Goal: Task Accomplishment & Management: Use online tool/utility

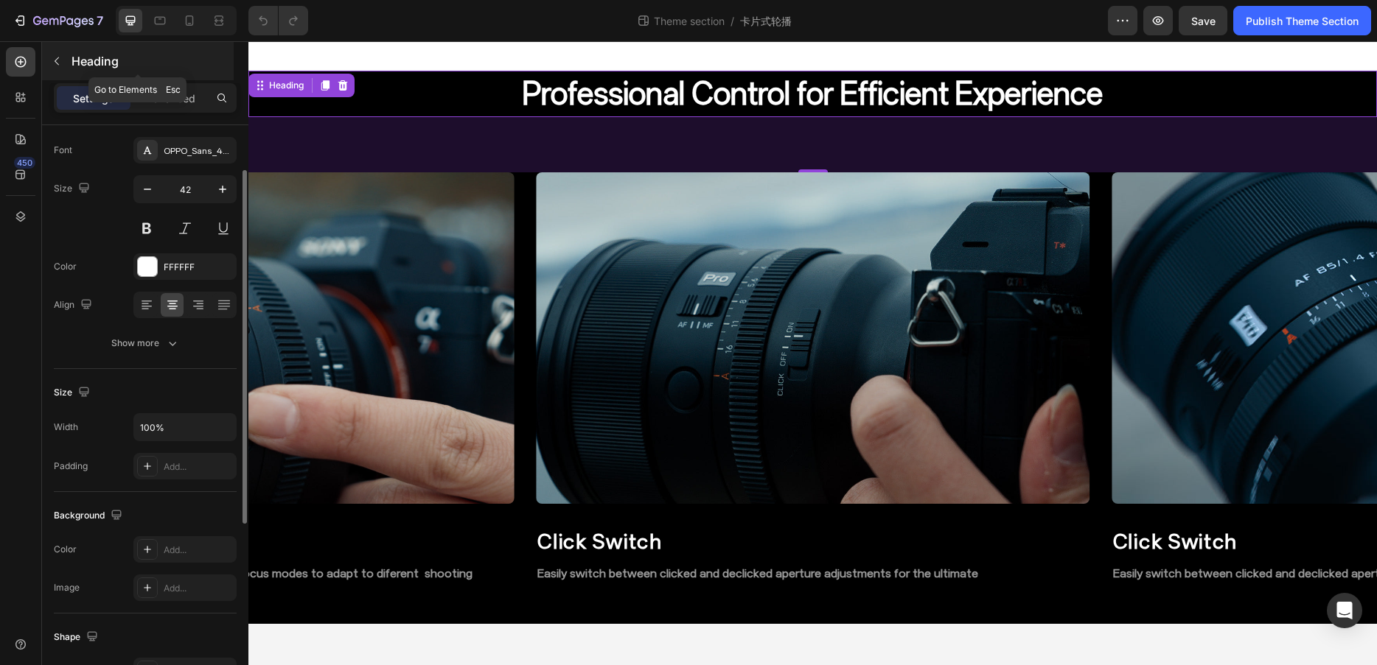
click at [60, 55] on icon "button" at bounding box center [57, 61] width 12 height 12
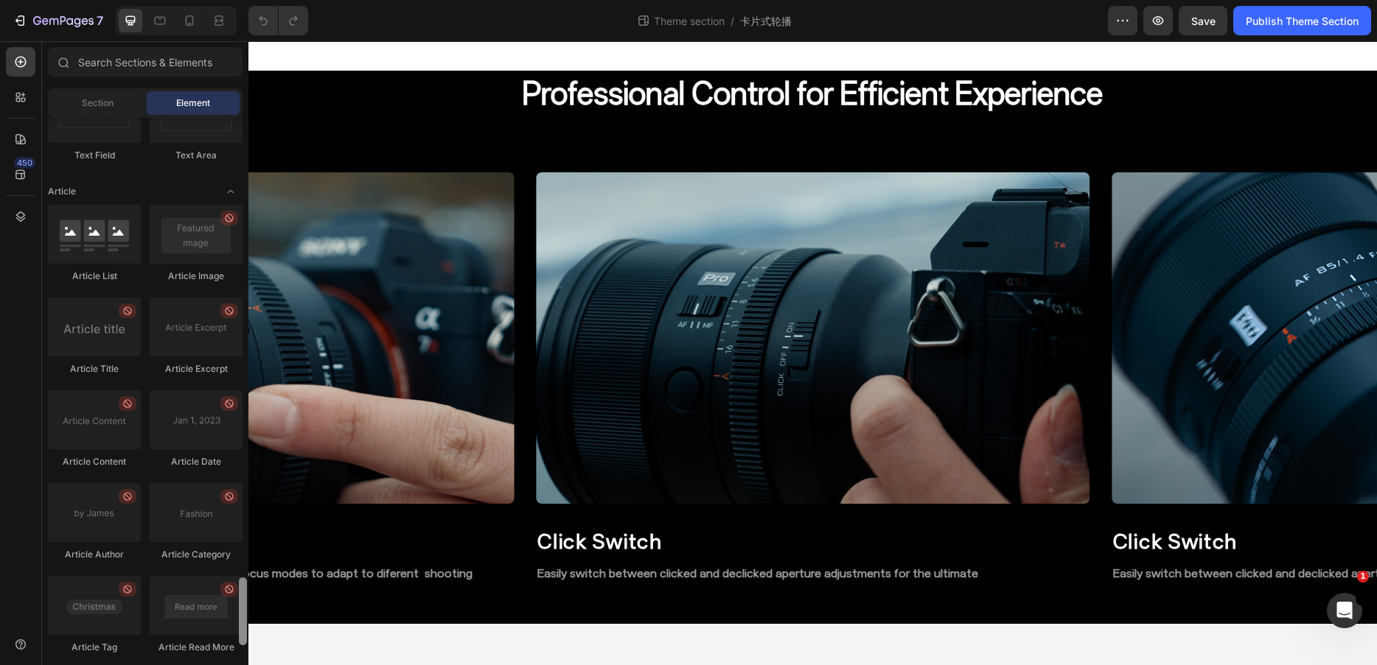
scroll to position [3810, 0]
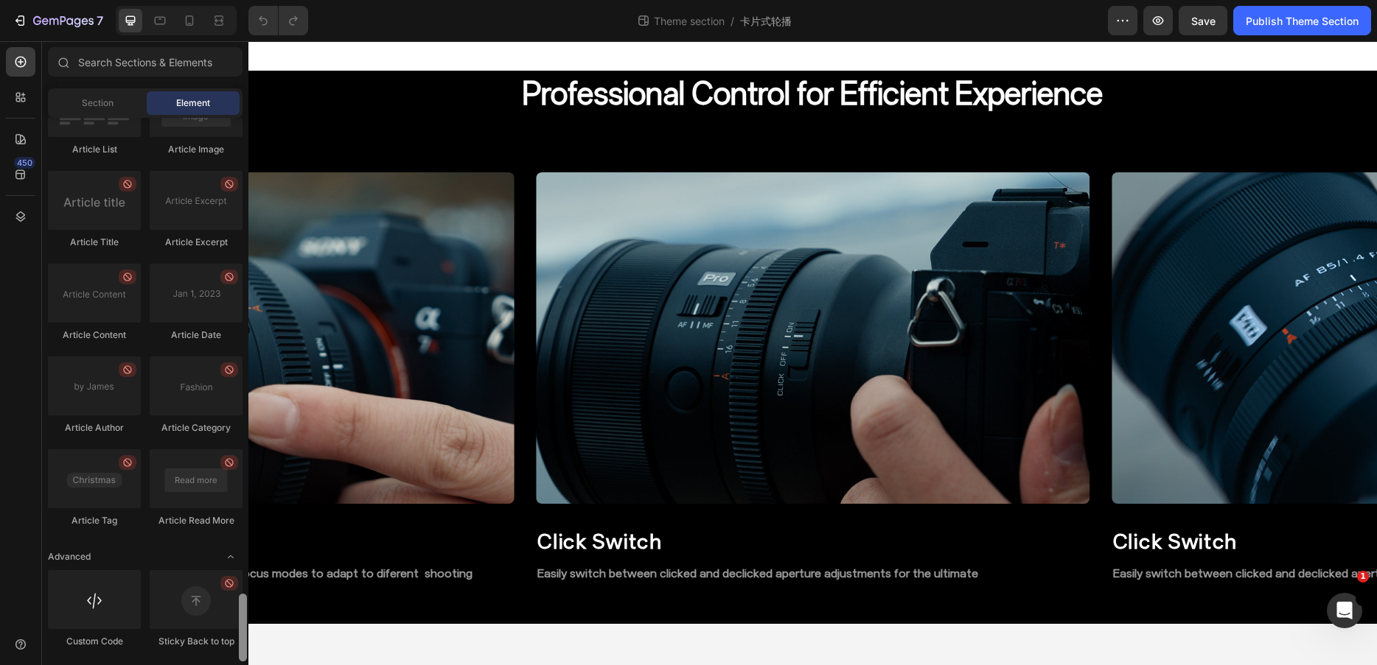
drag, startPoint x: 243, startPoint y: 217, endPoint x: 219, endPoint y: 689, distance: 473.0
click at [219, 0] on html "7 Theme section / 卡片式轮播 Preview Save Publish Theme Section 450 Sections(18) Ele…" at bounding box center [688, 0] width 1377 height 0
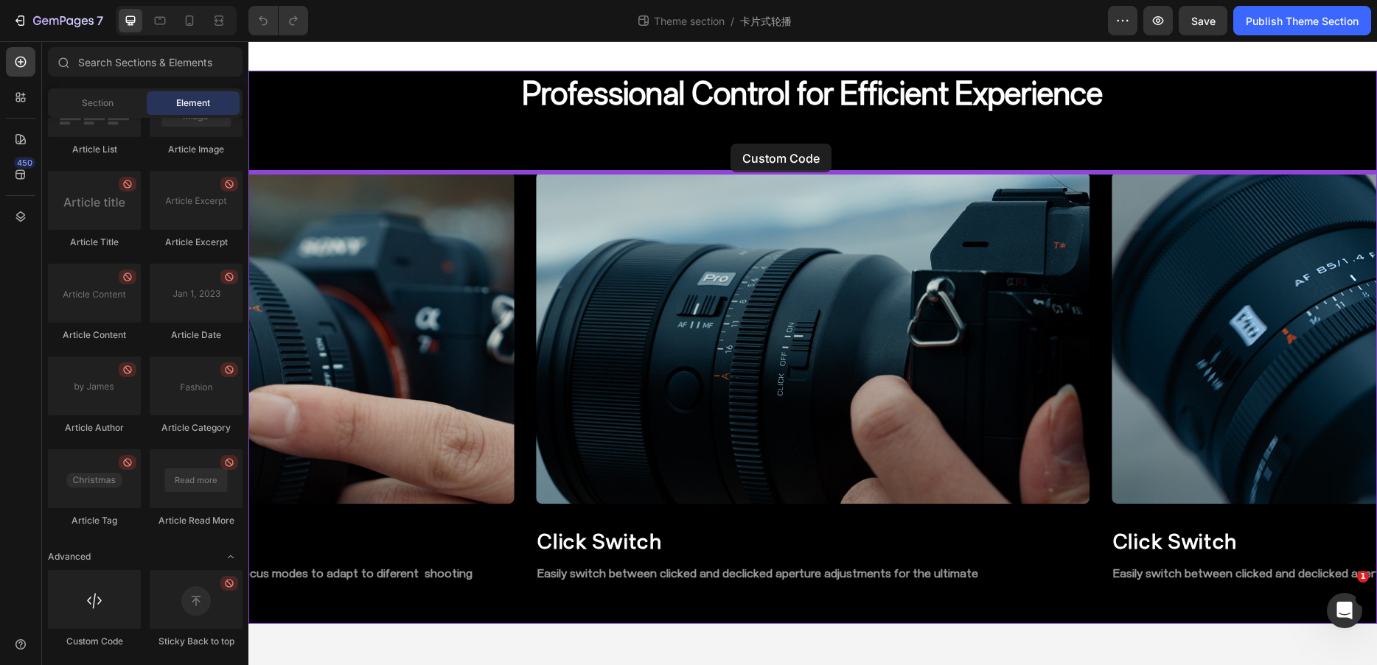
drag, startPoint x: 346, startPoint y: 653, endPoint x: 730, endPoint y: 144, distance: 638.2
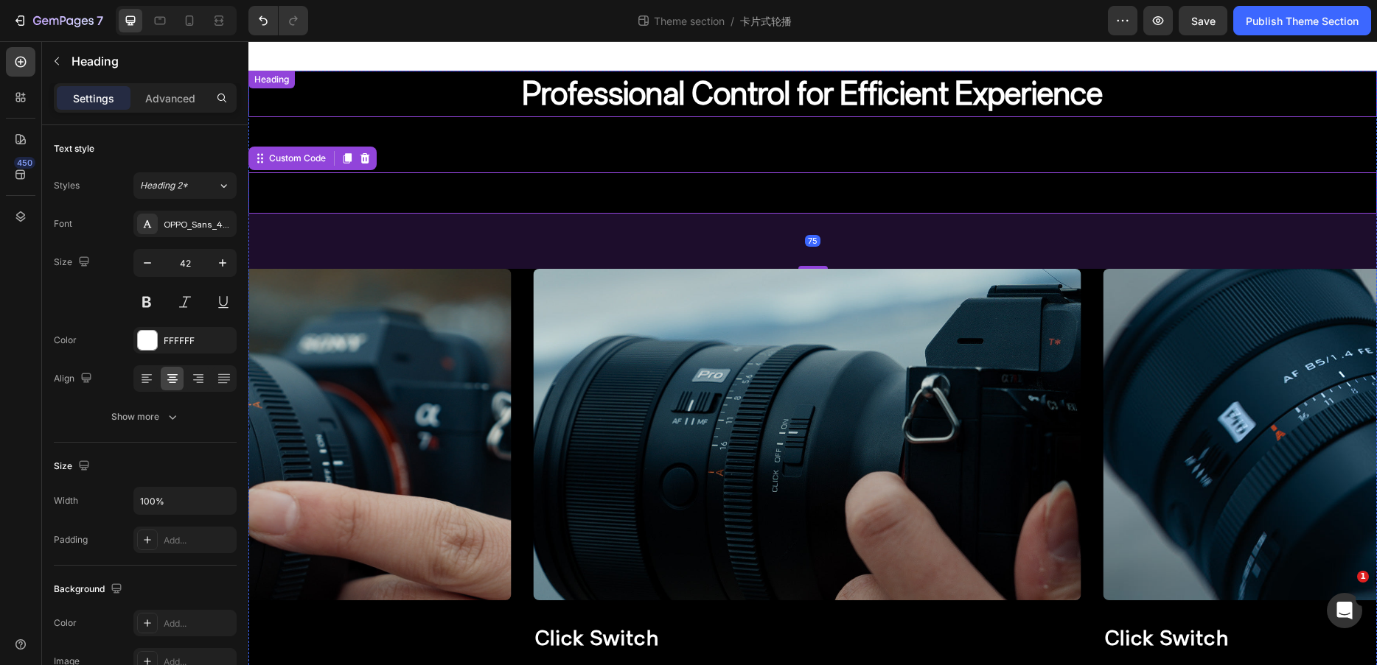
click at [734, 81] on h2 "Professional Control for Efficient Experience" at bounding box center [812, 94] width 1128 height 46
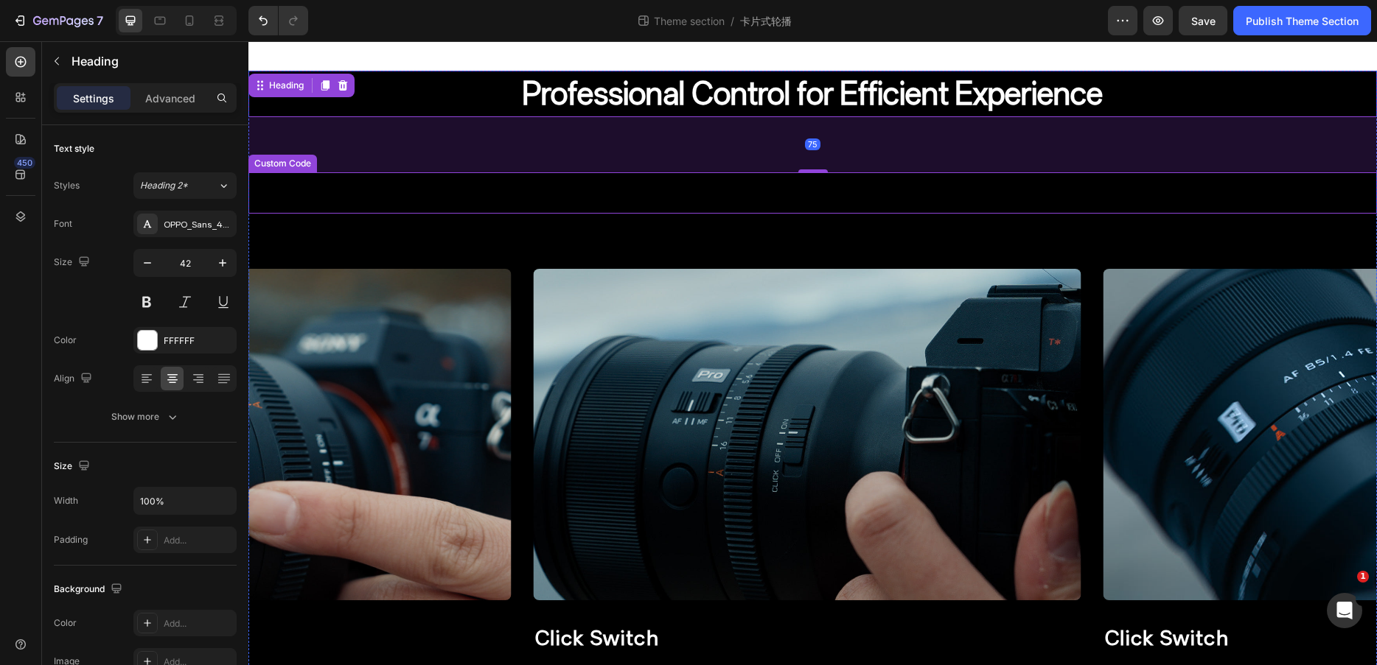
click at [572, 194] on span "Custom code" at bounding box center [812, 193] width 1128 height 18
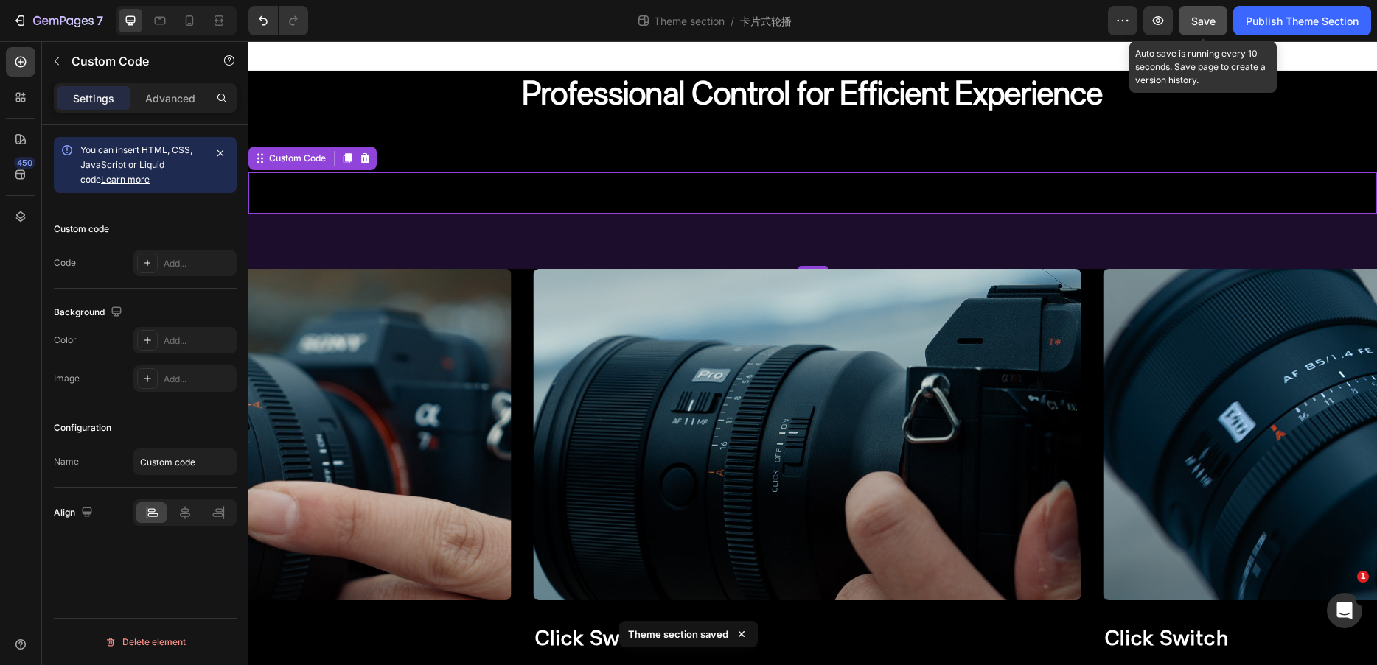
click at [1214, 10] on button "Save" at bounding box center [1202, 20] width 49 height 29
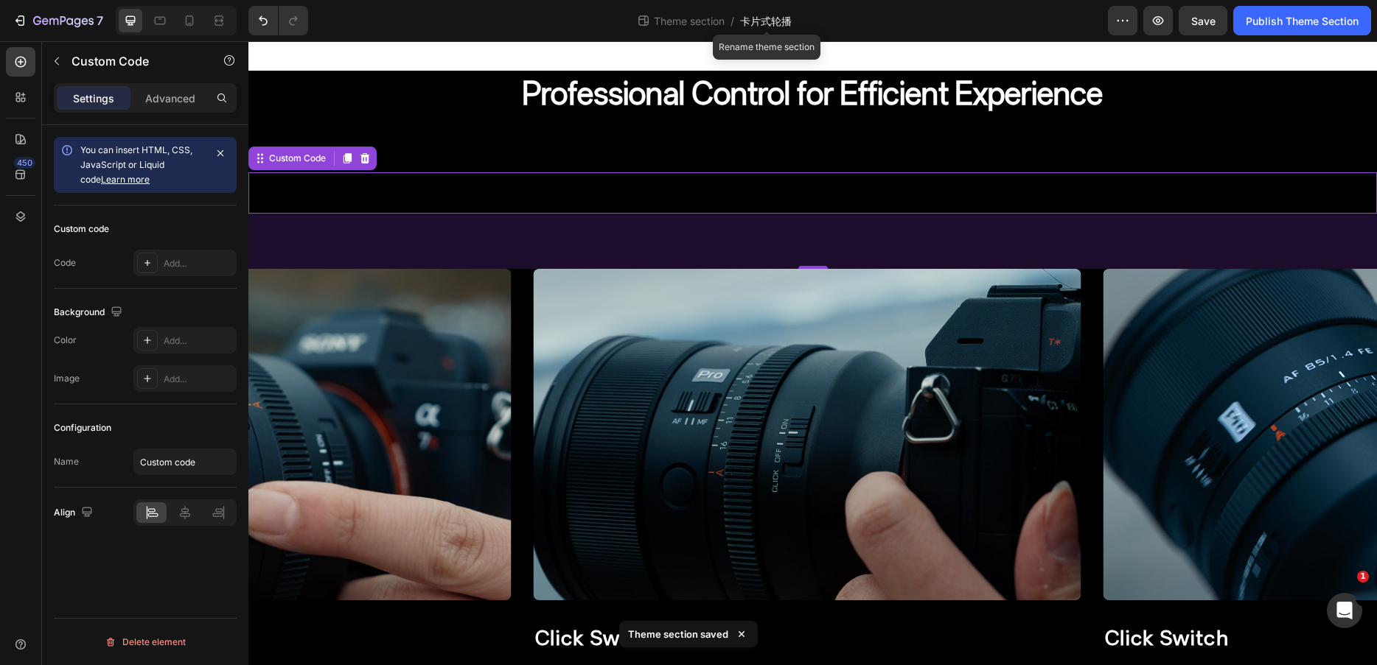
click at [773, 22] on span "卡片式轮播" at bounding box center [766, 20] width 52 height 15
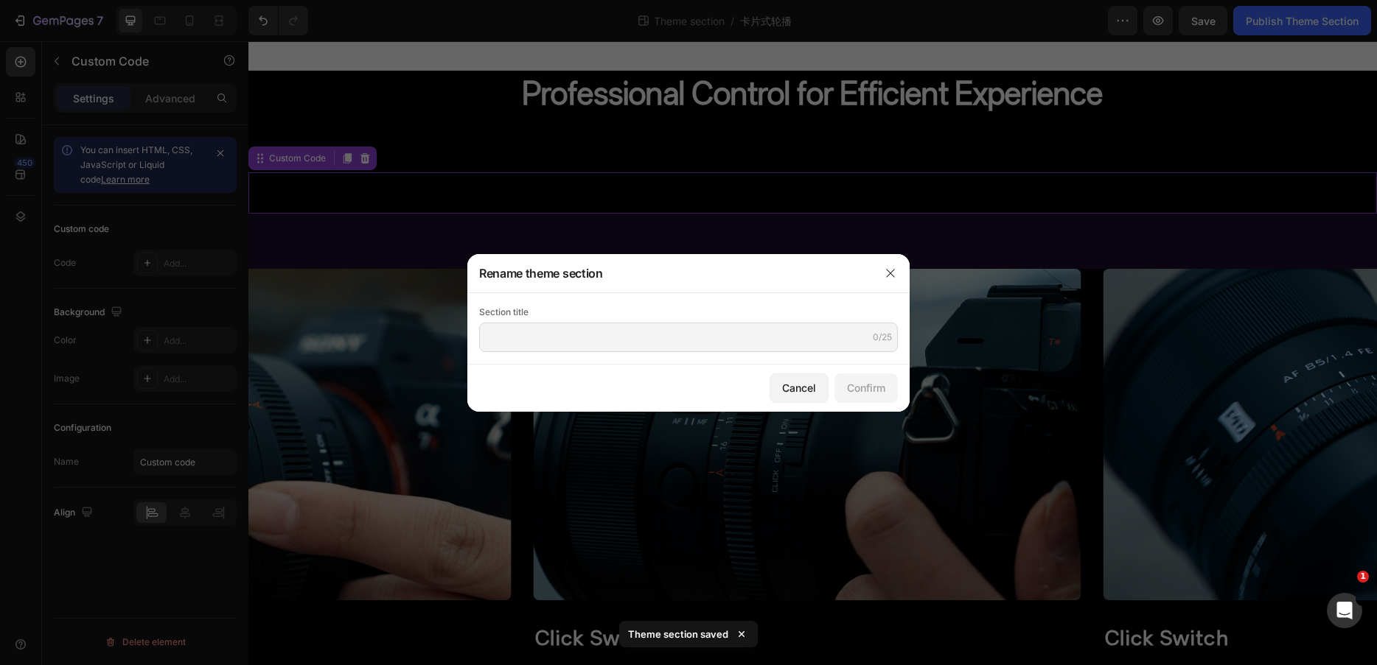
click at [702, 21] on div at bounding box center [688, 332] width 1377 height 665
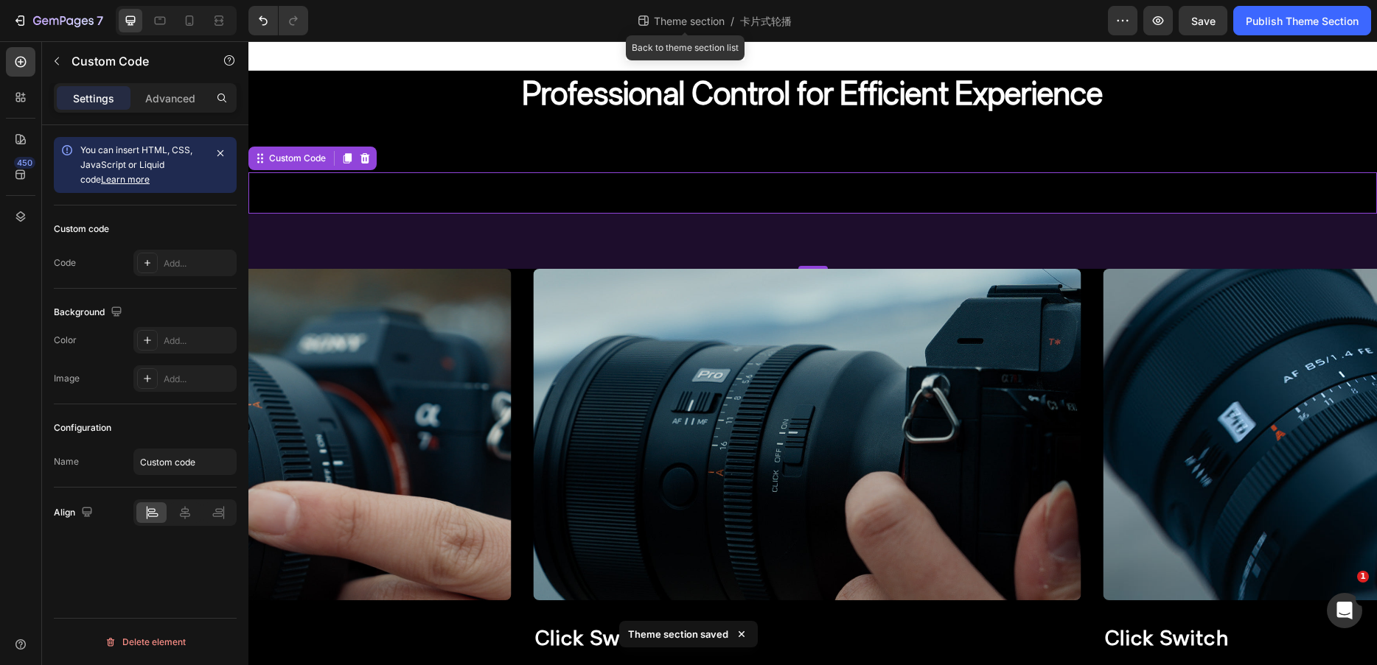
click at [662, 11] on div "Theme section /" at bounding box center [685, 21] width 98 height 24
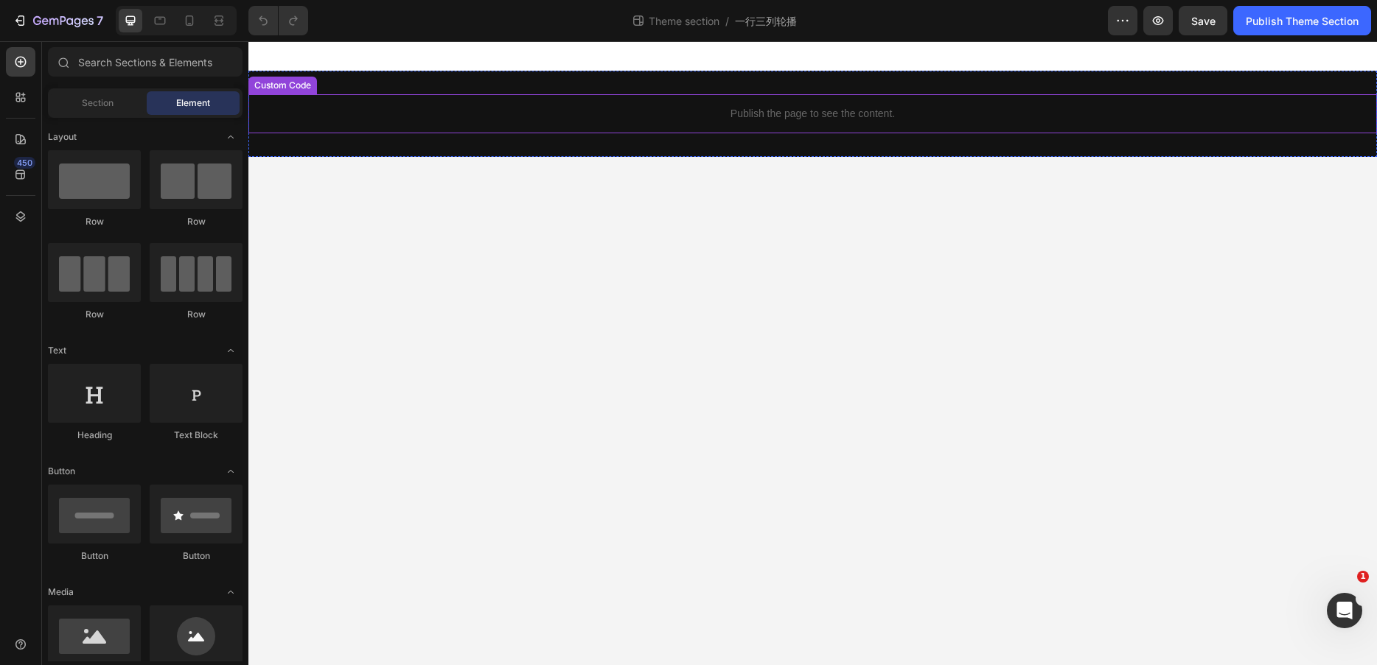
drag, startPoint x: 685, startPoint y: 114, endPoint x: 655, endPoint y: 123, distance: 30.8
click at [685, 114] on p "Publish the page to see the content." at bounding box center [812, 113] width 1128 height 15
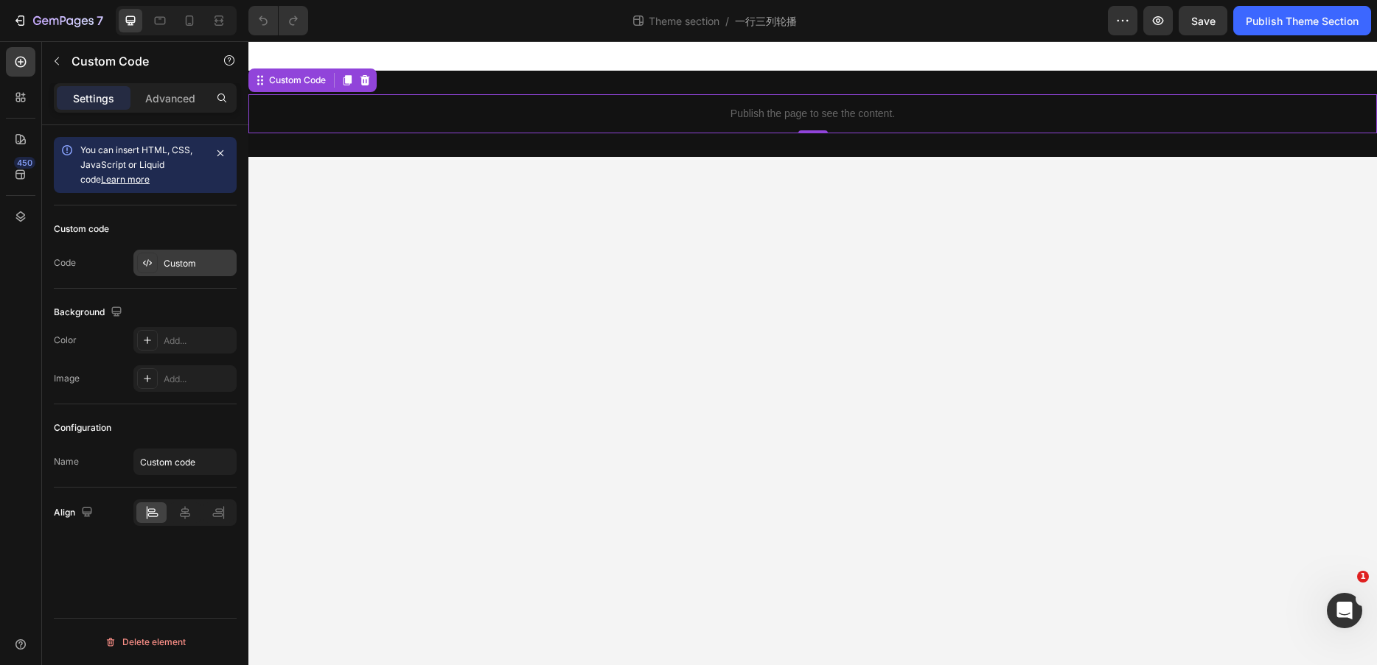
click at [169, 260] on div "Custom" at bounding box center [198, 263] width 69 height 13
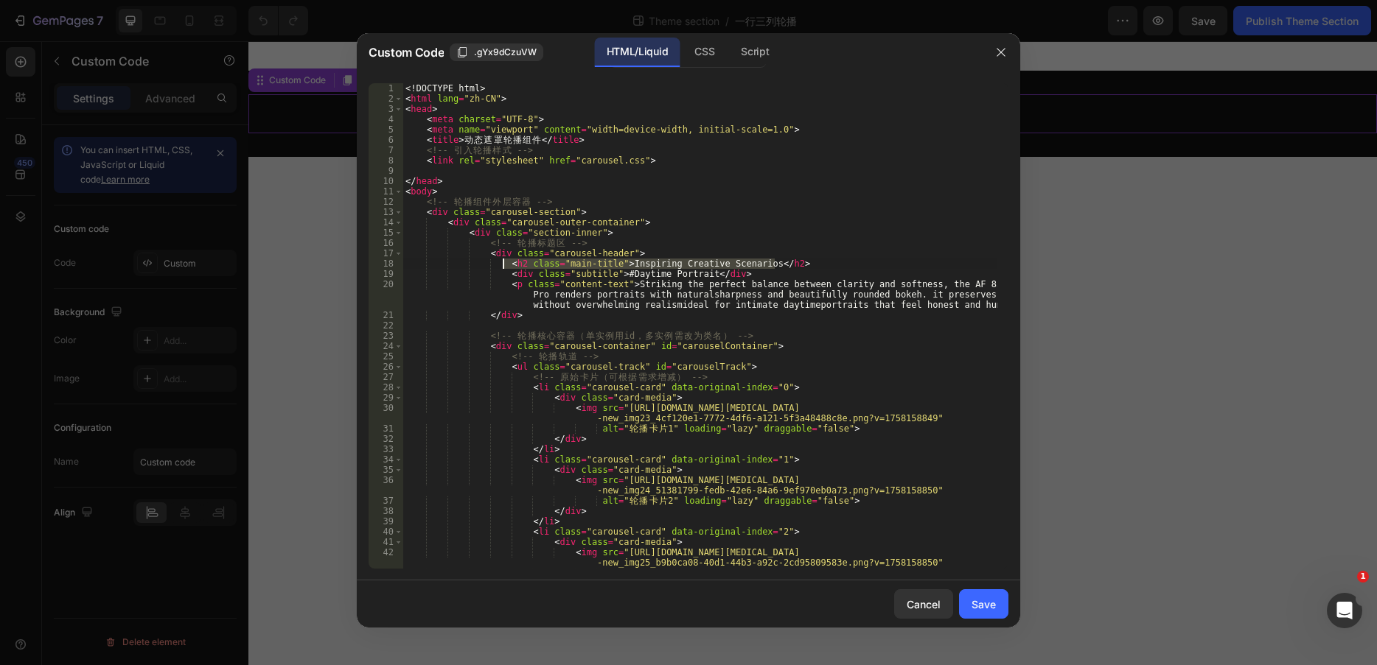
drag, startPoint x: 808, startPoint y: 266, endPoint x: 500, endPoint y: 267, distance: 307.3
click at [500, 267] on div "<! DOCTYPE html > < html lang = "zh-CN" > < head > < meta charset = "UTF-8" > <…" at bounding box center [699, 336] width 595 height 506
click at [709, 50] on div "CSS" at bounding box center [703, 52] width 43 height 29
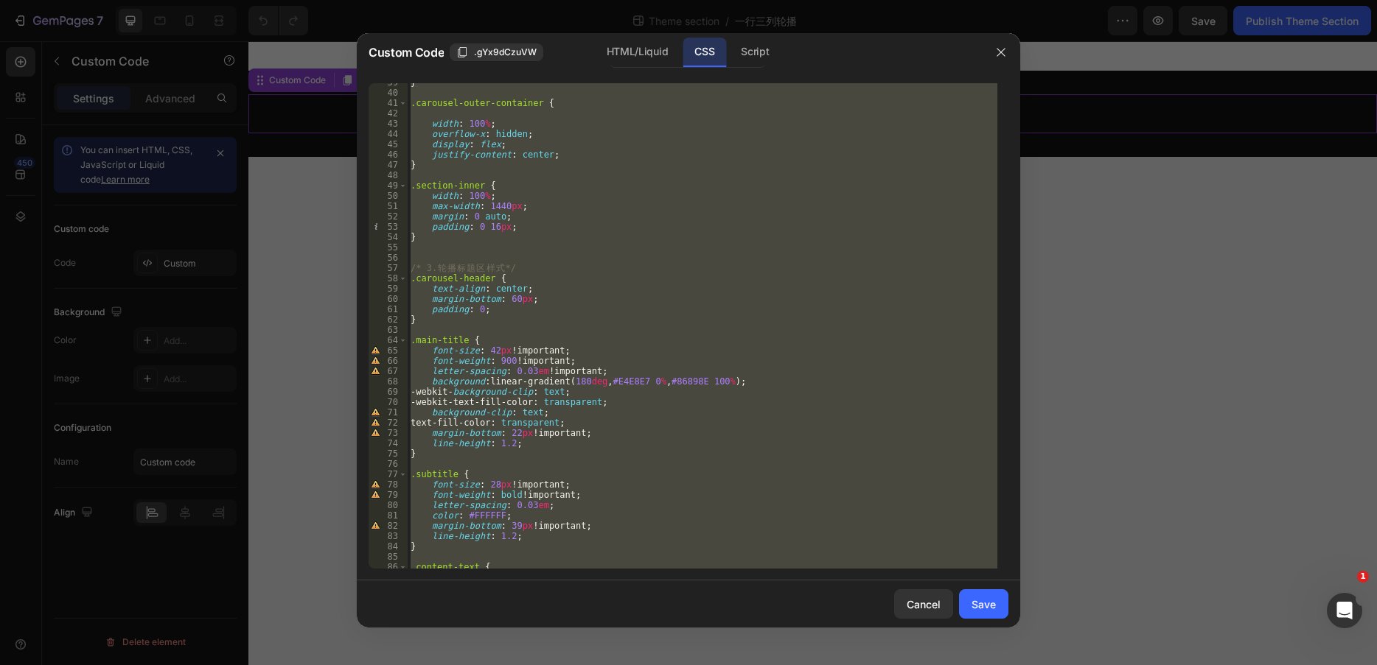
scroll to position [442, 0]
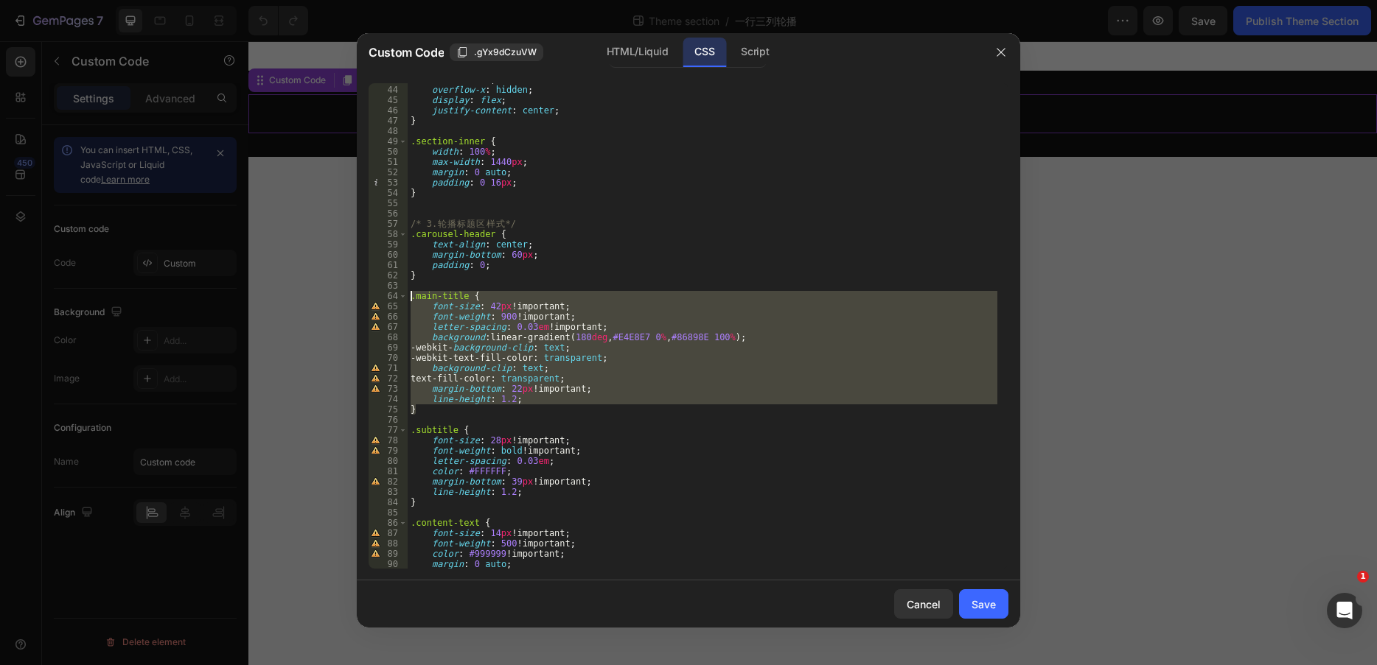
drag, startPoint x: 430, startPoint y: 408, endPoint x: 394, endPoint y: 297, distance: 116.8
click at [394, 297] on div "background-clip: text; 43 44 45 46 47 48 49 50 51 52 53 54 55 56 57 58 59 60 61…" at bounding box center [688, 326] width 640 height 486
type textarea ".main-title { font-size: 42px !important;"
click at [1007, 47] on button "button" at bounding box center [1001, 53] width 24 height 24
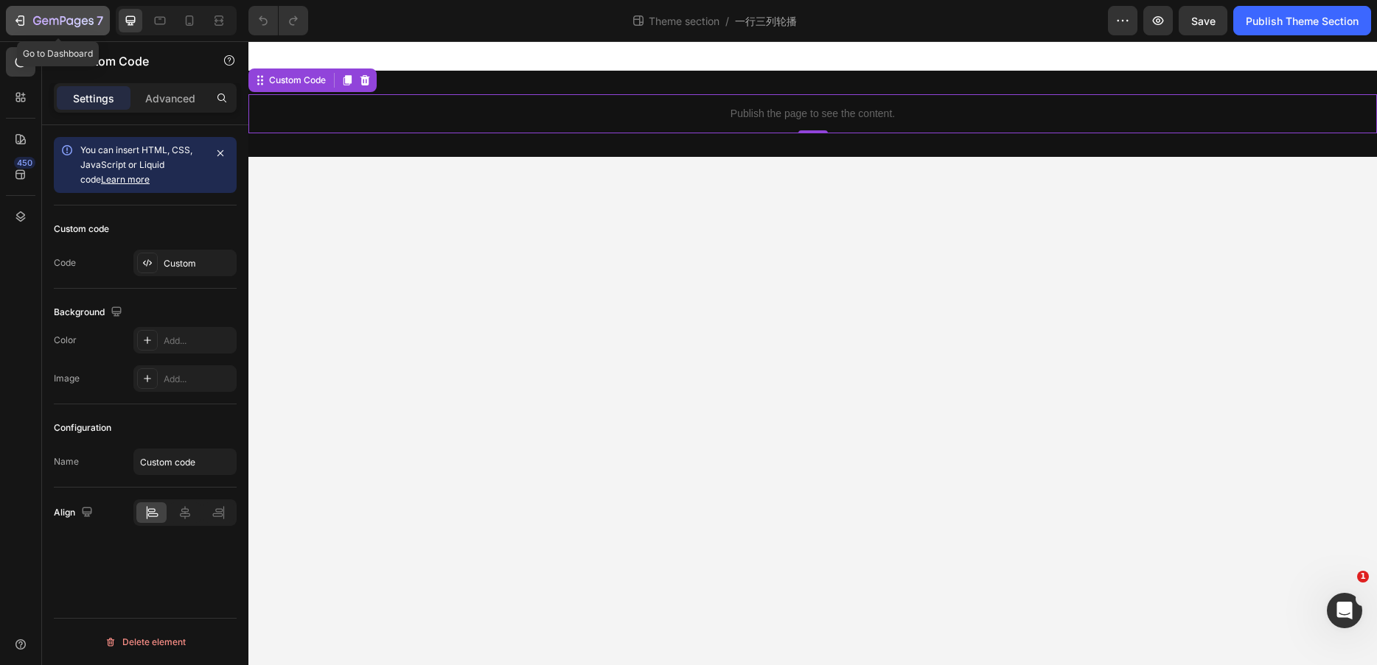
click at [18, 23] on icon "button" at bounding box center [20, 20] width 15 height 15
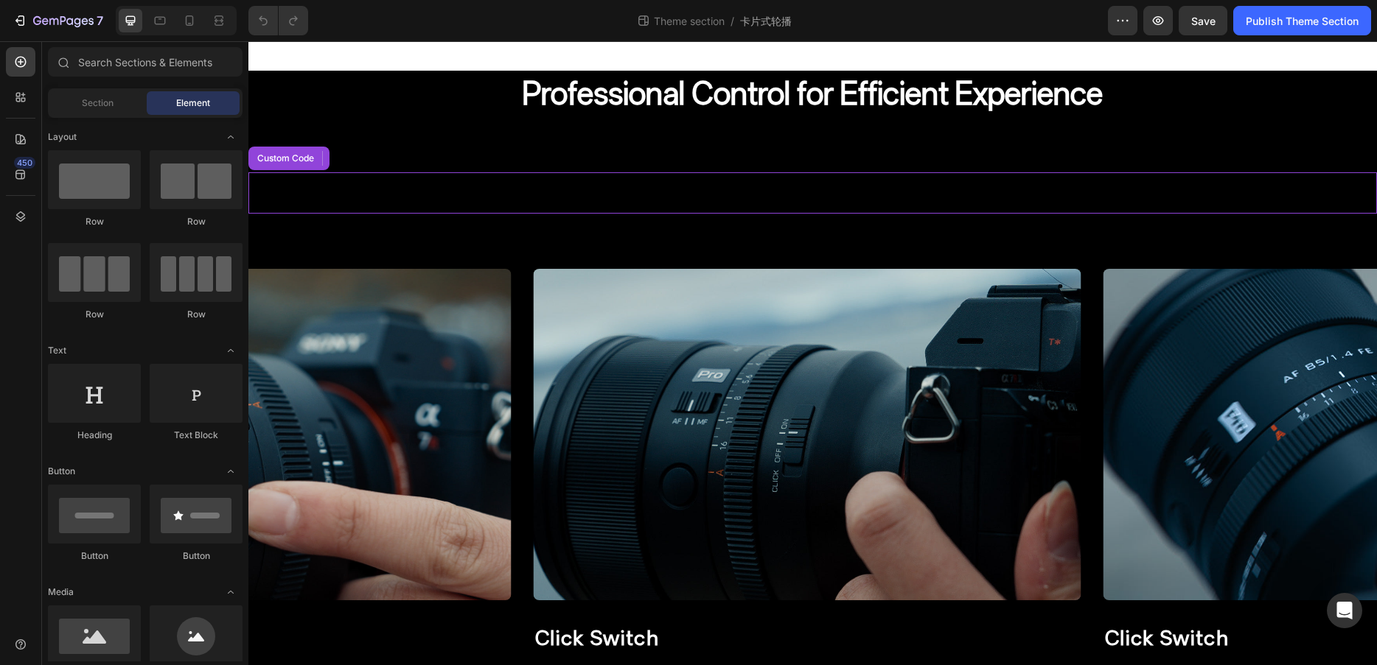
click at [619, 195] on span "Custom code" at bounding box center [812, 193] width 1128 height 18
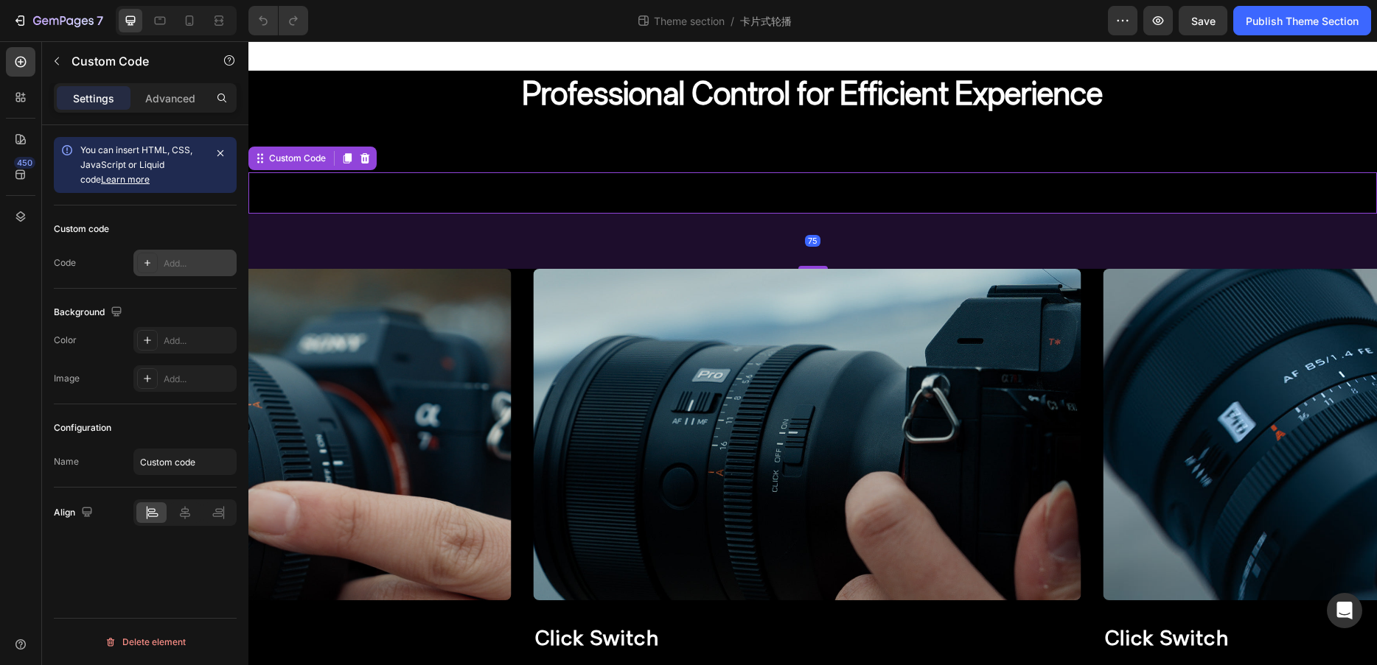
click at [172, 264] on div "Add..." at bounding box center [198, 263] width 69 height 13
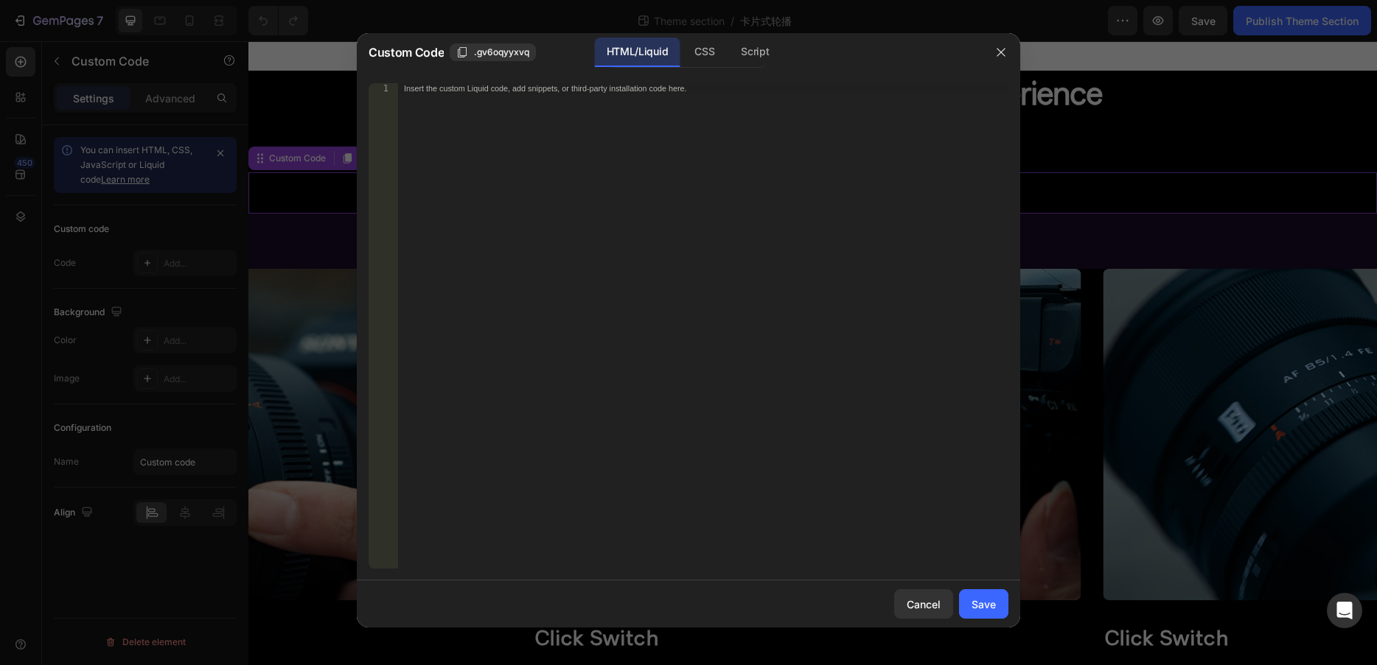
click at [676, 97] on div "Insert the custom Liquid code, add snippets, or third-party installation code h…" at bounding box center [703, 336] width 610 height 506
paste textarea "<h2 class="main-title">Inspiring Creative Scenarios</h2>"
type textarea "<h2 class="main-title">Inspiring Creative Scenarios</h2>"
click at [730, 117] on div "< h2 class = "main-title" > Inspiring Creative Scenarios </ h2 >" at bounding box center [703, 336] width 610 height 506
click at [697, 51] on div "CSS" at bounding box center [703, 52] width 43 height 29
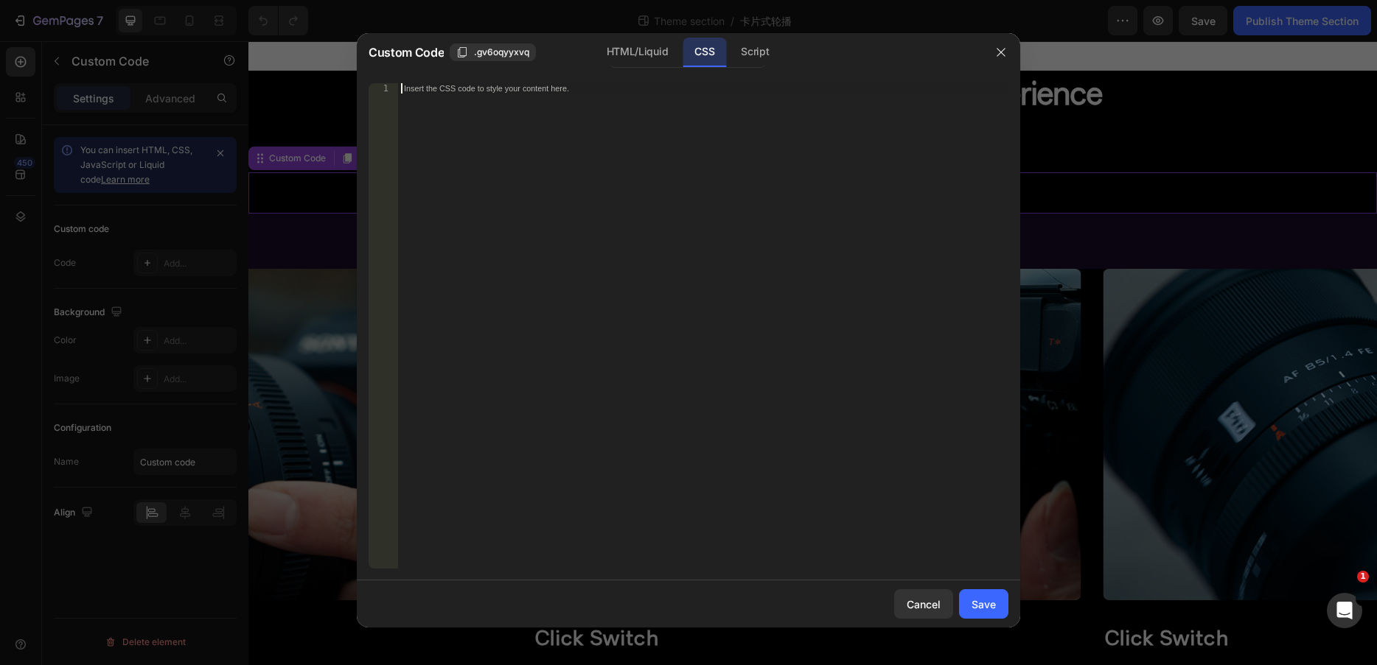
drag, startPoint x: 609, startPoint y: 91, endPoint x: 295, endPoint y: 95, distance: 313.2
click at [295, 95] on div "Custom Code .gv6oqyyxvq HTML/Liquid CSS Script 1 Insert the CSS code to style y…" at bounding box center [688, 332] width 1377 height 665
paste textarea "}"
type textarea "}"
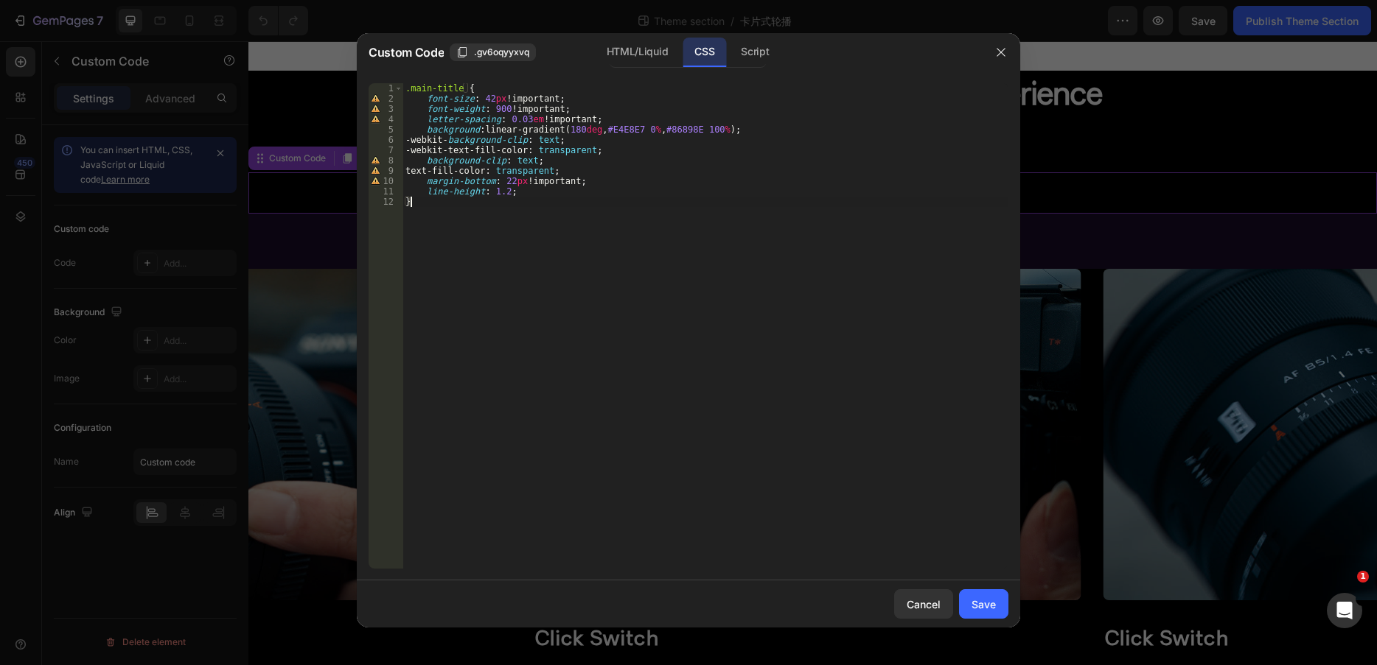
drag, startPoint x: 660, startPoint y: 217, endPoint x: 553, endPoint y: 237, distance: 108.7
click at [657, 217] on div ".main-title { font-size : 42 px !important ; font-weight : 900 !important ; let…" at bounding box center [705, 336] width 606 height 506
click at [983, 606] on div "Save" at bounding box center [983, 604] width 24 height 15
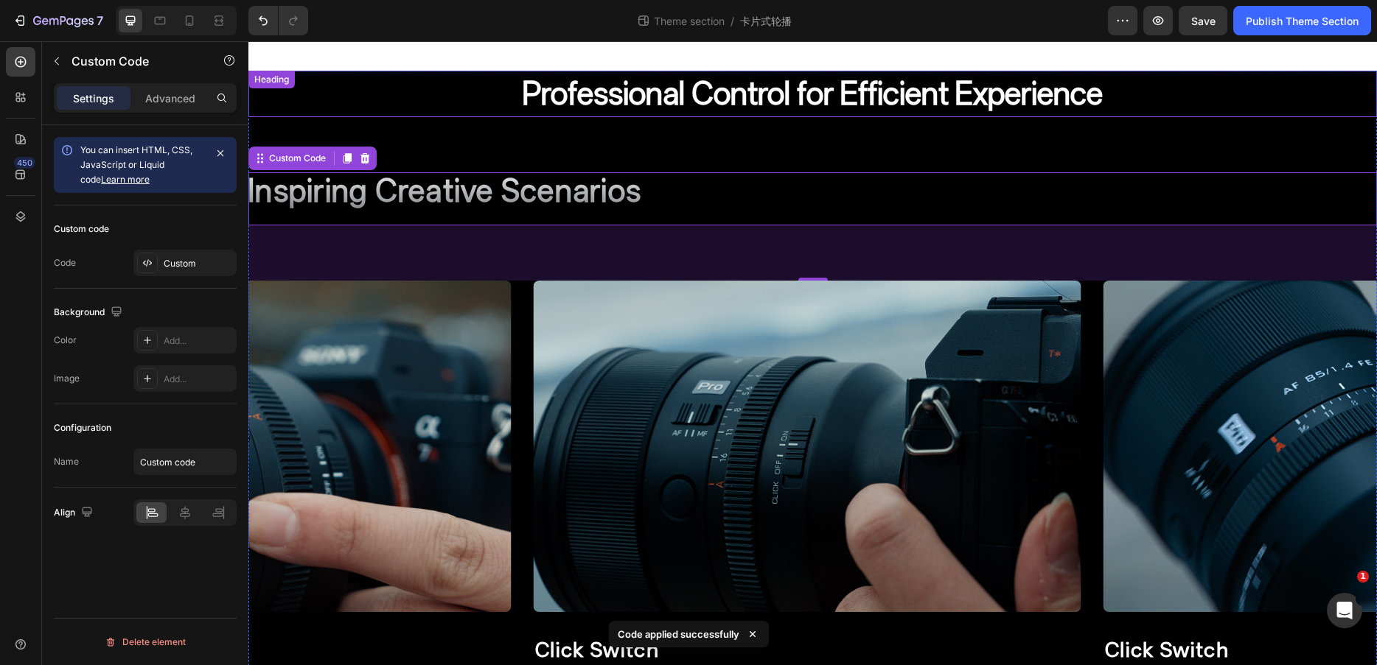
click at [669, 99] on h2 "Professional Control for Efficient Experience" at bounding box center [812, 94] width 1128 height 46
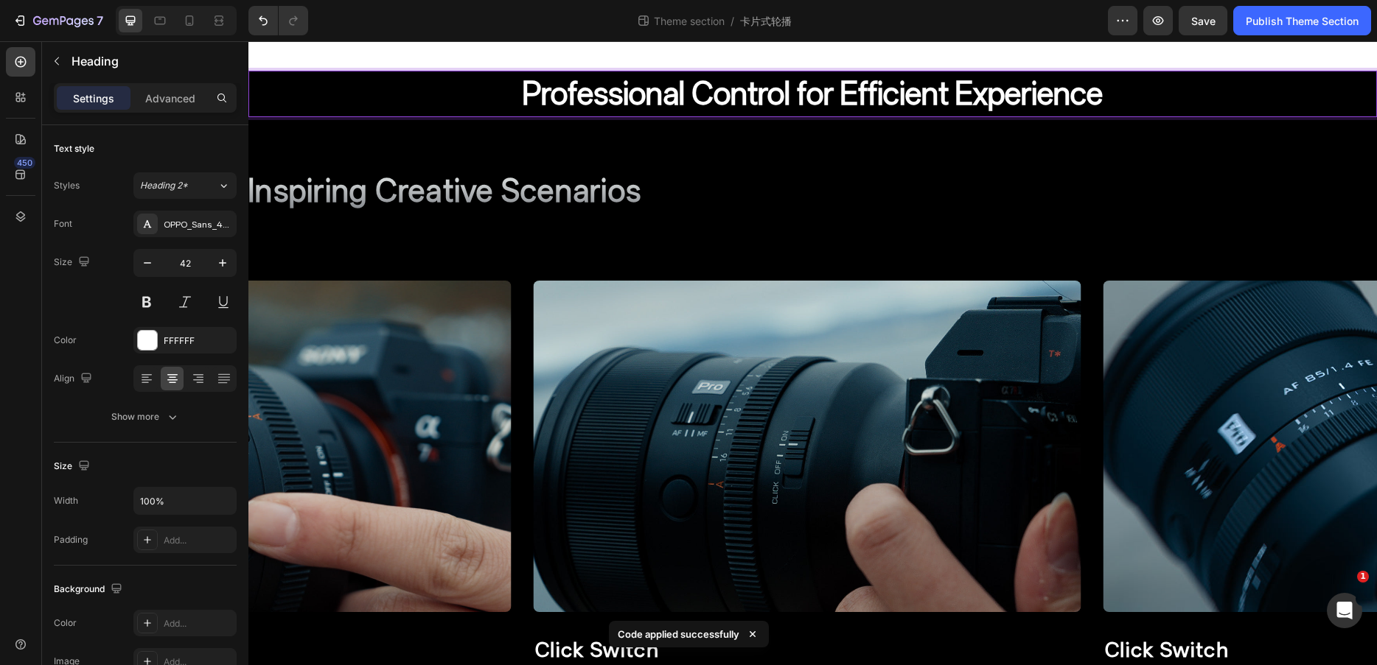
drag, startPoint x: 668, startPoint y: 99, endPoint x: 623, endPoint y: 113, distance: 46.4
click at [668, 99] on h2 "Professional Control for Efficient Experience" at bounding box center [812, 94] width 1128 height 46
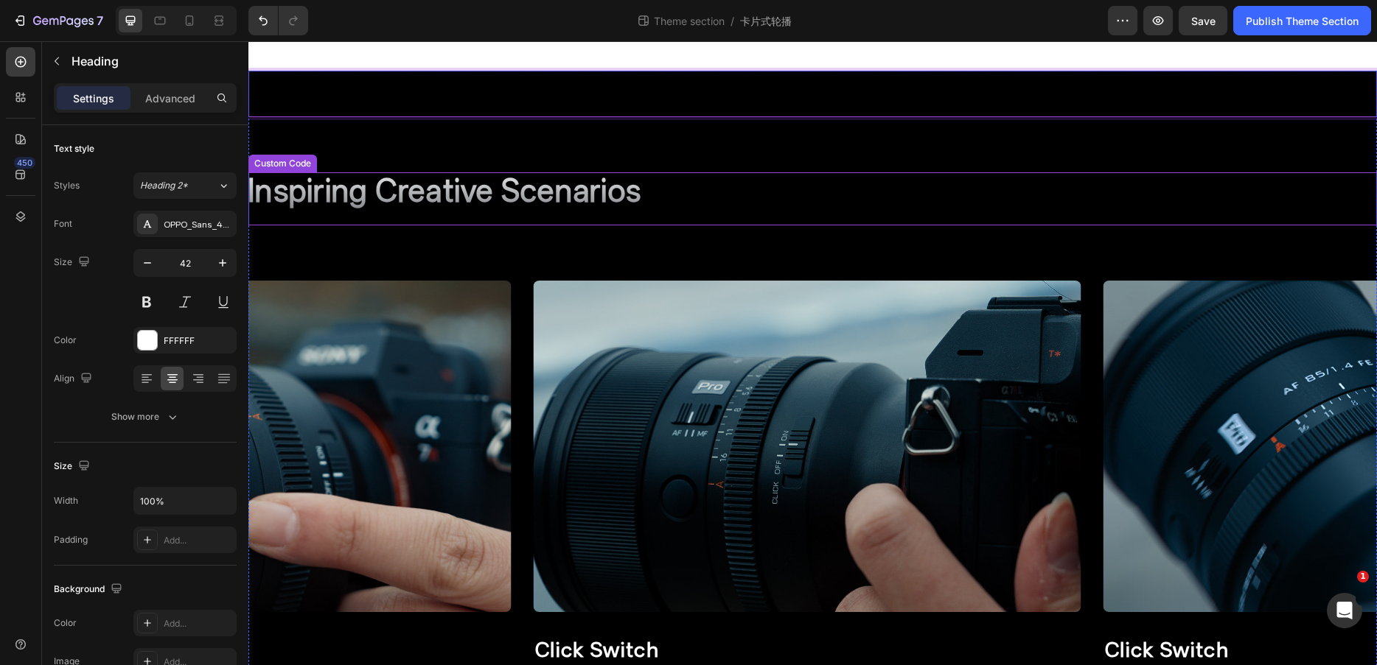
drag, startPoint x: 805, startPoint y: 217, endPoint x: 813, endPoint y: 199, distance: 20.1
click at [805, 217] on div "Inspiring Creative Scenarios Custom Code" at bounding box center [812, 198] width 1128 height 53
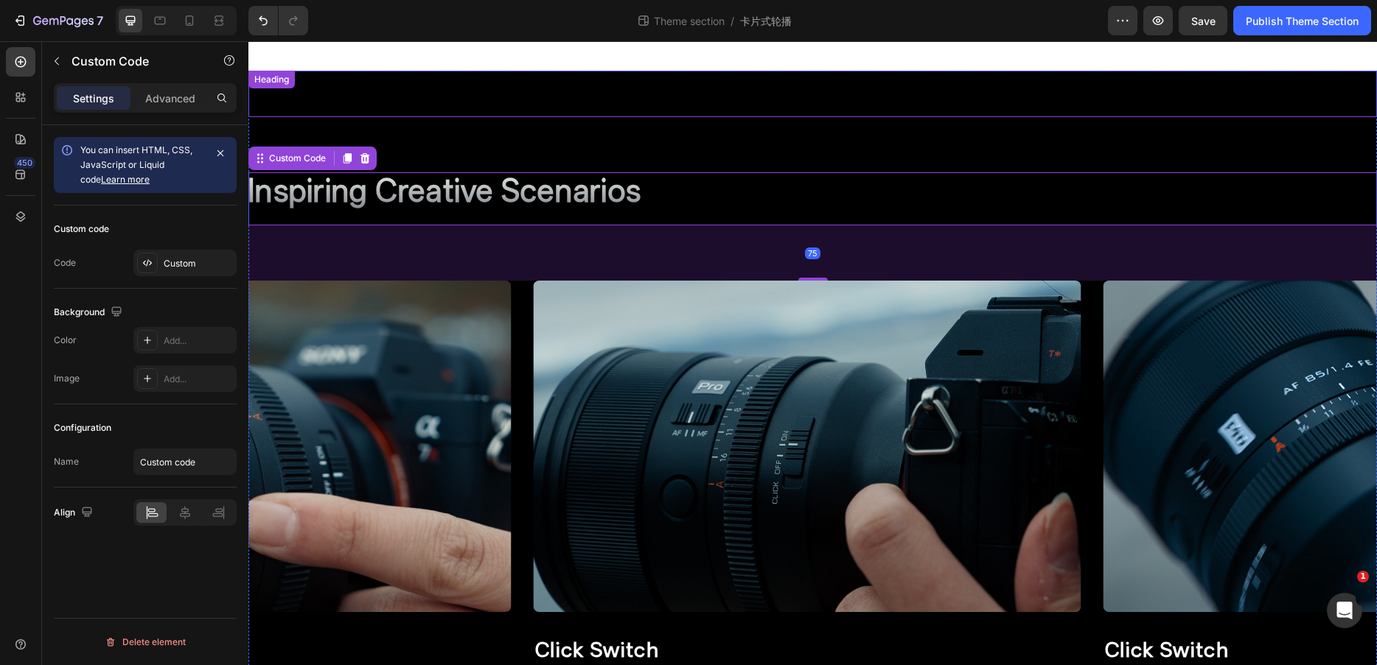
click at [800, 99] on h2 "Rich Text Editor. Editing area: main" at bounding box center [812, 94] width 1128 height 46
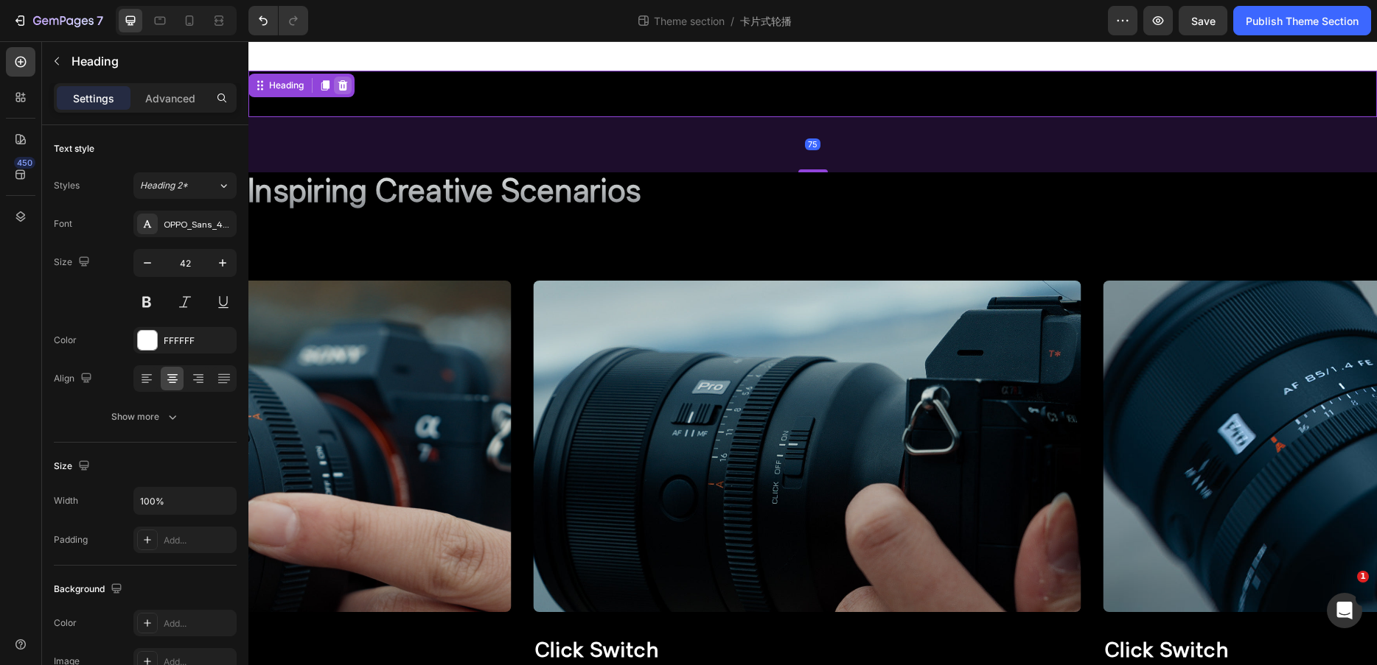
click at [340, 85] on icon at bounding box center [343, 85] width 10 height 10
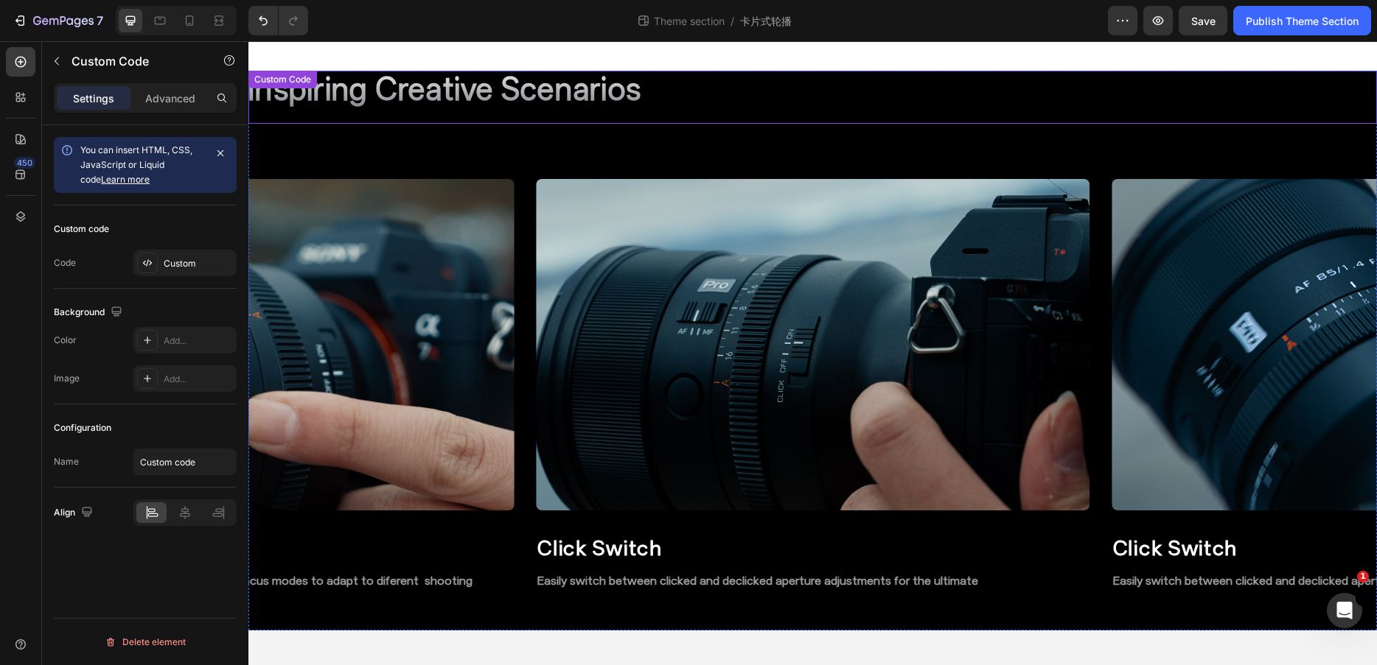
click at [441, 105] on h2 "Inspiring Creative Scenarios" at bounding box center [812, 89] width 1128 height 37
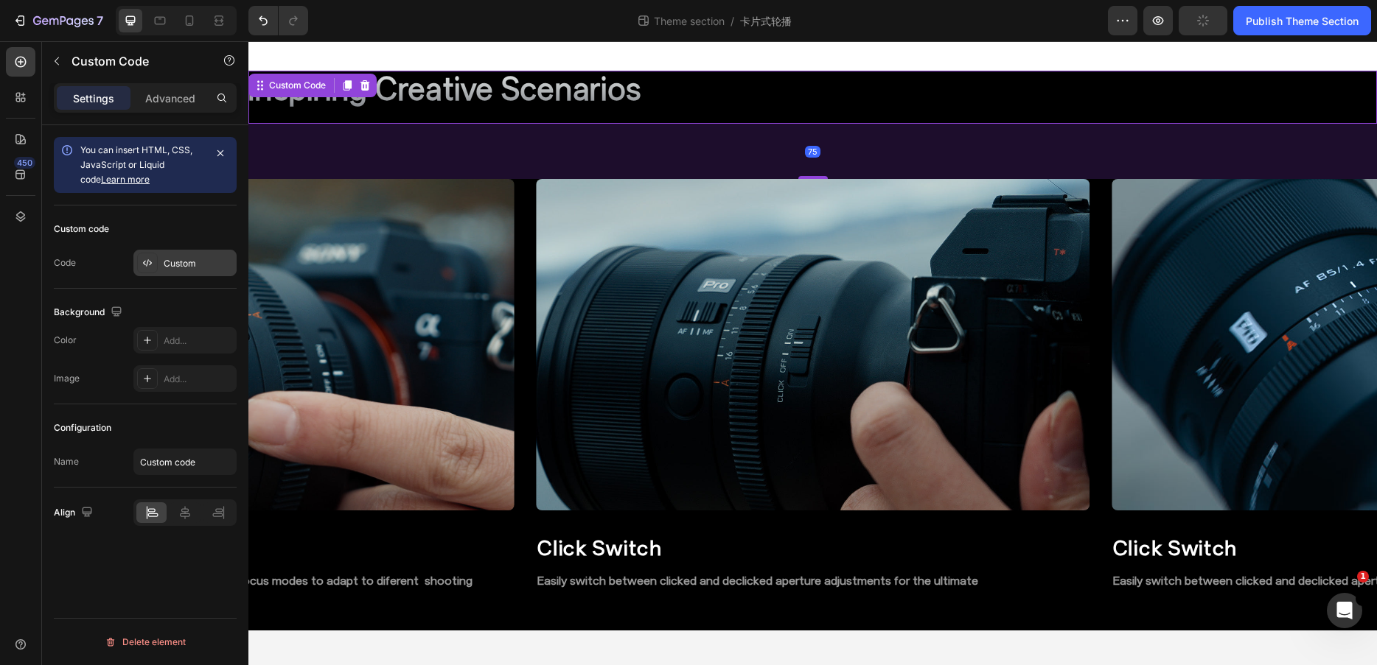
click at [192, 270] on div "Custom" at bounding box center [184, 263] width 103 height 27
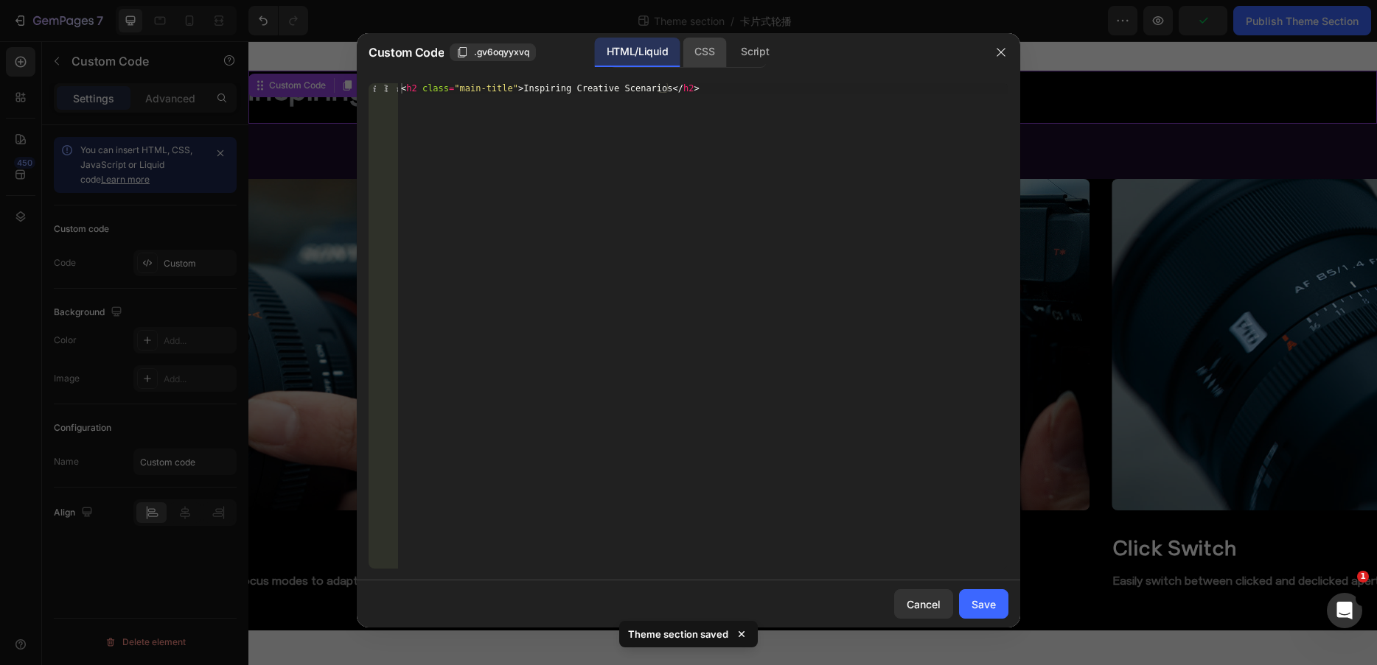
click at [710, 56] on div "CSS" at bounding box center [703, 52] width 43 height 29
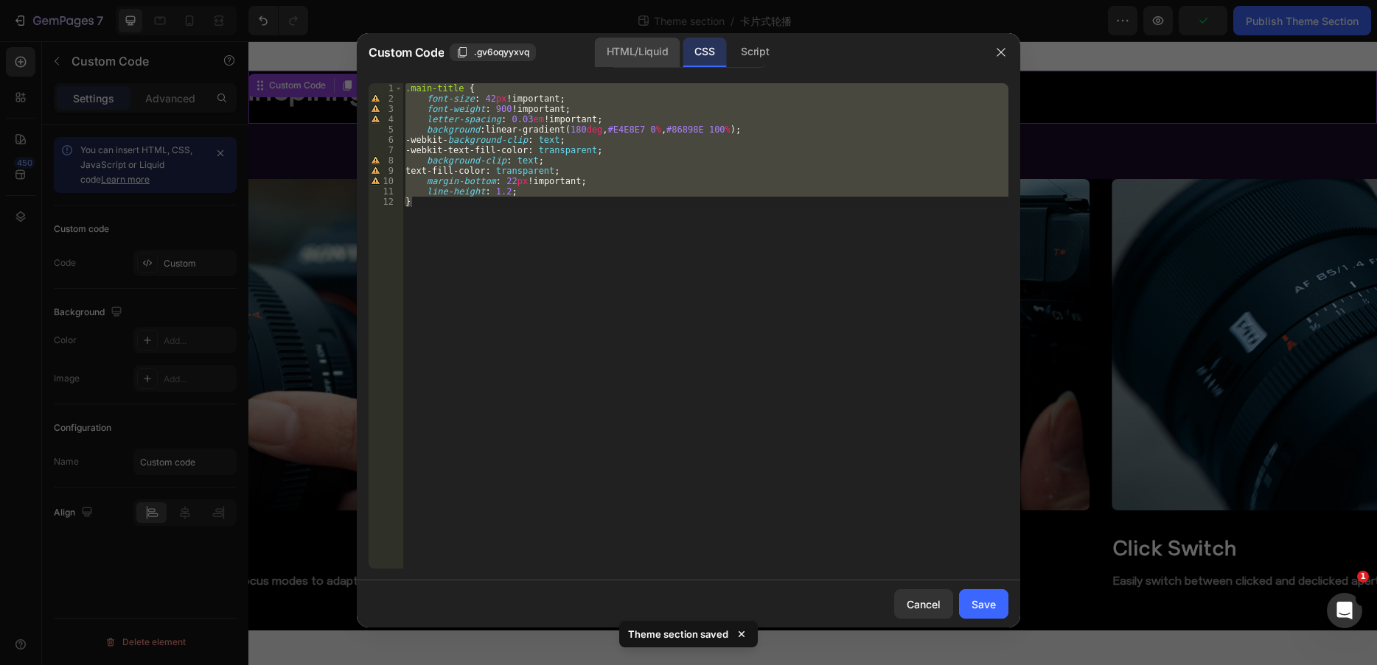
drag, startPoint x: 640, startPoint y: 60, endPoint x: 604, endPoint y: 65, distance: 37.2
click at [641, 58] on div "HTML/Liquid" at bounding box center [637, 52] width 85 height 29
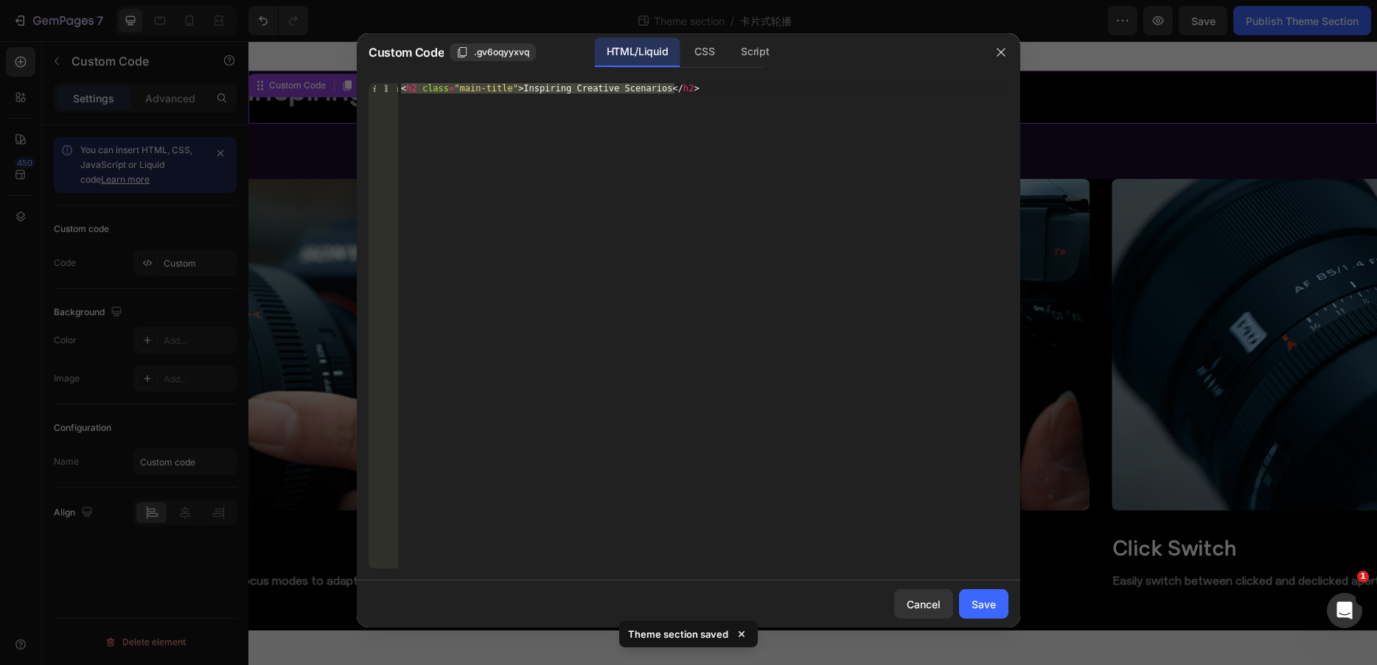
click at [517, 102] on div "< h2 class = "main-title" > Inspiring Creative Scenarios </ h2 >" at bounding box center [703, 326] width 610 height 486
drag, startPoint x: 511, startPoint y: 89, endPoint x: 646, endPoint y: 93, distance: 134.9
click at [646, 93] on div "< h2 class = "main-title" > Inspiring Creative Scenarios </ h2 >" at bounding box center [703, 336] width 610 height 506
paste textarea "Professional Control for Efficient Experience"
click at [504, 91] on div "< h2 class = "main-title" > Professional Control for Efficient Experience </ h2…" at bounding box center [703, 336] width 610 height 506
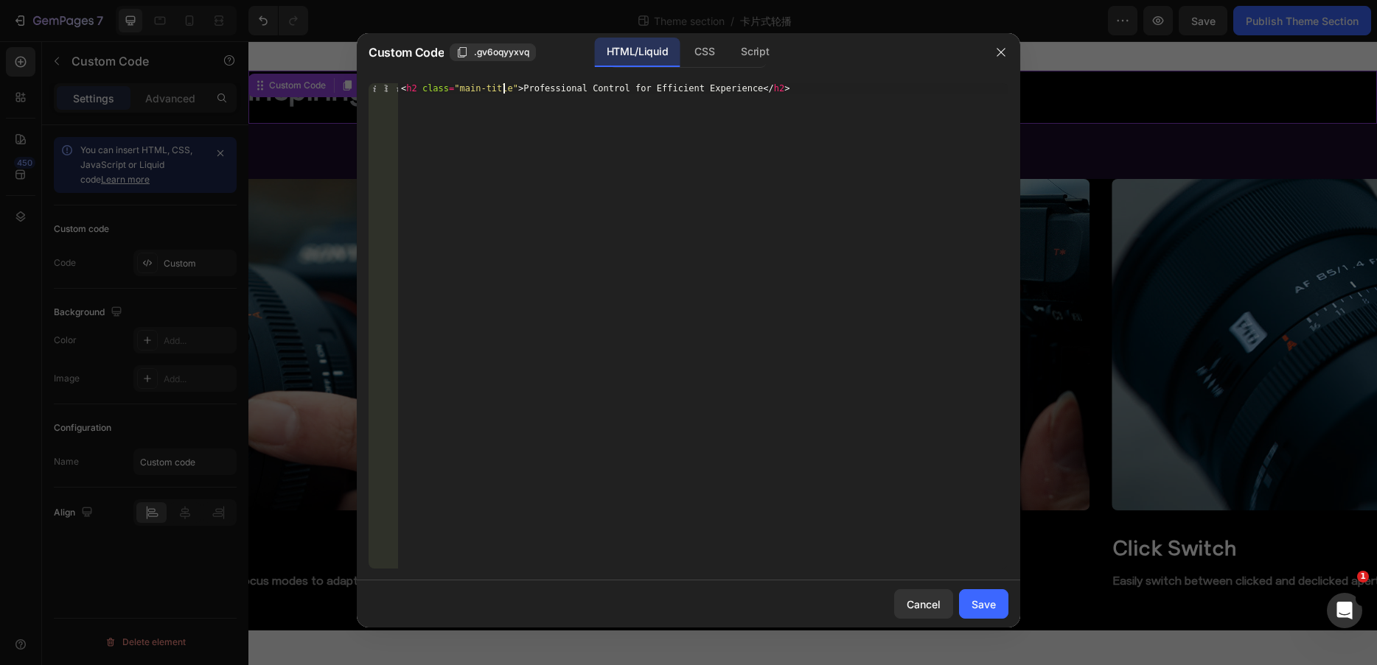
scroll to position [0, 9]
click at [706, 56] on div "CSS" at bounding box center [703, 52] width 43 height 29
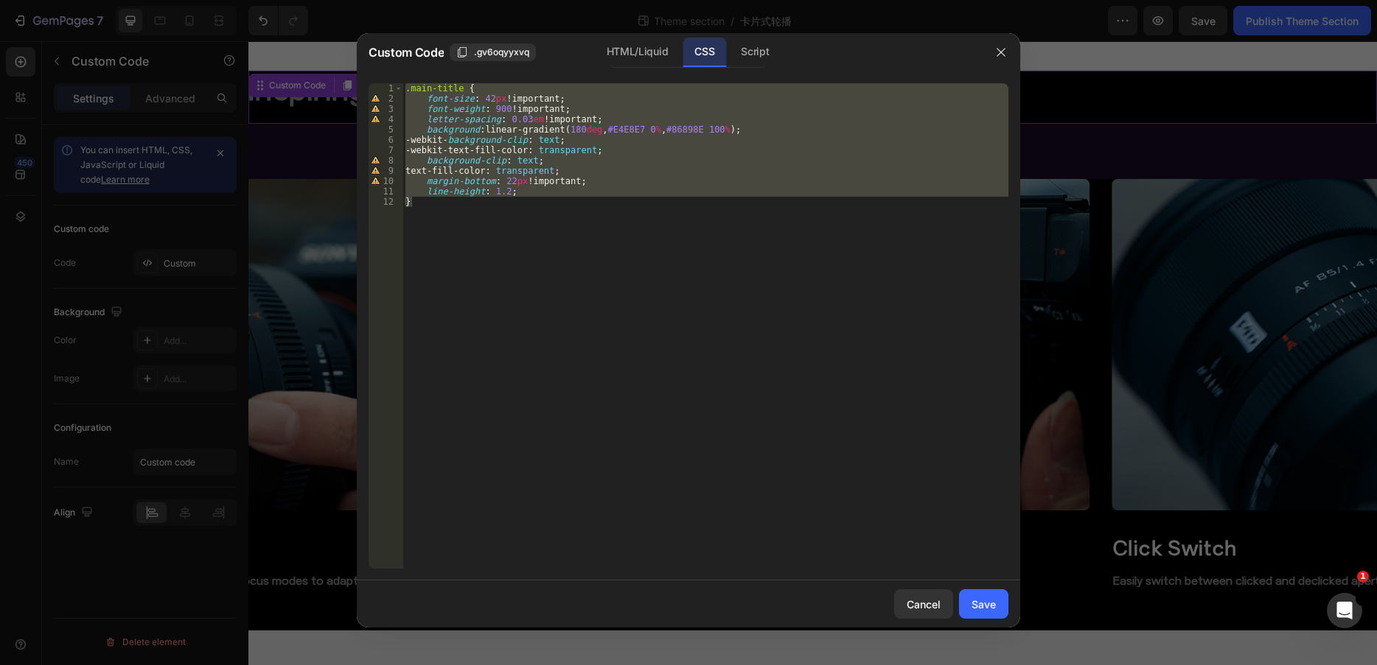
click at [461, 90] on div ".main-title { font-size : 42 px !important ; font-weight : 900 !important ; let…" at bounding box center [705, 326] width 606 height 486
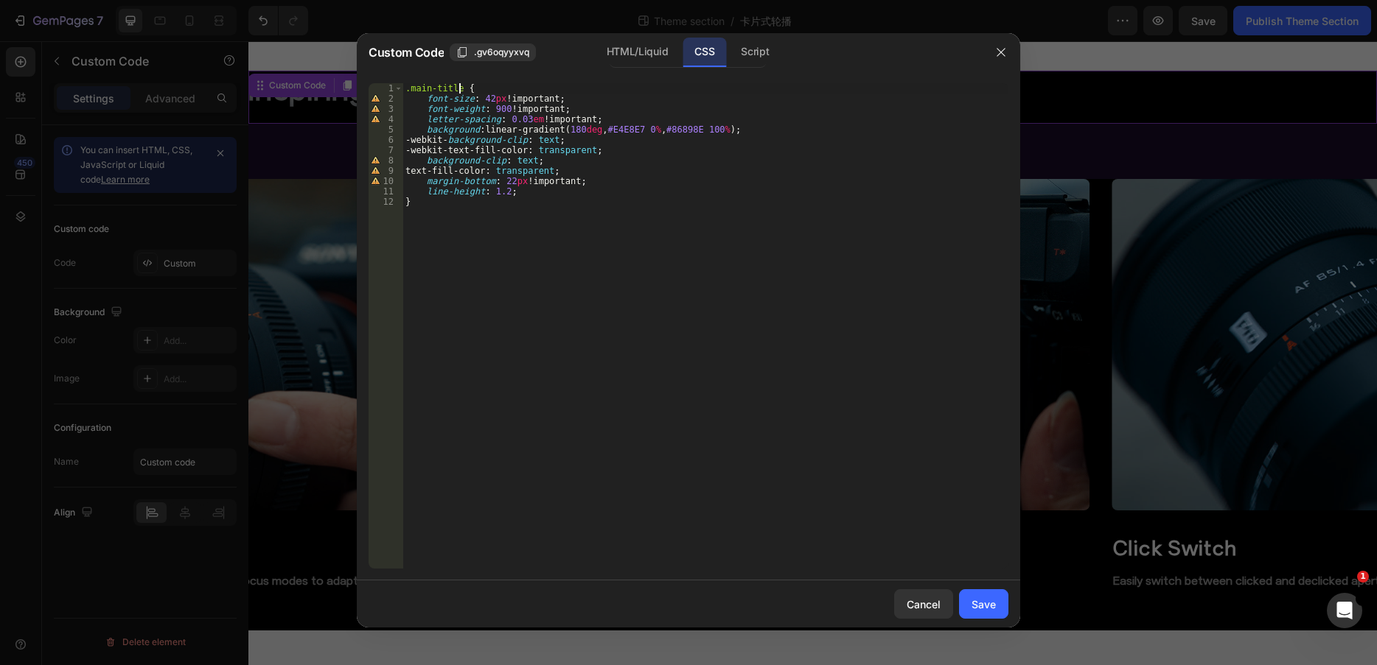
scroll to position [0, 4]
click at [670, 206] on div ".main-title2 { font-size : 42 px !important ; font-weight : 900 !important ; le…" at bounding box center [705, 336] width 606 height 506
click at [571, 99] on div ".main-title2 { font-size : 42 px !important ; font-weight : 900 !important ; le…" at bounding box center [705, 336] width 606 height 506
type textarea "font-size: 42px !important;"
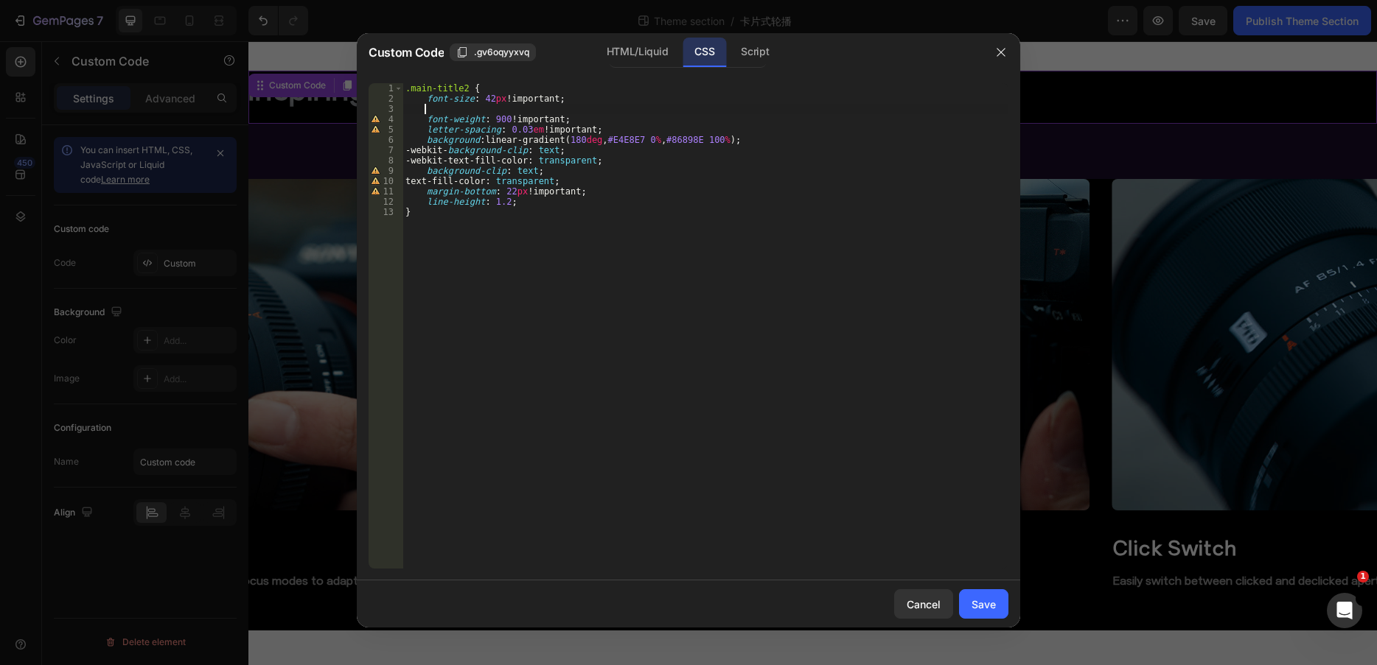
scroll to position [0, 1]
type textarea "m"
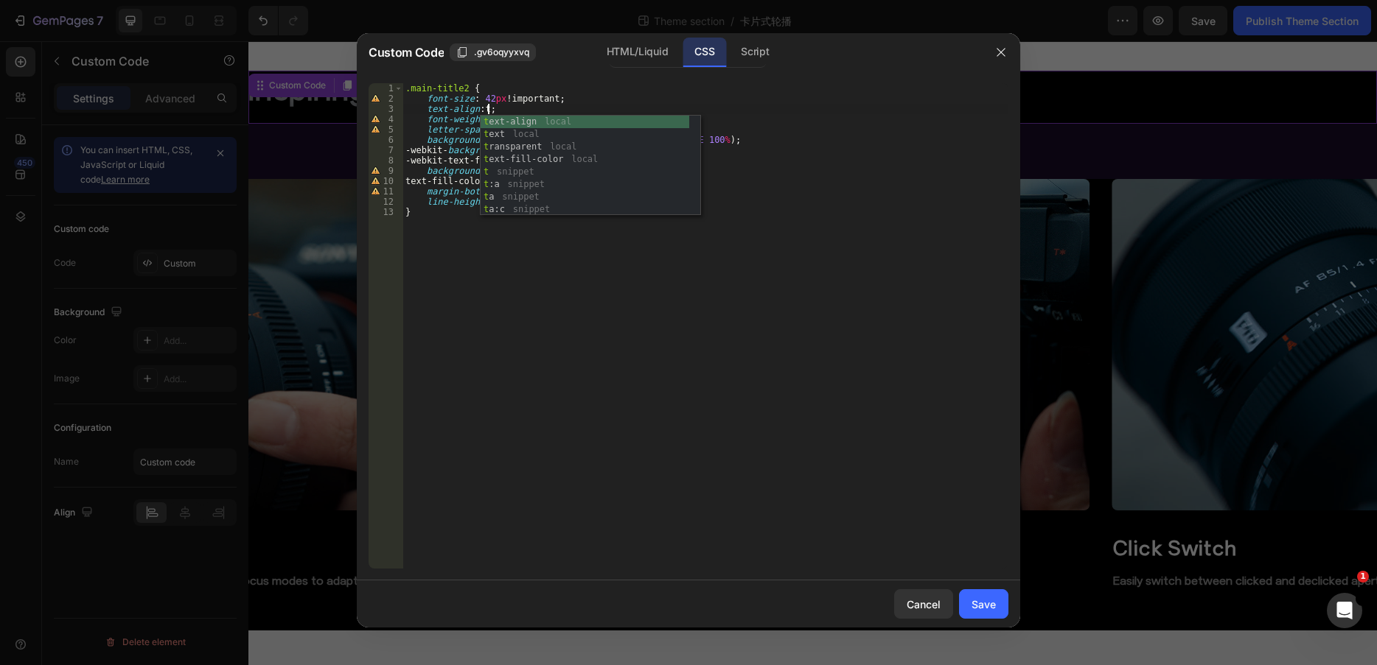
type textarea "text-align: ;"
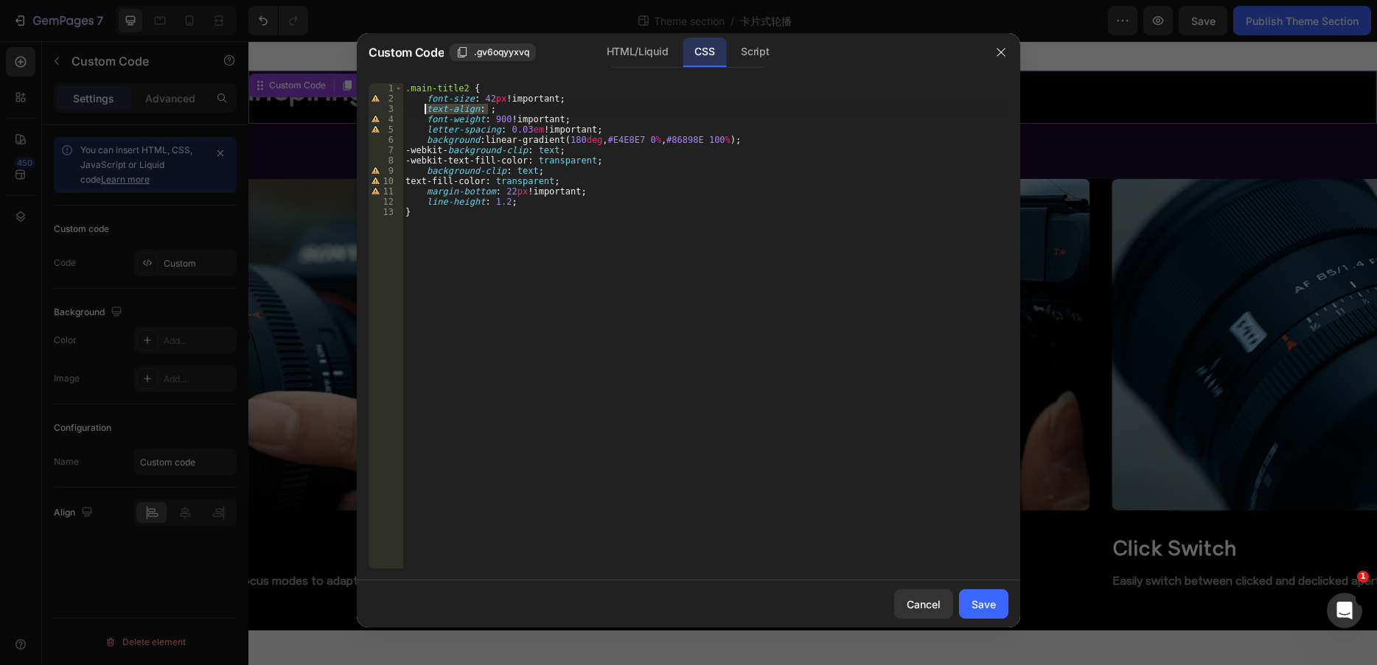
drag, startPoint x: 528, startPoint y: 109, endPoint x: 427, endPoint y: 107, distance: 101.7
click at [427, 107] on div ".main-title2 { font-size : 42 px !important ; text-align : ; font-weight : 900 …" at bounding box center [705, 336] width 606 height 506
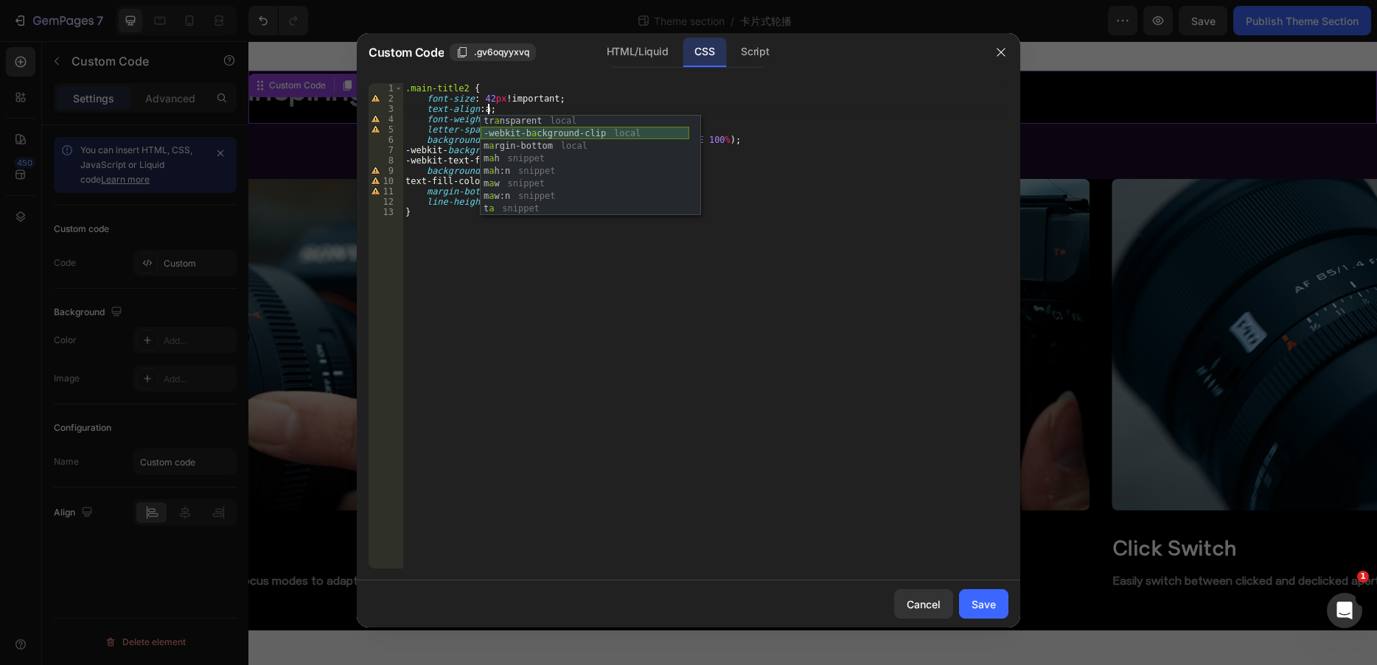
scroll to position [177, 0]
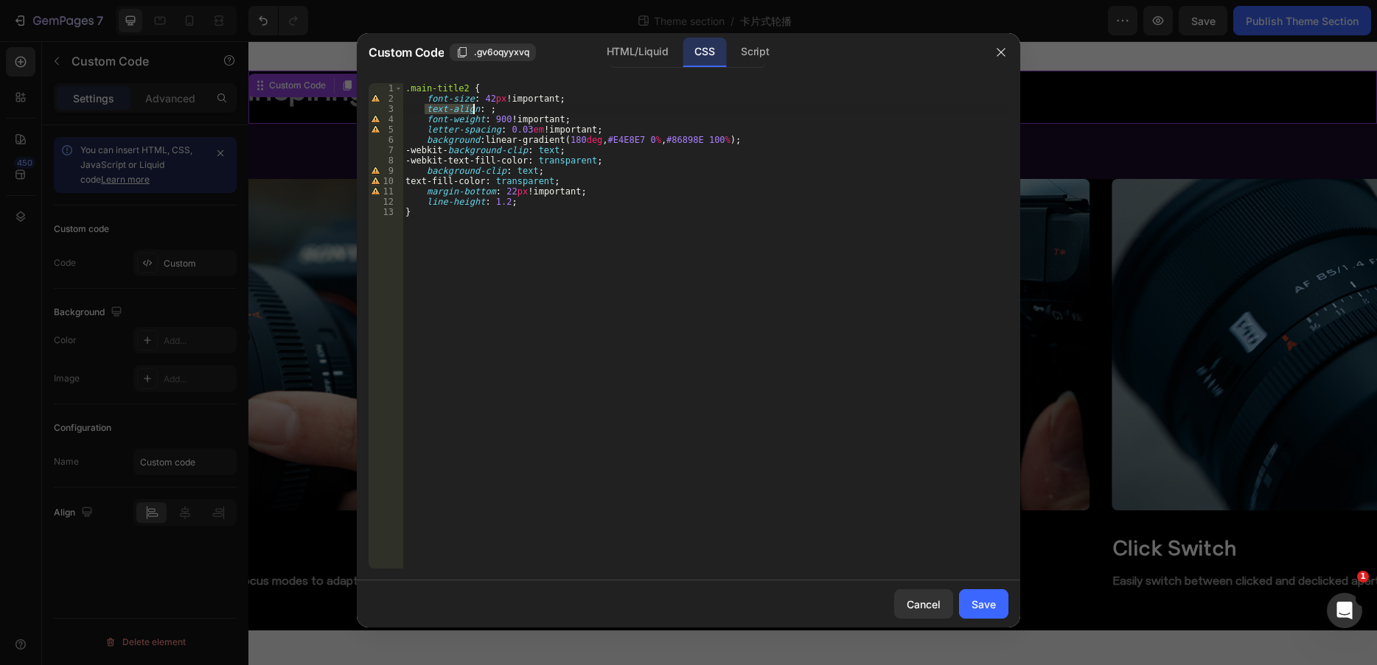
drag, startPoint x: 425, startPoint y: 109, endPoint x: 473, endPoint y: 109, distance: 47.9
click at [473, 109] on div ".main-title2 { font-size : 42 px !important ; text-align : ; font-weight : 900 …" at bounding box center [705, 336] width 606 height 506
click at [484, 111] on div ".main-title2 { font-size : 42 px !important ; text-align : ; font-weight : 900 …" at bounding box center [705, 336] width 606 height 506
type textarea "text-align: center;"
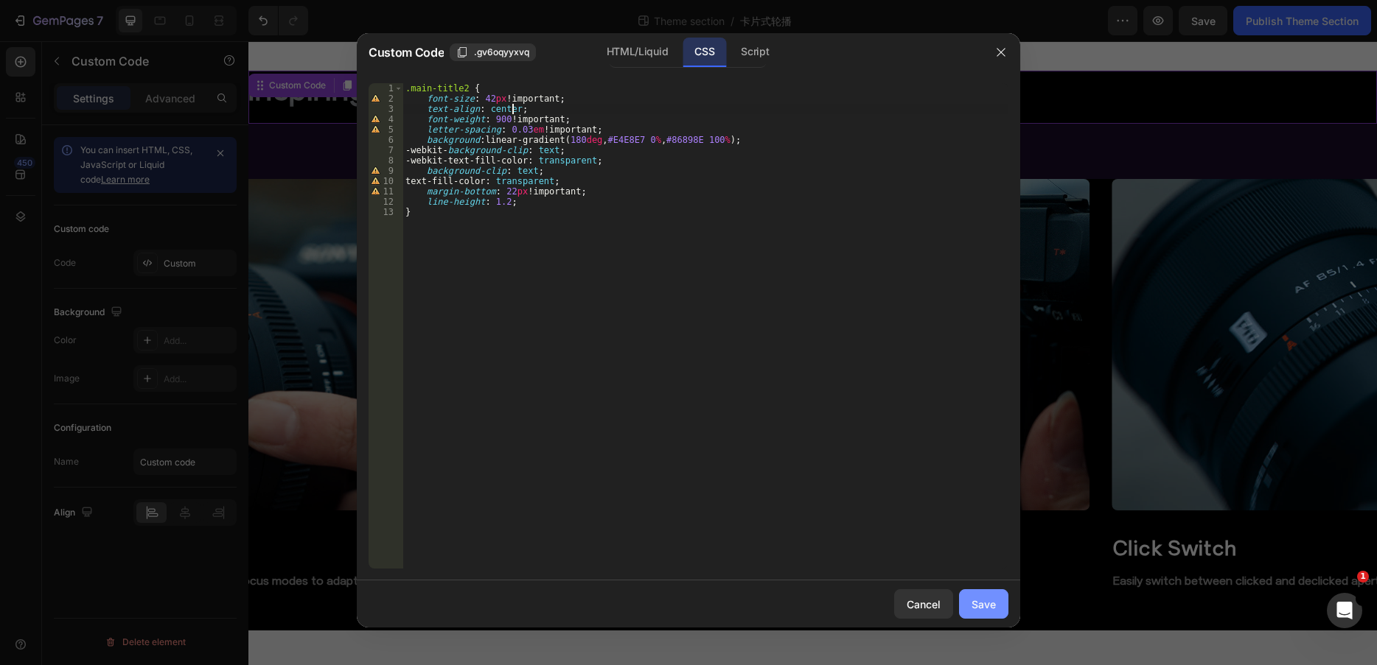
click at [982, 604] on div "Save" at bounding box center [983, 604] width 24 height 15
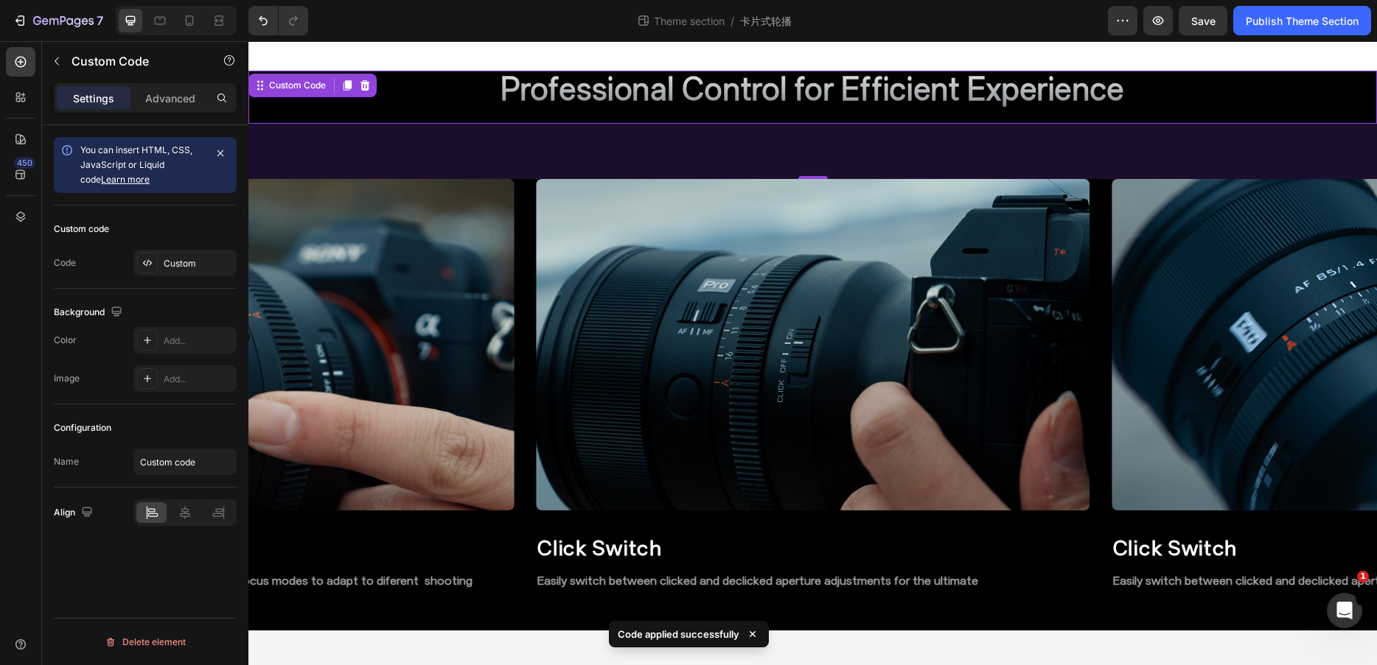
click at [469, 144] on div "75" at bounding box center [812, 151] width 1128 height 55
drag, startPoint x: 1195, startPoint y: 21, endPoint x: 974, endPoint y: 13, distance: 221.2
click at [1195, 21] on span "Save" at bounding box center [1203, 21] width 24 height 13
click at [1273, 27] on div "Publish Theme Section" at bounding box center [1301, 20] width 113 height 15
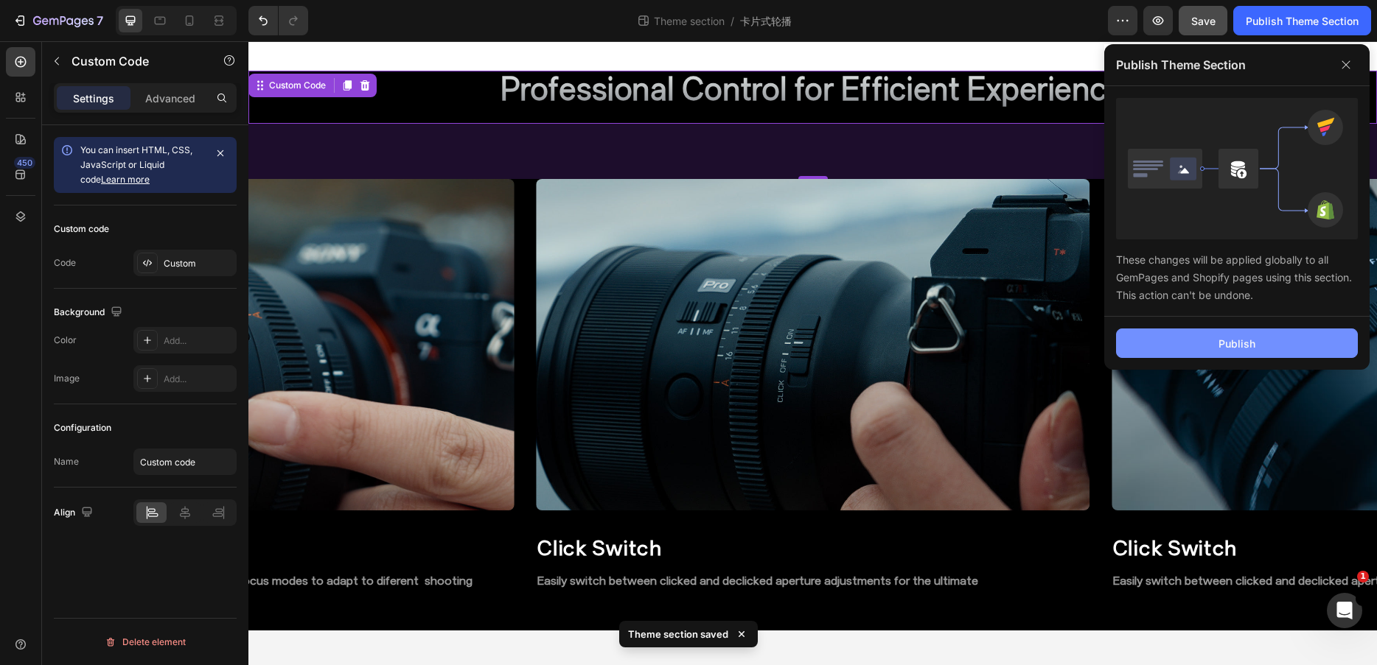
click at [1211, 346] on button "Publish" at bounding box center [1237, 343] width 242 height 29
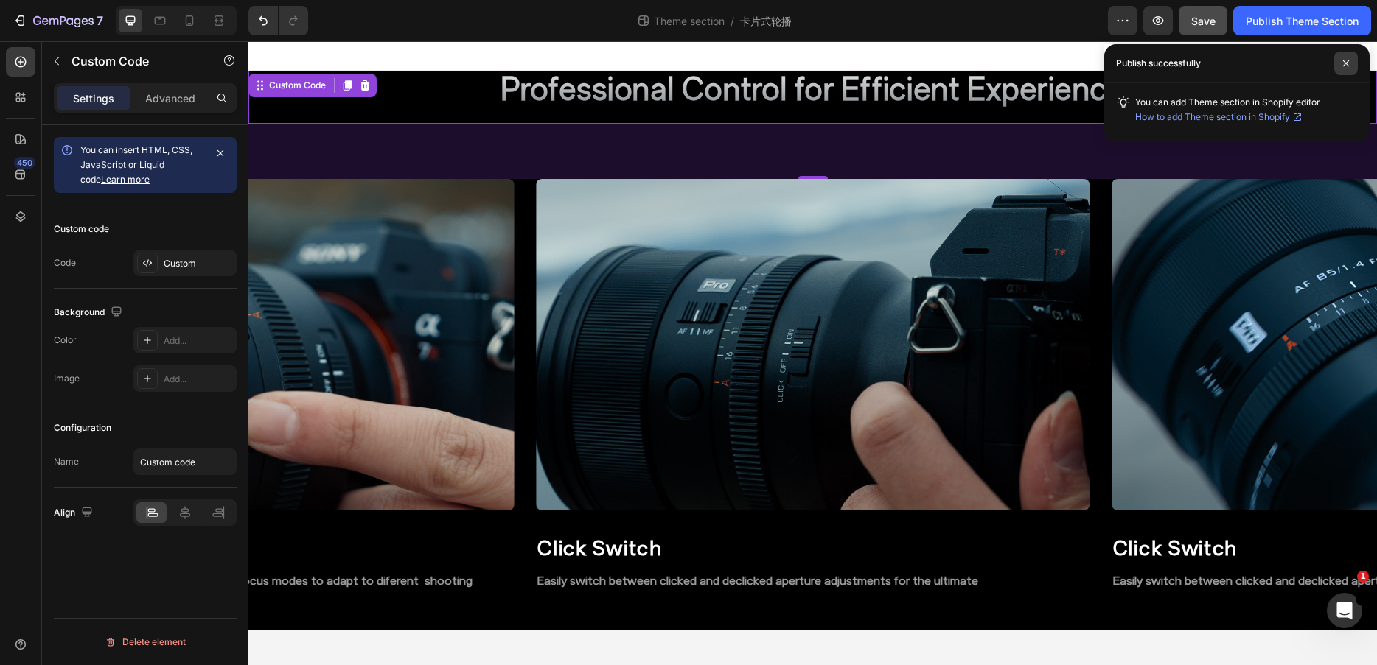
click at [1346, 68] on span at bounding box center [1346, 64] width 24 height 24
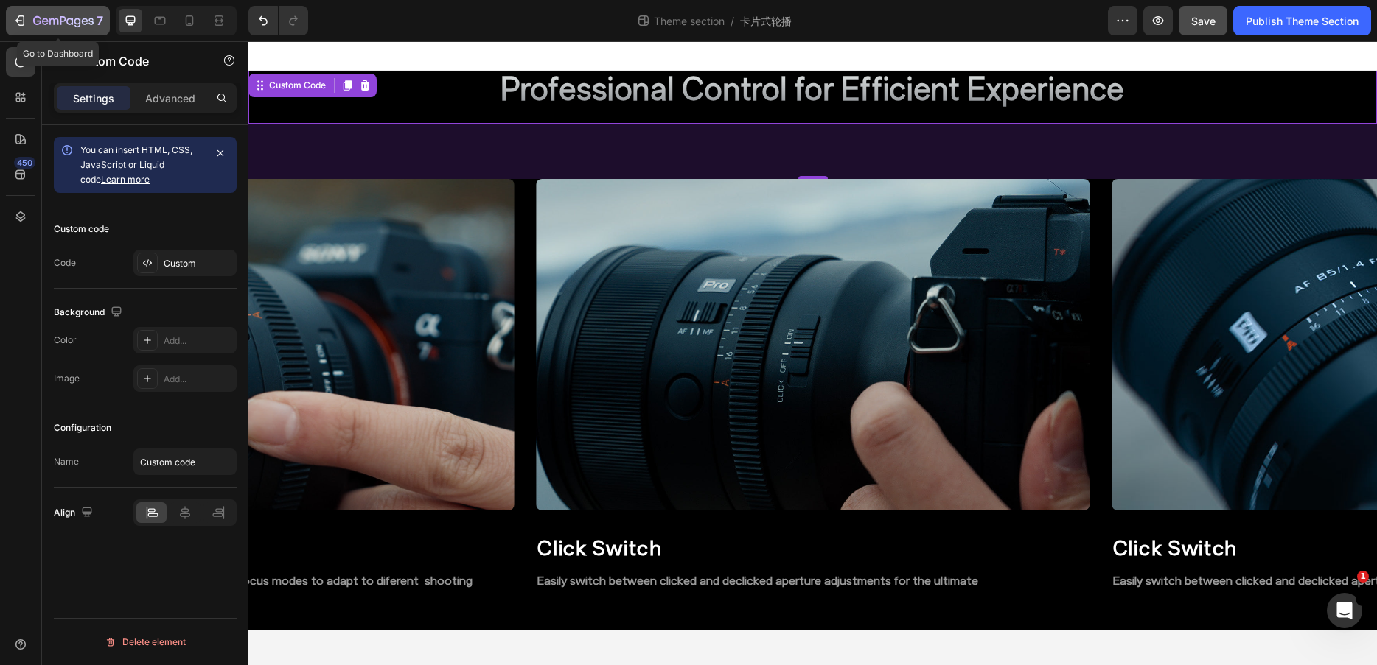
click at [24, 21] on icon "button" at bounding box center [21, 20] width 7 height 10
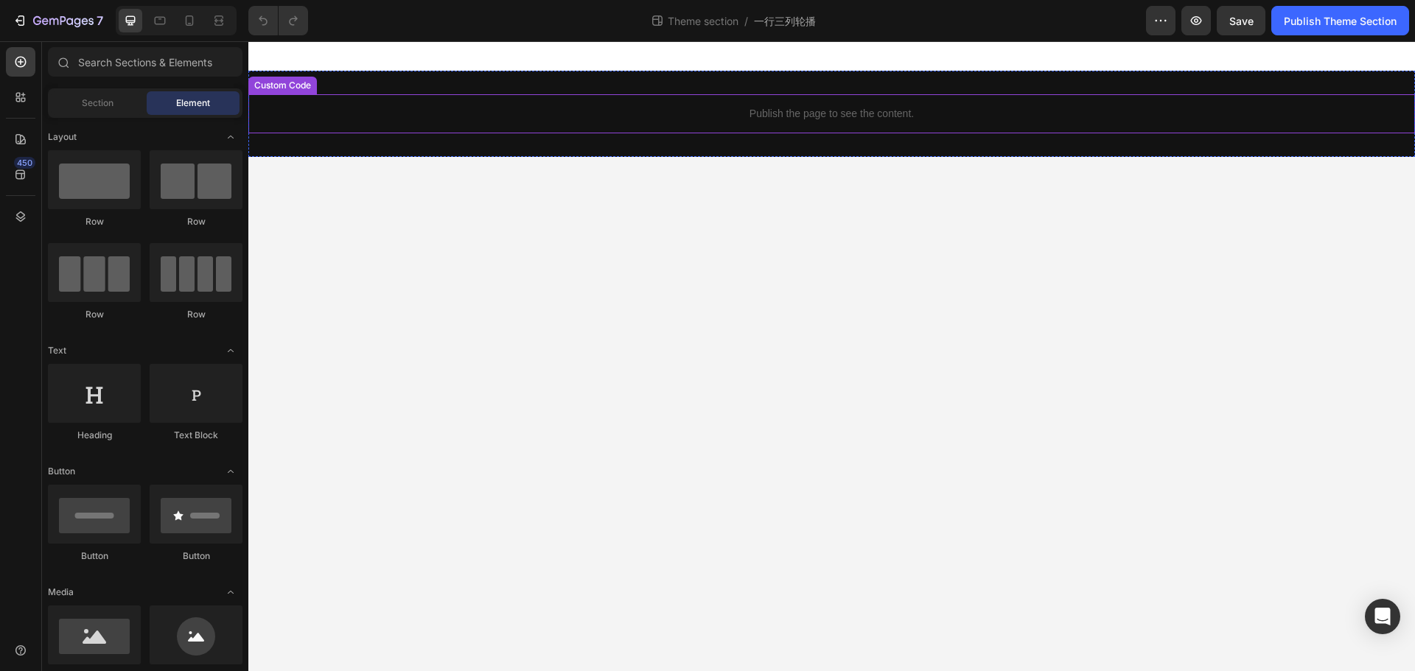
click at [832, 119] on p "Publish the page to see the content." at bounding box center [831, 113] width 1167 height 15
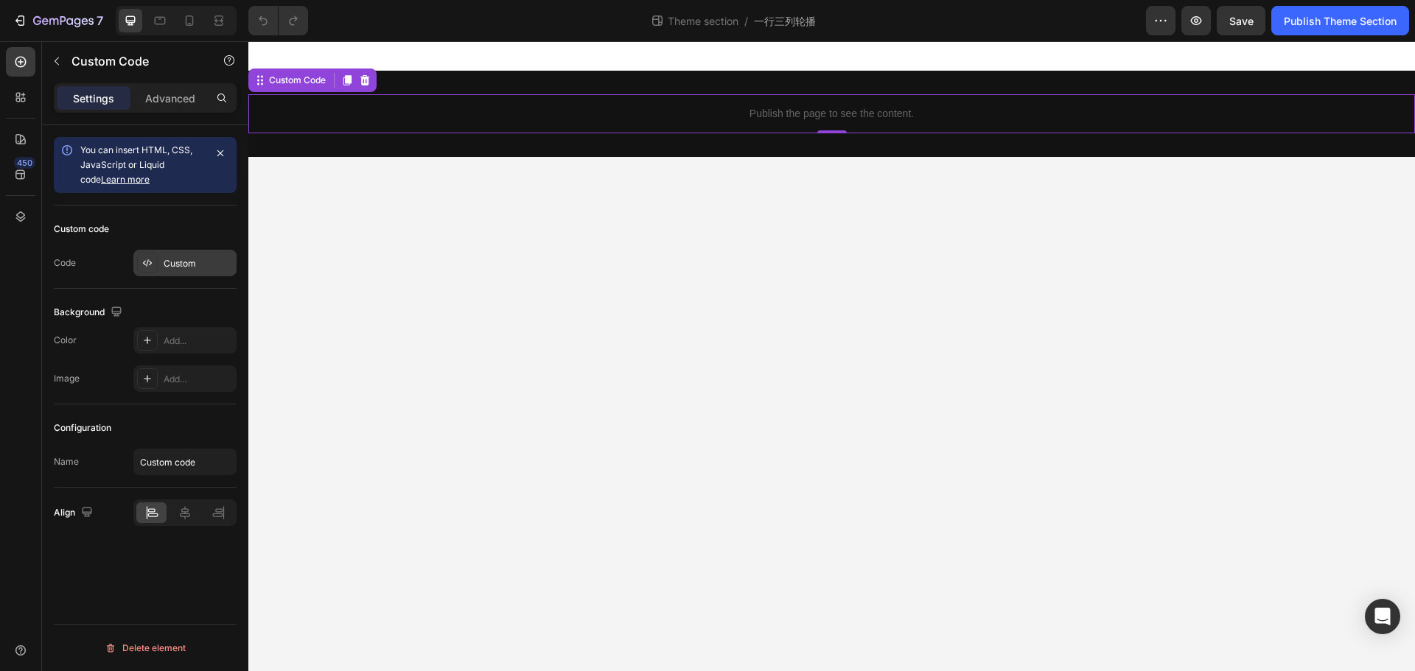
click at [160, 251] on div "Custom" at bounding box center [184, 263] width 103 height 27
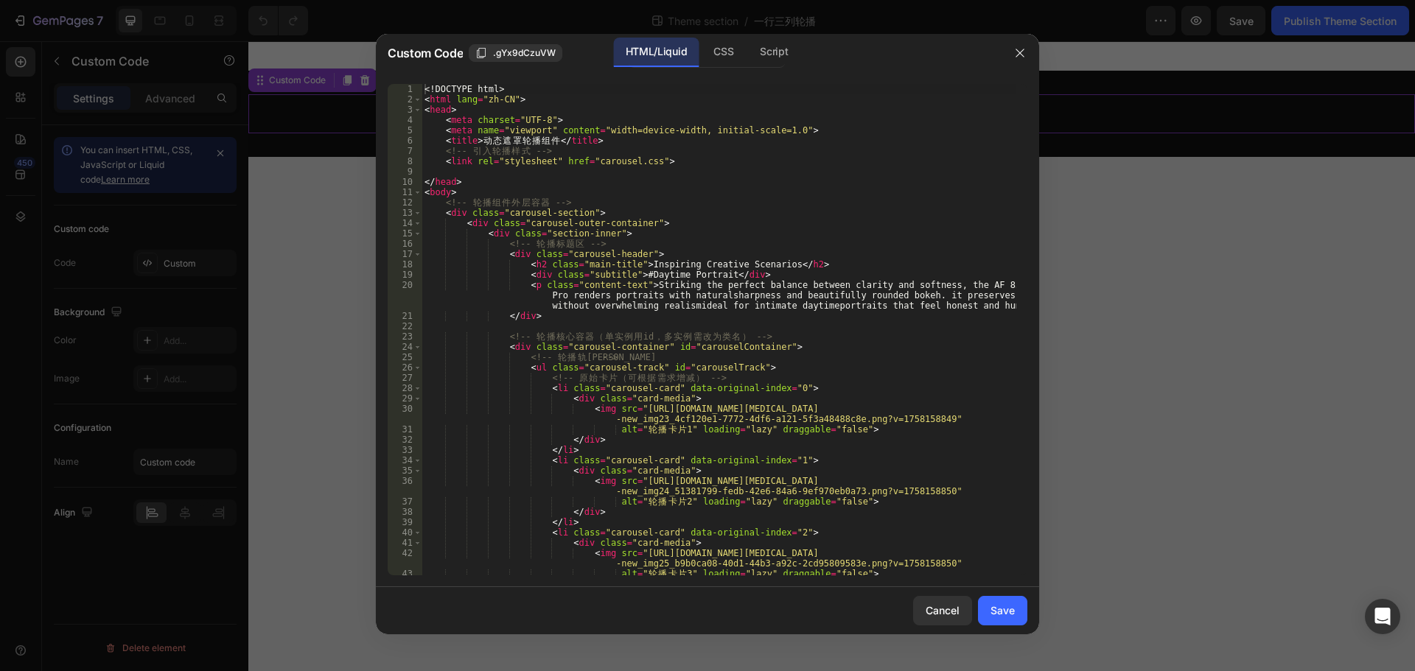
click at [756, 190] on div "<! DOCTYPE html > < html lang = "zh-CN" > < head > < meta charset = "UTF-8" > <…" at bounding box center [719, 340] width 595 height 512
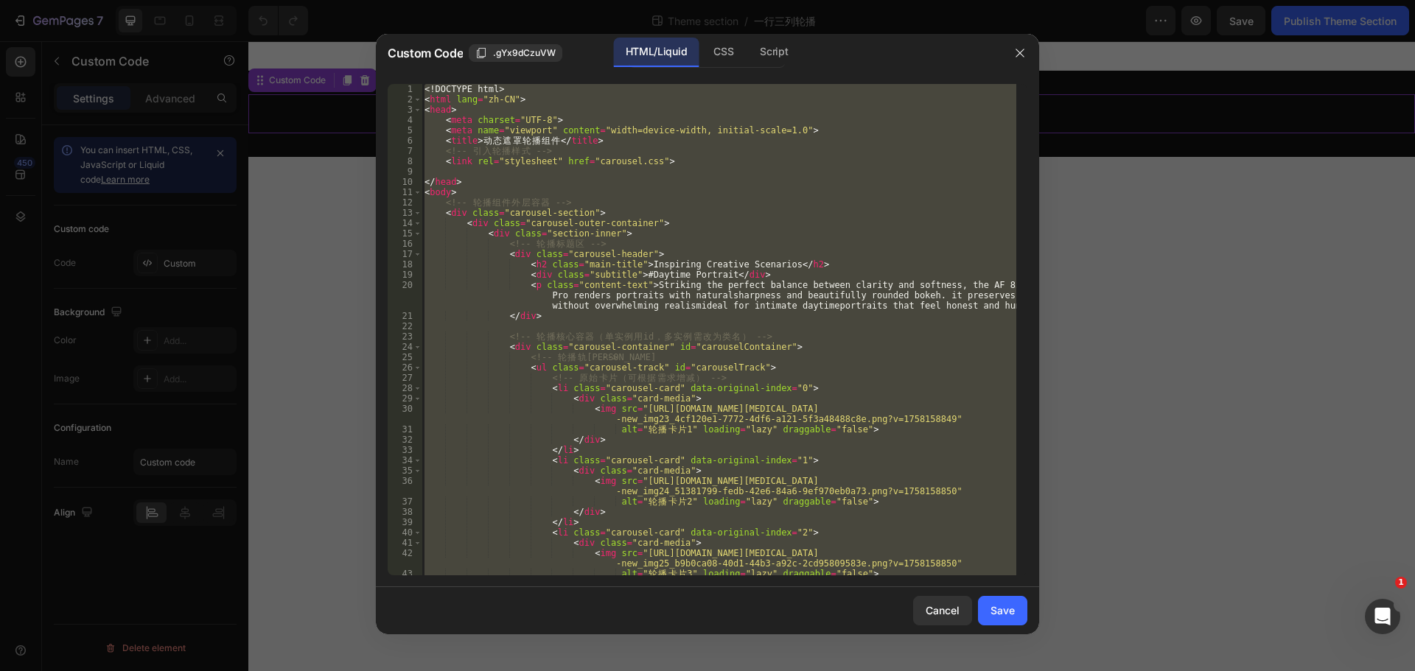
drag, startPoint x: 991, startPoint y: 365, endPoint x: 690, endPoint y: 74, distance: 419.0
click at [990, 365] on div "<! DOCTYPE html > < html lang = "zh-CN" > < head > < meta charset = "UTF-8" > <…" at bounding box center [719, 330] width 595 height 492
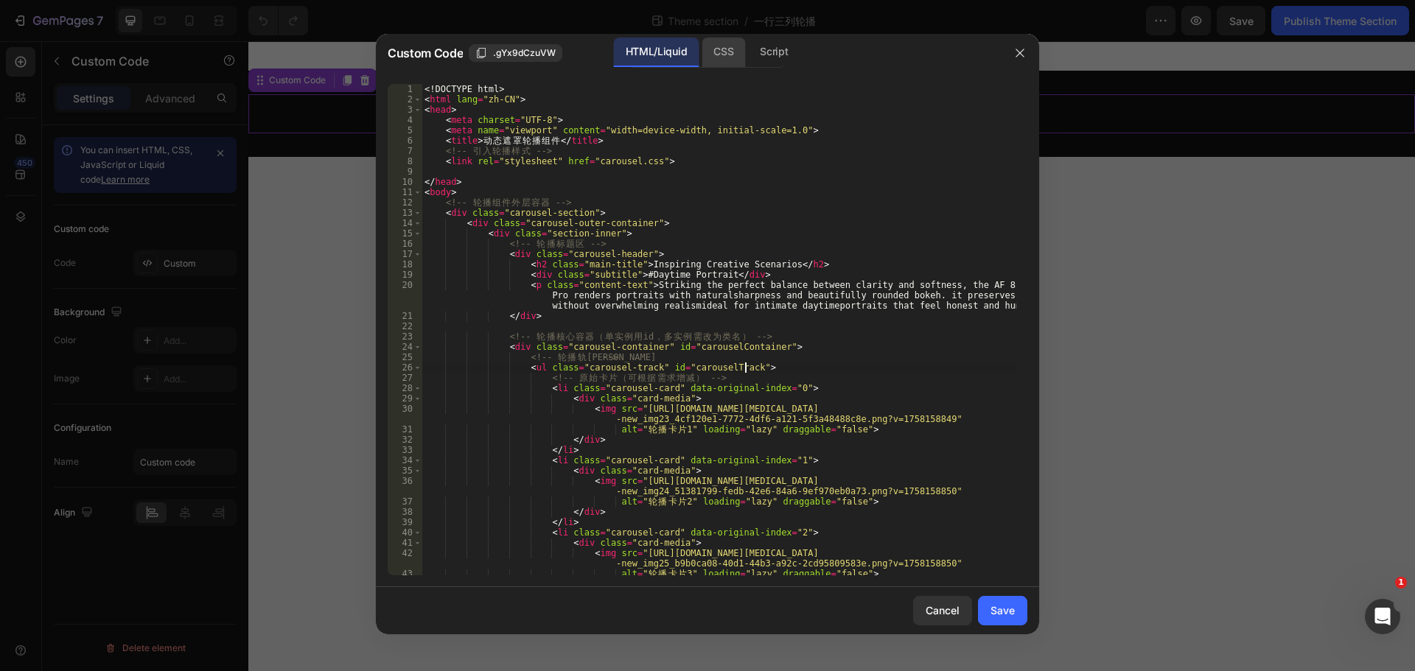
click at [707, 51] on div "CSS" at bounding box center [723, 52] width 43 height 29
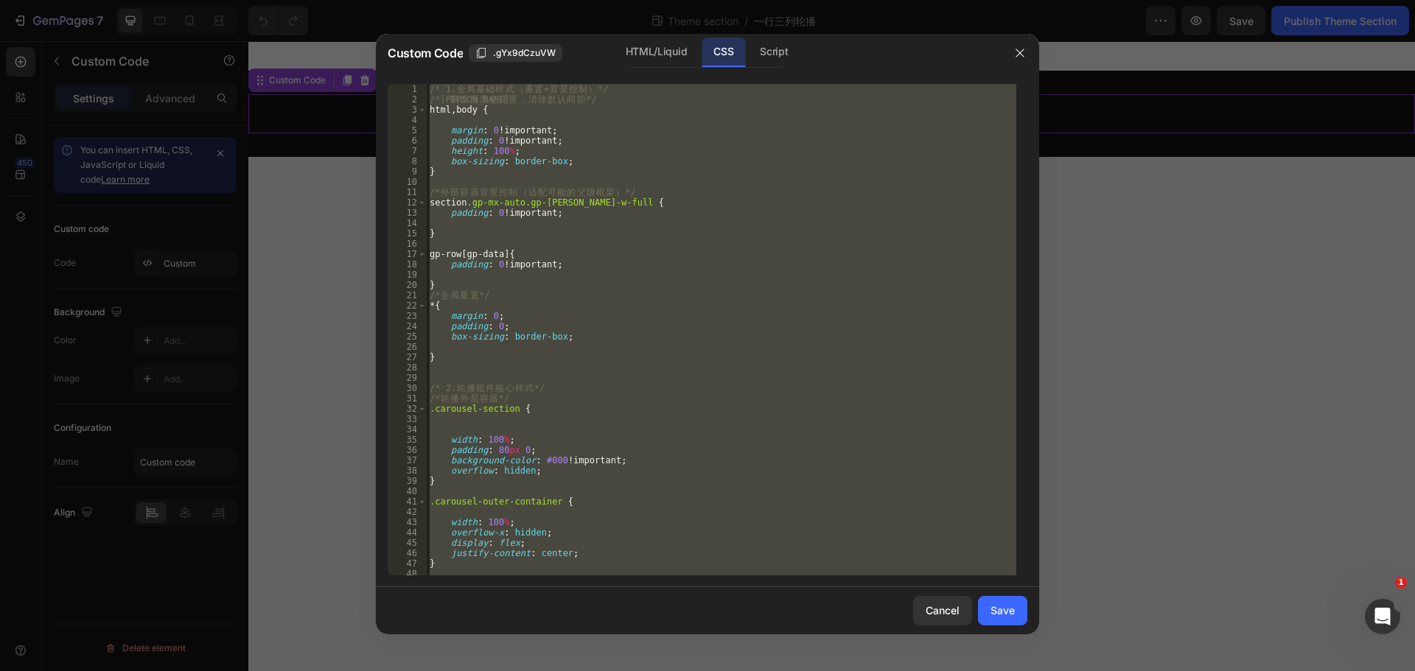
click at [786, 160] on div "/* 1. 全 局 基 础 样 式 （ 重 置 + 背 景 控 制 ） */ /* 强 制 页 面 黑 色 背 景 ， 清 除 默 认 间 距 */ html…" at bounding box center [722, 330] width 590 height 492
drag, startPoint x: 978, startPoint y: 238, endPoint x: 851, endPoint y: 68, distance: 212.2
click at [978, 237] on div "/* 1. 全 局 基 础 样 式 （ 重 置 + 背 景 控 制 ） */ /* 强 制 页 面 黑 色 背 景 ， 清 除 默 认 间 距 */ html…" at bounding box center [722, 330] width 590 height 492
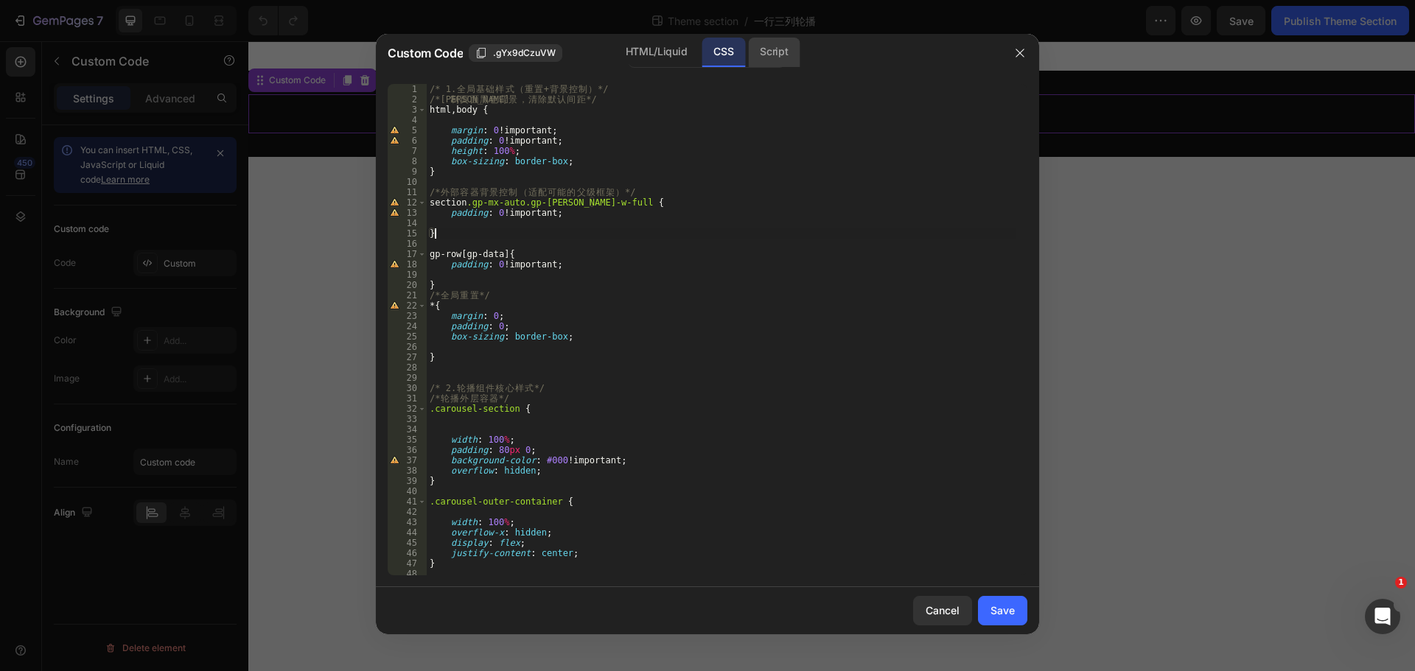
click at [769, 46] on div "Script" at bounding box center [774, 52] width 52 height 29
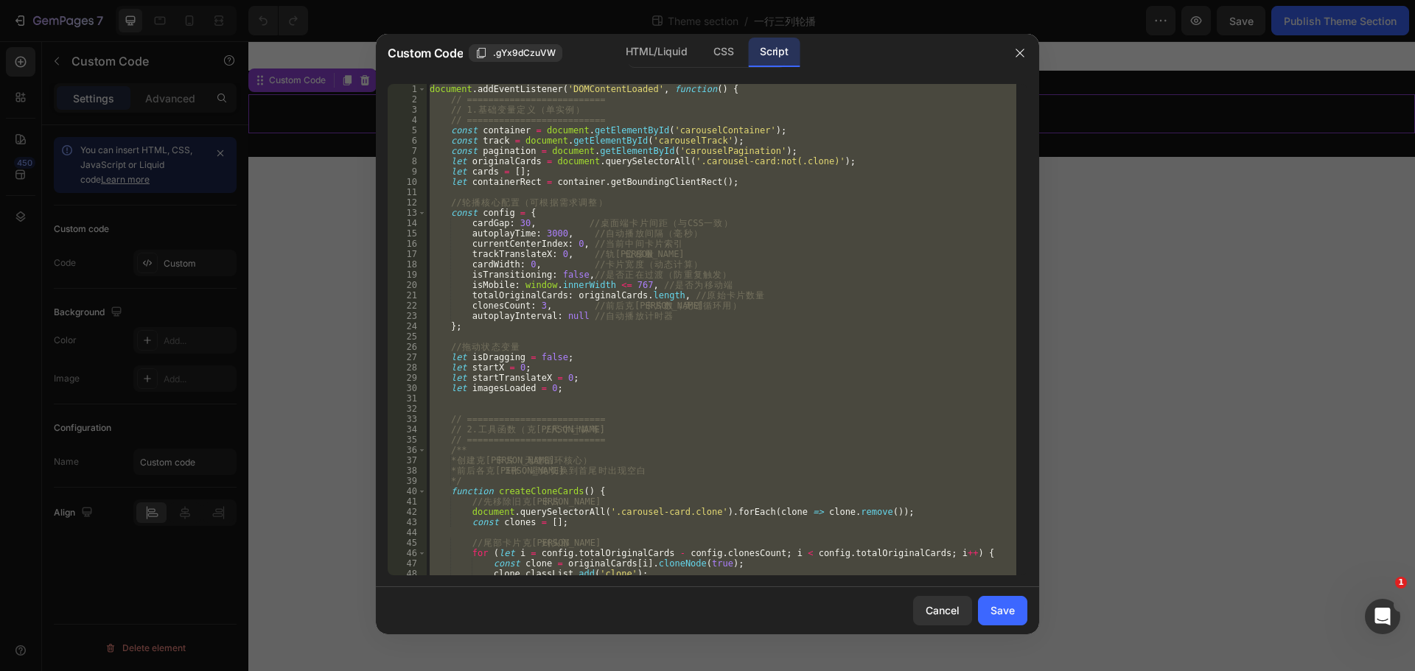
click at [712, 247] on div "document . addEventListener ( 'DOMContentLoaded' , function ( ) { // ==========…" at bounding box center [722, 330] width 590 height 492
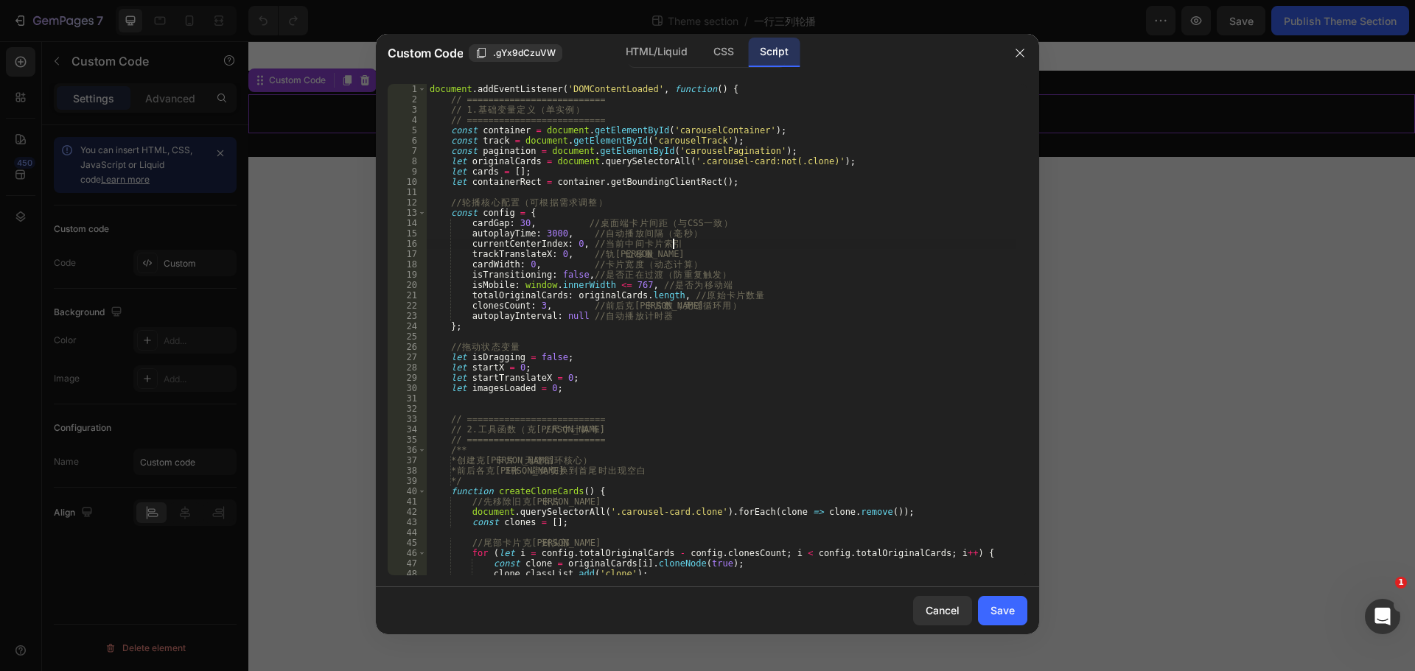
type textarea "}; });"
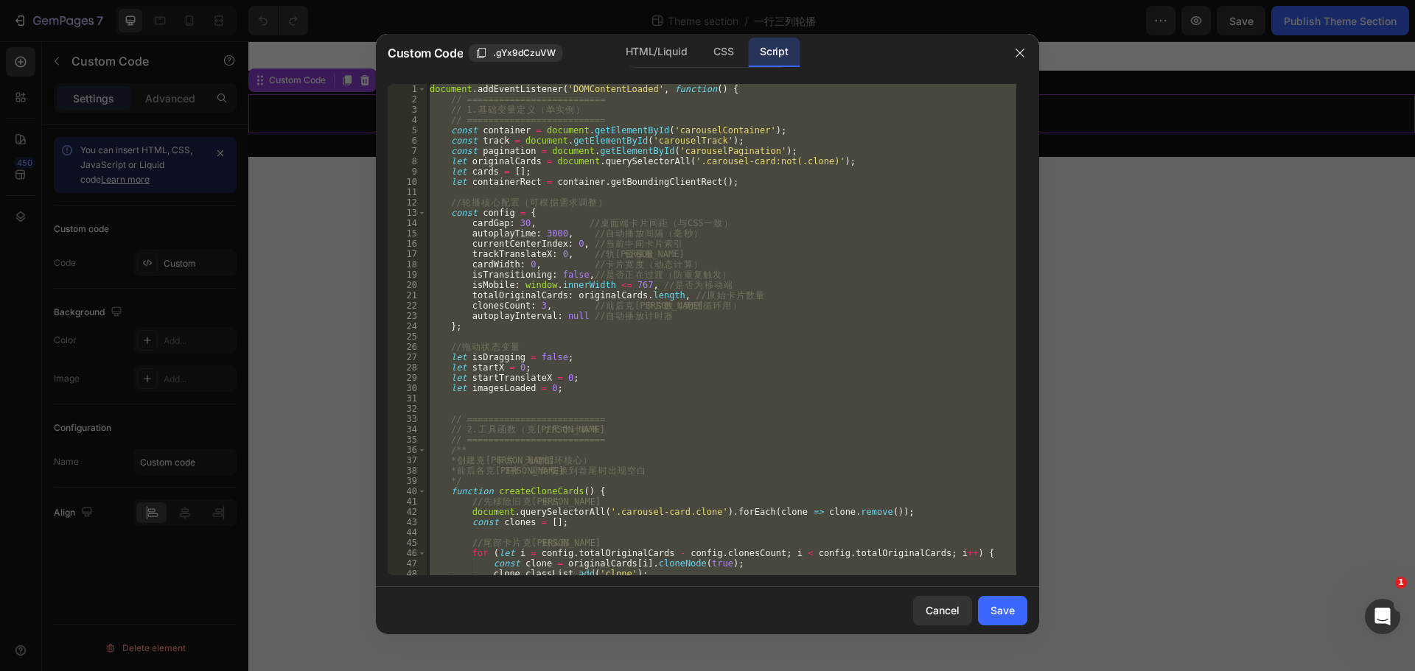
click at [982, 70] on div "Custom Code .gYx9dCzuVW HTML/Liquid CSS Script" at bounding box center [688, 53] width 625 height 38
click at [1013, 51] on button "button" at bounding box center [1020, 53] width 24 height 24
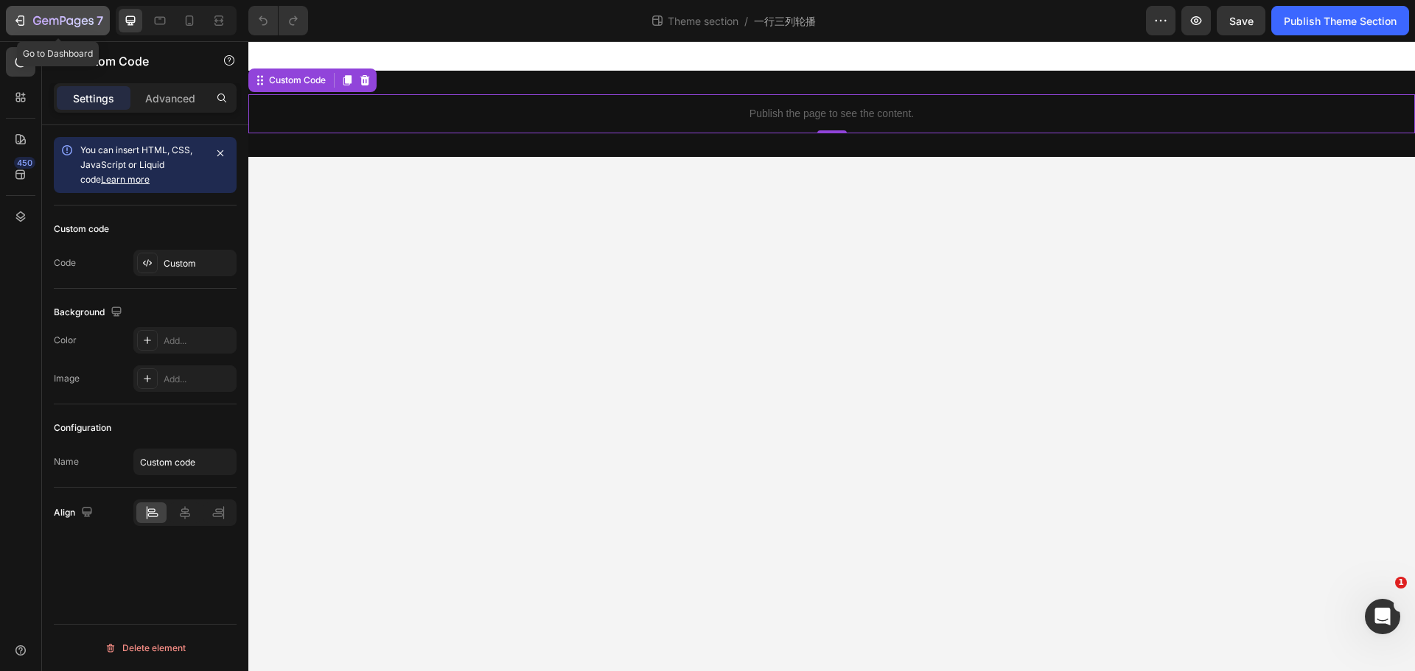
click at [22, 18] on icon "button" at bounding box center [20, 20] width 15 height 15
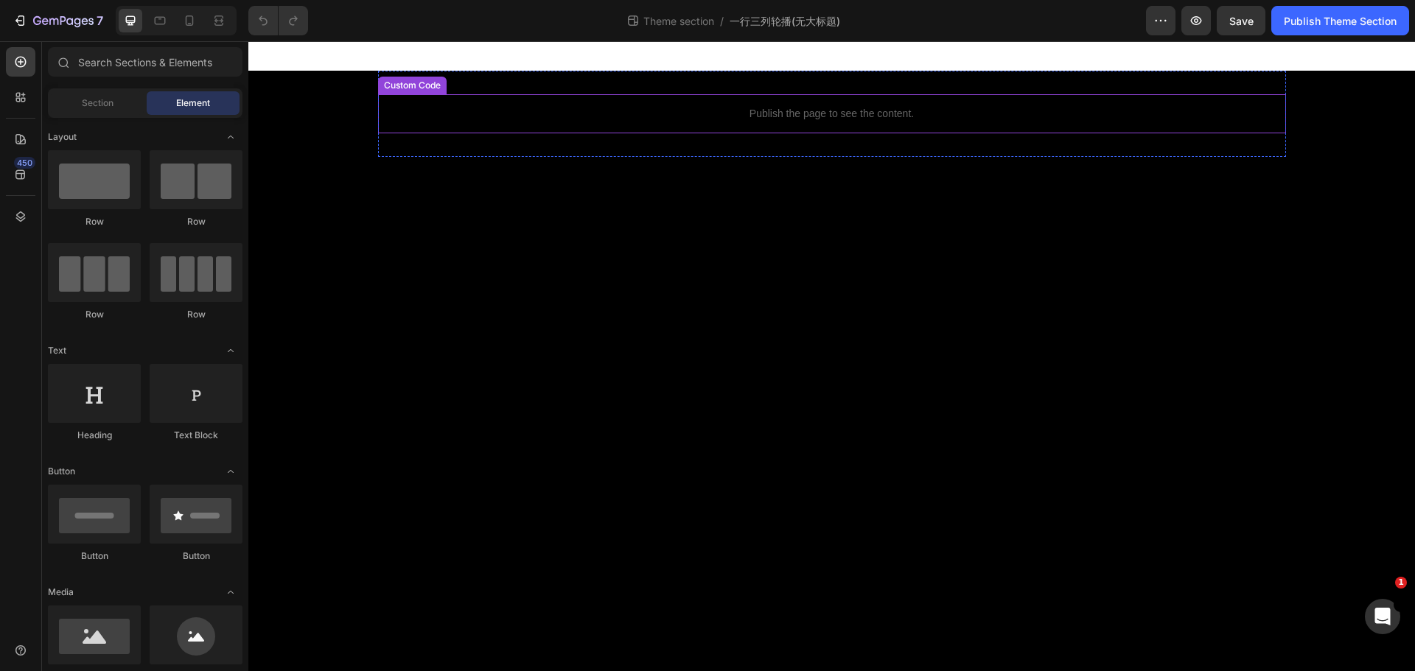
click at [769, 105] on div "Publish the page to see the content." at bounding box center [832, 113] width 908 height 39
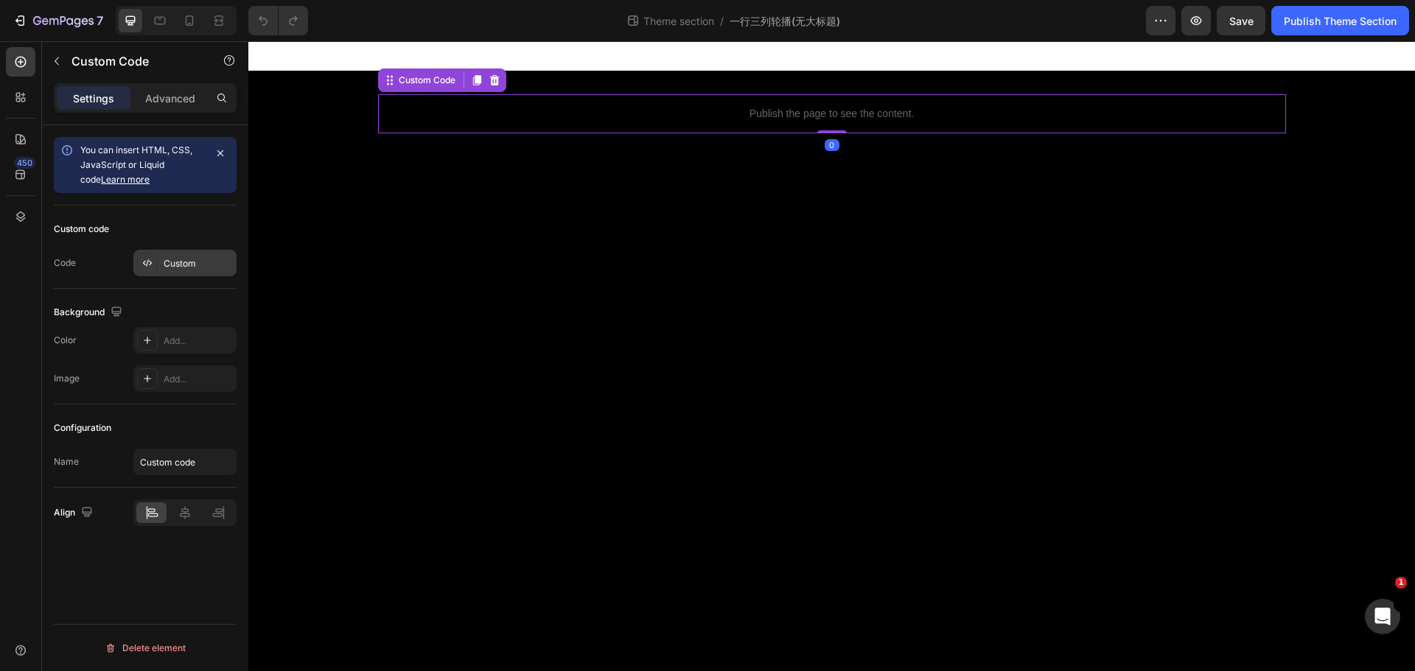
click at [197, 254] on div "Custom" at bounding box center [184, 263] width 103 height 27
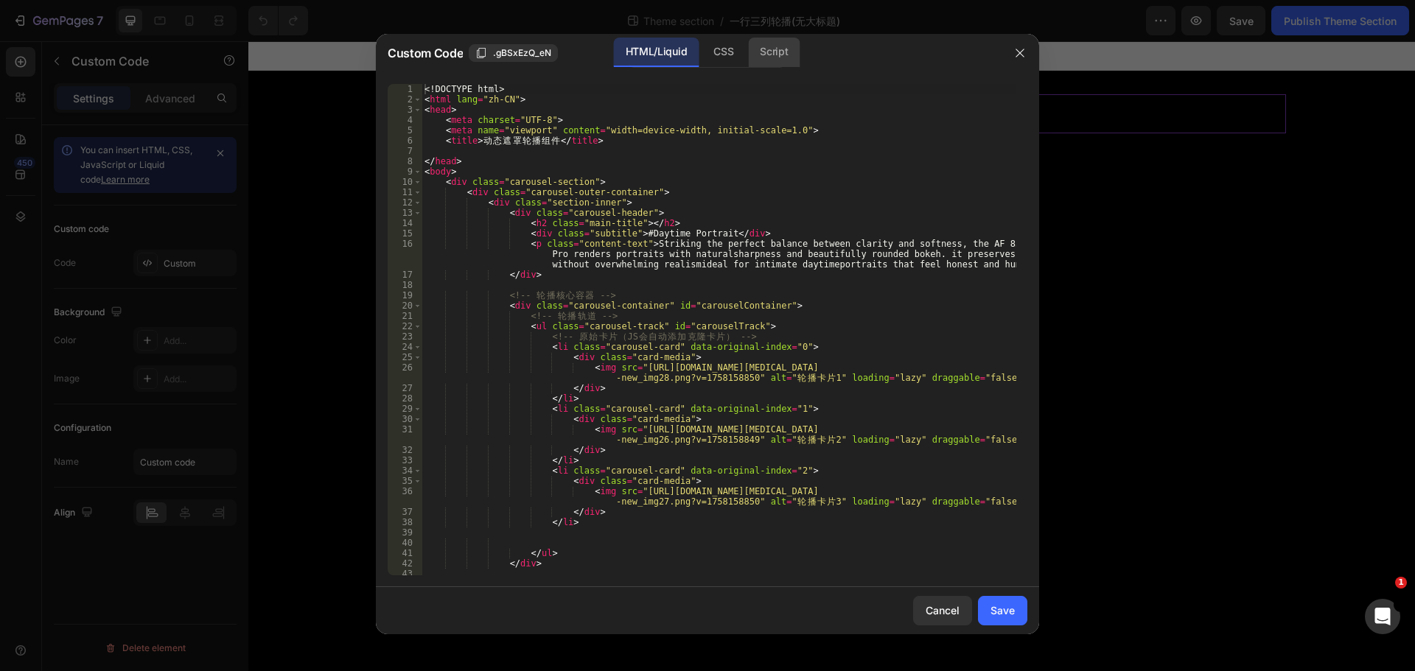
click at [780, 47] on div "Script" at bounding box center [774, 52] width 52 height 29
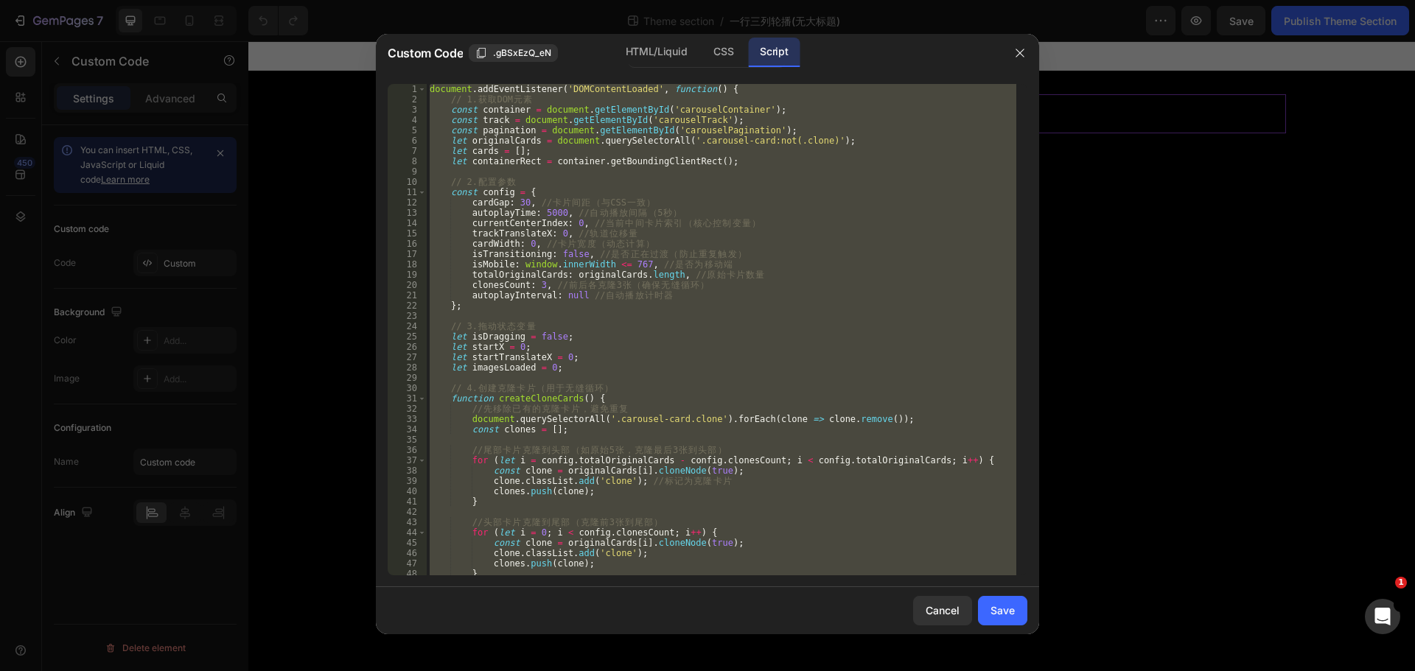
type textarea "}; });"
click at [755, 174] on div "document . addEventListener ( 'DOMContentLoaded' , function ( ) { // 1. 获 取 DOM…" at bounding box center [722, 330] width 590 height 492
paste textarea
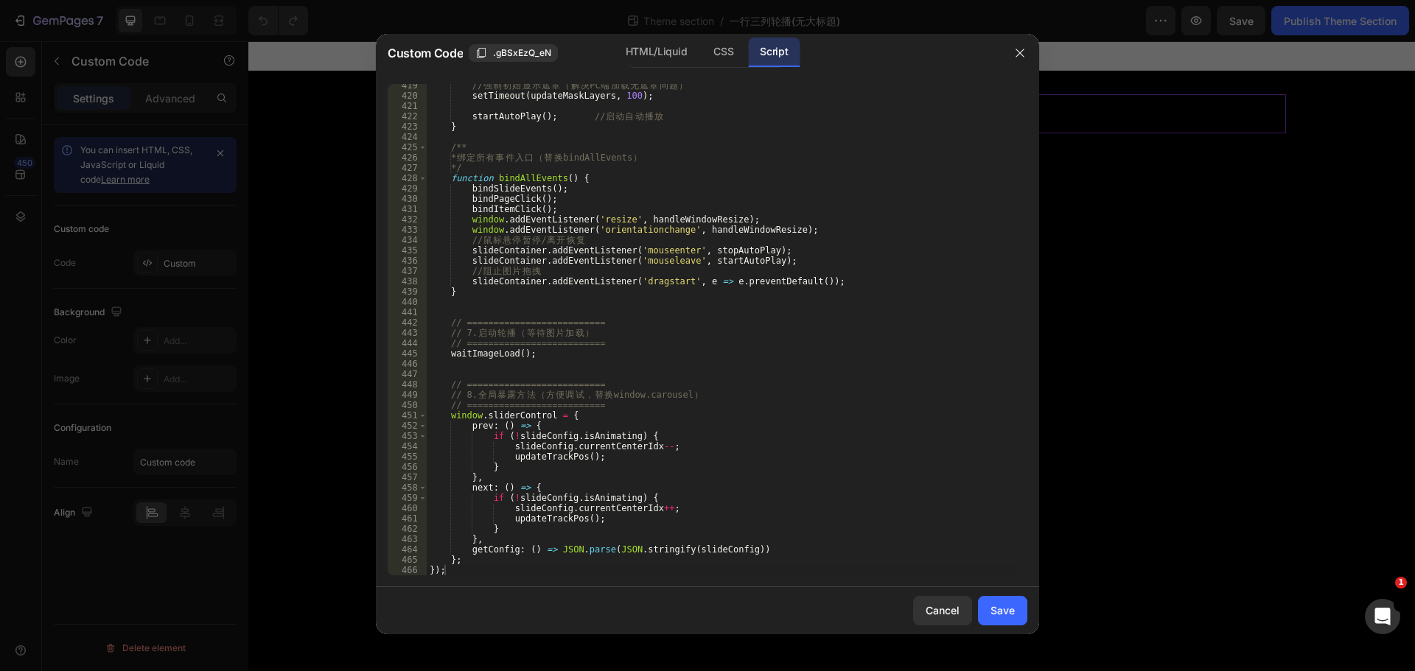
drag, startPoint x: 995, startPoint y: 403, endPoint x: 827, endPoint y: 231, distance: 240.8
click at [995, 403] on div "// 强 制 初 始 显 示 遮 罩 （ 解 决 PC 端 加 载 无 遮 罩 问 题 ） setTimeout ( updateMaskLayers , 1…" at bounding box center [722, 336] width 590 height 512
click at [728, 49] on div "CSS" at bounding box center [723, 52] width 43 height 29
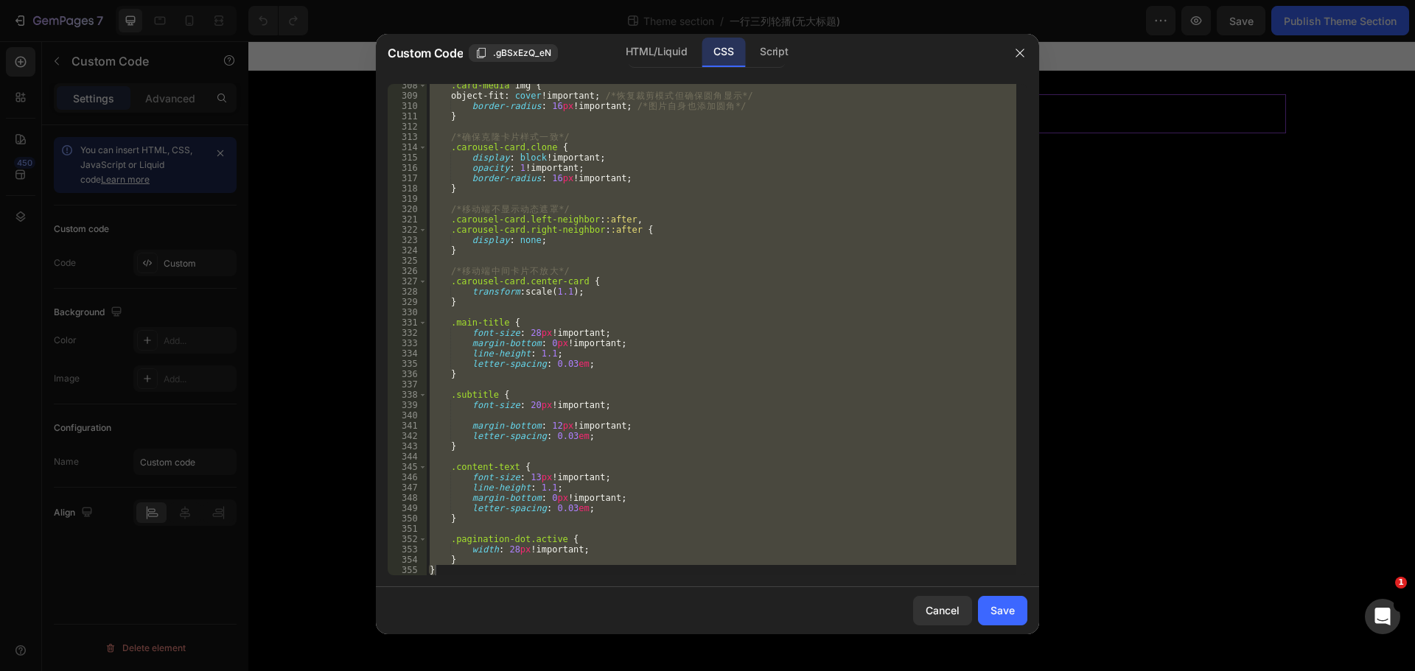
scroll to position [3171, 0]
click at [770, 224] on div ".card-media img { object-fit : cover !important ; /* 恢 复 裁 剪 模 式 但 确 保 圆 角 显 示 …" at bounding box center [722, 330] width 590 height 492
paste textarea
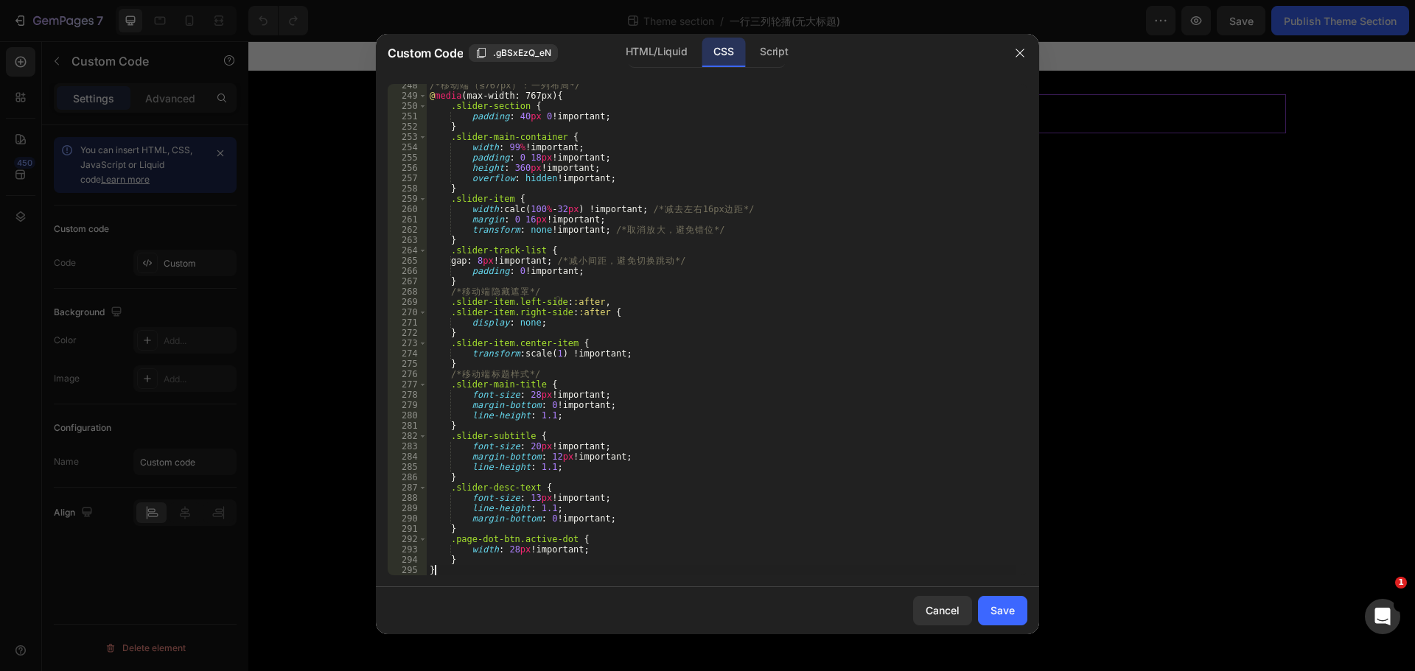
scroll to position [2552, 0]
click at [660, 46] on div "HTML/Liquid" at bounding box center [656, 52] width 85 height 29
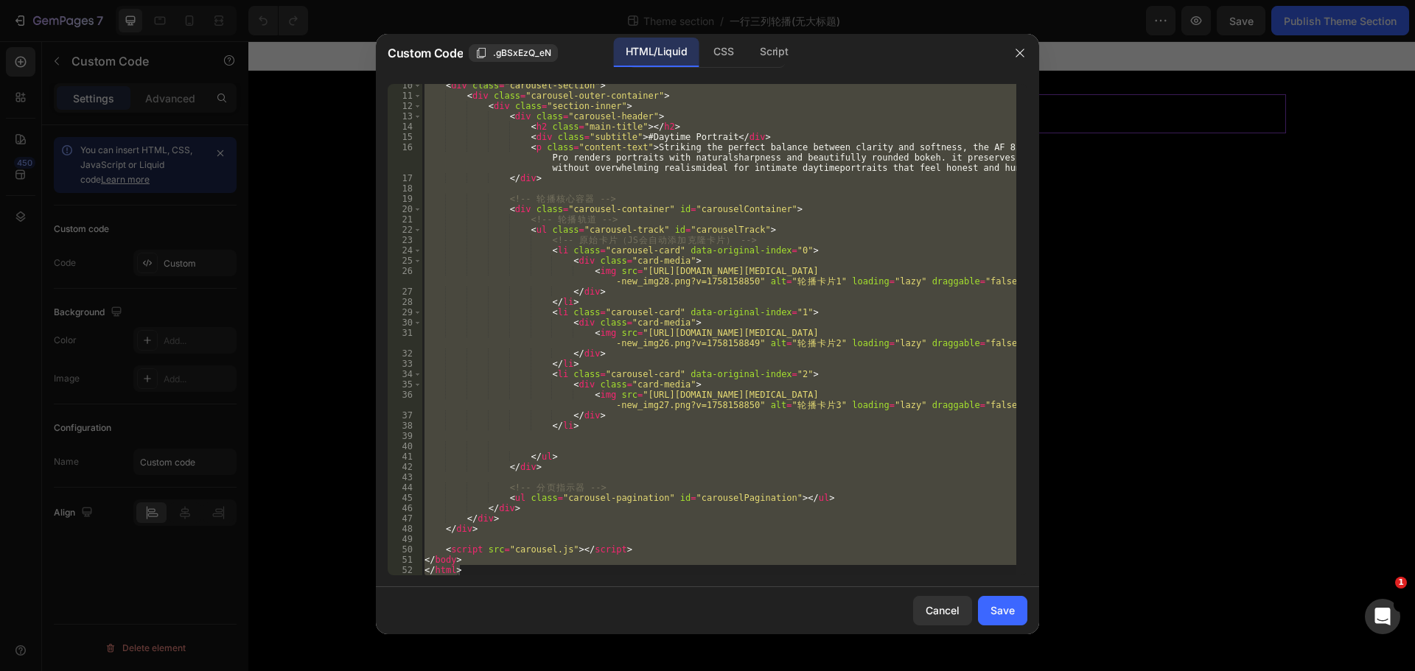
scroll to position [97, 0]
click at [748, 200] on div "< div class = "carousel-section" > < div class = "carousel-outer-container" > <…" at bounding box center [719, 330] width 595 height 492
paste textarea
type textarea "</html>"
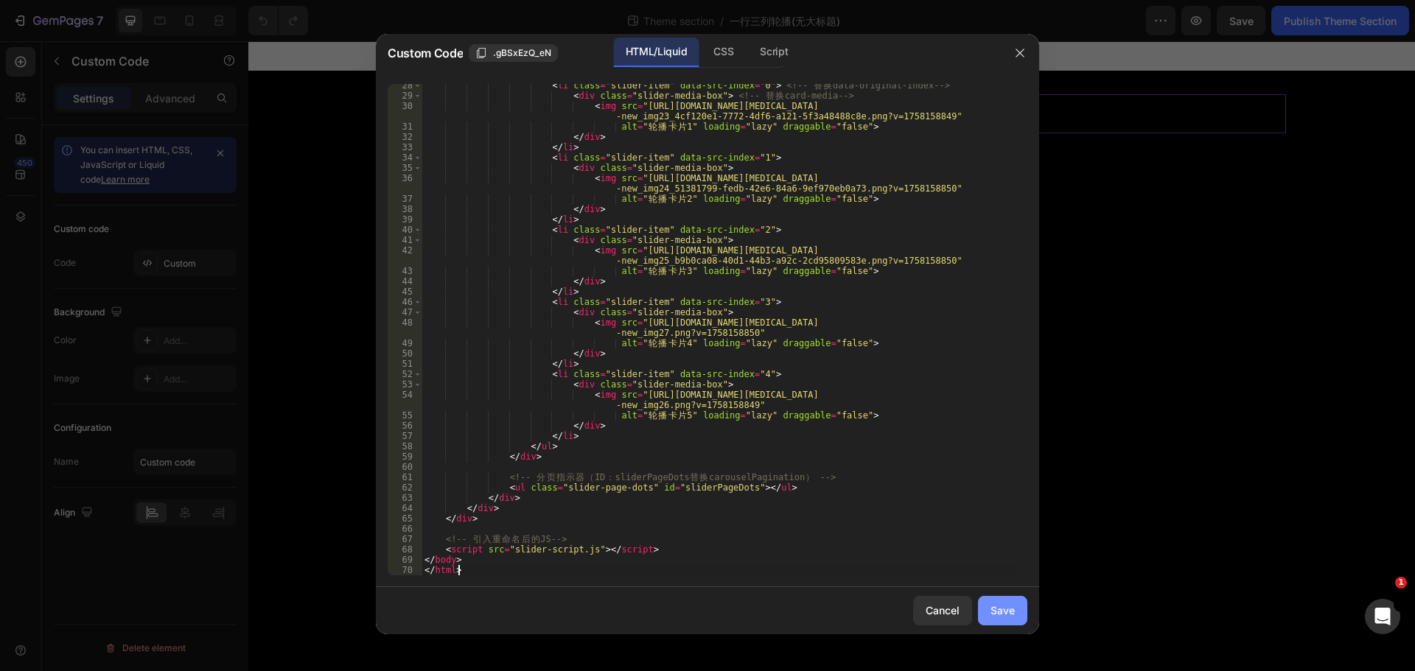
click at [1014, 615] on button "Save" at bounding box center [1002, 610] width 49 height 29
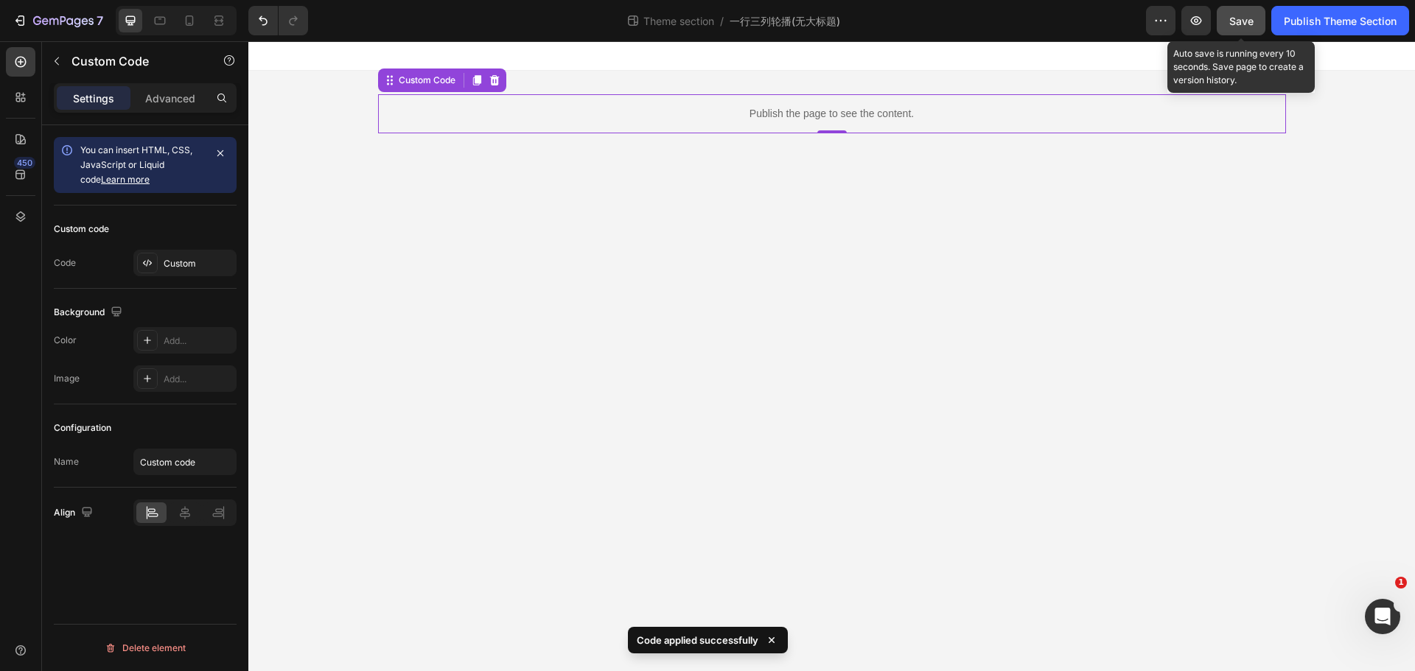
click at [1249, 18] on span "Save" at bounding box center [1241, 21] width 24 height 13
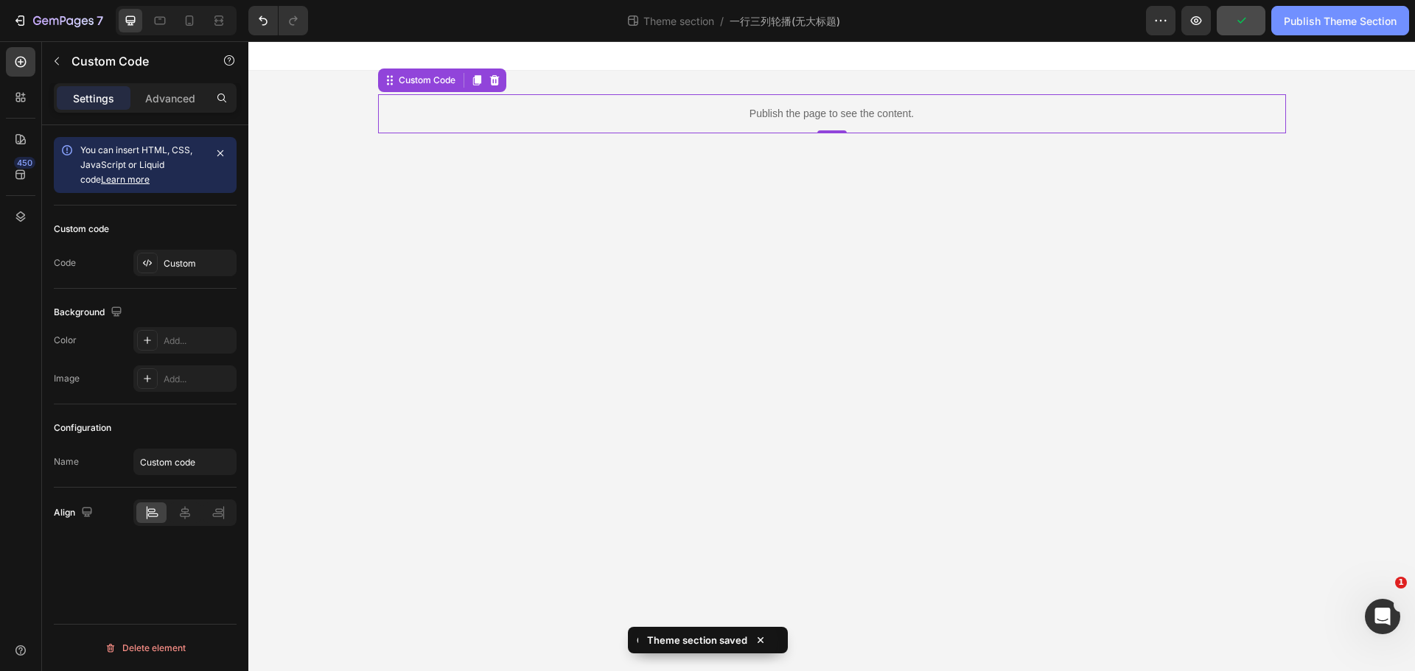
click at [1335, 29] on button "Publish Theme Section" at bounding box center [1340, 20] width 138 height 29
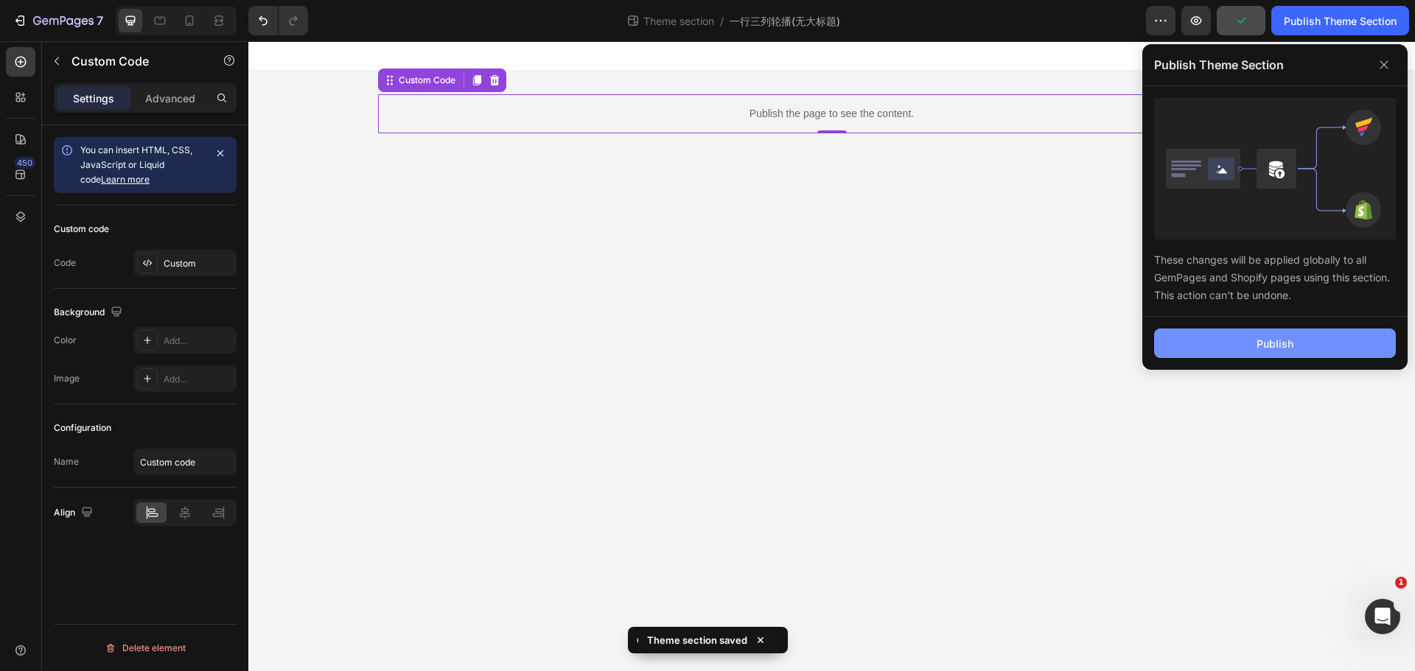
click at [1286, 346] on div "Publish" at bounding box center [1274, 343] width 37 height 15
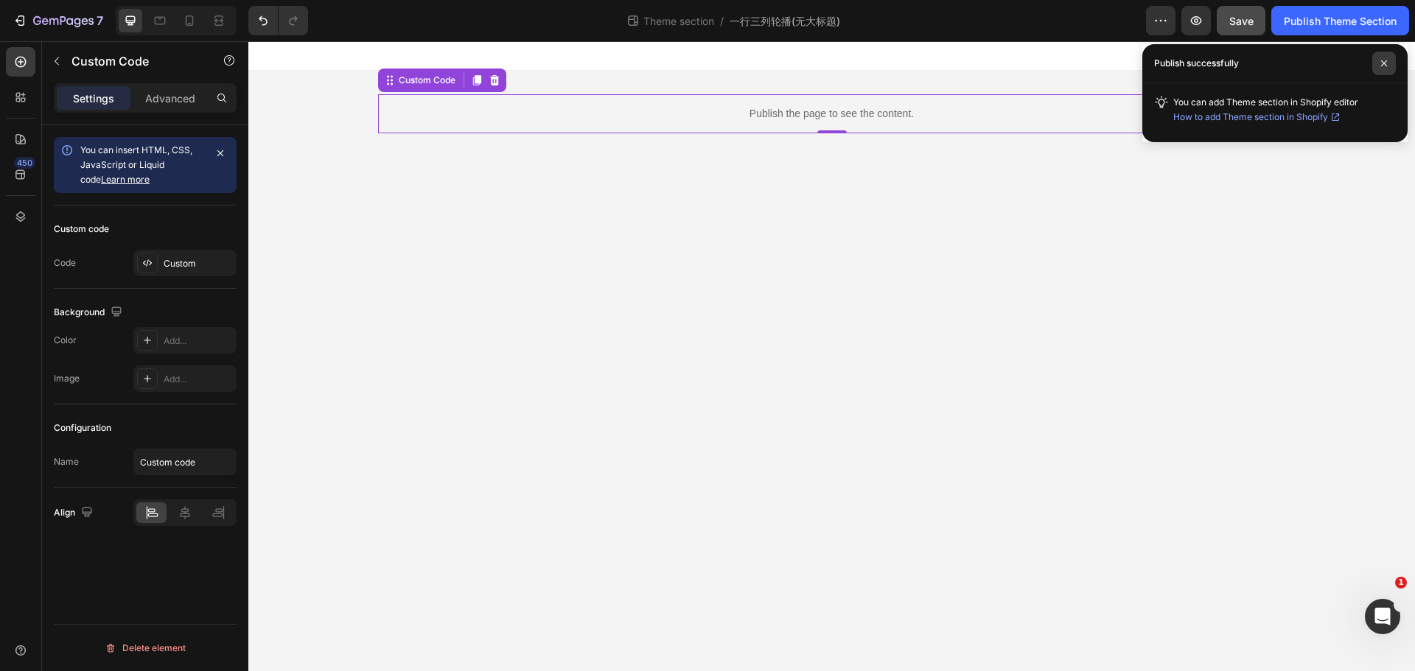
click at [1384, 60] on icon at bounding box center [1383, 63] width 7 height 7
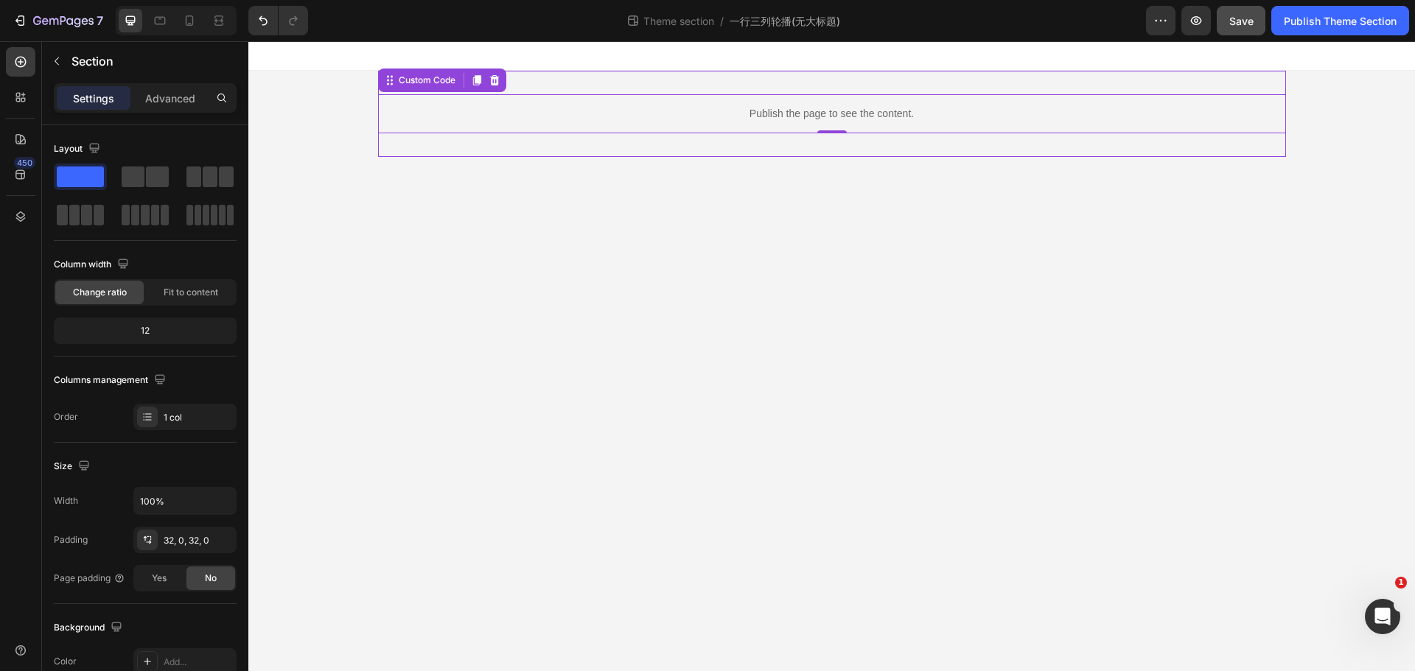
click at [549, 81] on div "Publish the page to see the content. Custom Code 0" at bounding box center [832, 114] width 908 height 86
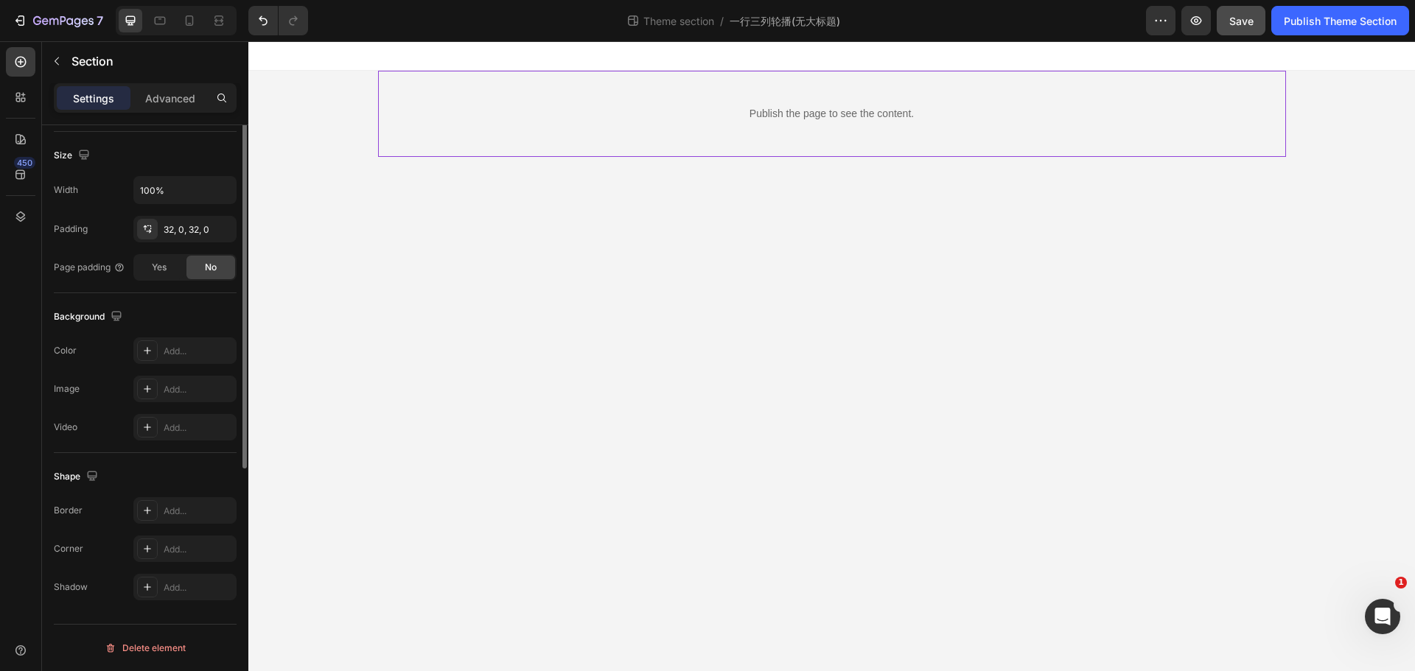
scroll to position [90, 0]
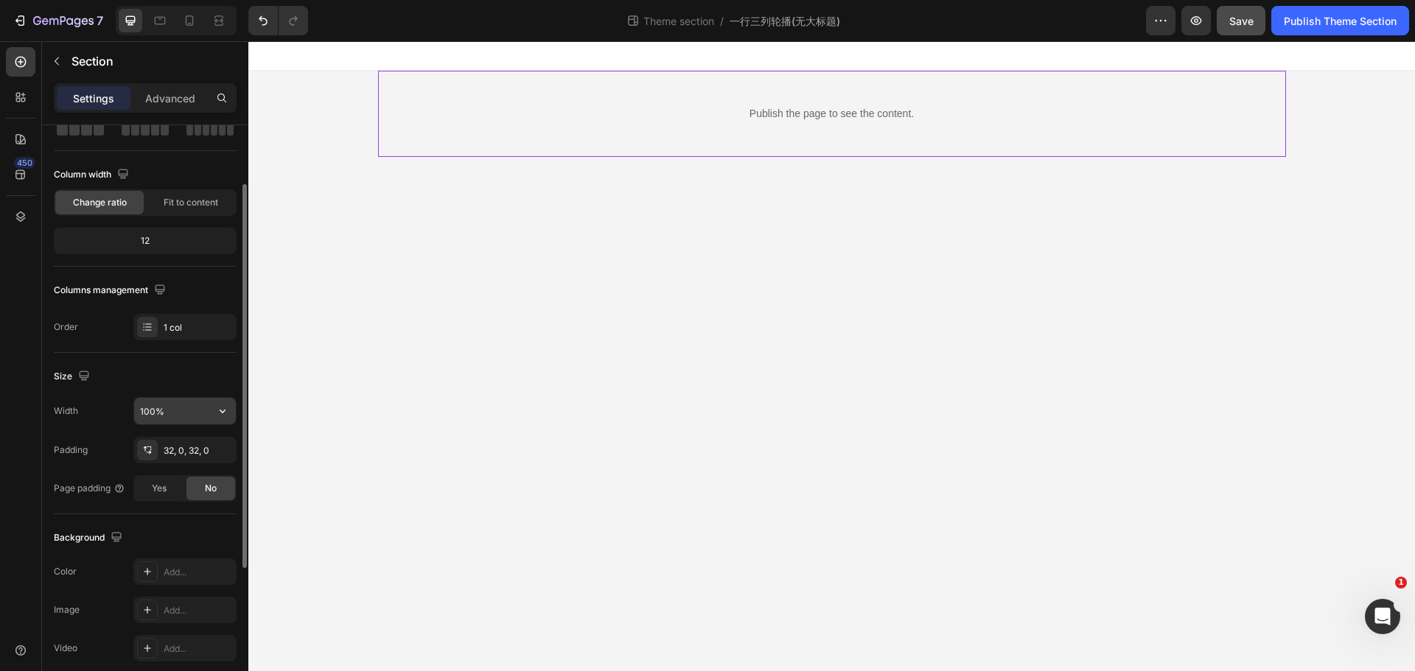
click at [186, 415] on input "100%" at bounding box center [185, 411] width 102 height 27
click at [220, 411] on icon "button" at bounding box center [222, 411] width 15 height 15
click at [309, 99] on div "Publish the page to see the content. Custom Code Root" at bounding box center [831, 114] width 1167 height 86
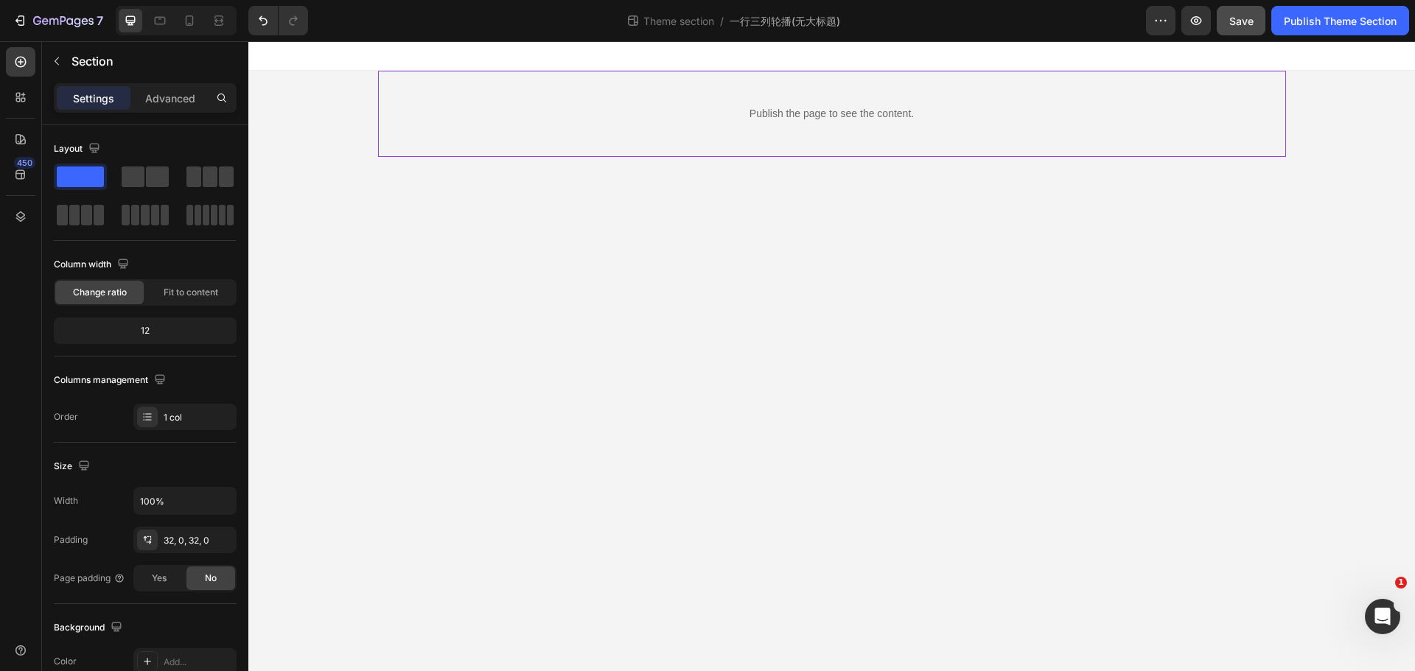
click at [459, 88] on div "Publish the page to see the content. Custom Code" at bounding box center [832, 114] width 908 height 86
click at [186, 499] on input "100%" at bounding box center [185, 501] width 102 height 27
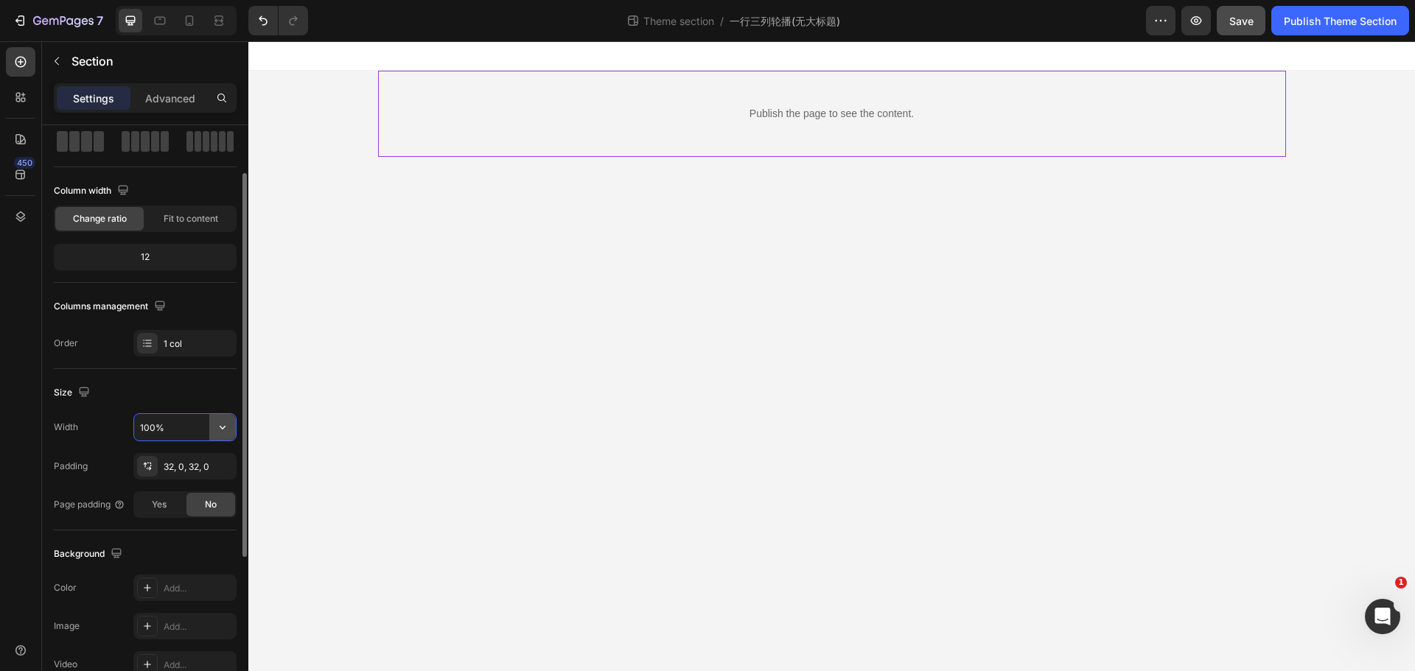
drag, startPoint x: 213, startPoint y: 441, endPoint x: 226, endPoint y: 422, distance: 22.7
click at [226, 422] on icon "button" at bounding box center [222, 427] width 15 height 15
click at [181, 492] on p "Default 1200px" at bounding box center [181, 492] width 84 height 13
drag, startPoint x: 223, startPoint y: 441, endPoint x: 215, endPoint y: 438, distance: 8.6
click at [221, 433] on icon "button" at bounding box center [222, 427] width 15 height 15
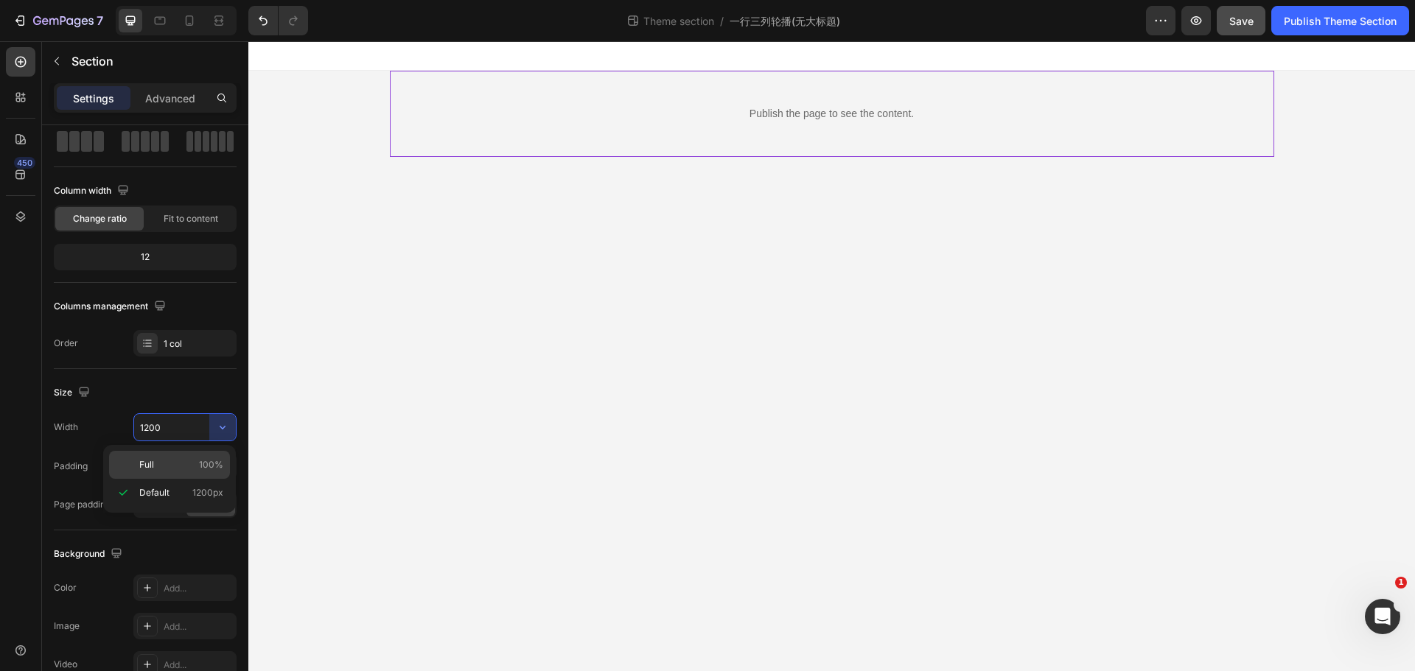
click at [192, 466] on p "Full 100%" at bounding box center [181, 464] width 84 height 13
type input "100%"
click at [399, 85] on div "Publish the page to see the content. Custom Code" at bounding box center [831, 114] width 1167 height 86
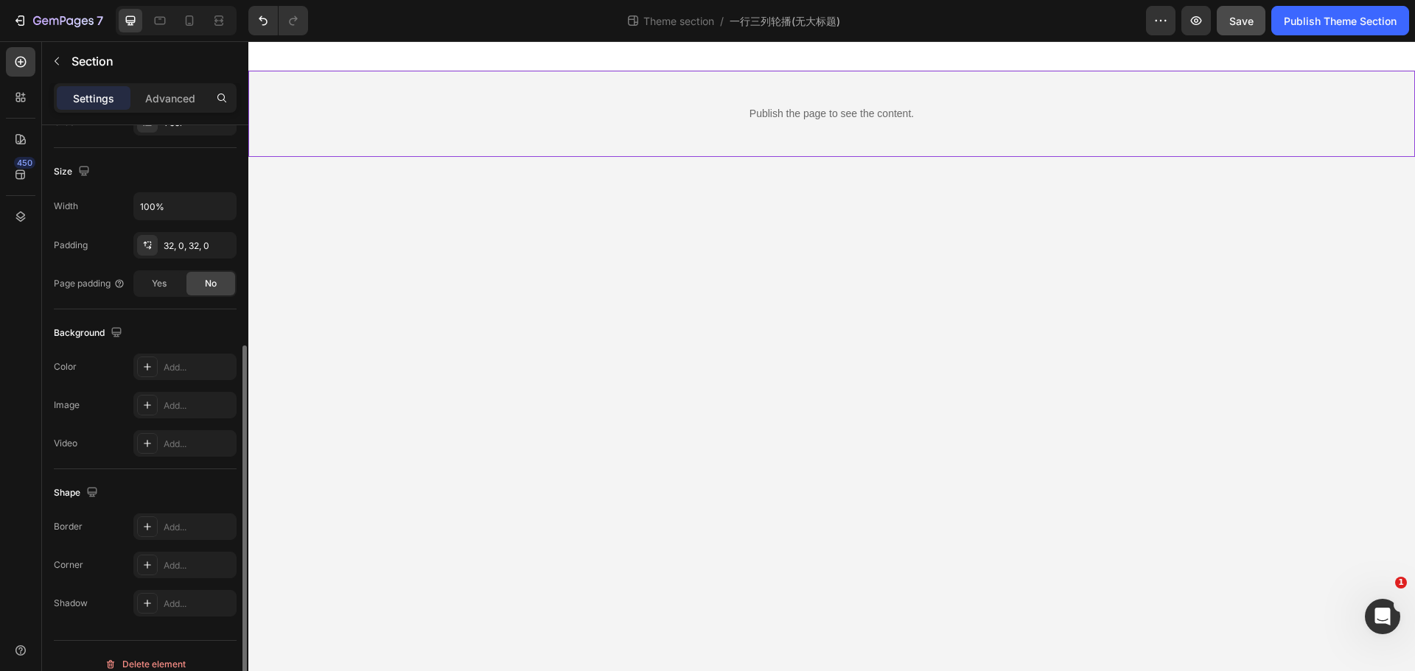
scroll to position [311, 0]
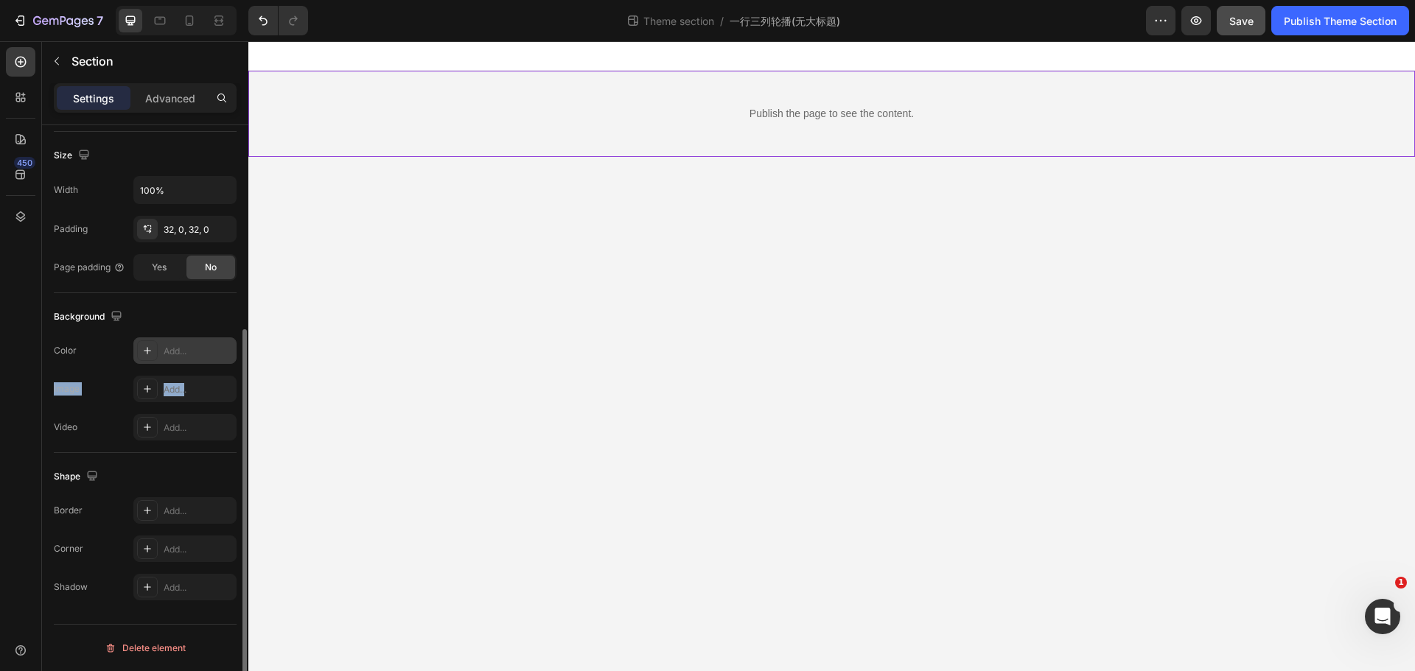
drag, startPoint x: 186, startPoint y: 385, endPoint x: 184, endPoint y: 339, distance: 46.4
click at [169, 363] on div "The changes might be hidden by the video. Color Add... Image Add... Video Add..." at bounding box center [145, 388] width 183 height 103
click at [184, 342] on div "Add..." at bounding box center [184, 350] width 103 height 27
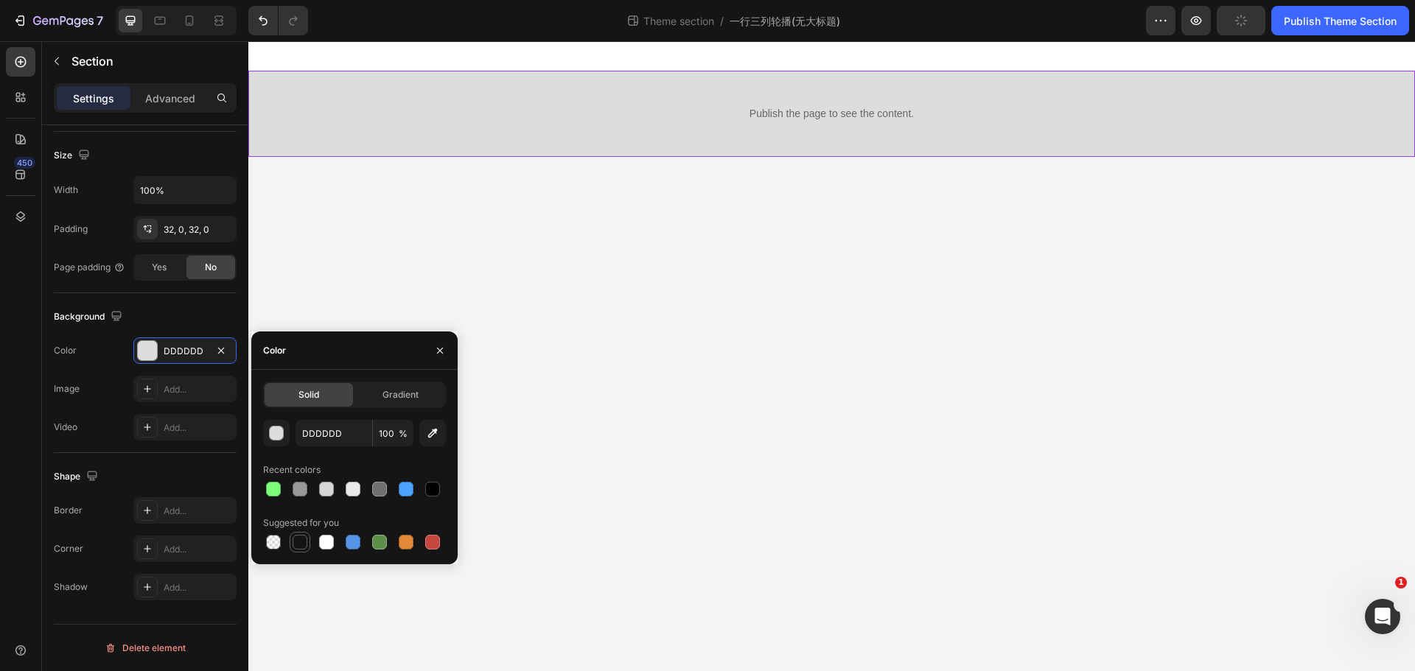
click at [294, 543] on div at bounding box center [300, 542] width 15 height 15
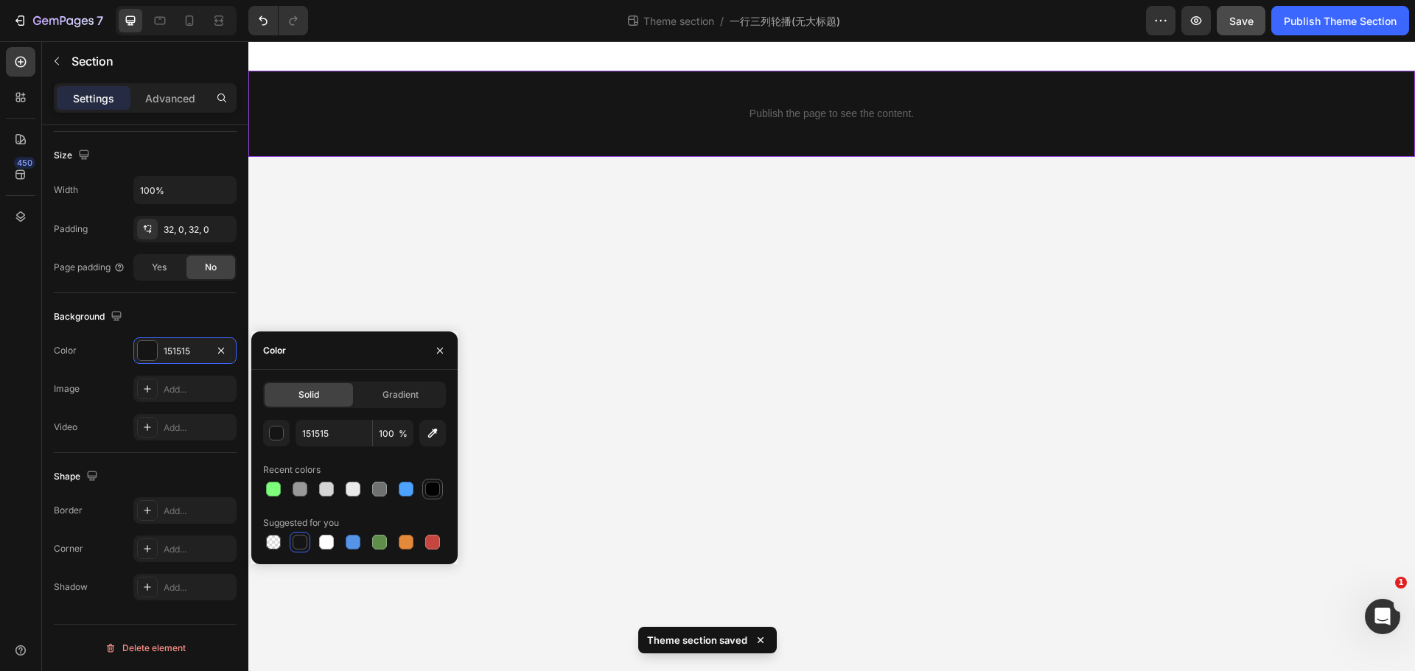
click at [423, 489] on div at bounding box center [432, 489] width 21 height 21
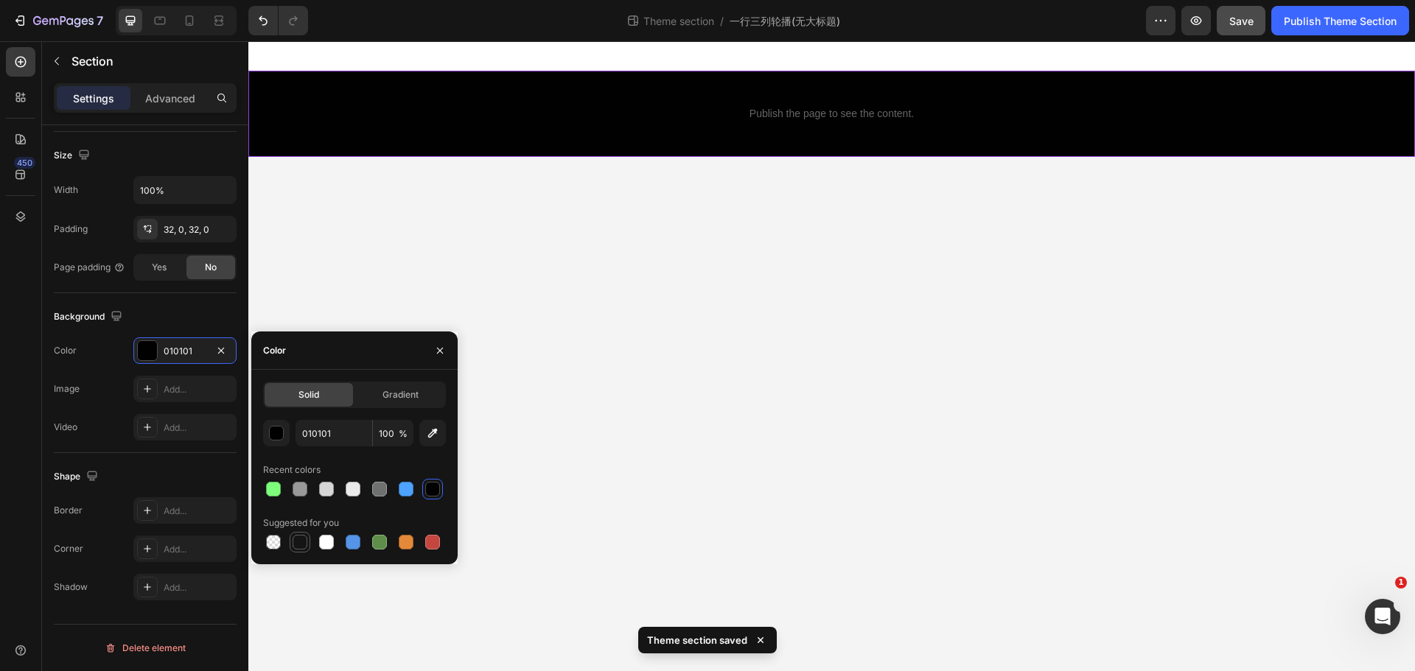
click at [298, 537] on div at bounding box center [300, 542] width 15 height 15
type input "151515"
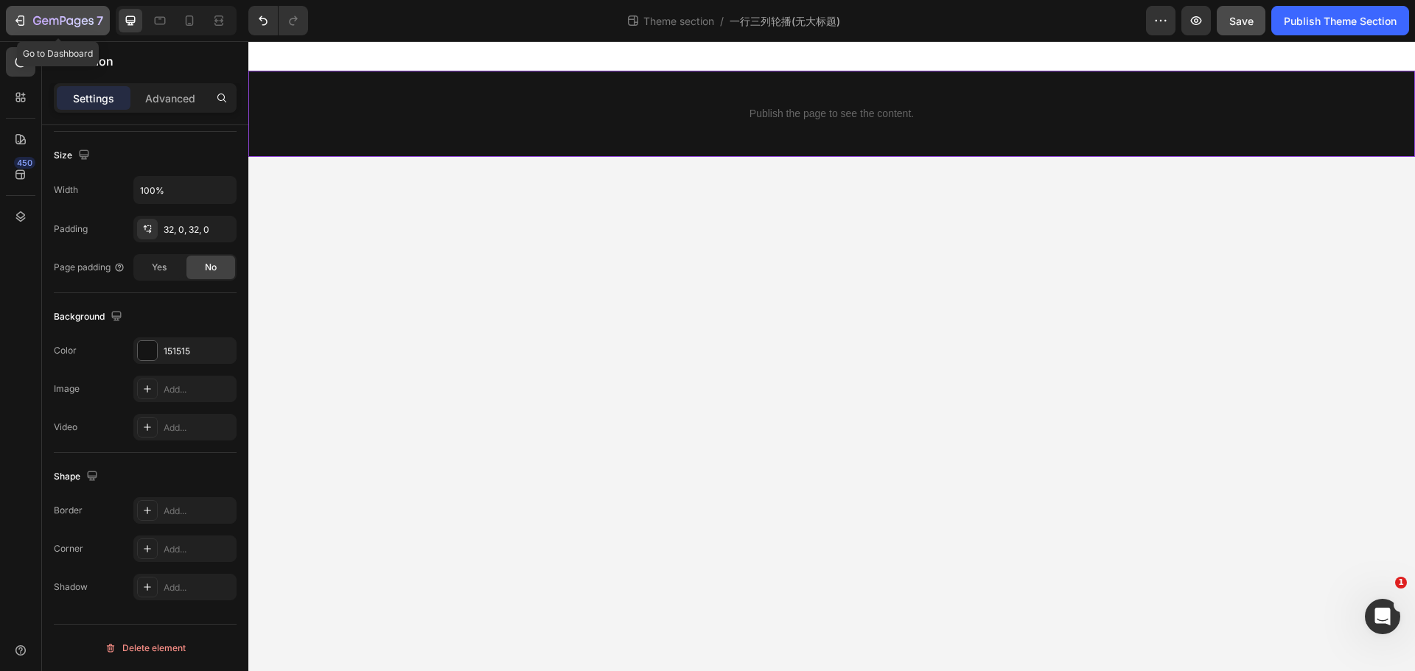
click at [23, 15] on icon "button" at bounding box center [20, 20] width 15 height 15
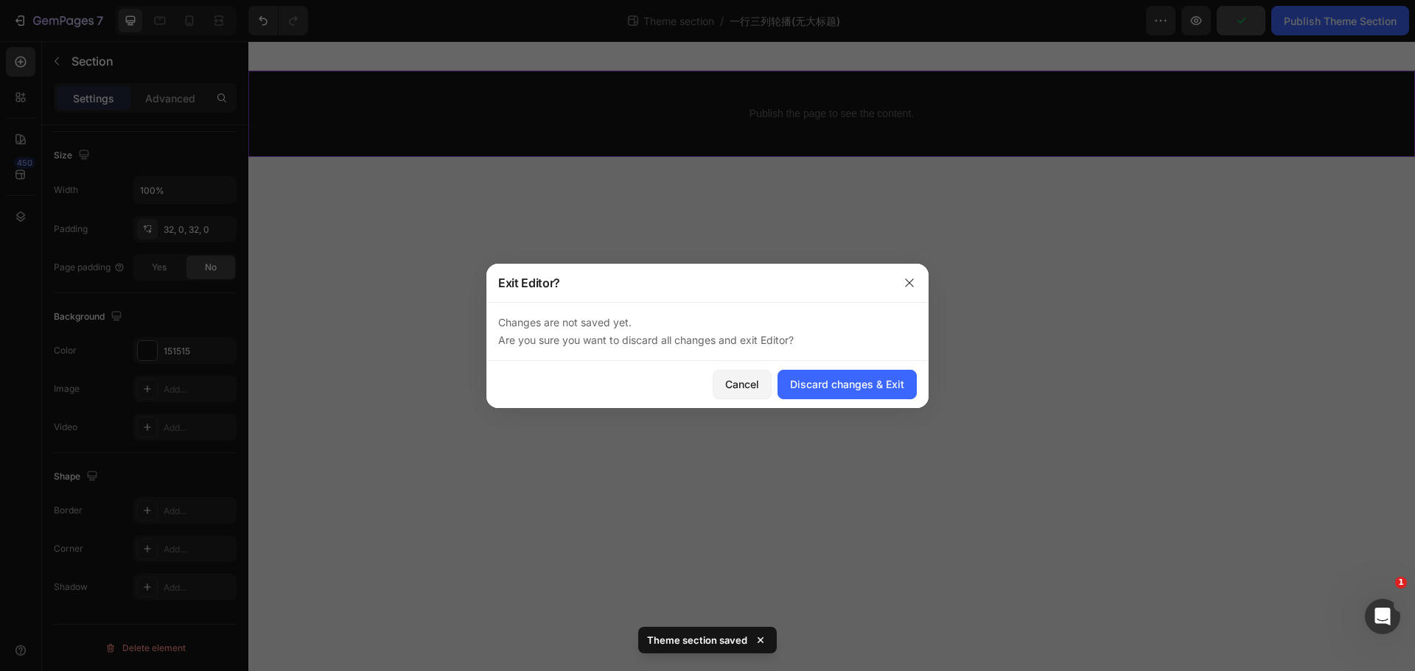
drag, startPoint x: 816, startPoint y: 379, endPoint x: 970, endPoint y: 293, distance: 176.5
click at [972, 302] on div "Exit Editor? Changes are not saved yet. Are you sure you want to discard all ch…" at bounding box center [707, 335] width 1415 height 671
click at [904, 281] on icon "button" at bounding box center [909, 283] width 12 height 12
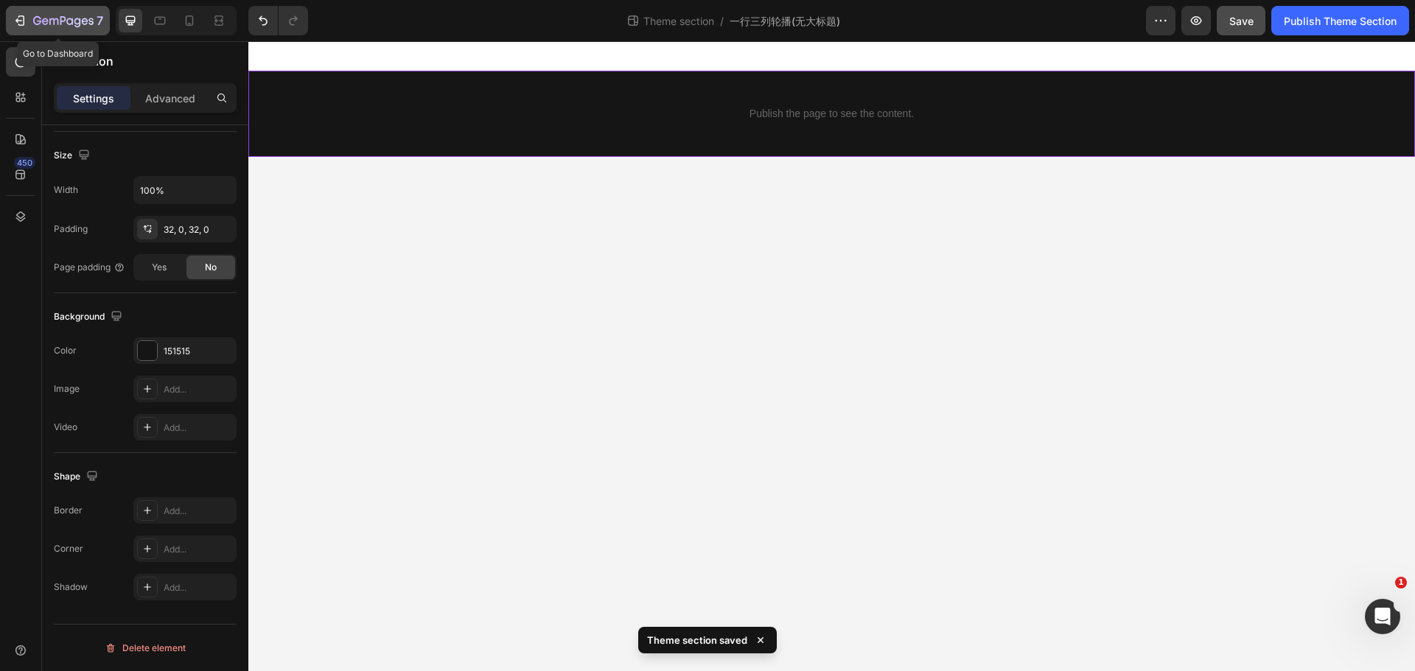
drag, startPoint x: 35, startPoint y: 15, endPoint x: 27, endPoint y: 15, distance: 8.1
click at [27, 15] on div "7" at bounding box center [58, 21] width 91 height 18
click at [14, 18] on icon "button" at bounding box center [20, 20] width 15 height 15
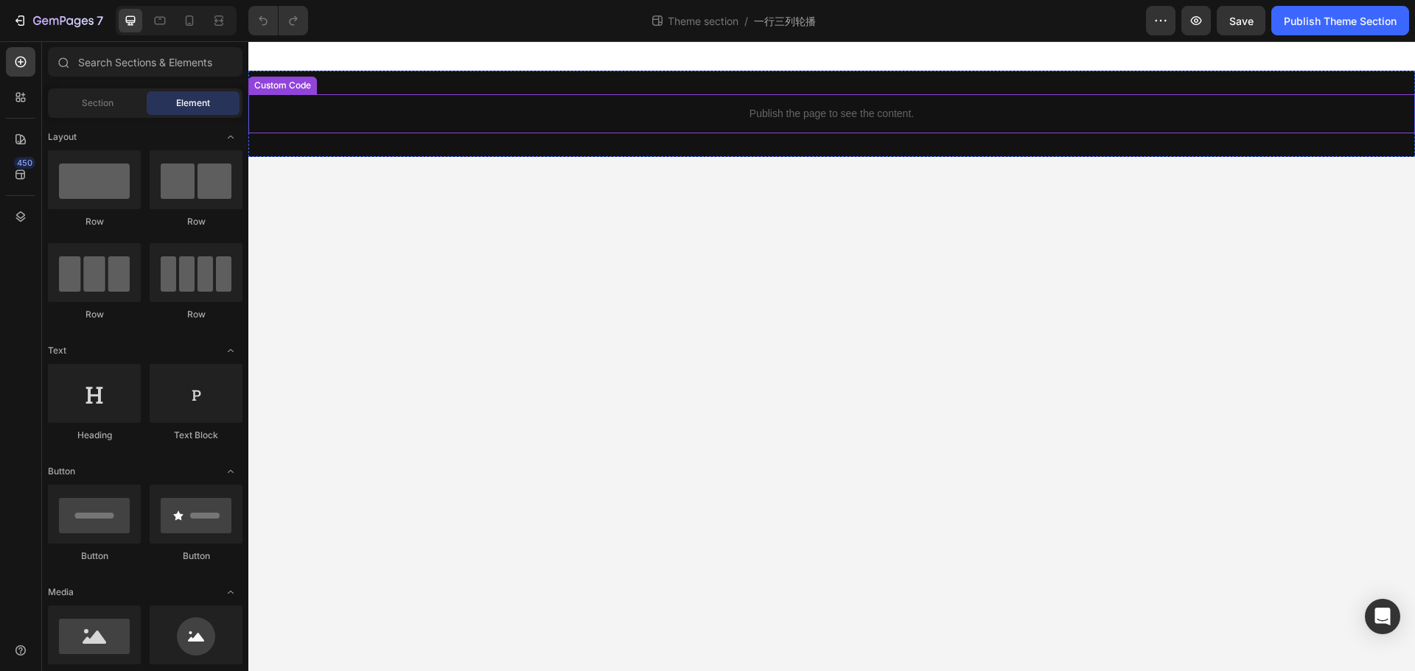
click at [594, 116] on p "Publish the page to see the content." at bounding box center [831, 113] width 1167 height 15
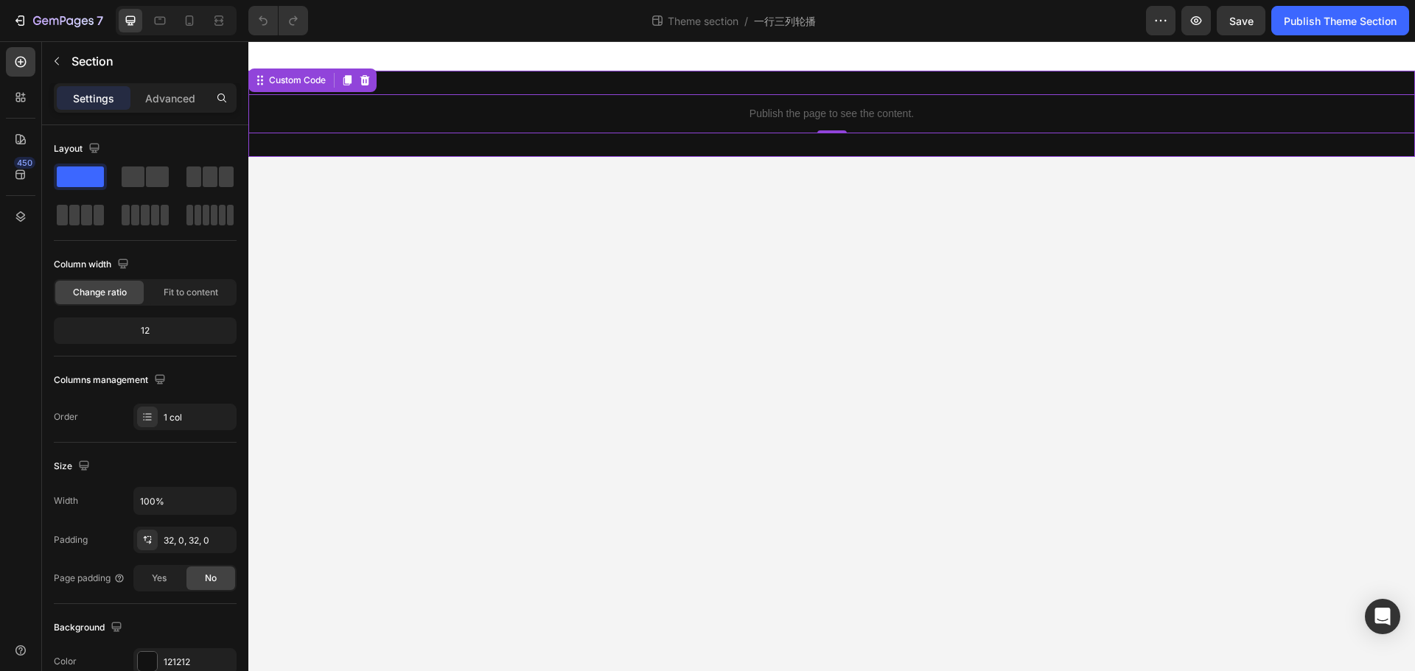
click at [489, 81] on div "Publish the page to see the content. Custom Code 0" at bounding box center [831, 114] width 1167 height 86
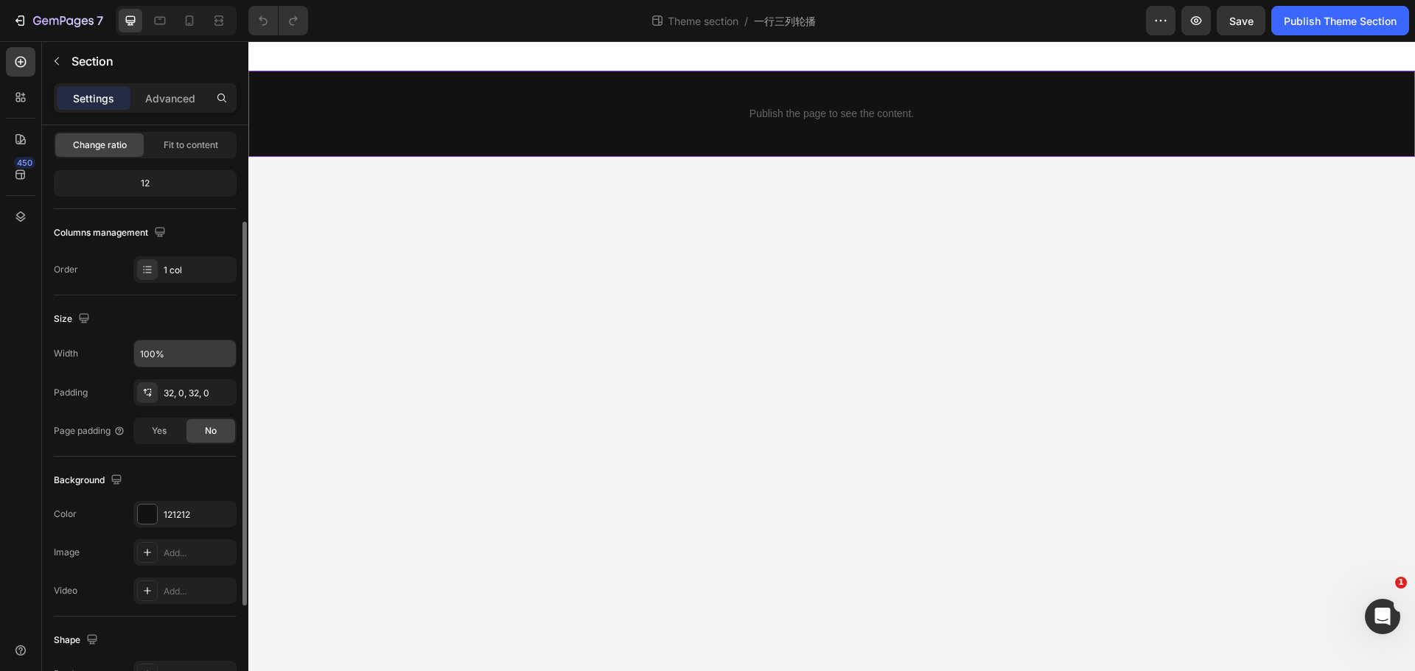
scroll to position [221, 0]
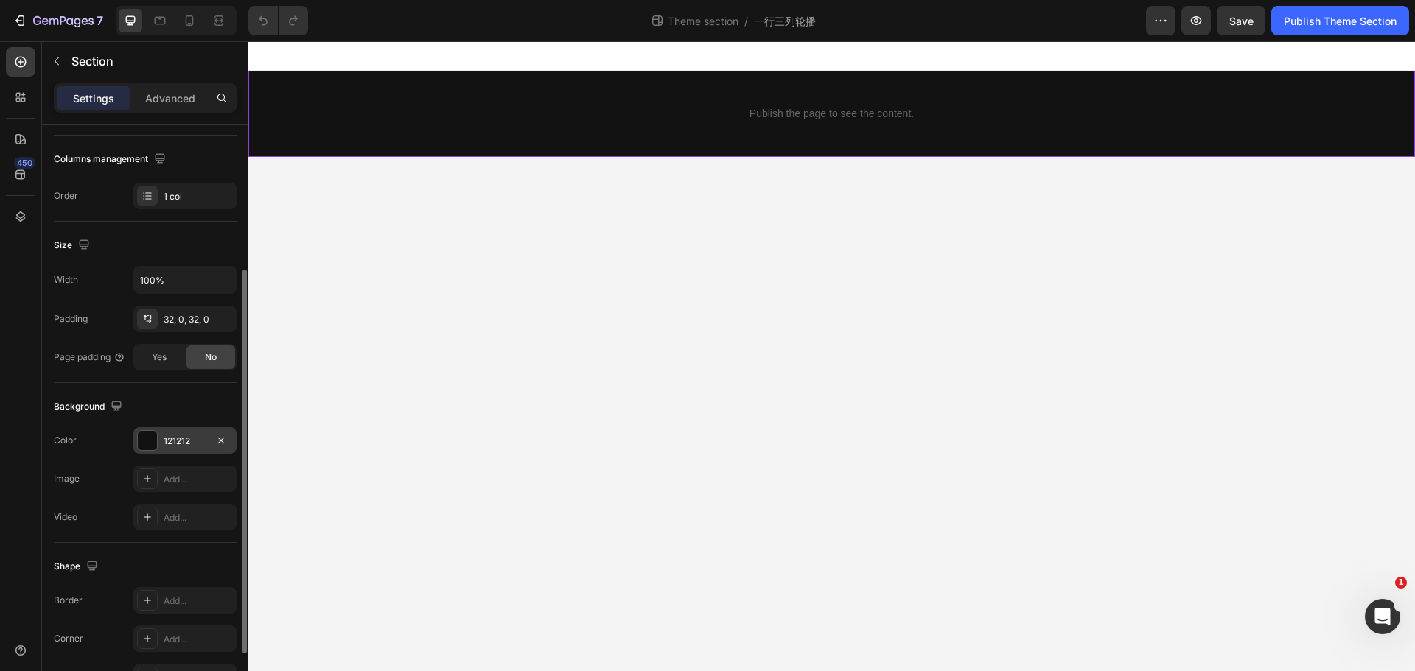
click at [190, 444] on div "121212" at bounding box center [185, 441] width 43 height 13
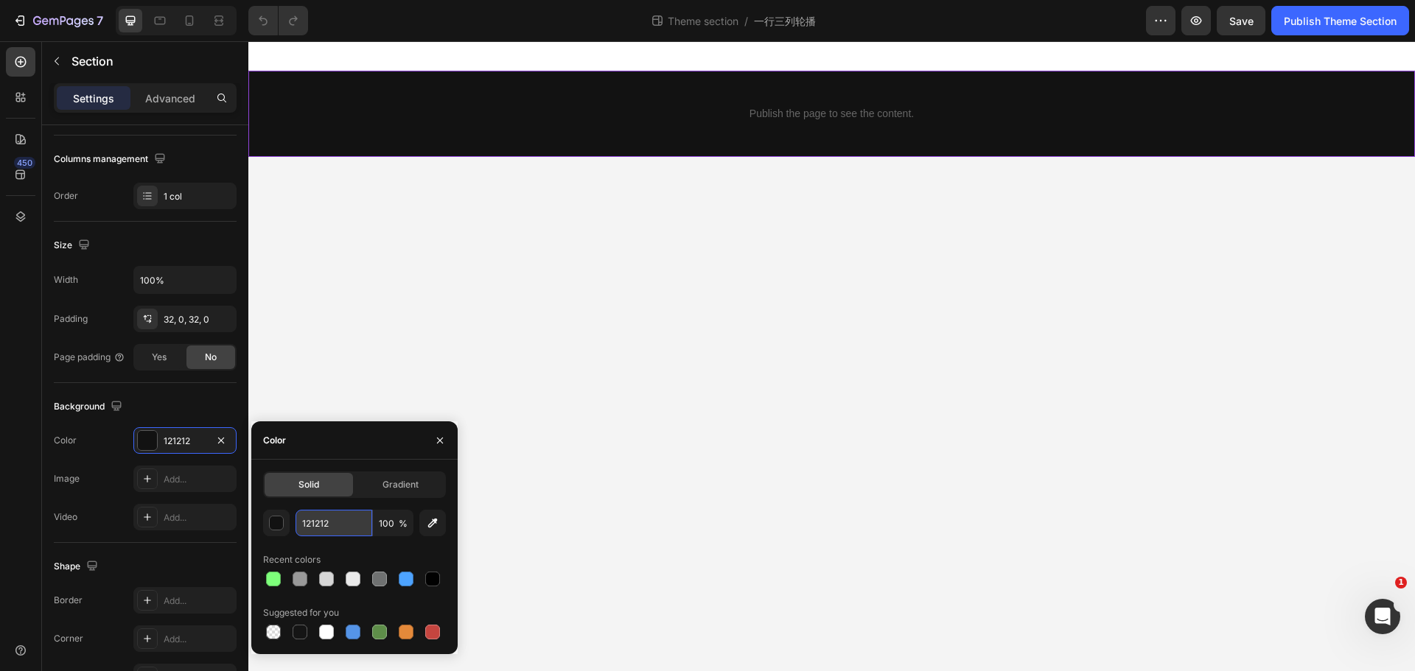
click at [339, 532] on input "121212" at bounding box center [333, 523] width 77 height 27
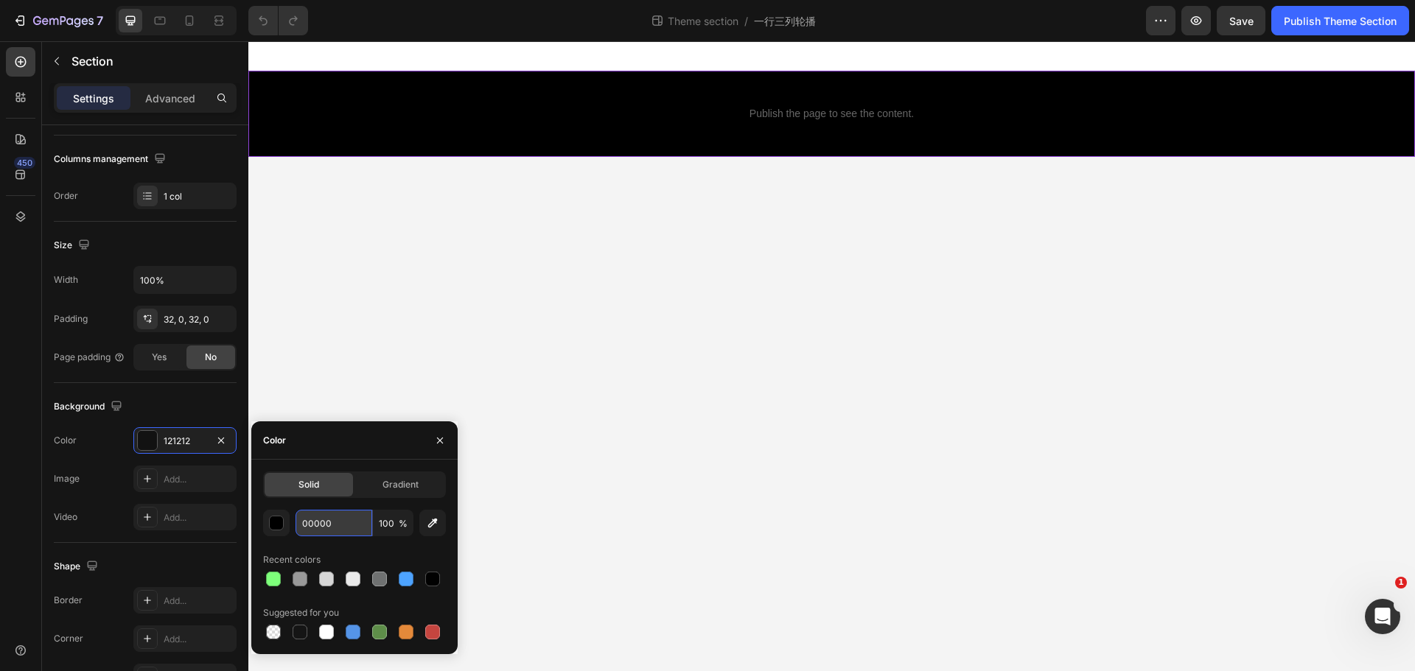
type input "000000"
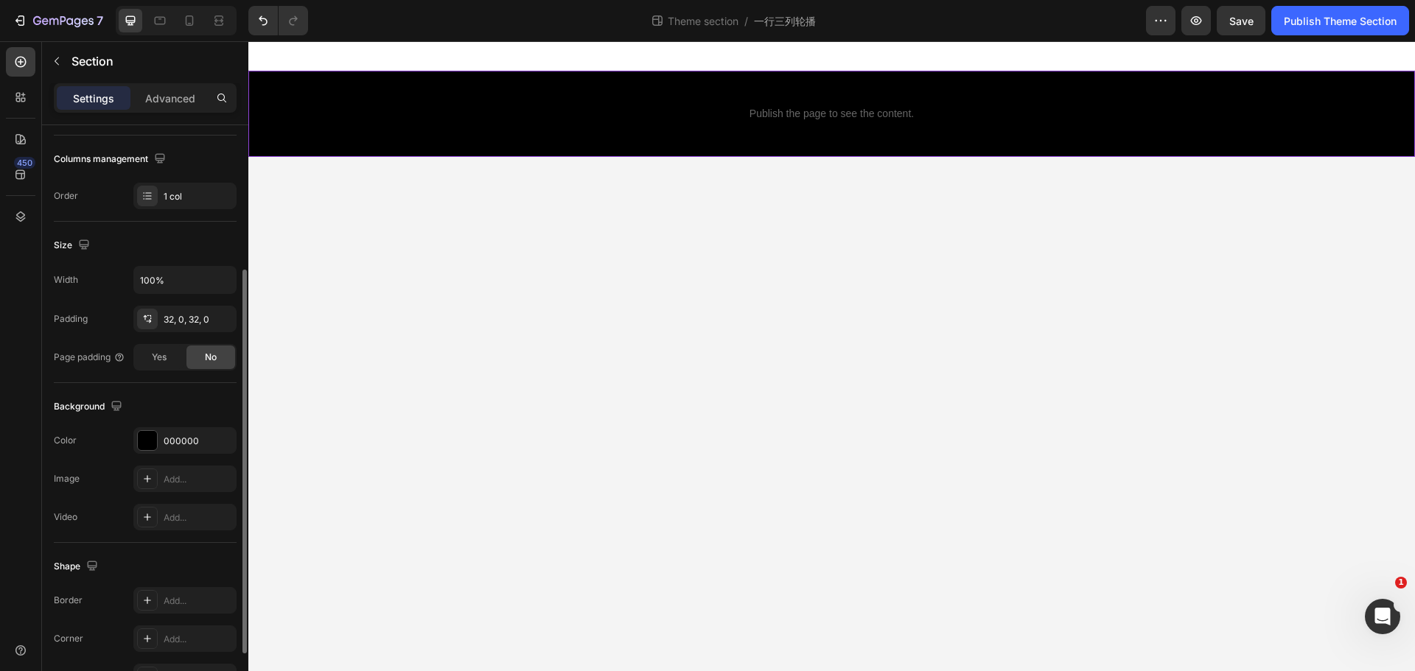
click at [177, 402] on div "Background" at bounding box center [145, 407] width 183 height 24
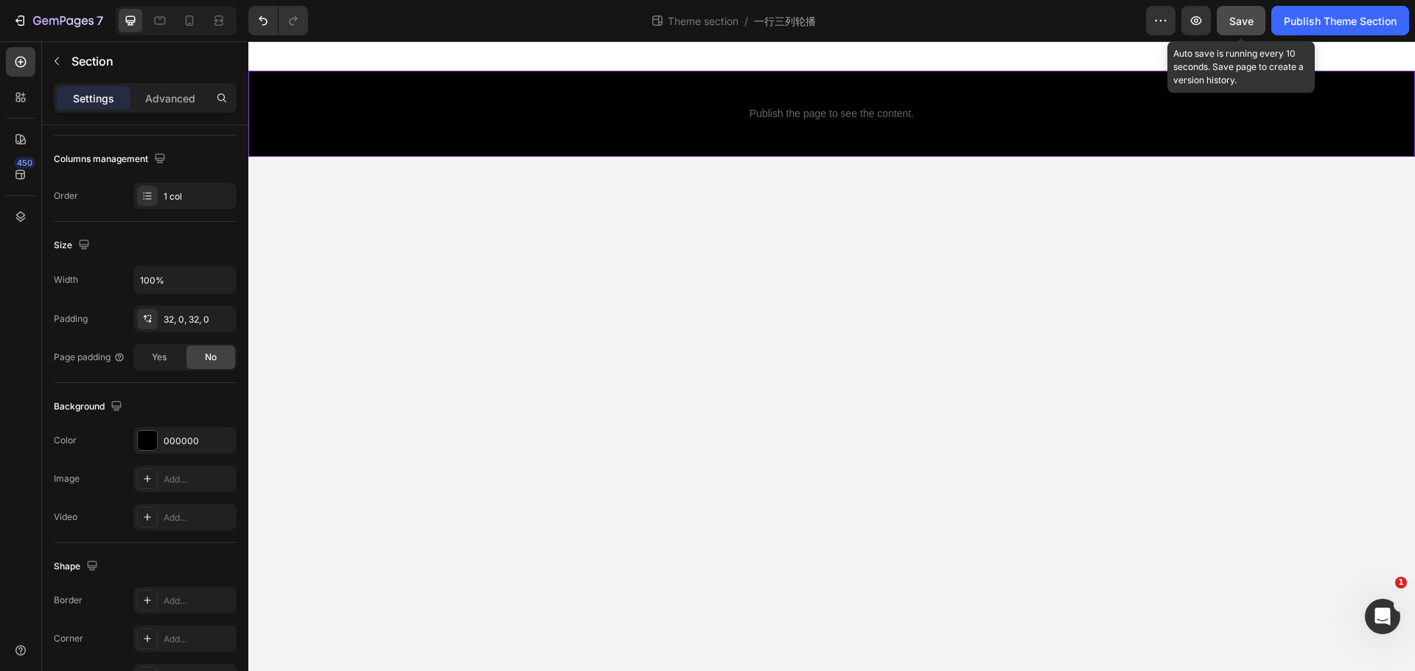
click at [1249, 15] on span "Save" at bounding box center [1241, 21] width 24 height 13
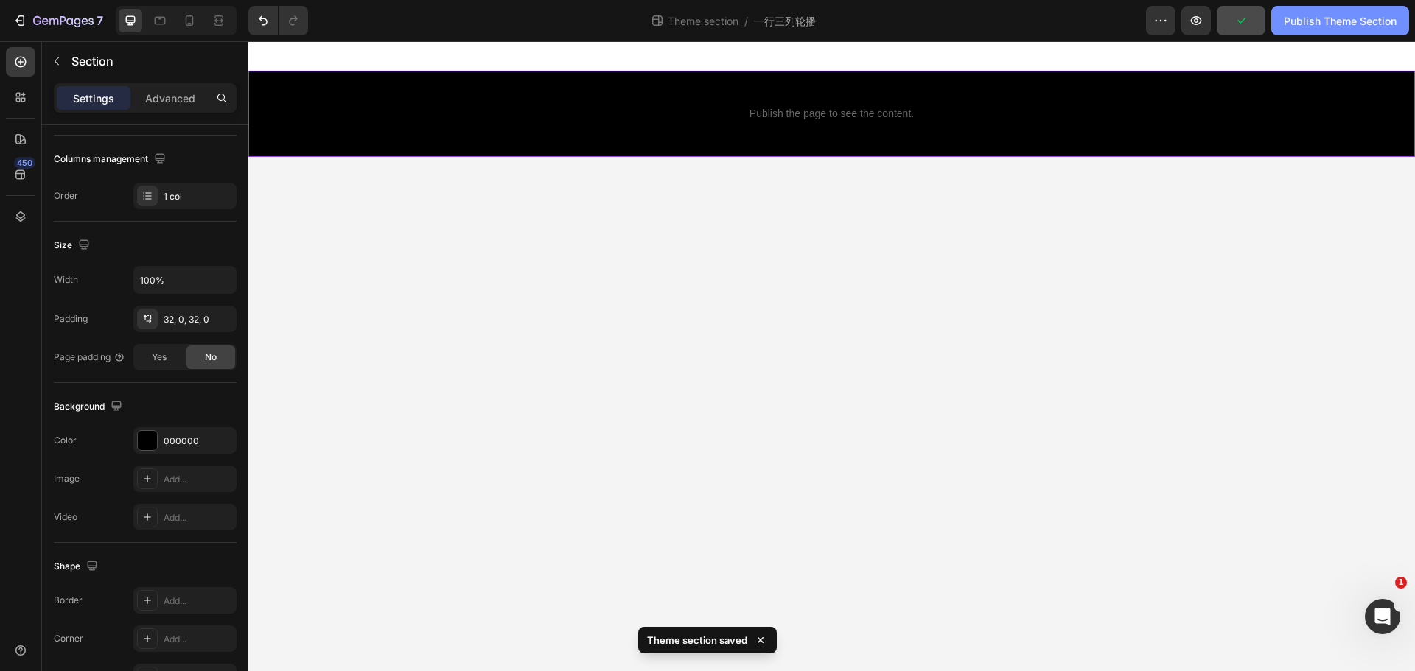
click at [1298, 21] on div "Publish Theme Section" at bounding box center [1340, 20] width 113 height 15
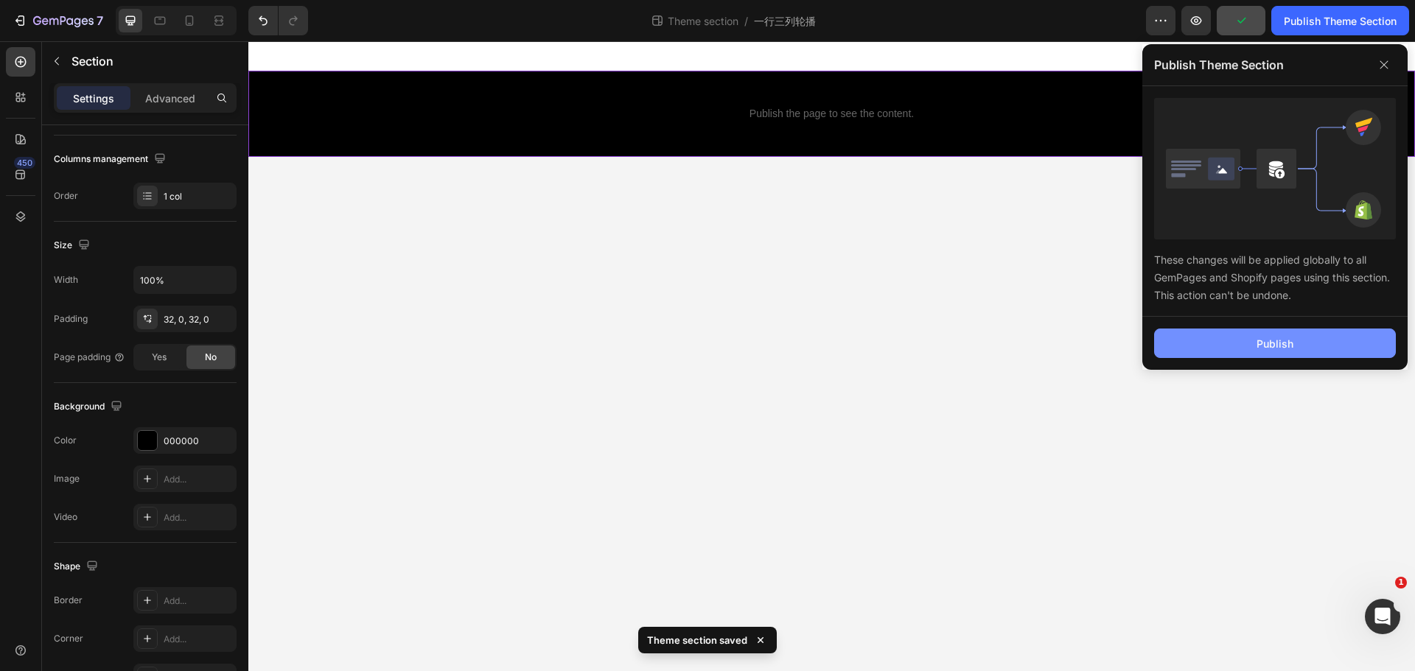
click at [1234, 355] on button "Publish" at bounding box center [1275, 343] width 242 height 29
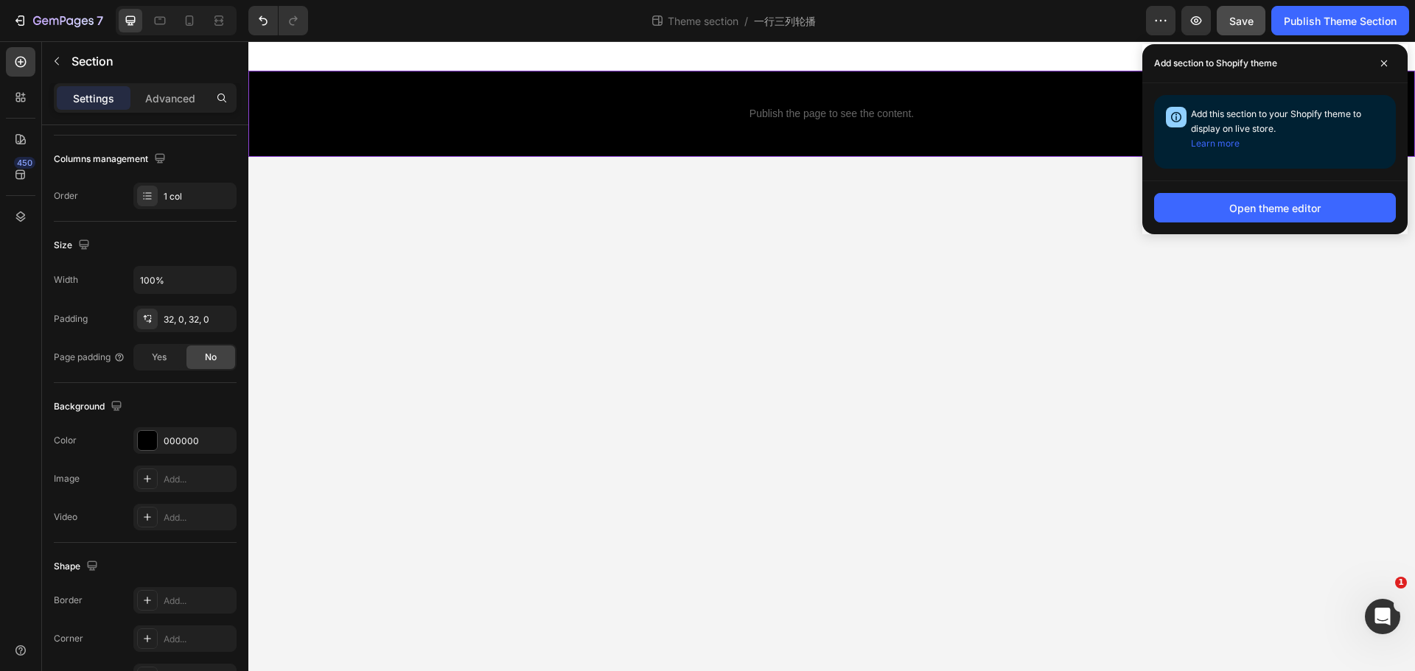
drag, startPoint x: 1386, startPoint y: 60, endPoint x: 1156, endPoint y: 150, distance: 246.6
click at [1386, 60] on icon at bounding box center [1383, 63] width 7 height 7
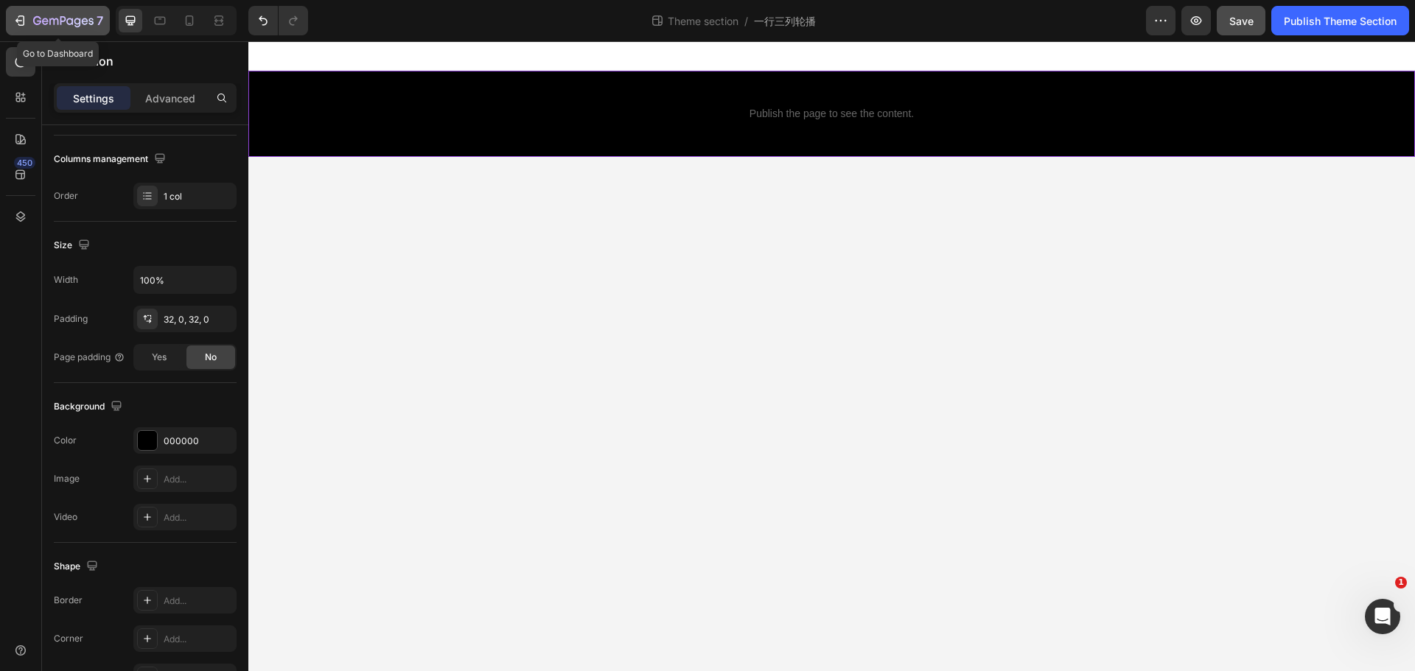
click at [26, 18] on icon "button" at bounding box center [20, 20] width 15 height 15
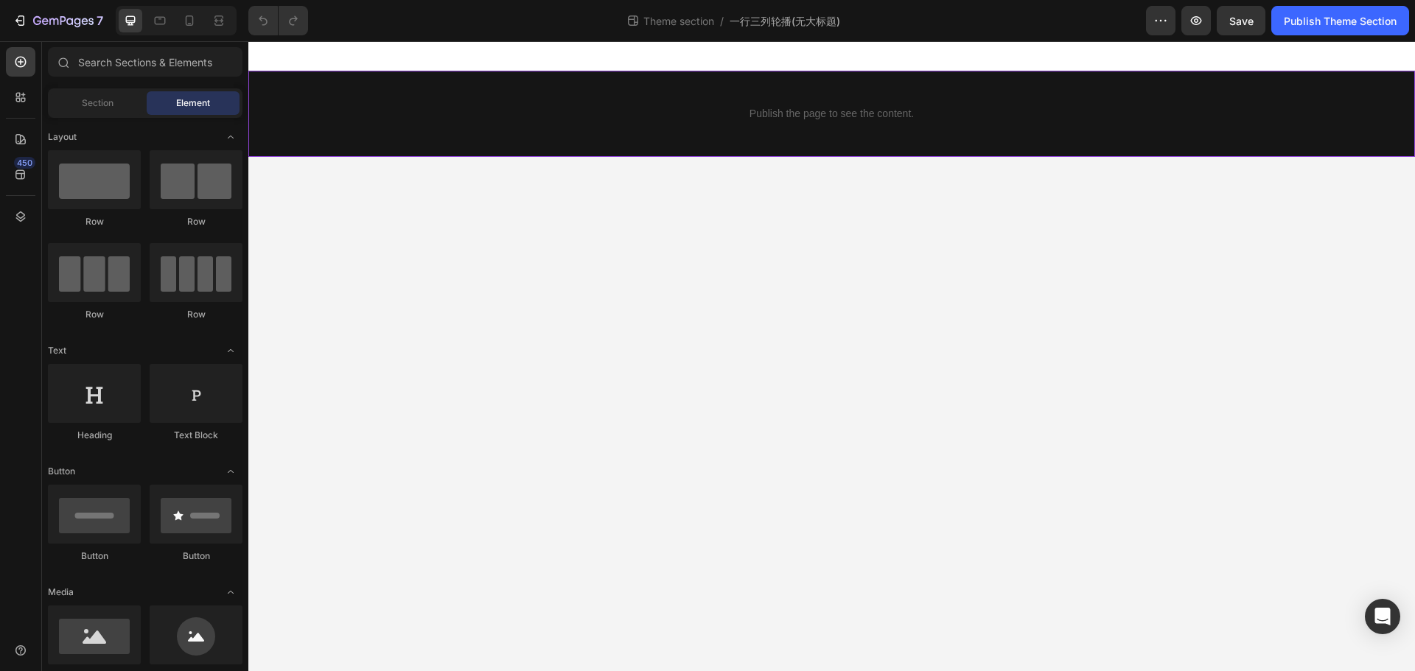
click at [453, 141] on div "Publish the page to see the content. Custom Code" at bounding box center [831, 114] width 1167 height 86
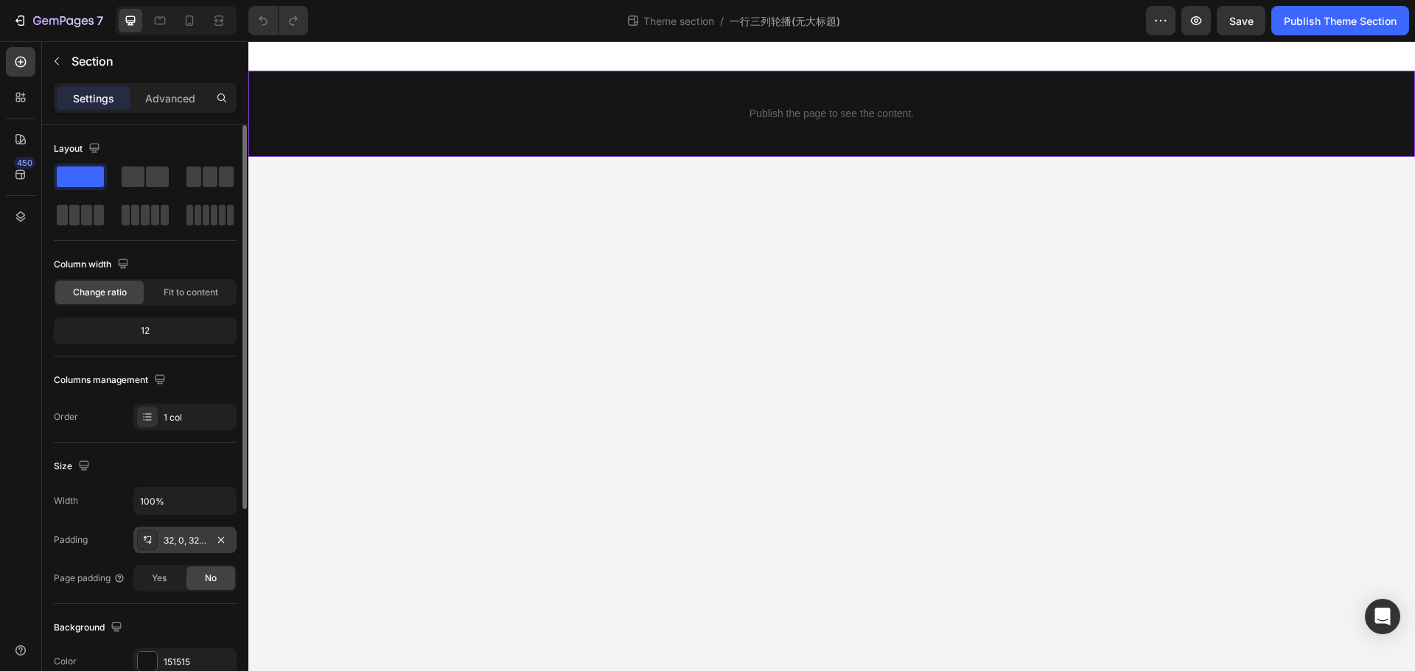
scroll to position [147, 0]
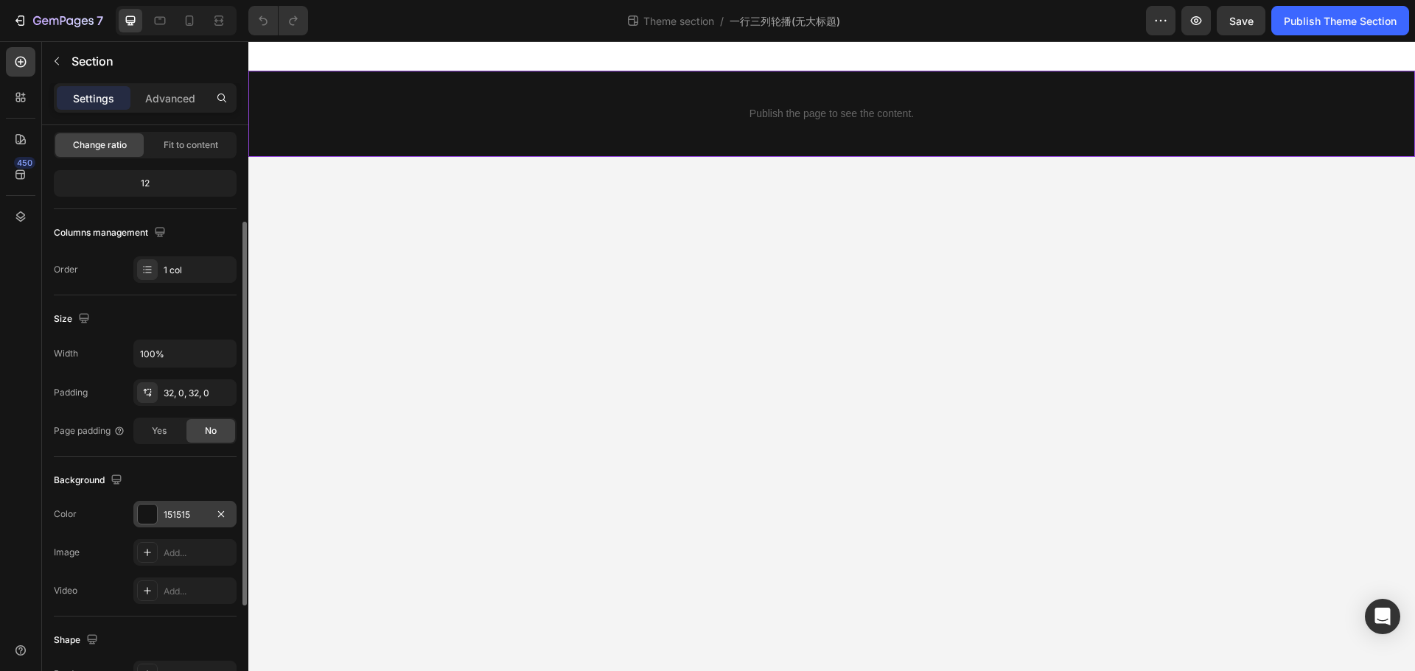
click at [193, 518] on div "151515" at bounding box center [185, 514] width 43 height 13
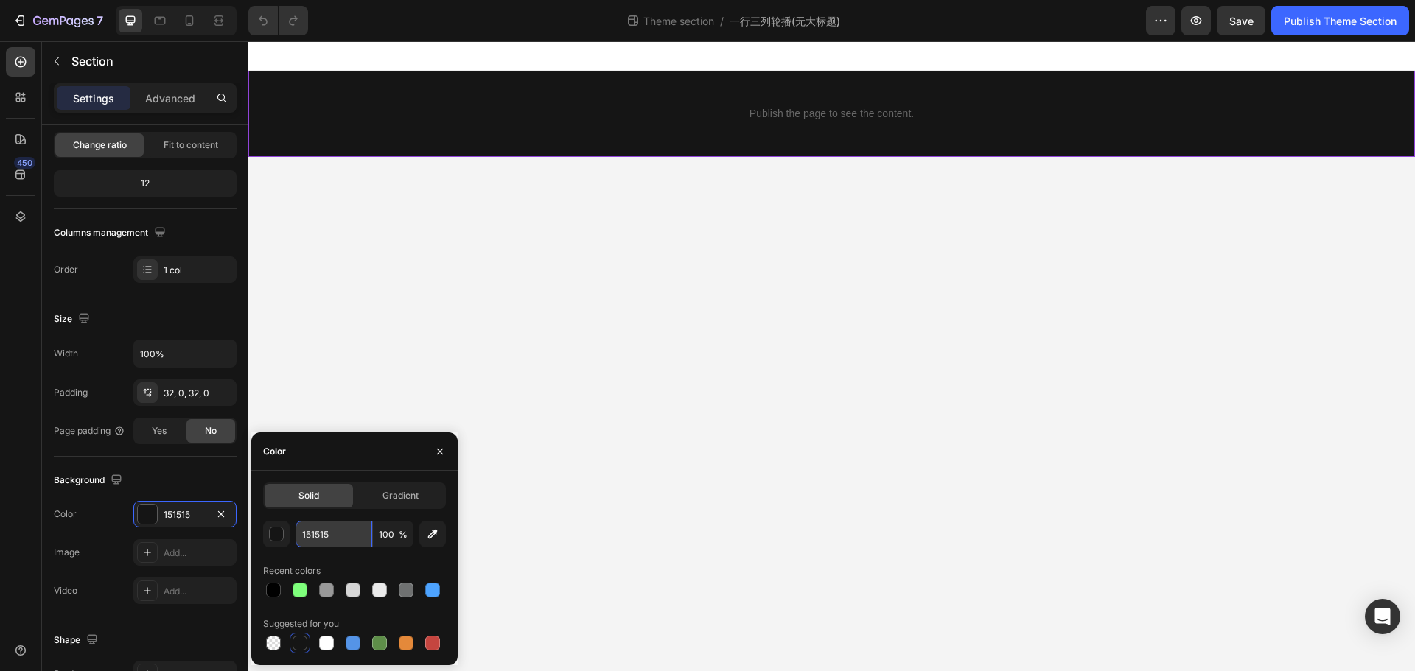
click at [349, 541] on input "151515" at bounding box center [333, 534] width 77 height 27
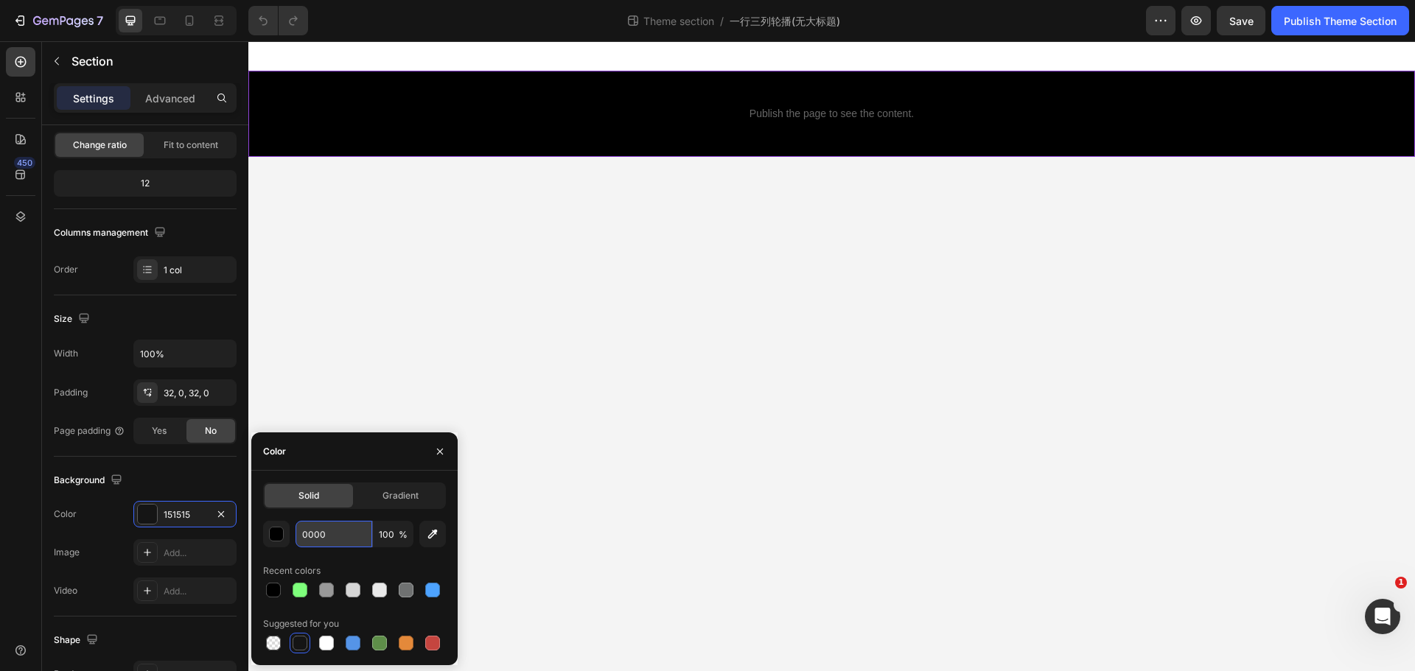
scroll to position [0, 0]
type input "000000"
click at [201, 472] on div "Background" at bounding box center [145, 481] width 183 height 24
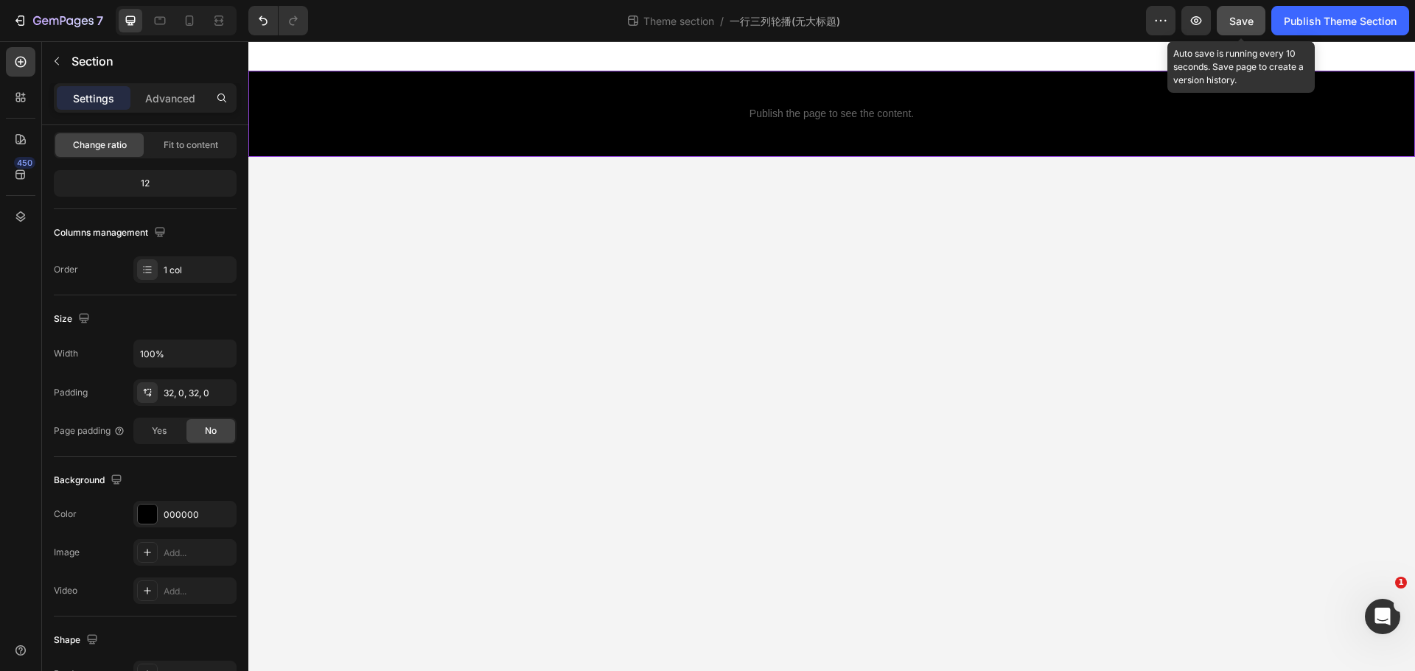
drag, startPoint x: 1257, startPoint y: 10, endPoint x: 1040, endPoint y: 12, distance: 216.7
click at [1257, 10] on button "Save" at bounding box center [1241, 20] width 49 height 29
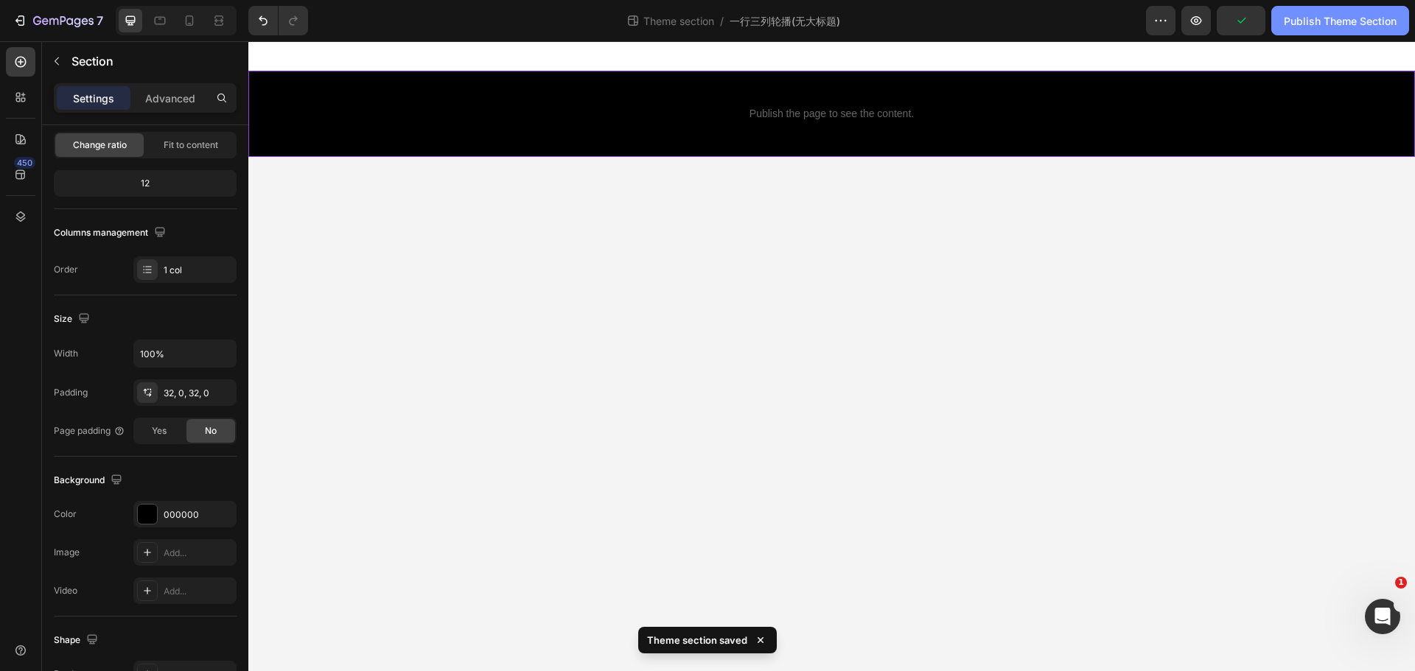
click at [1304, 31] on button "Publish Theme Section" at bounding box center [1340, 20] width 138 height 29
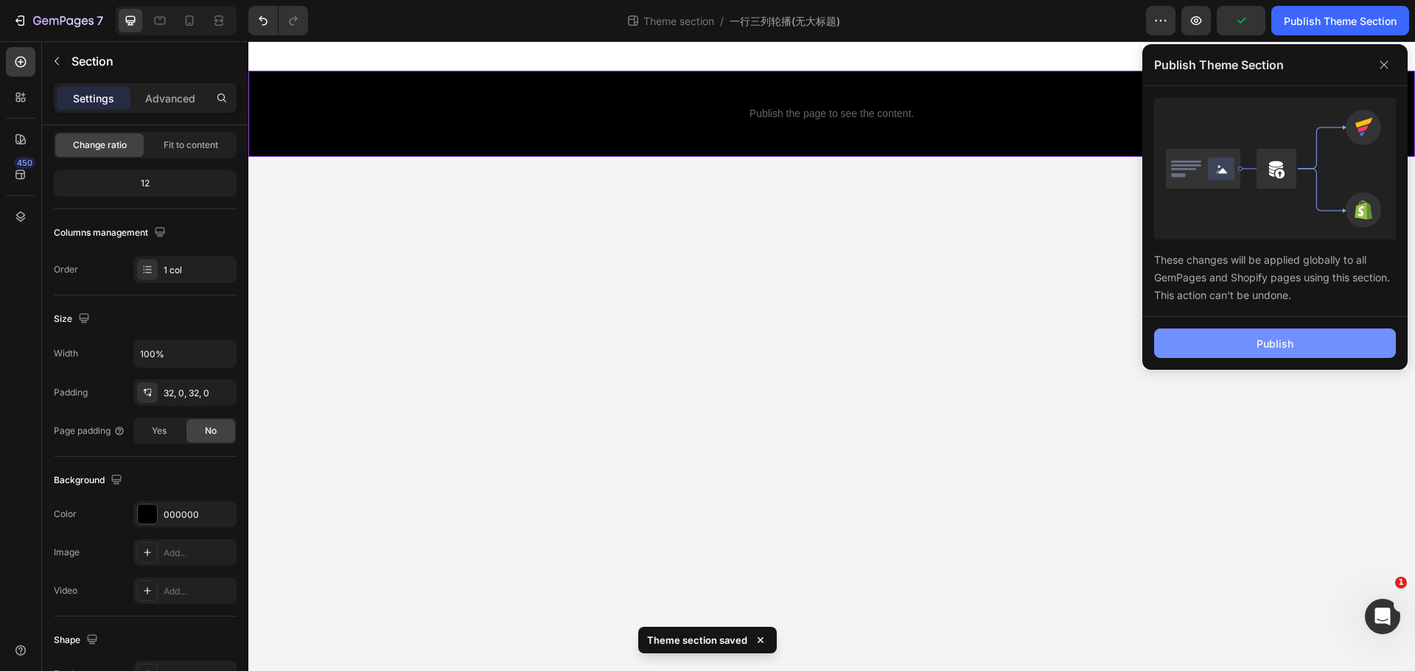
click at [1279, 334] on button "Publish" at bounding box center [1275, 343] width 242 height 29
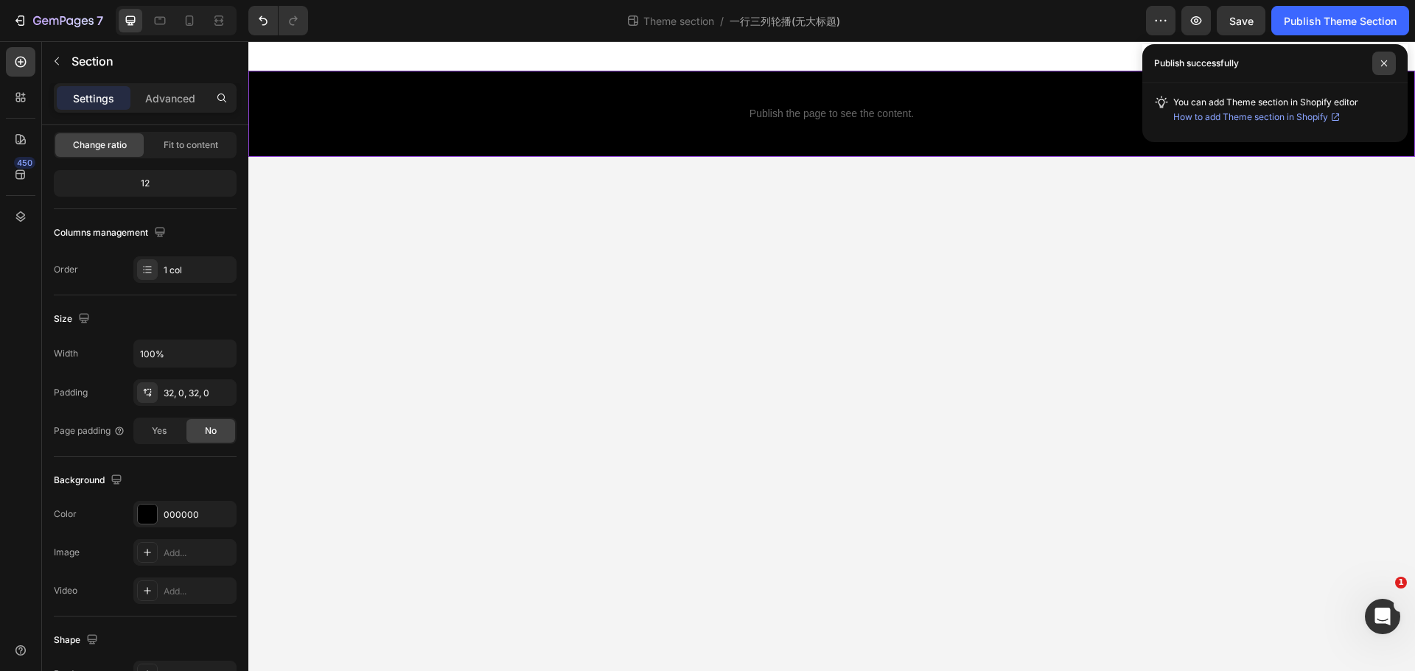
click at [1388, 66] on span at bounding box center [1384, 64] width 24 height 24
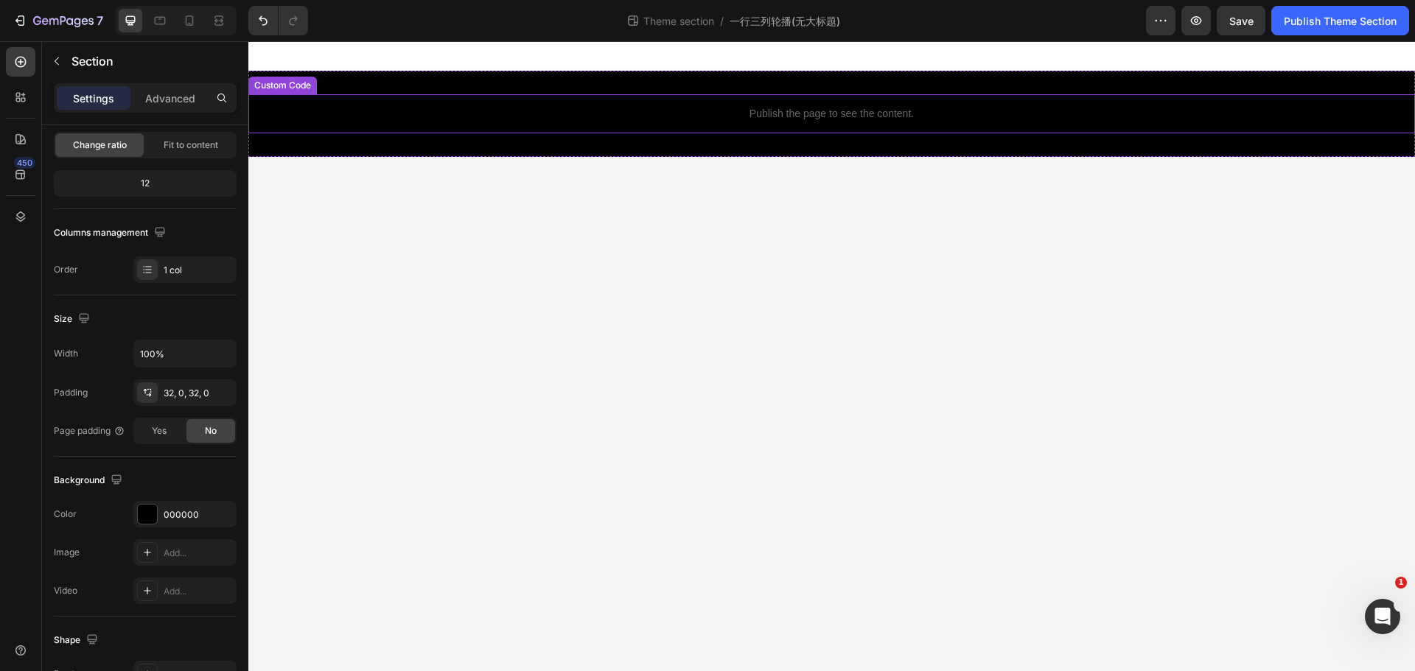
drag, startPoint x: 715, startPoint y: 121, endPoint x: 713, endPoint y: 129, distance: 8.2
click at [714, 122] on div "Publish the page to see the content." at bounding box center [831, 113] width 1167 height 39
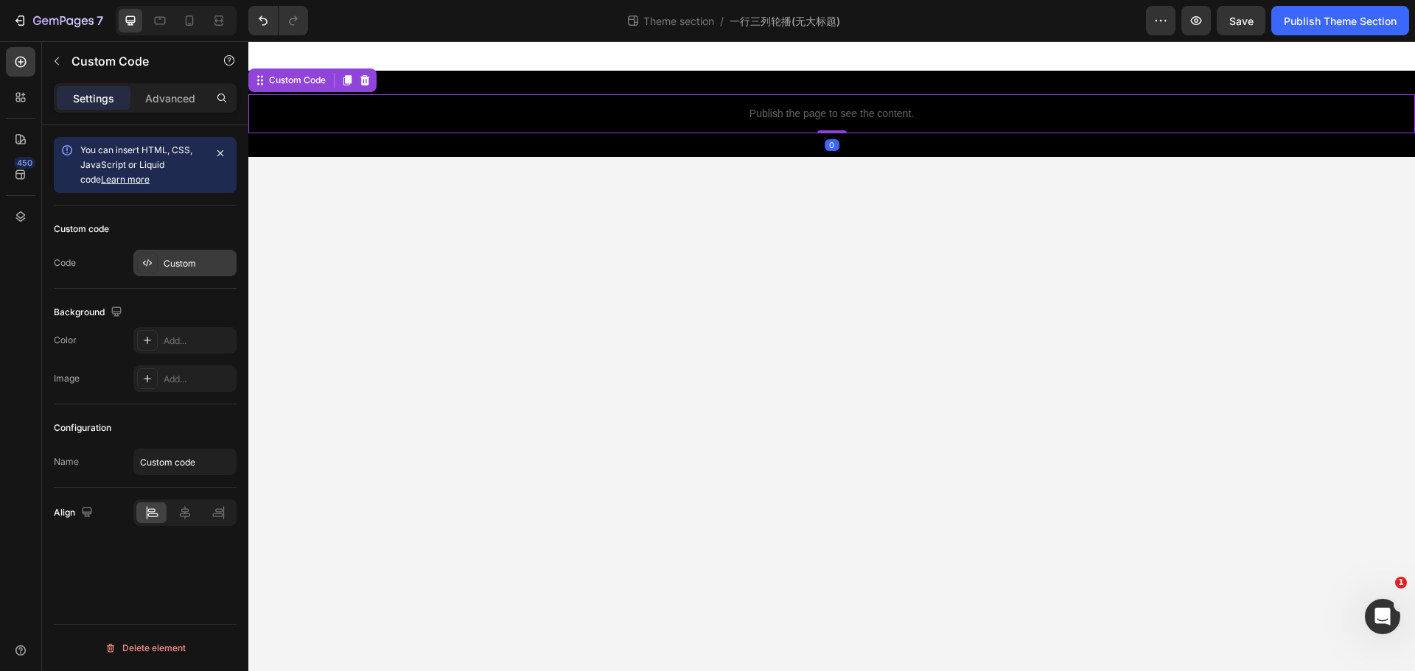
click at [180, 267] on div "Custom" at bounding box center [198, 263] width 69 height 13
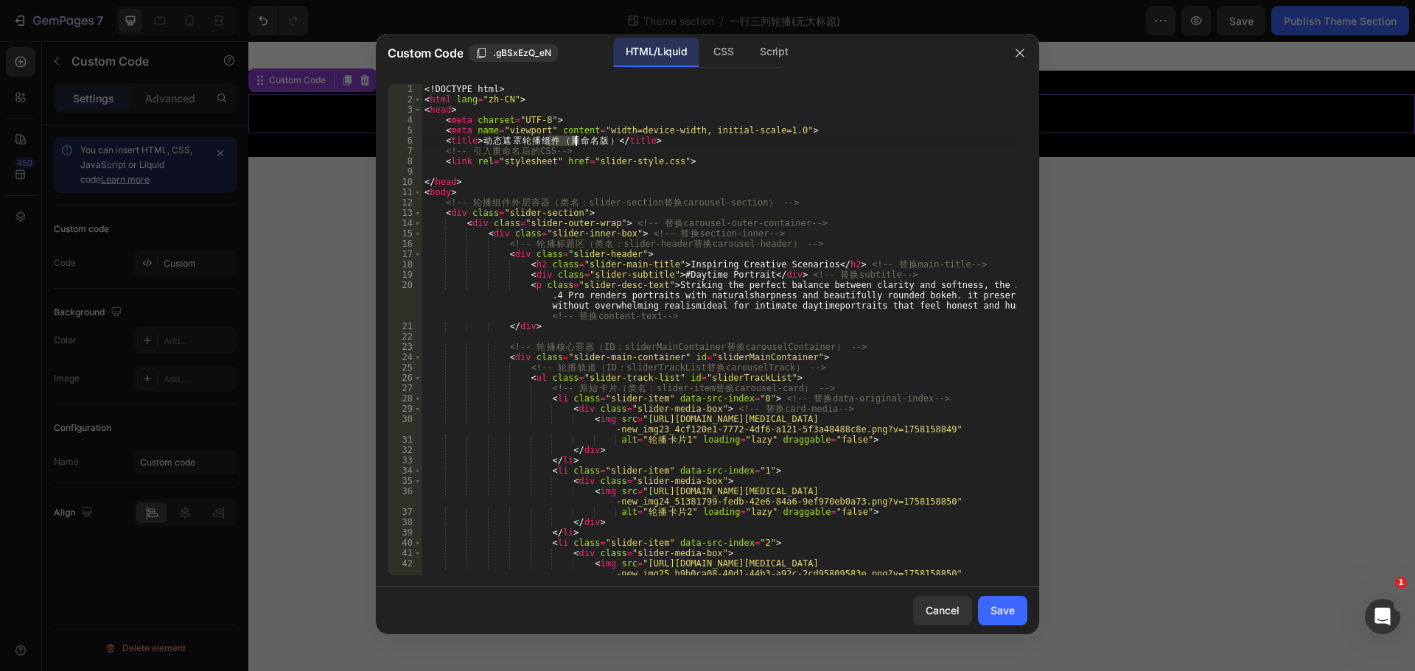
drag, startPoint x: 553, startPoint y: 139, endPoint x: 597, endPoint y: 145, distance: 44.0
click at [577, 143] on div "<! DOCTYPE html > < html [PERSON_NAME] = "zh-CN" > < head > < meta charset = "U…" at bounding box center [719, 340] width 595 height 512
click at [606, 144] on div "<! DOCTYPE html > < html [PERSON_NAME] = "zh-CN" > < head > < meta charset = "U…" at bounding box center [719, 340] width 595 height 512
drag, startPoint x: 614, startPoint y: 141, endPoint x: 559, endPoint y: 142, distance: 55.3
click at [559, 142] on div "<! DOCTYPE html > < html [PERSON_NAME] = "zh-CN" > < head > < meta charset = "U…" at bounding box center [719, 340] width 595 height 512
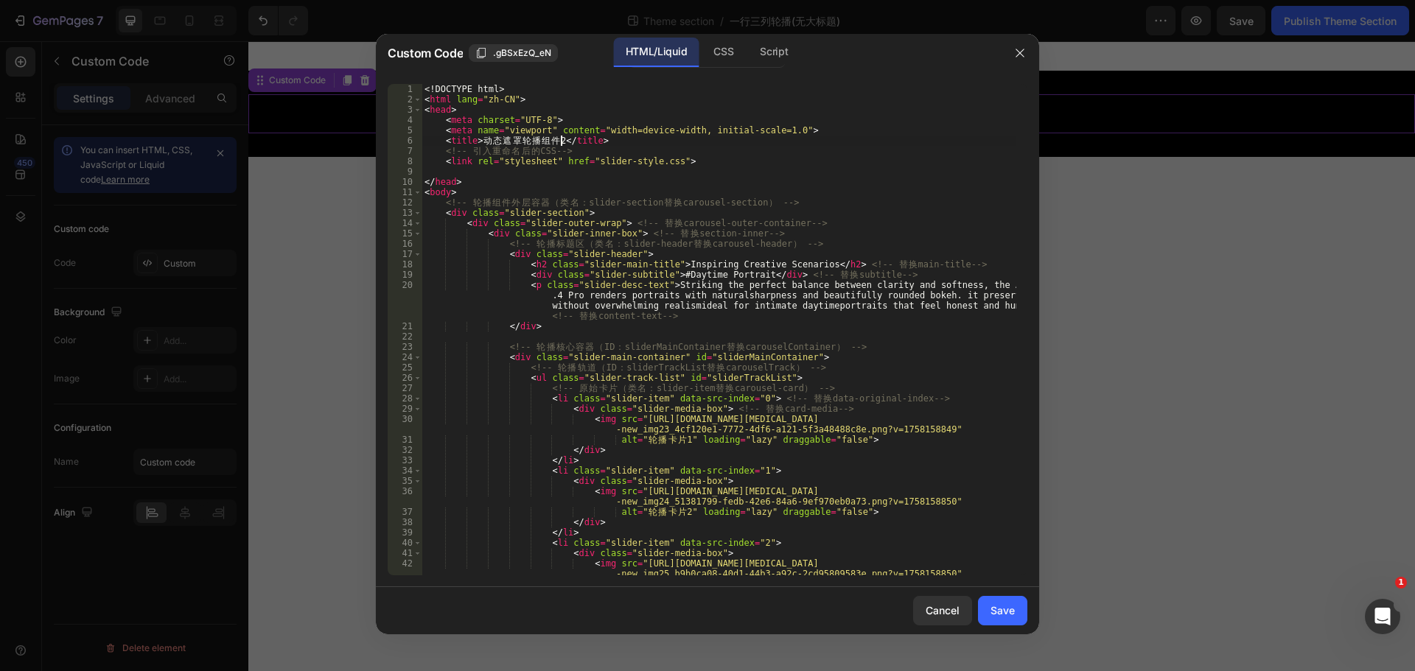
scroll to position [0, 10]
click at [626, 135] on div "<! DOCTYPE html > < html [PERSON_NAME] = "zh-CN" > < head > < meta charset = "U…" at bounding box center [719, 340] width 595 height 512
drag, startPoint x: 478, startPoint y: 140, endPoint x: 562, endPoint y: 144, distance: 84.1
click at [562, 144] on div "<! DOCTYPE html > < html [PERSON_NAME] = "zh-CN" > < head > < meta charset = "U…" at bounding box center [719, 340] width 595 height 512
click at [660, 186] on div "<! DOCTYPE html > < html [PERSON_NAME] = "zh-CN" > < head > < meta charset = "U…" at bounding box center [719, 340] width 595 height 512
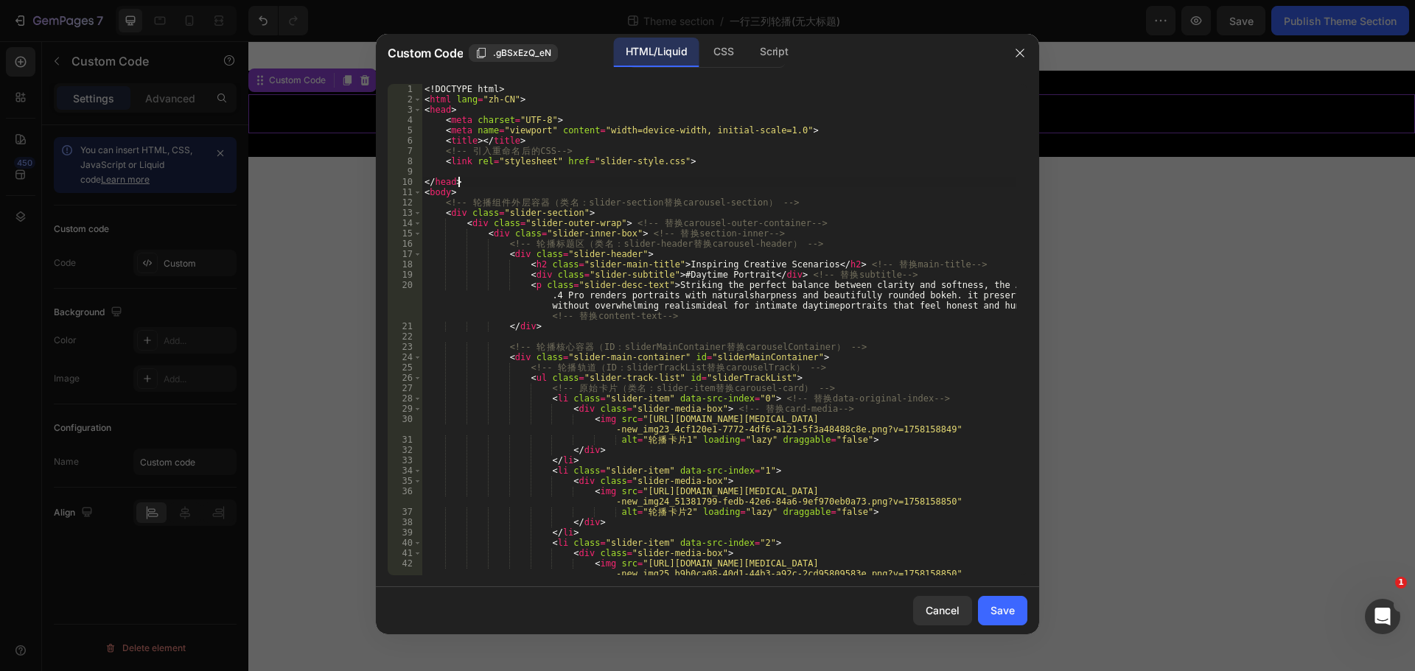
scroll to position [0, 2]
click at [696, 265] on div "<! DOCTYPE html > < html [PERSON_NAME] = "zh-CN" > < head > < meta charset = "U…" at bounding box center [719, 340] width 595 height 512
drag, startPoint x: 800, startPoint y: 264, endPoint x: 775, endPoint y: 265, distance: 24.3
click at [775, 265] on div "<! DOCTYPE html > < html [PERSON_NAME] = "zh-CN" > < head > < meta charset = "U…" at bounding box center [719, 340] width 595 height 512
drag, startPoint x: 803, startPoint y: 266, endPoint x: 671, endPoint y: 269, distance: 131.9
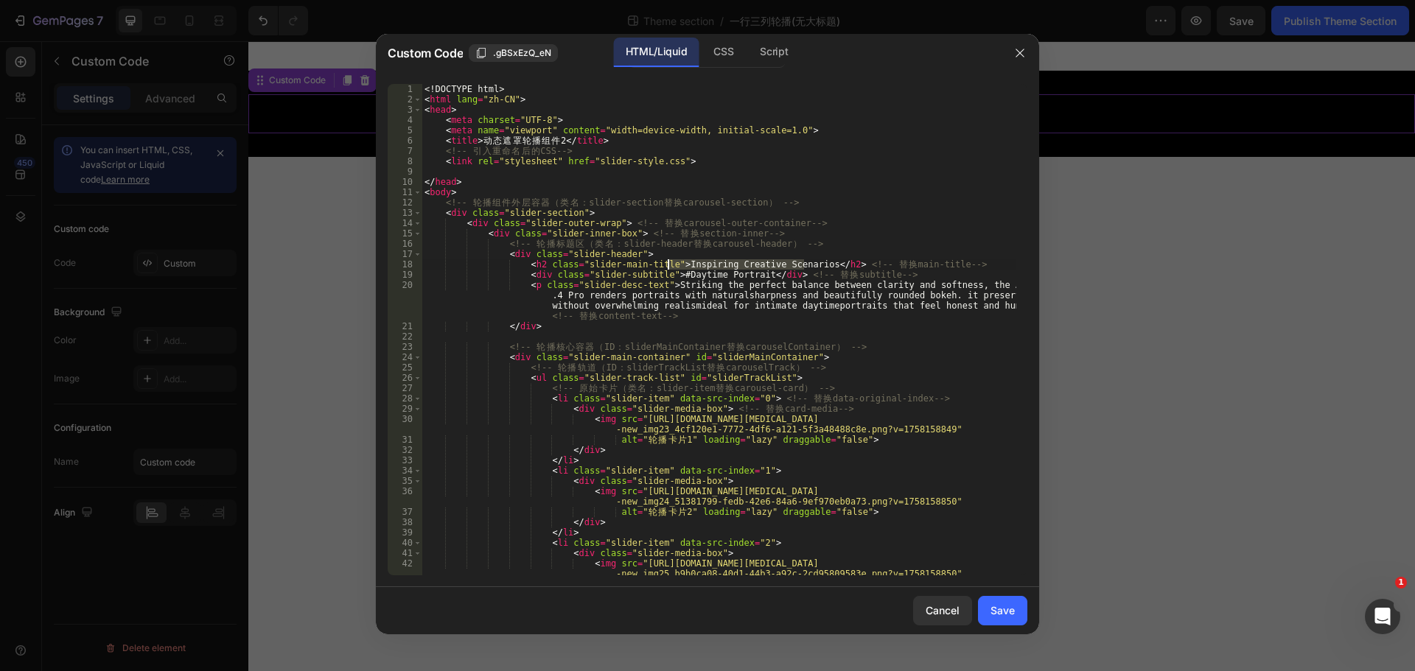
click at [671, 269] on div "<! DOCTYPE html > < html [PERSON_NAME] = "zh-CN" > < head > < meta charset = "U…" at bounding box center [719, 340] width 595 height 512
click at [853, 225] on div "<! DOCTYPE html > < html [PERSON_NAME] = "zh-CN" > < head > < meta charset = "U…" at bounding box center [719, 340] width 595 height 512
click at [674, 265] on div "<! DOCTYPE html > < html [PERSON_NAME] = "zh-CN" > < head > < meta charset = "U…" at bounding box center [719, 340] width 595 height 512
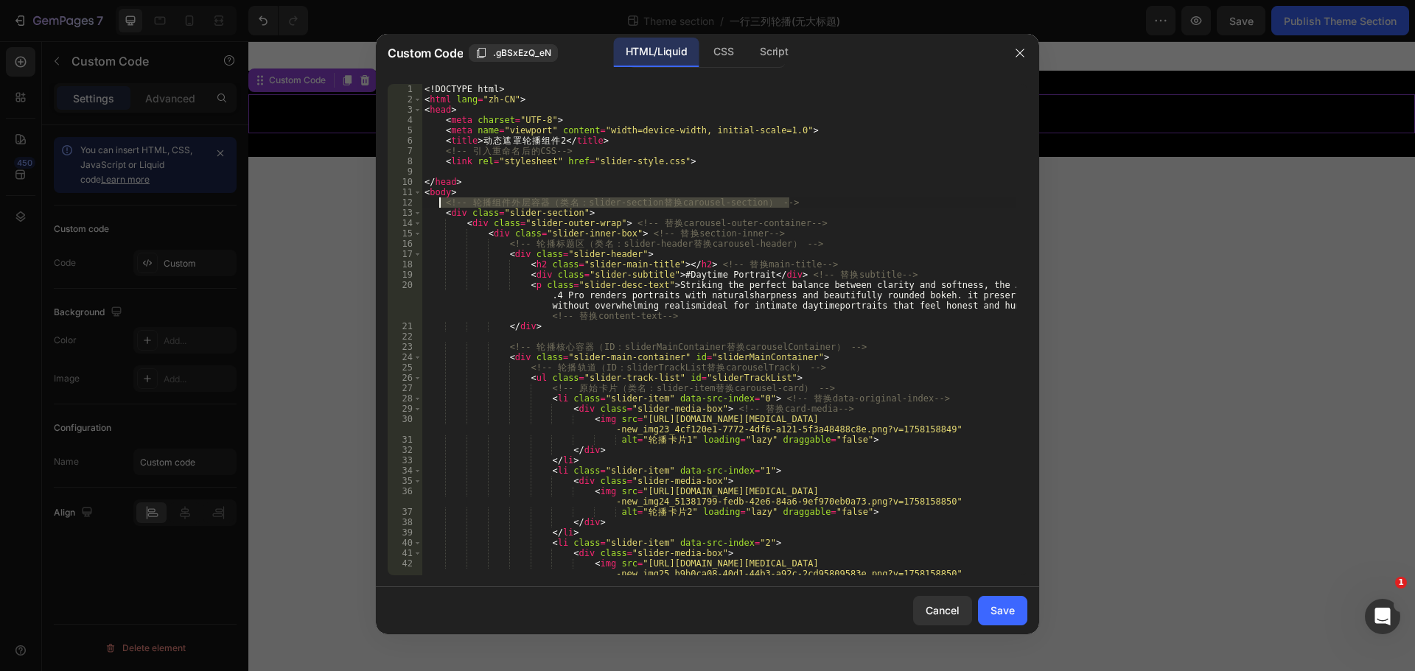
drag, startPoint x: 814, startPoint y: 200, endPoint x: 484, endPoint y: 199, distance: 329.4
click at [442, 204] on div "<! DOCTYPE html > < html [PERSON_NAME] = "zh-CN" > < head > < meta charset = "U…" at bounding box center [719, 340] width 595 height 512
click at [562, 197] on div "<! DOCTYPE html > < html [PERSON_NAME] = "zh-CN" > < head > < meta charset = "U…" at bounding box center [719, 330] width 595 height 492
drag, startPoint x: 548, startPoint y: 201, endPoint x: 802, endPoint y: 204, distance: 254.2
click at [802, 204] on div "<! DOCTYPE html > < html [PERSON_NAME] = "zh-CN" > < head > < meta charset = "U…" at bounding box center [719, 340] width 595 height 512
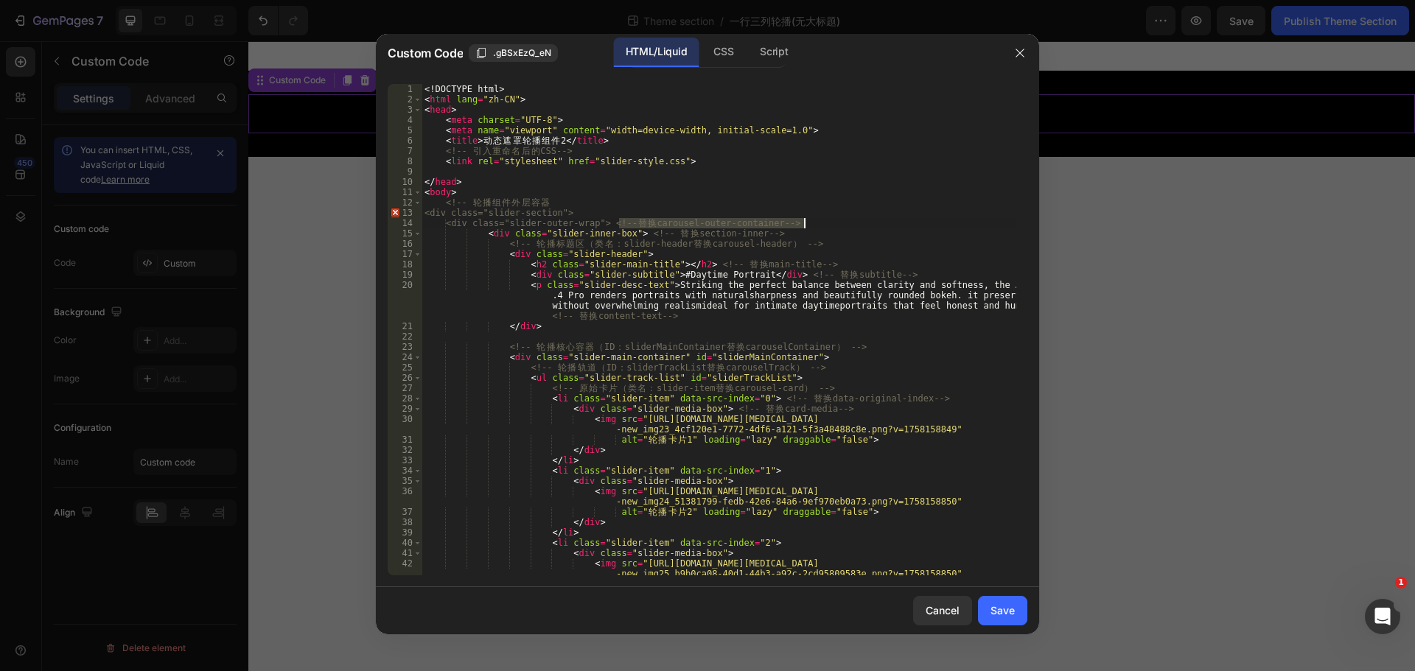
drag, startPoint x: 618, startPoint y: 221, endPoint x: 885, endPoint y: 221, distance: 267.5
click at [885, 221] on div "<! DOCTYPE html > < html [PERSON_NAME] = "zh-CN" > < head > < meta charset = "U…" at bounding box center [719, 340] width 595 height 512
drag, startPoint x: 816, startPoint y: 233, endPoint x: 632, endPoint y: 237, distance: 185.0
click at [632, 237] on div "<! DOCTYPE html > < html [PERSON_NAME] = "zh-CN" > < head > < meta charset = "U…" at bounding box center [719, 340] width 595 height 512
drag, startPoint x: 889, startPoint y: 240, endPoint x: 585, endPoint y: 246, distance: 304.4
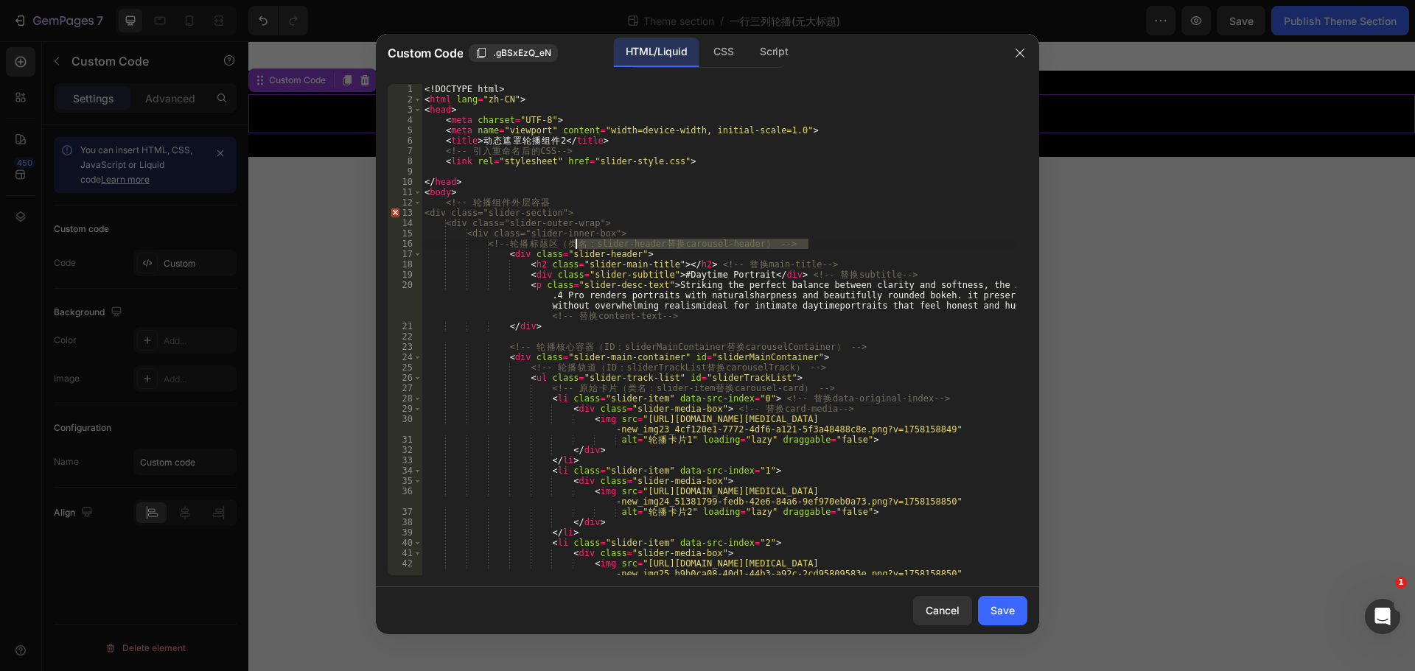
click at [583, 246] on div "<! DOCTYPE html > < html [PERSON_NAME] = "zh-CN" > < head > < meta charset = "U…" at bounding box center [719, 340] width 595 height 512
click at [584, 244] on div "<! DOCTYPE html > < html [PERSON_NAME] = "zh-CN" > < head > < meta charset = "U…" at bounding box center [719, 330] width 595 height 492
drag, startPoint x: 579, startPoint y: 244, endPoint x: 787, endPoint y: 241, distance: 207.8
click at [787, 241] on div "<! DOCTYPE html > < html [PERSON_NAME] = "zh-CN" > < head > < meta charset = "U…" at bounding box center [719, 340] width 595 height 512
drag, startPoint x: 531, startPoint y: 314, endPoint x: 674, endPoint y: 311, distance: 143.0
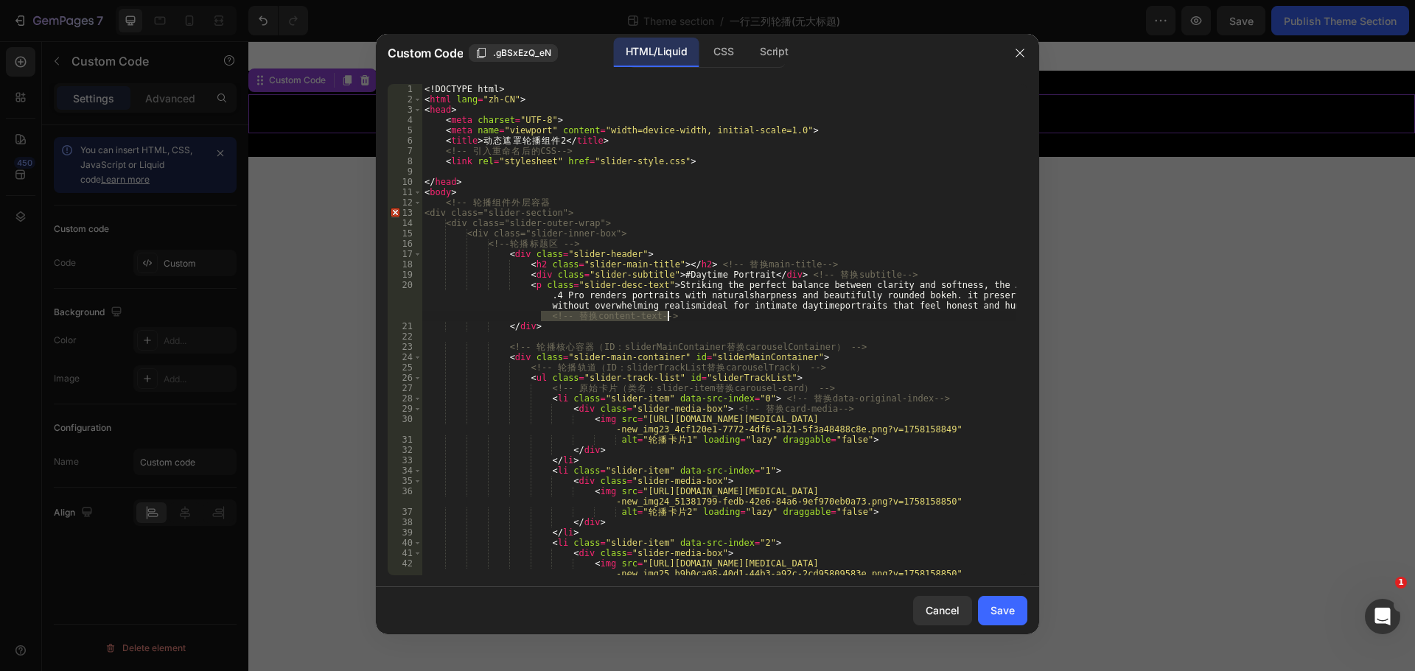
click at [674, 311] on div "<! DOCTYPE html > < html [PERSON_NAME] = "zh-CN" > < head > < meta charset = "U…" at bounding box center [719, 340] width 595 height 512
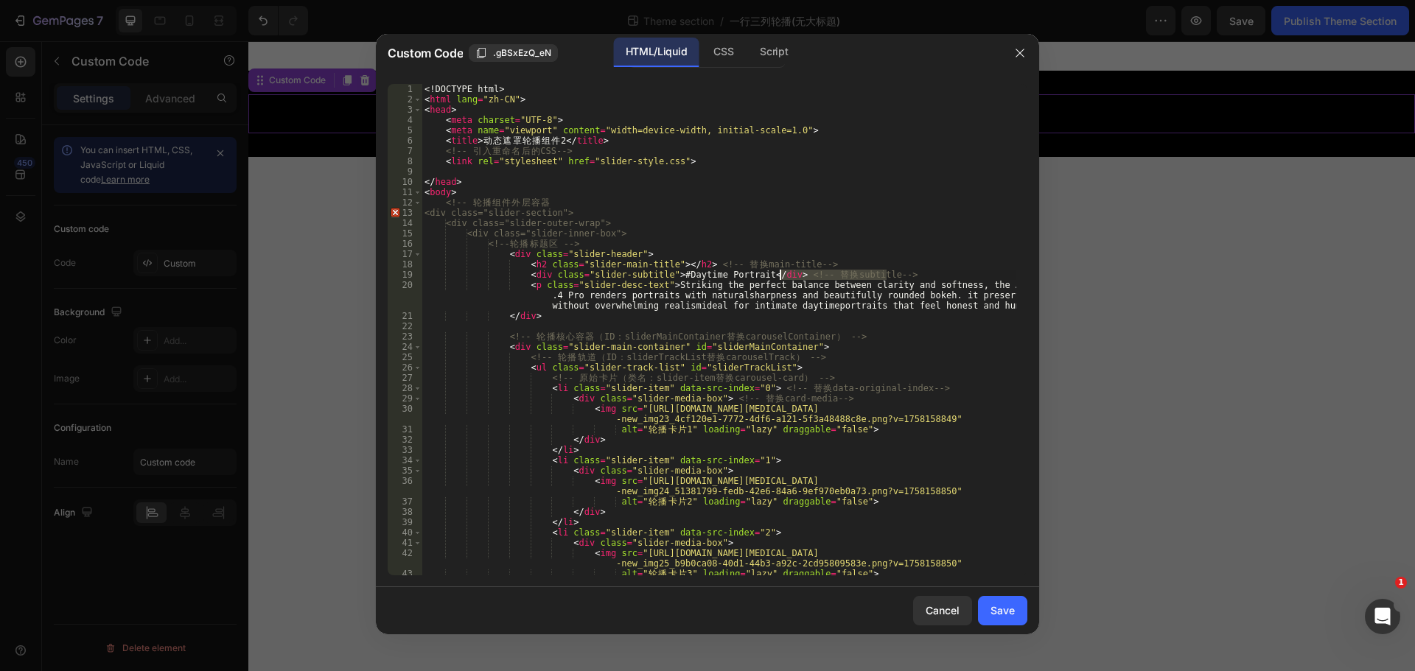
drag, startPoint x: 923, startPoint y: 273, endPoint x: 778, endPoint y: 276, distance: 145.2
click at [778, 276] on div "<! DOCTYPE html > < html [PERSON_NAME] = "zh-CN" > < head > < meta charset = "U…" at bounding box center [719, 340] width 595 height 512
drag, startPoint x: 842, startPoint y: 262, endPoint x: 696, endPoint y: 266, distance: 146.0
click at [696, 266] on div "<! DOCTYPE html > < html [PERSON_NAME] = "zh-CN" > < head > < meta charset = "U…" at bounding box center [719, 340] width 595 height 512
drag, startPoint x: 828, startPoint y: 340, endPoint x: 586, endPoint y: 333, distance: 241.8
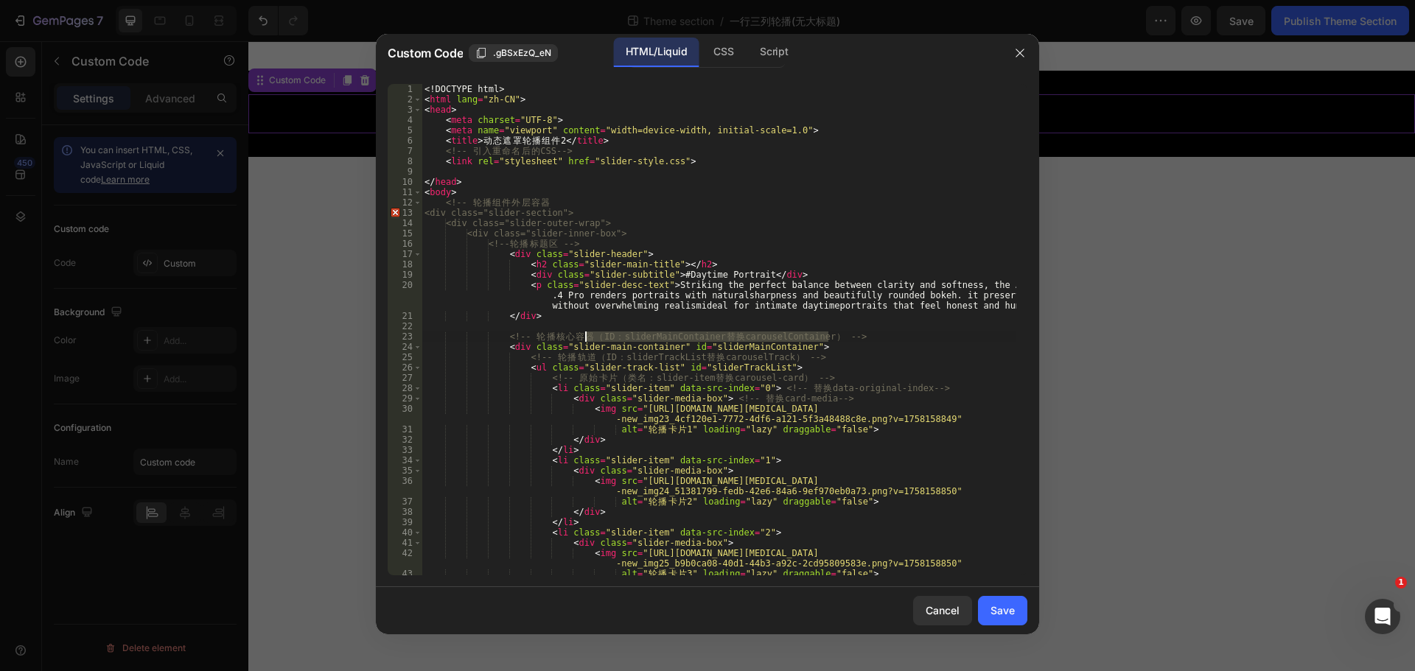
click at [586, 333] on div "<! DOCTYPE html > < html [PERSON_NAME] = "zh-CN" > < head > < meta charset = "U…" at bounding box center [719, 340] width 595 height 512
drag, startPoint x: 586, startPoint y: 357, endPoint x: 791, endPoint y: 354, distance: 204.9
click at [791, 354] on div "<! DOCTYPE html > < html [PERSON_NAME] = "zh-CN" > < head > < meta charset = "U…" at bounding box center [719, 340] width 595 height 512
drag, startPoint x: 802, startPoint y: 375, endPoint x: 610, endPoint y: 381, distance: 192.4
click at [610, 381] on div "<! DOCTYPE html > < html [PERSON_NAME] = "zh-CN" > < head > < meta charset = "U…" at bounding box center [719, 340] width 595 height 512
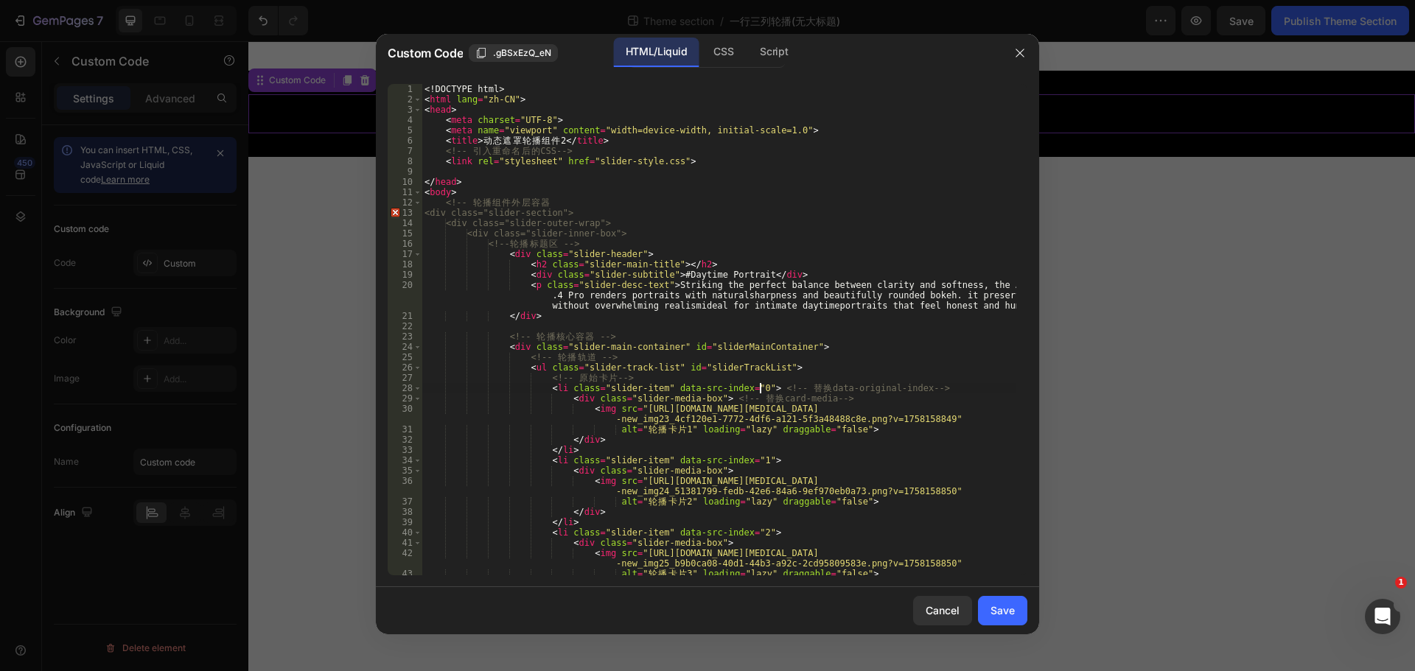
click at [761, 387] on div "<! DOCTYPE html > < html [PERSON_NAME] = "zh-CN" > < head > < meta charset = "U…" at bounding box center [719, 340] width 595 height 512
drag, startPoint x: 780, startPoint y: 385, endPoint x: 897, endPoint y: 389, distance: 116.5
click at [897, 389] on div "<! DOCTYPE html > < html [PERSON_NAME] = "zh-CN" > < head > < meta charset = "U…" at bounding box center [719, 340] width 595 height 512
drag, startPoint x: 812, startPoint y: 401, endPoint x: 736, endPoint y: 396, distance: 76.0
click at [736, 396] on div "<! DOCTYPE html > < html [PERSON_NAME] = "zh-CN" > < head > < meta charset = "U…" at bounding box center [719, 340] width 595 height 512
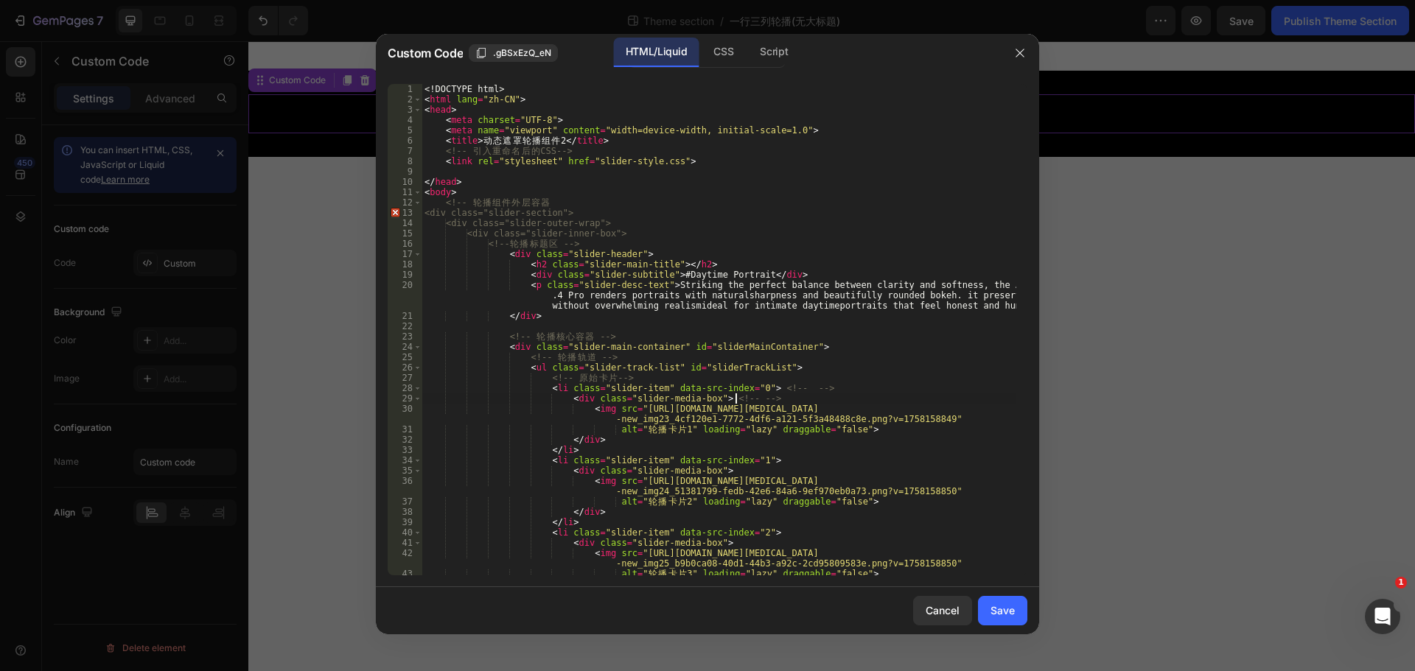
click at [777, 455] on div "<! DOCTYPE html > < html [PERSON_NAME] = "zh-CN" > < head > < meta charset = "U…" at bounding box center [719, 340] width 595 height 512
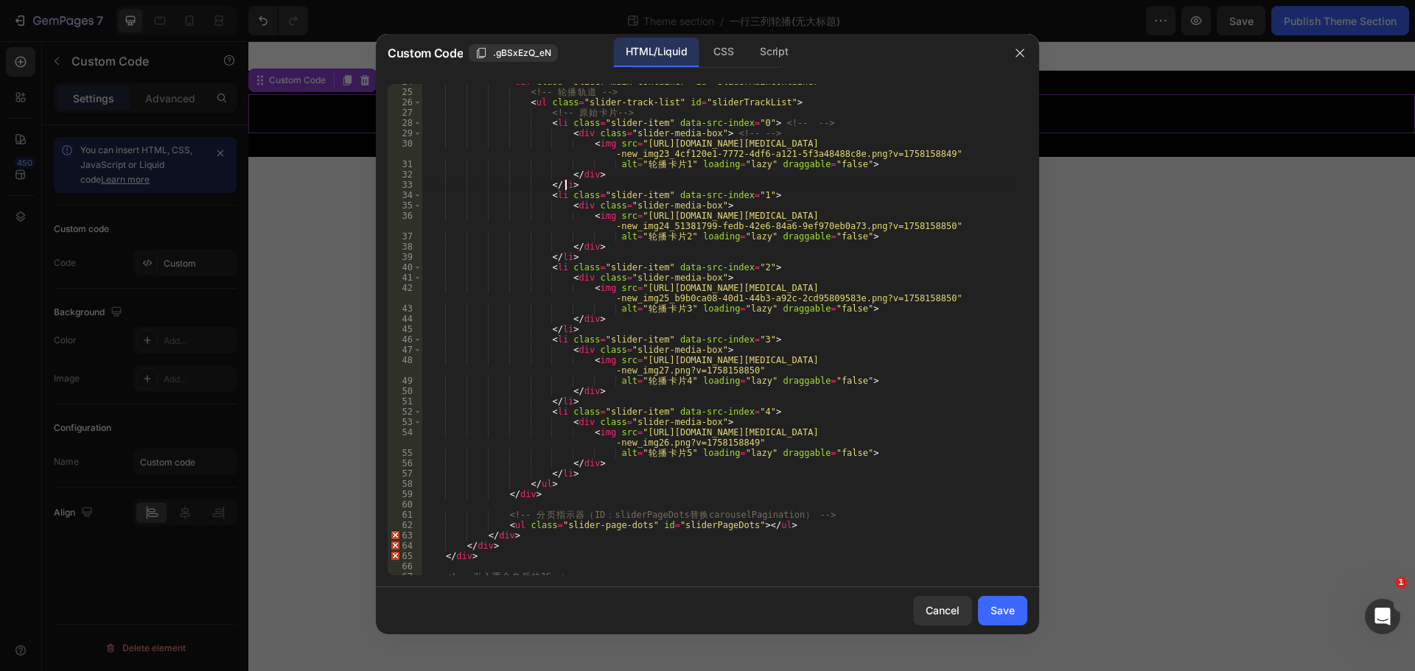
scroll to position [303, 0]
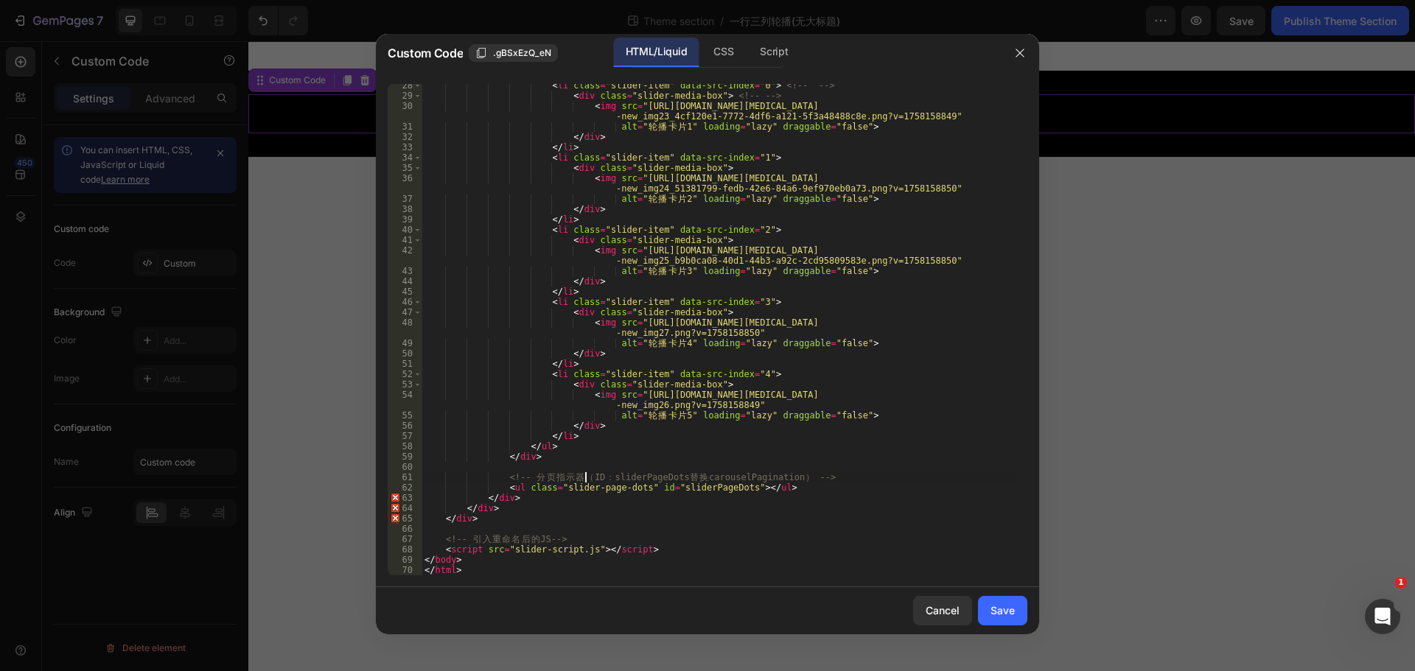
click at [587, 477] on div "< li class = "slider-item" data-src-index = "0" > <!-- --> < div class = "slide…" at bounding box center [719, 336] width 595 height 512
drag, startPoint x: 580, startPoint y: 475, endPoint x: 797, endPoint y: 479, distance: 216.7
click at [797, 479] on div "< li class = "slider-item" data-src-index = "0" > <!-- --> < div class = "slide…" at bounding box center [719, 336] width 595 height 512
click at [826, 472] on div "< li class = "slider-item" data-src-index = "0" > <!-- --> < div class = "slide…" at bounding box center [719, 336] width 595 height 512
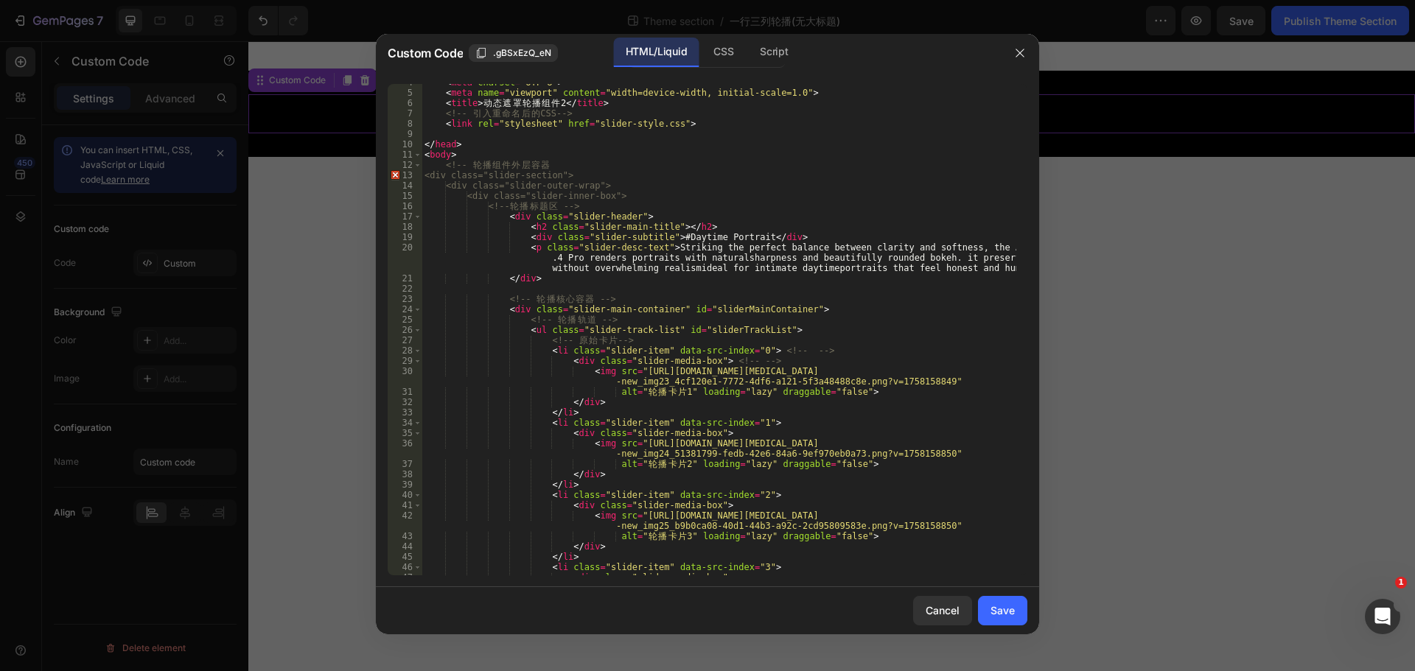
scroll to position [0, 0]
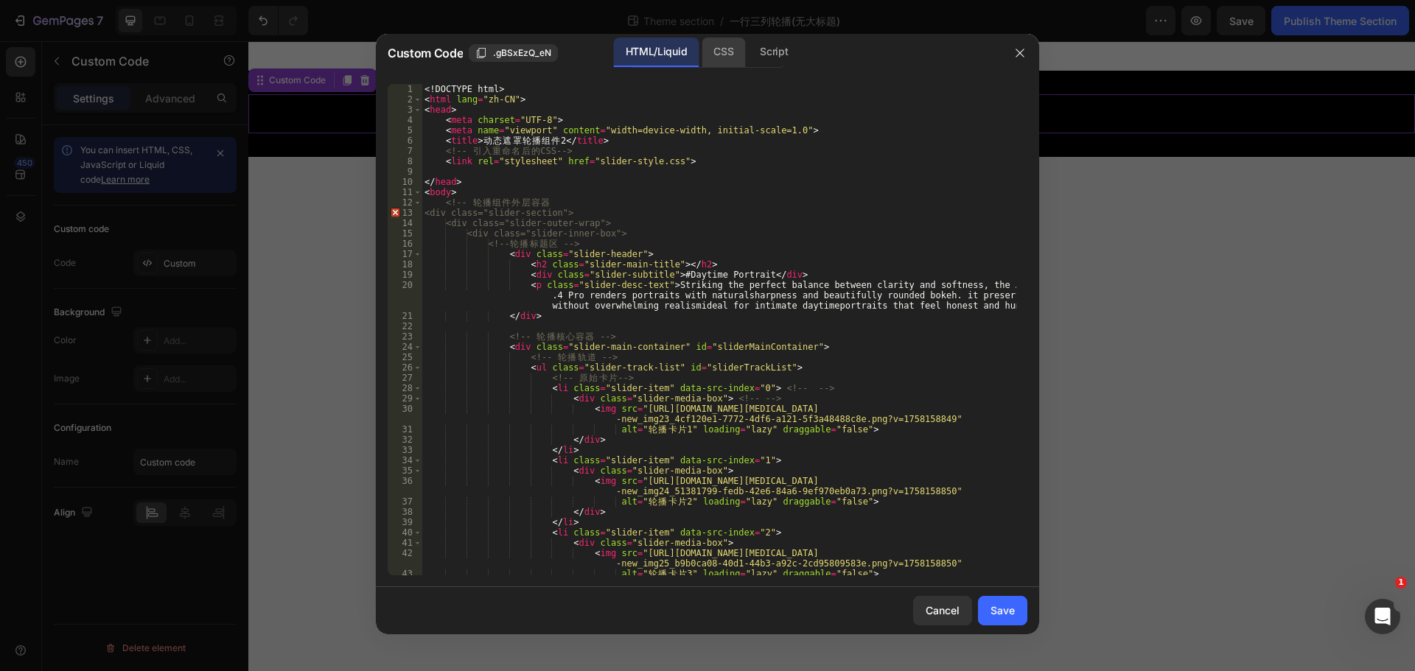
click at [737, 52] on div "CSS" at bounding box center [723, 52] width 43 height 29
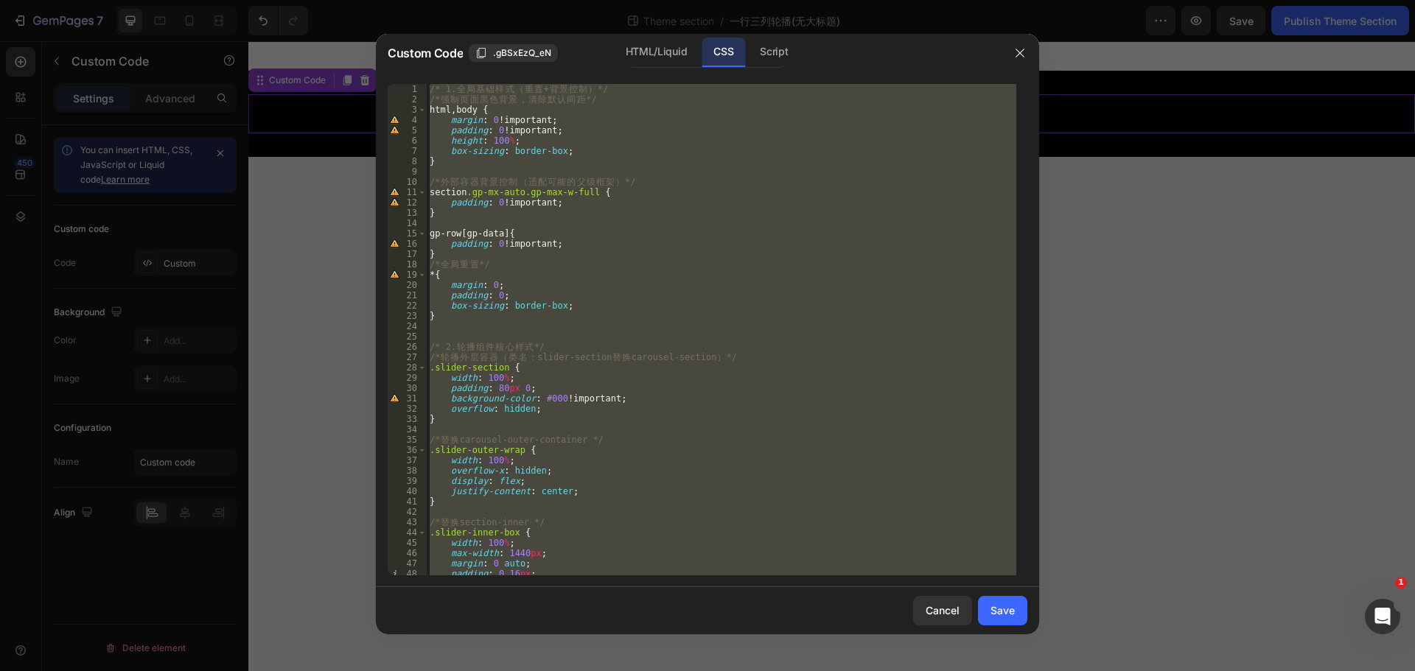
click at [795, 126] on div "/* 1. 全 局 基 础 样 式 （ 重 置 + 背 景 控 制 ） */ /* 强 制 页 面 黑 色 背 景 ， 清 除 默 认 间 距 */ html…" at bounding box center [722, 330] width 590 height 492
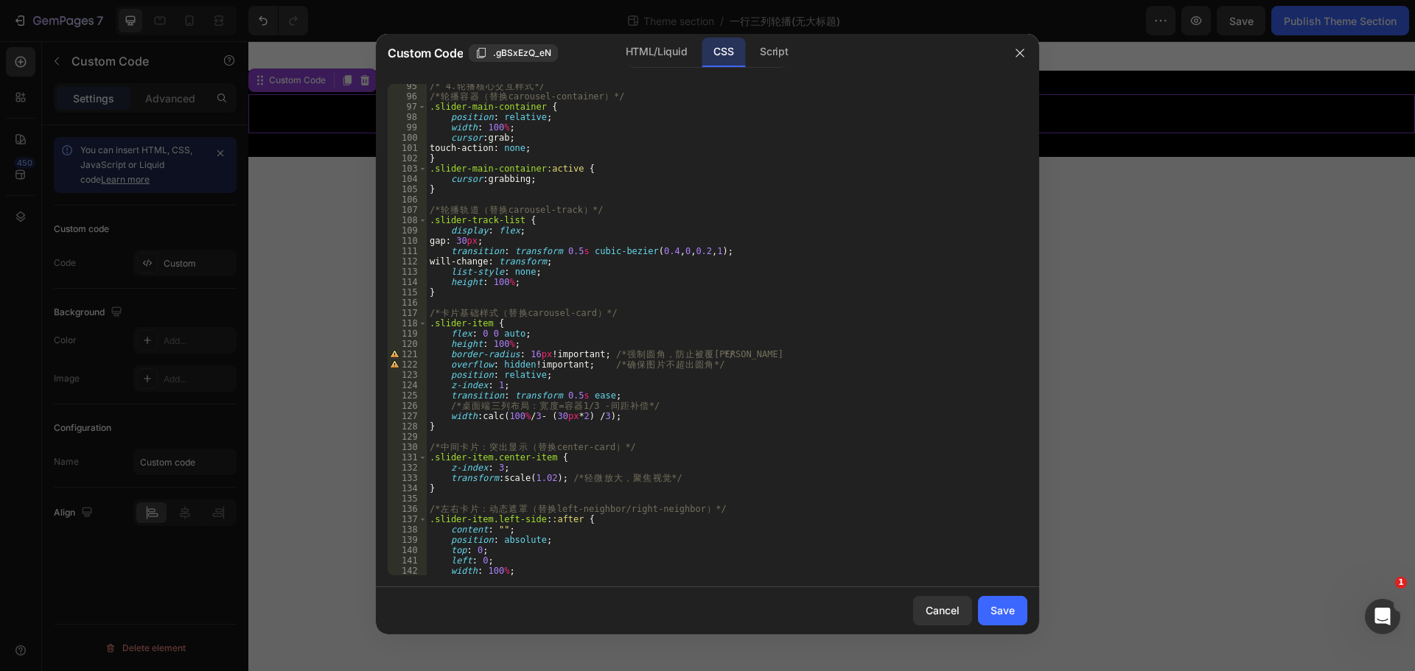
scroll to position [973, 0]
click at [769, 46] on div "Script" at bounding box center [774, 52] width 52 height 29
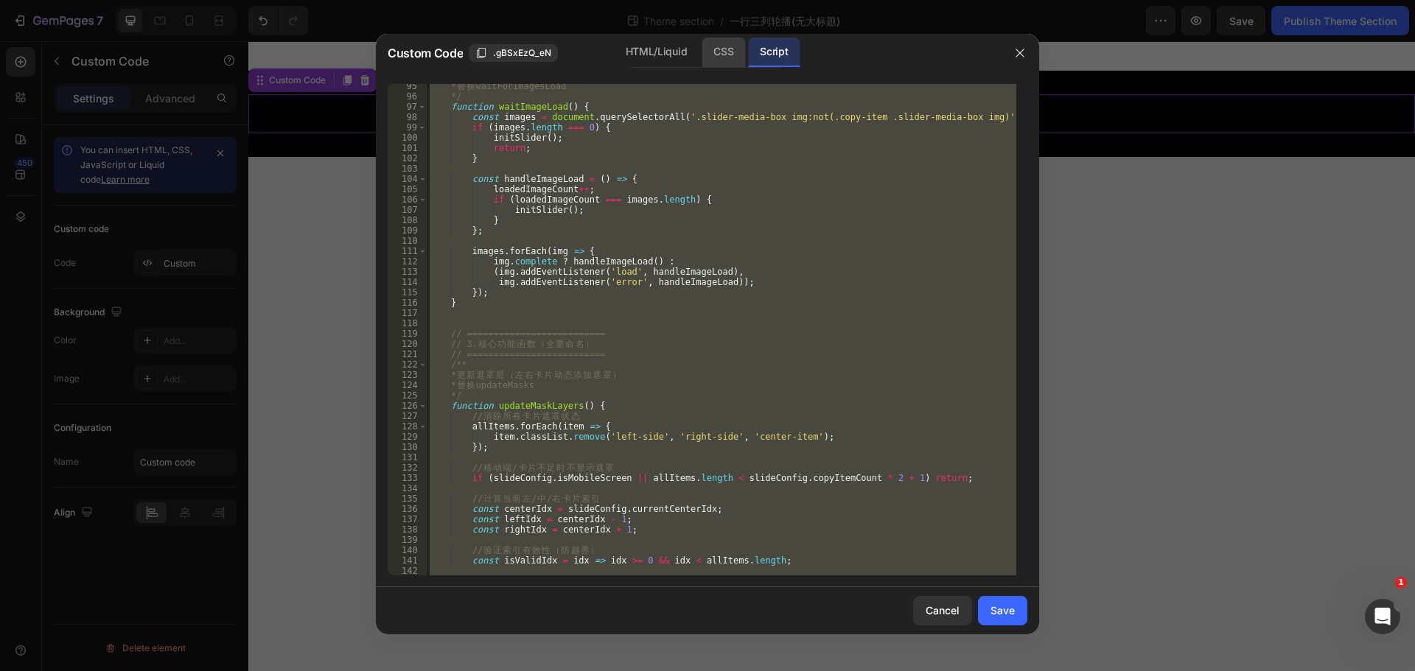
click at [716, 54] on div "CSS" at bounding box center [723, 52] width 43 height 29
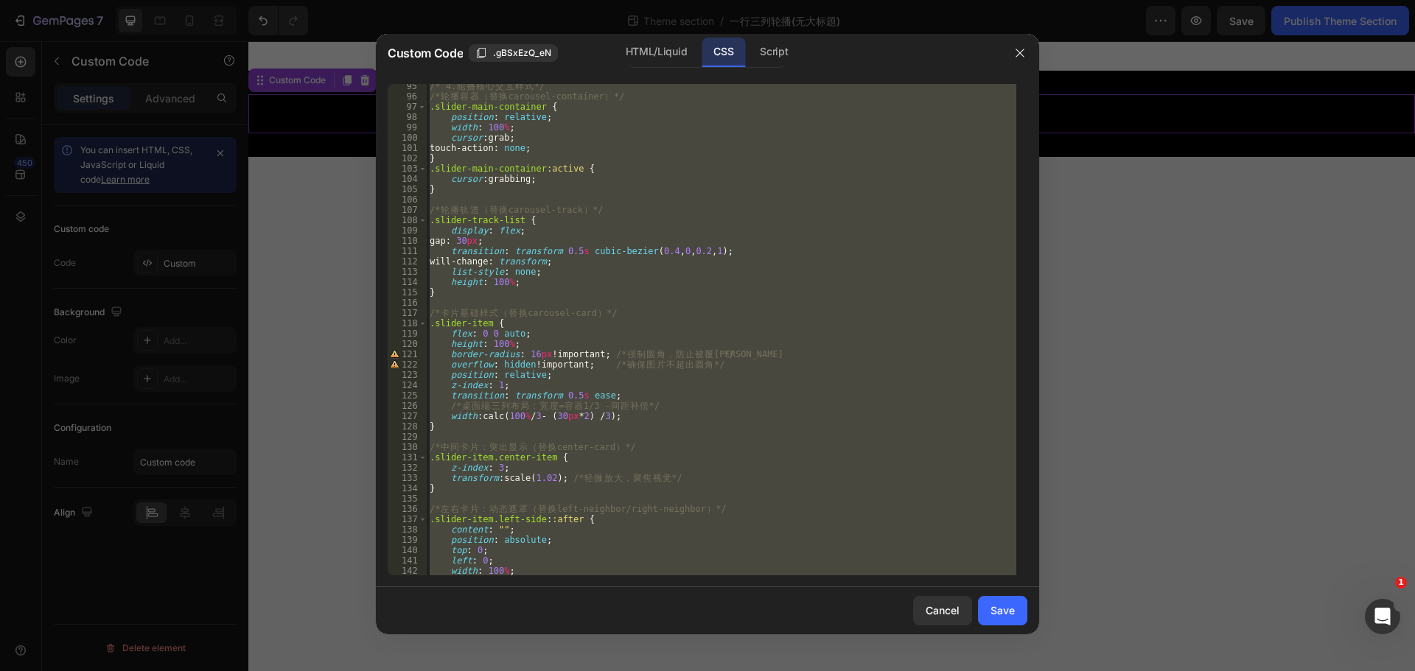
click at [705, 215] on div "/* 4. 轮 播 核 心 交 互 样 式 */ /* 轮 播 容 器 （ 替 换 carousel-container ） */ .slider-main-…" at bounding box center [722, 330] width 590 height 492
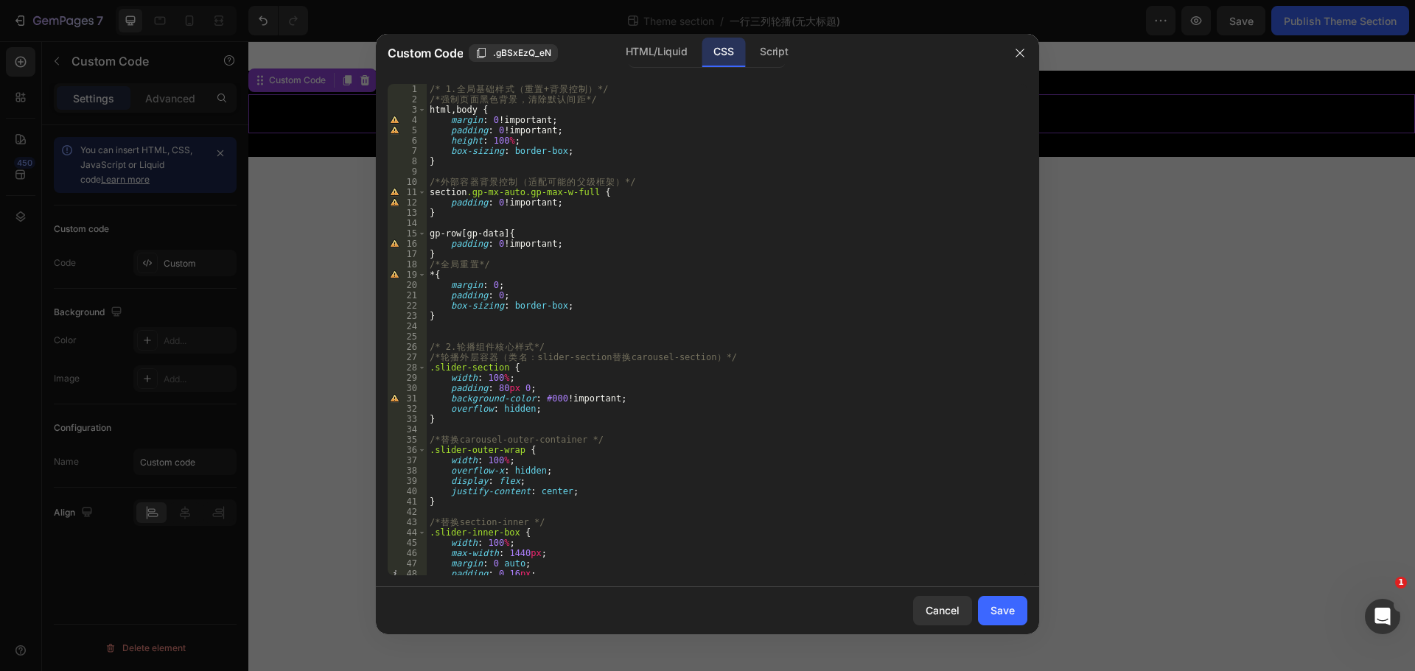
scroll to position [0, 0]
drag, startPoint x: 506, startPoint y: 358, endPoint x: 725, endPoint y: 357, distance: 218.9
click at [725, 357] on div "/* 1. 全 局 基 础 样 式 （ 重 置 + 背 景 控 制 ） */ /* 强 制 页 面 黑 色 背 景 ， 清 除 默 认 间 距 */ html…" at bounding box center [722, 340] width 590 height 512
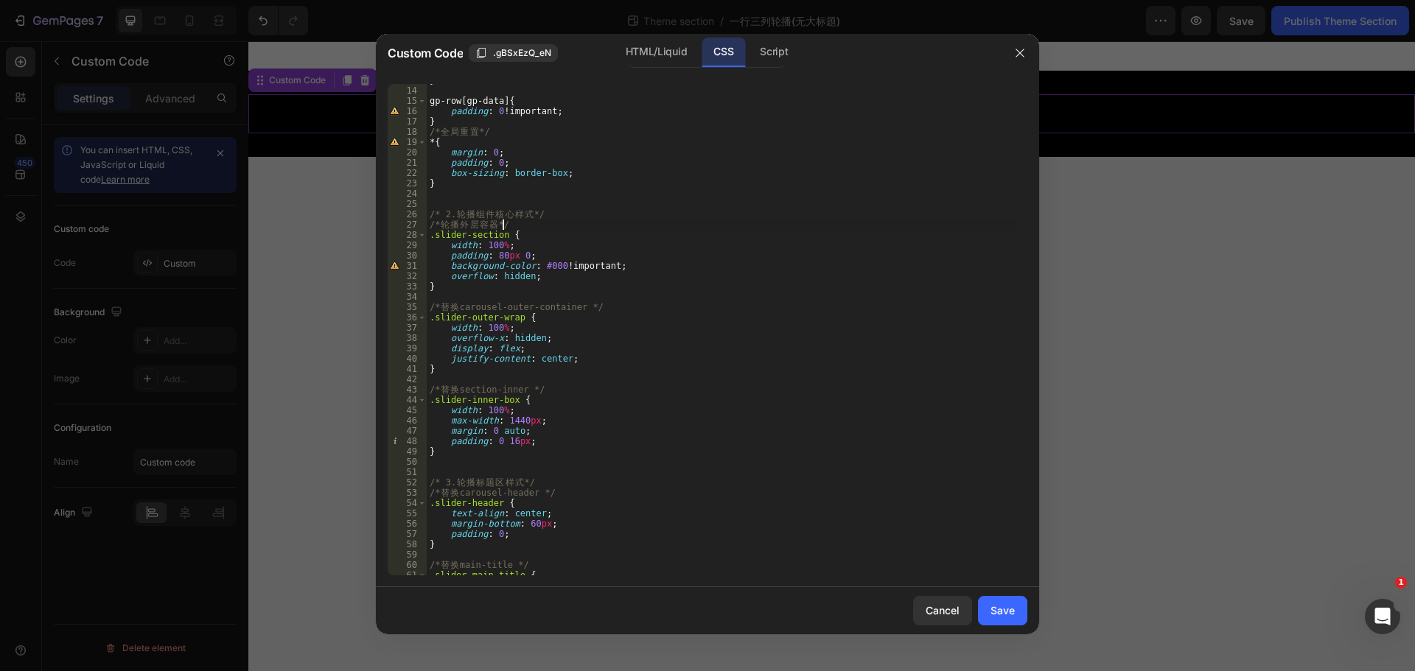
scroll to position [177, 0]
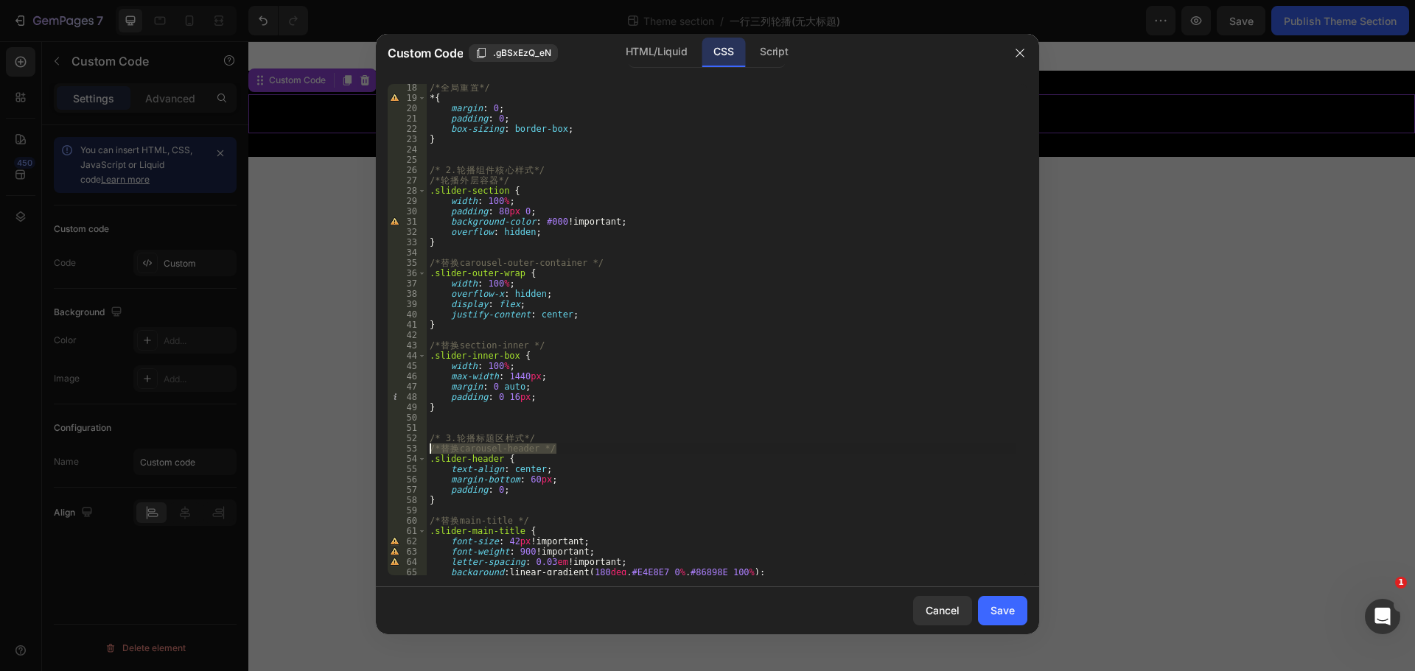
drag, startPoint x: 546, startPoint y: 444, endPoint x: 422, endPoint y: 447, distance: 123.8
click at [422, 447] on div "/* 轮播外层容器 */ 18 19 20 21 22 23 24 25 26 27 28 29 30 31 32 33 34 35 36 37 38 39 …" at bounding box center [708, 330] width 640 height 492
type textarea "/* 替换 carousel-header */"
drag, startPoint x: 570, startPoint y: 344, endPoint x: 419, endPoint y: 343, distance: 150.3
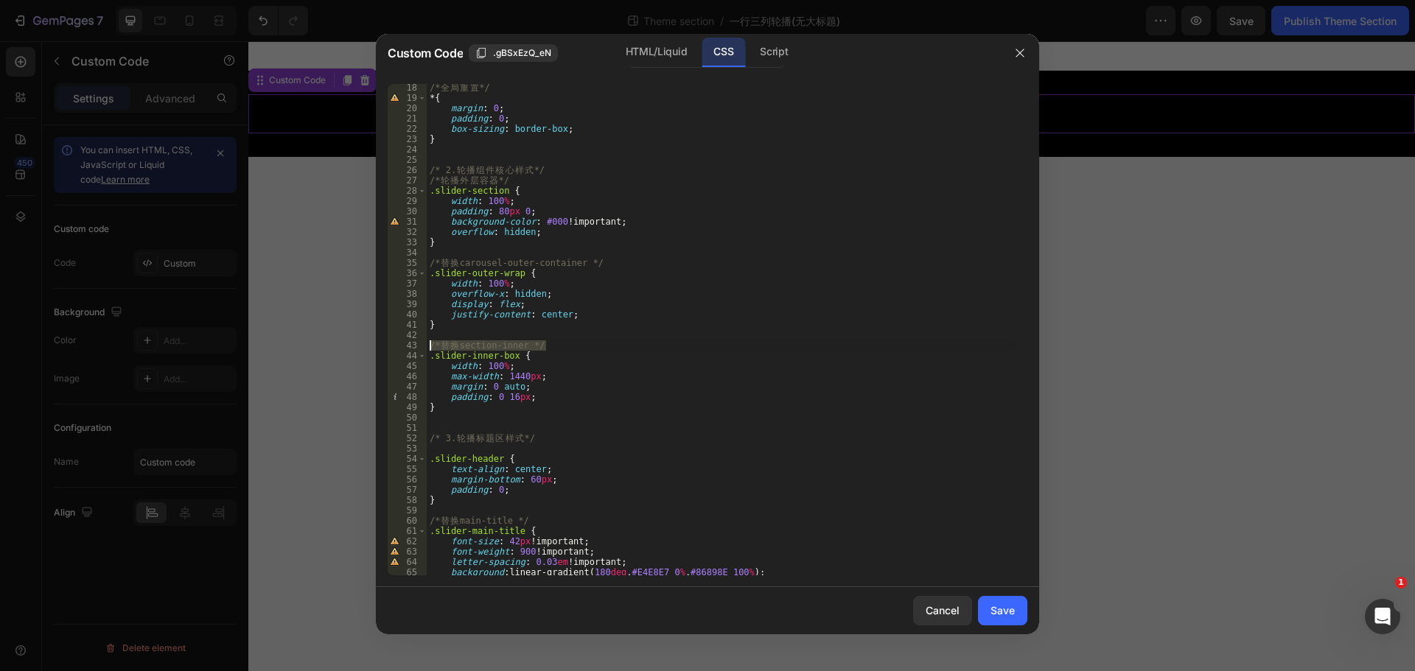
click at [419, 343] on div "18 19 20 21 22 23 24 25 26 27 28 29 30 31 32 33 34 35 36 37 38 39 40 41 42 43 4…" at bounding box center [708, 330] width 640 height 492
type textarea "/* 替换 section-inner */"
drag, startPoint x: 617, startPoint y: 260, endPoint x: 416, endPoint y: 263, distance: 200.5
click at [416, 263] on div "18 19 20 21 22 23 24 25 26 27 28 29 30 31 32 33 34 35 36 37 38 39 40 41 42 43 4…" at bounding box center [708, 330] width 640 height 492
type textarea "/* 替换 carousel-outer-container */"
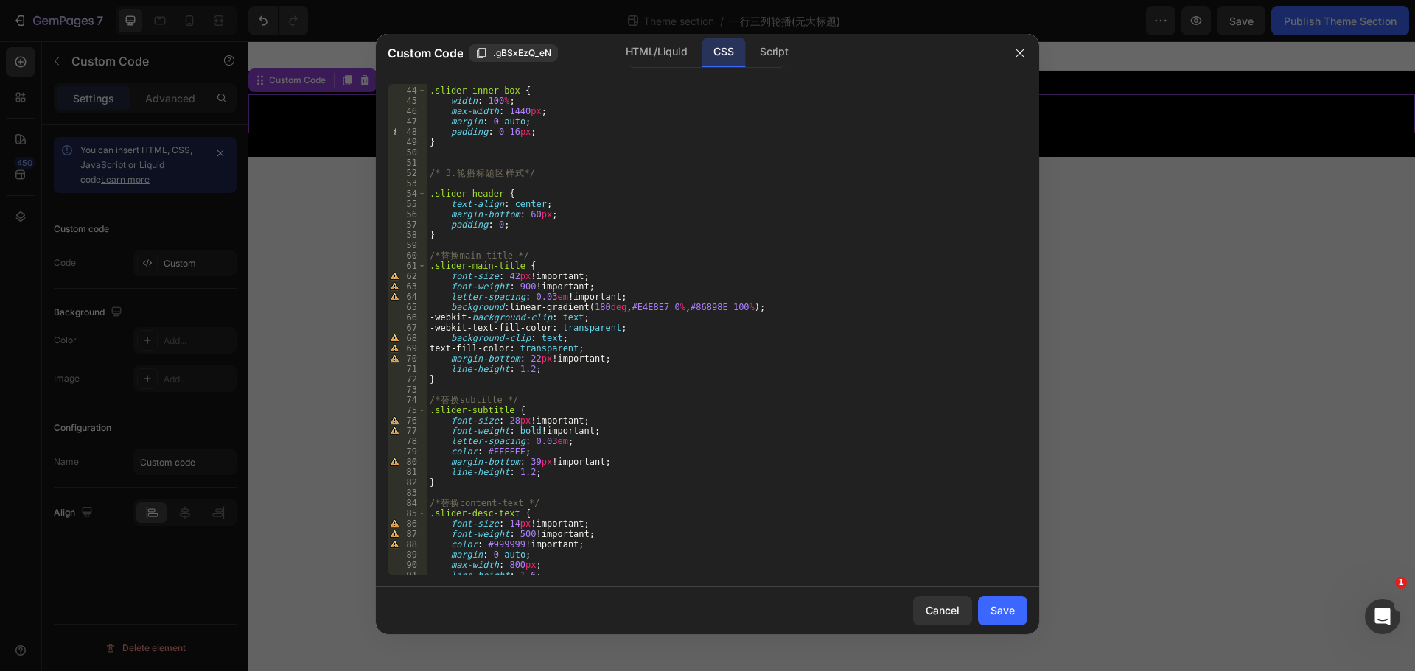
scroll to position [442, 0]
drag, startPoint x: 561, startPoint y: 396, endPoint x: 410, endPoint y: 400, distance: 150.4
click at [410, 400] on div "43 44 45 46 47 48 49 50 51 52 53 54 55 56 57 58 59 60 61 62 63 64 65 66 67 68 6…" at bounding box center [708, 330] width 640 height 492
type textarea "/* 替换 subtitle */"
drag, startPoint x: 576, startPoint y: 258, endPoint x: 425, endPoint y: 259, distance: 150.3
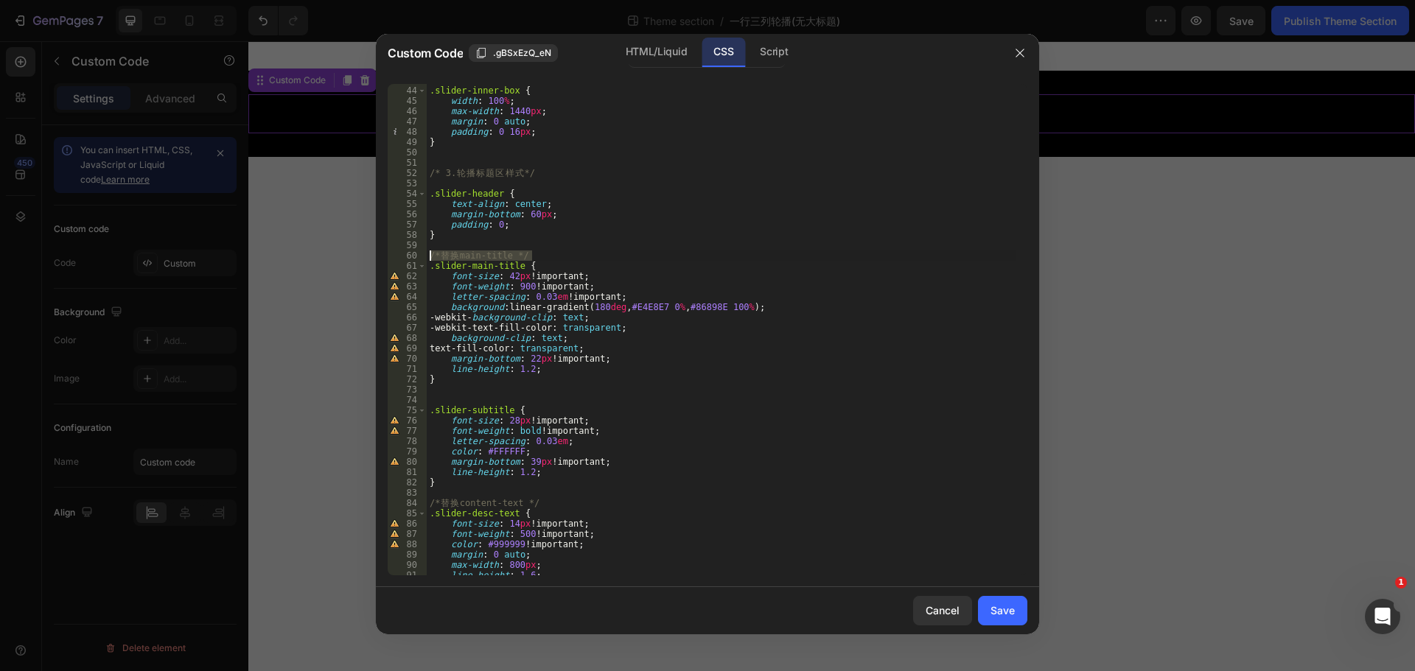
click at [425, 259] on div "43 44 45 46 47 48 49 50 51 52 53 54 55 56 57 58 59 60 61 62 63 64 65 66 67 68 6…" at bounding box center [708, 330] width 640 height 492
type textarea "/* 替换 main-title */"
drag, startPoint x: 568, startPoint y: 503, endPoint x: 421, endPoint y: 502, distance: 147.4
click at [421, 502] on div "43 44 45 46 47 48 49 50 51 52 53 54 55 56 57 58 59 60 61 62 63 64 65 66 67 68 6…" at bounding box center [708, 330] width 640 height 492
type textarea "/* 替换 content-text */"
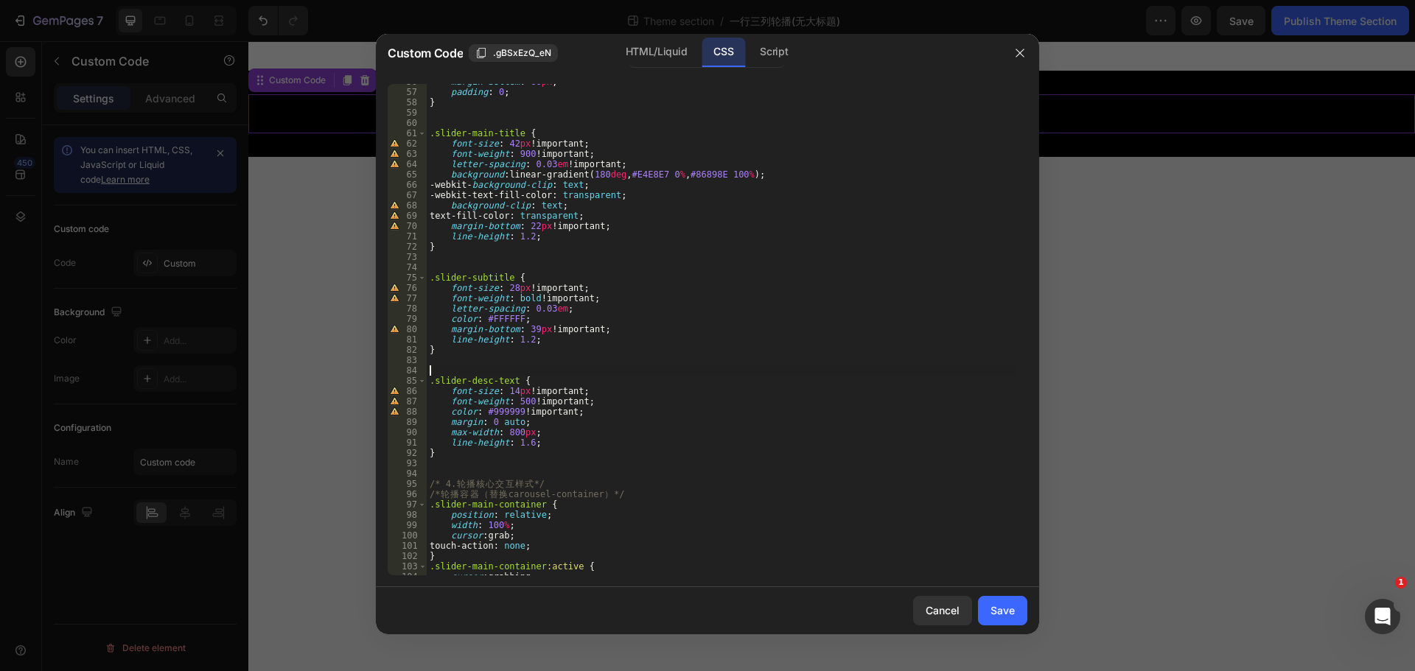
scroll to position [575, 0]
drag, startPoint x: 660, startPoint y: 494, endPoint x: 487, endPoint y: 498, distance: 172.5
click at [487, 498] on div "margin-bottom : 60 px ; padding : 0 ; } .slider-main-title { font-size : 42 px …" at bounding box center [722, 333] width 590 height 512
click at [486, 496] on div "margin-bottom : 60 px ; padding : 0 ; } .slider-main-title { font-size : 42 px …" at bounding box center [722, 330] width 590 height 492
drag, startPoint x: 491, startPoint y: 494, endPoint x: 611, endPoint y: 497, distance: 120.1
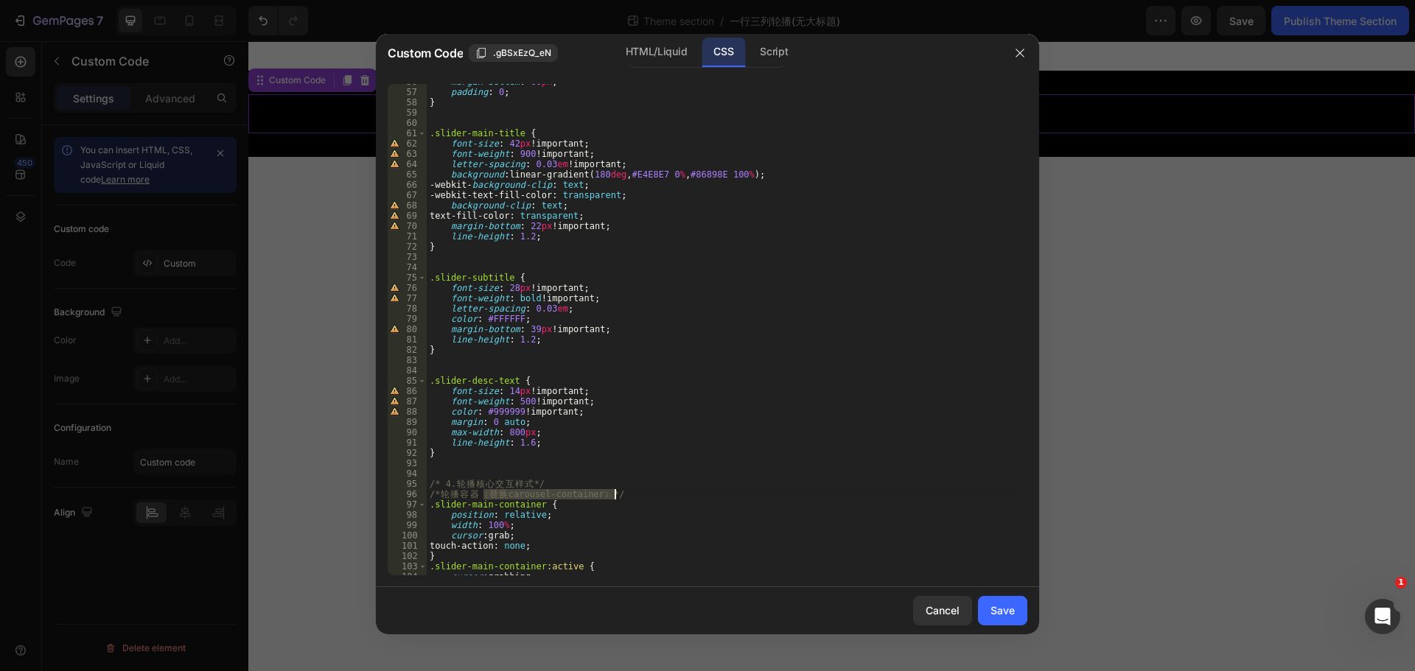
click at [611, 497] on div "margin-bottom : 60 px ; padding : 0 ; } .slider-main-title { font-size : 42 px …" at bounding box center [722, 333] width 590 height 512
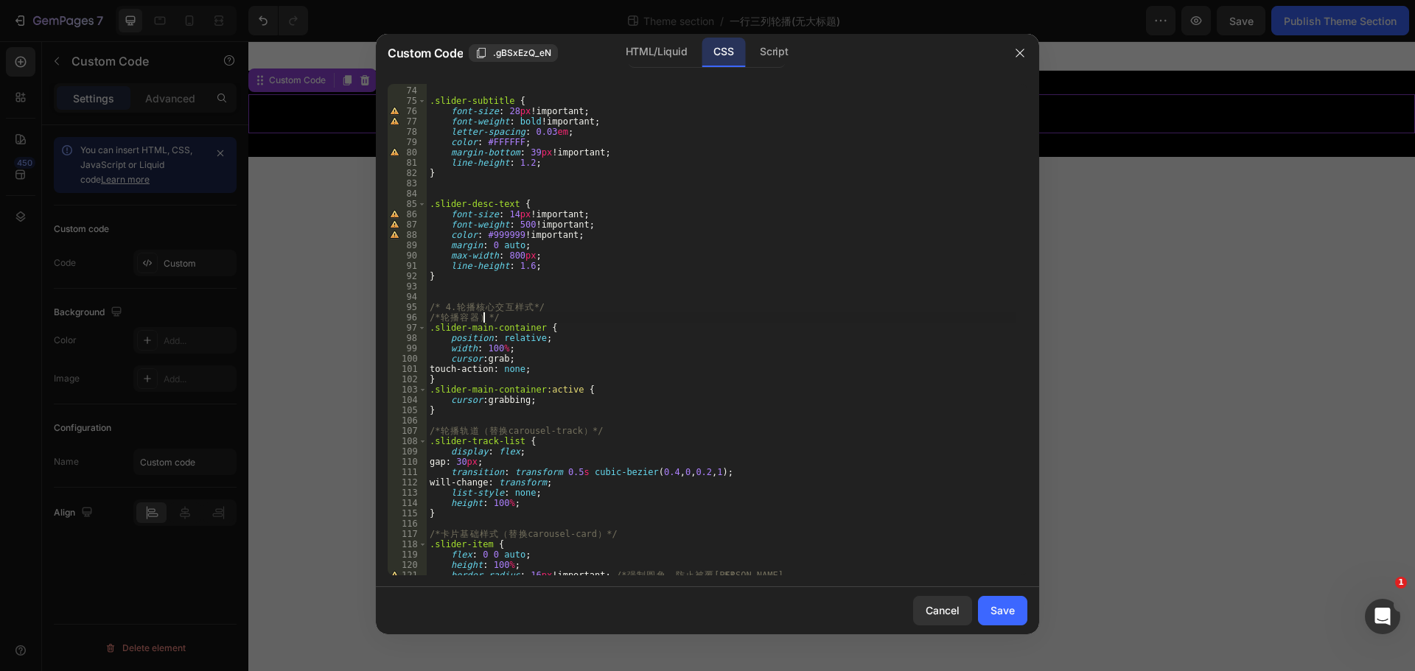
scroll to position [752, 0]
drag, startPoint x: 486, startPoint y: 432, endPoint x: 592, endPoint y: 433, distance: 106.9
click at [592, 433] on div ".slider-subtitle { font-size : 28 px !important ; font-weight : bold !important…" at bounding box center [722, 331] width 590 height 512
drag, startPoint x: 506, startPoint y: 531, endPoint x: 608, endPoint y: 533, distance: 101.7
click at [608, 533] on div ".slider-subtitle { font-size : 28 px !important ; font-weight : bold !important…" at bounding box center [722, 331] width 590 height 512
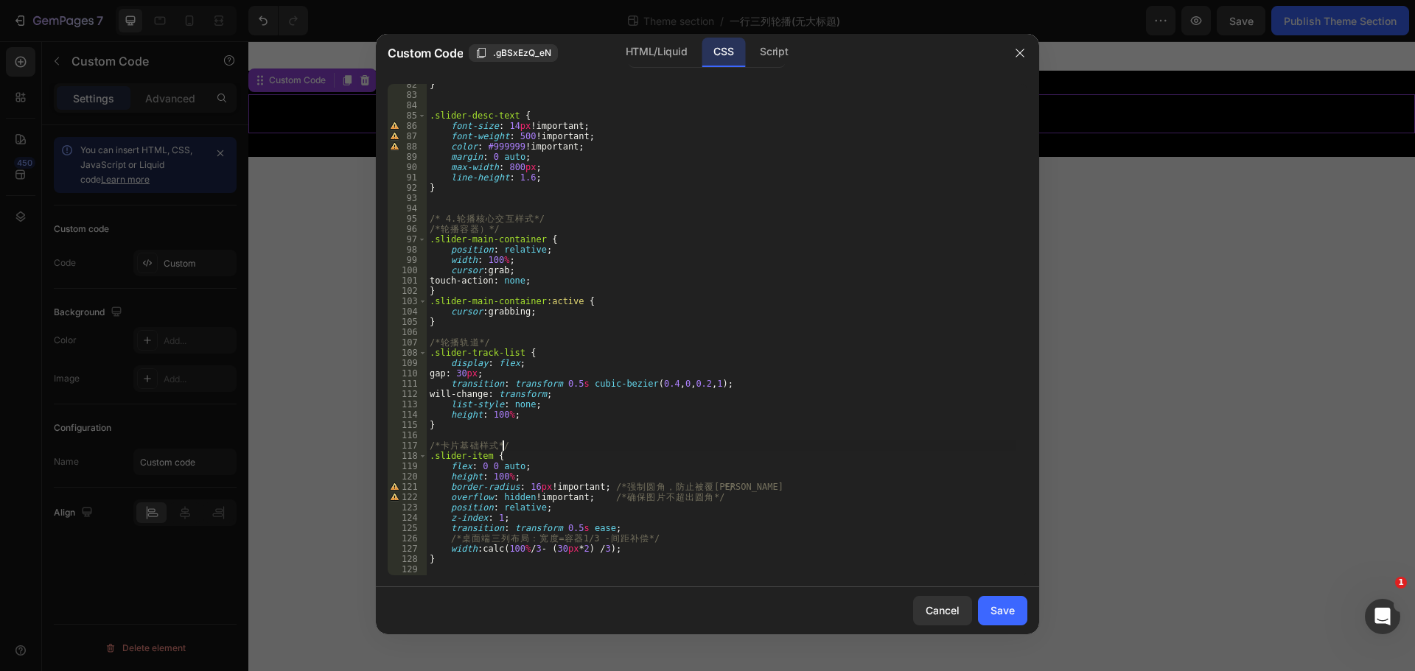
scroll to position [973, 0]
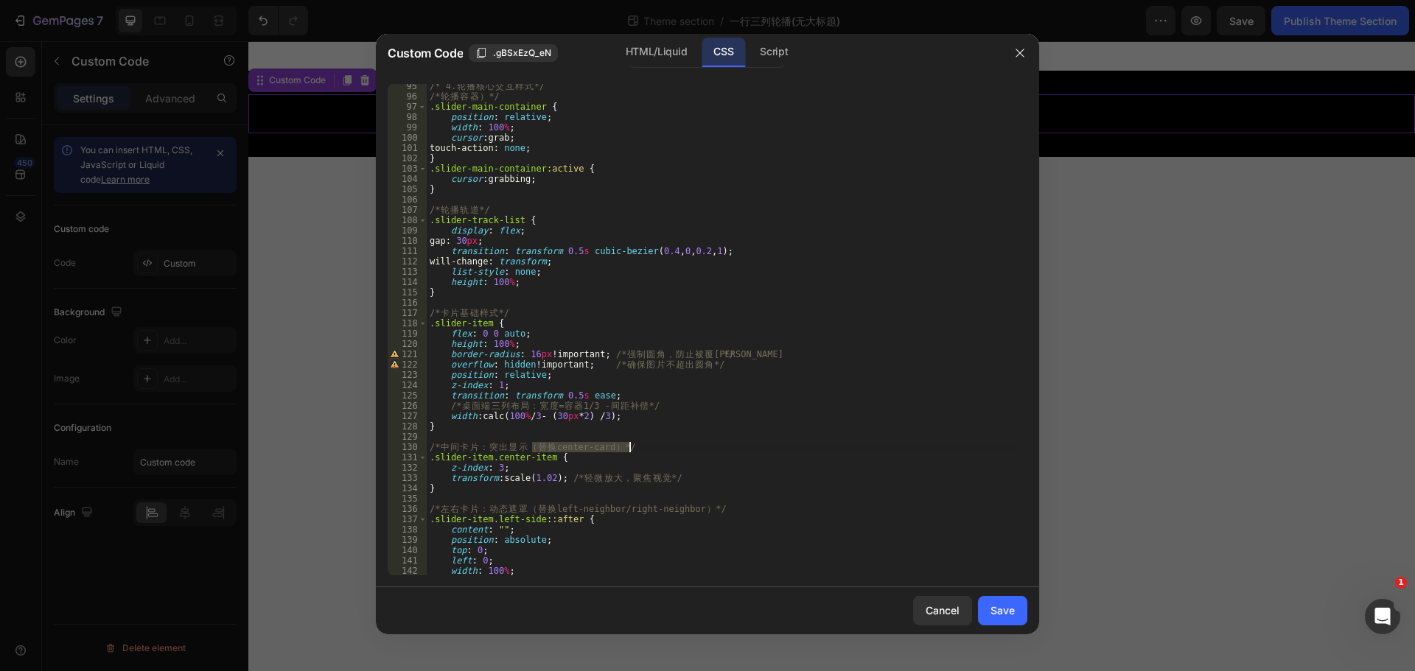
drag, startPoint x: 538, startPoint y: 444, endPoint x: 626, endPoint y: 447, distance: 88.5
click at [626, 447] on div "/* 4. 轮 播 核 心 交 互 样 式 */ /* 轮 播 容 器 ） */ .slider-main-container { position : re…" at bounding box center [722, 337] width 590 height 512
drag, startPoint x: 535, startPoint y: 505, endPoint x: 710, endPoint y: 511, distance: 175.5
click at [710, 511] on div "/* 4. 轮 播 核 心 交 互 样 式 */ /* 轮 播 容 器 ） */ .slider-main-container { position : re…" at bounding box center [722, 337] width 590 height 512
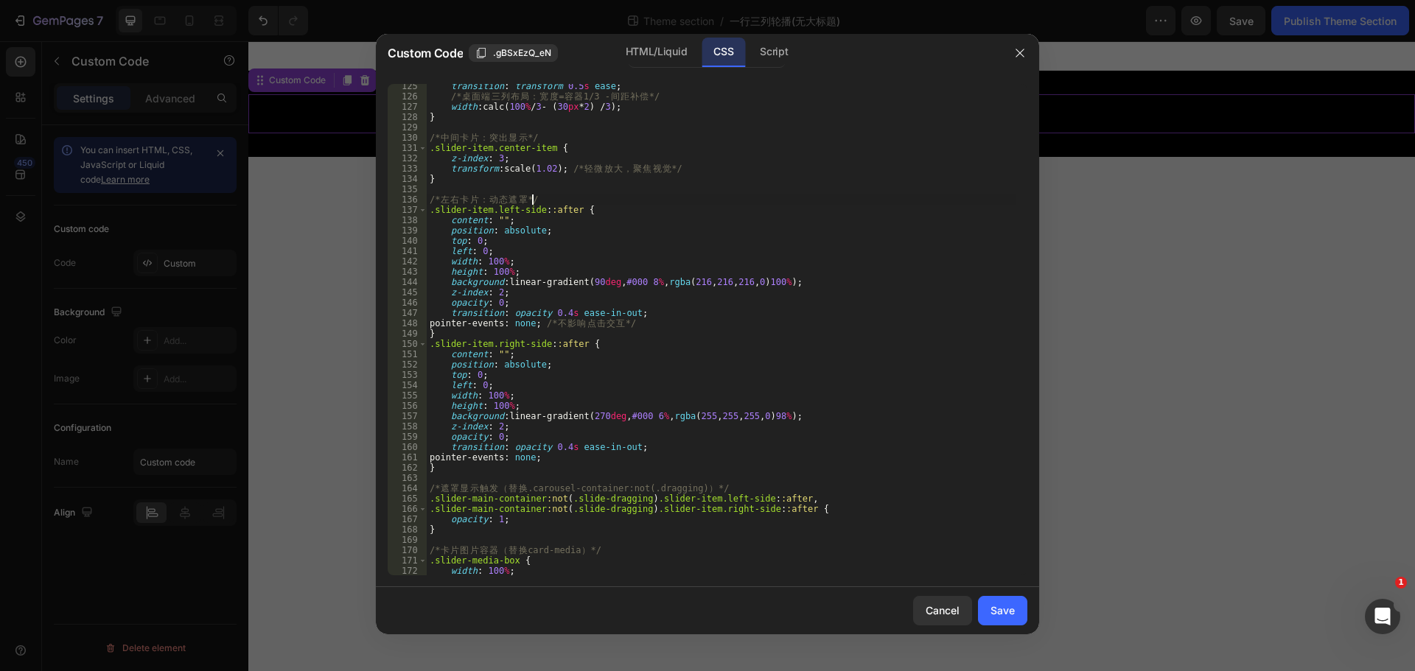
scroll to position [1326, 0]
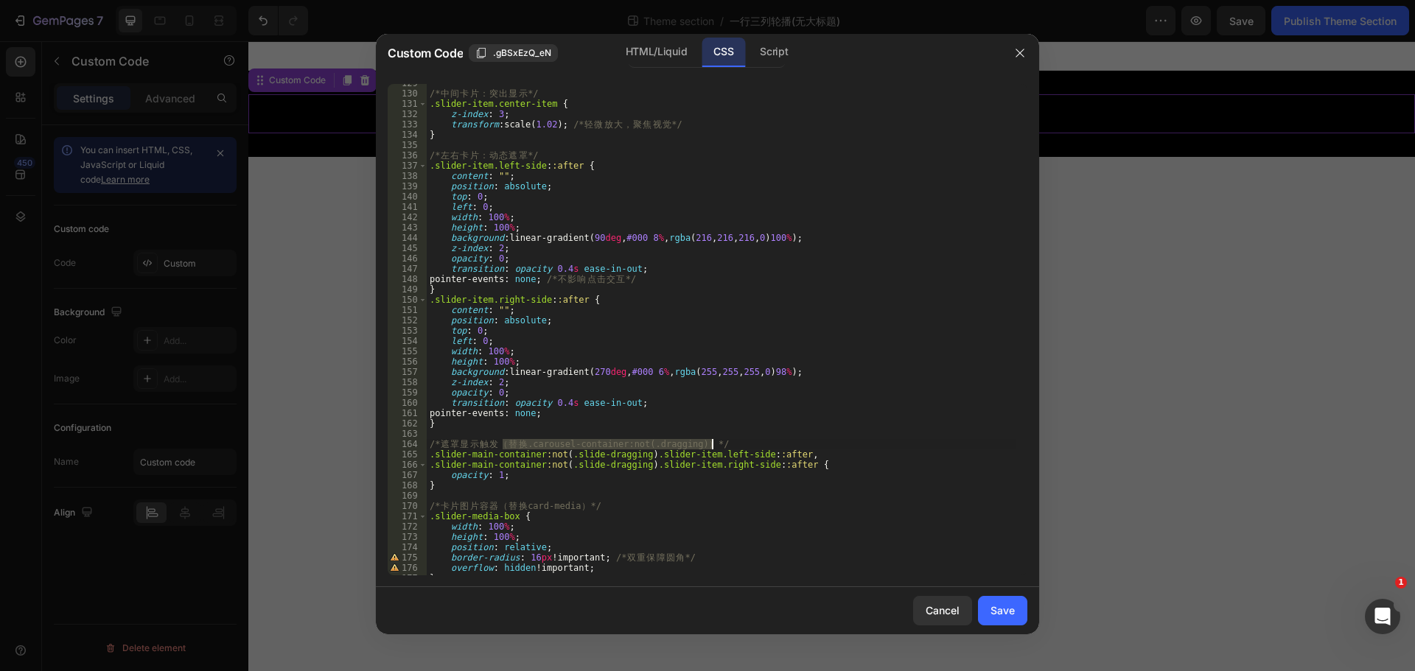
drag, startPoint x: 507, startPoint y: 441, endPoint x: 710, endPoint y: 444, distance: 203.4
click at [710, 444] on div "/* 中 间 卡 片 ： 突 出 显 示 */ .slider-item.center-item { z-index : 3 ; transform : sc…" at bounding box center [722, 334] width 590 height 512
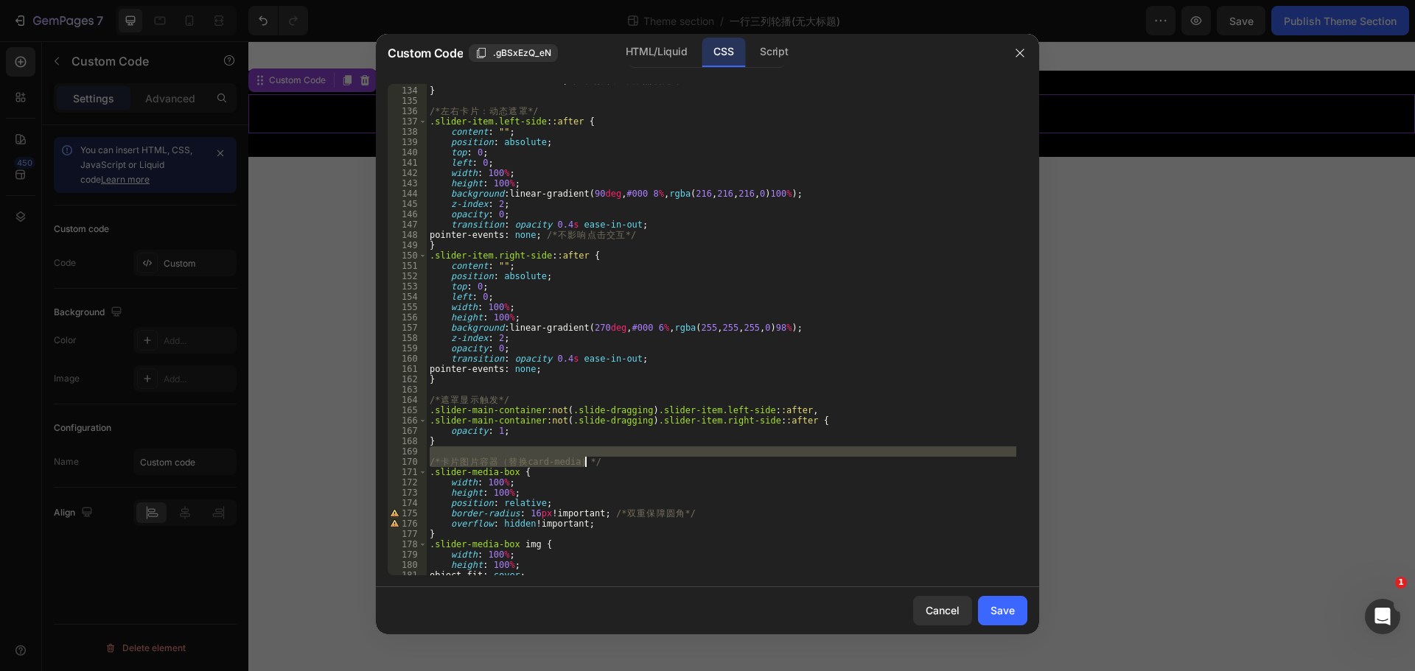
drag, startPoint x: 506, startPoint y: 455, endPoint x: 591, endPoint y: 466, distance: 86.1
click at [591, 466] on div "transform : scale( 1.02 ) ; /* 轻 微 放 大 ， 聚 焦 视 觉 */ } /* 左 右 卡 片 ： 动 态 遮 罩 */ .…" at bounding box center [722, 331] width 590 height 512
click at [598, 466] on div "transform : scale( 1.02 ) ; /* 轻 微 放 大 ， 聚 焦 视 觉 */ } /* 左 右 卡 片 ： 动 态 遮 罩 */ .…" at bounding box center [722, 331] width 590 height 512
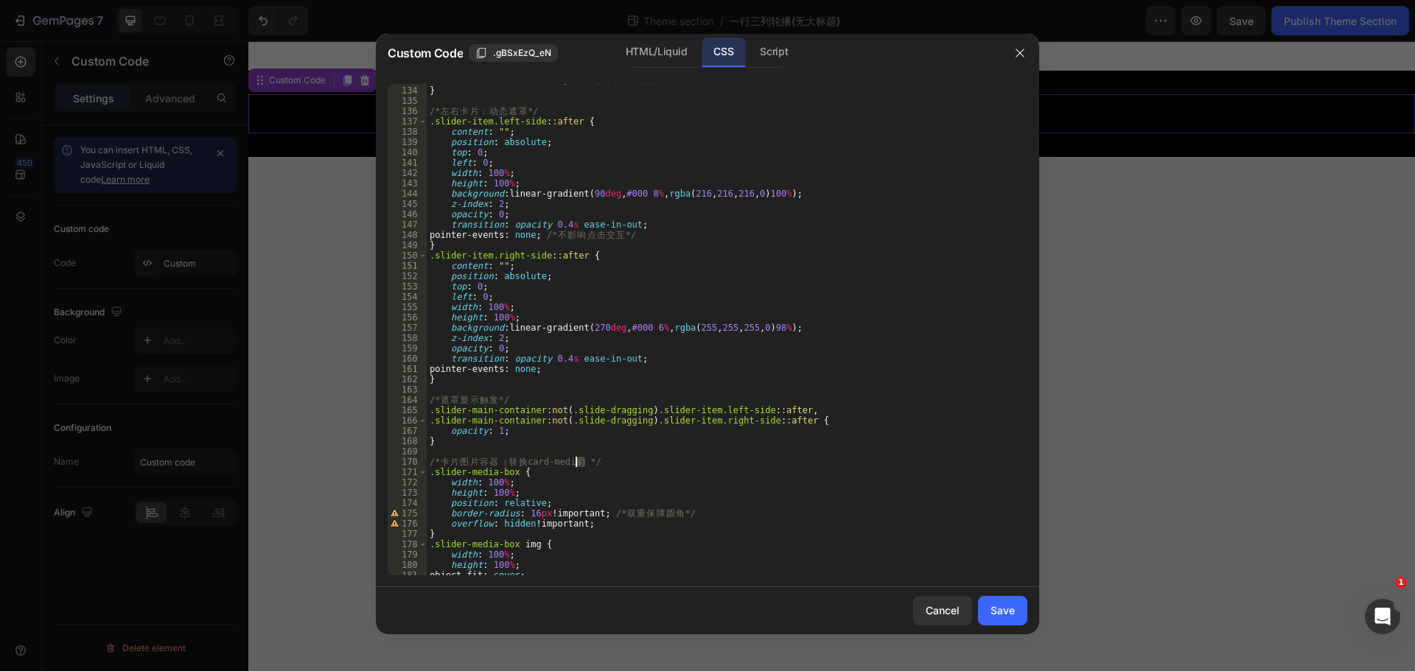
drag, startPoint x: 590, startPoint y: 461, endPoint x: 574, endPoint y: 464, distance: 15.6
click at [573, 463] on div "transform : scale( 1.02 ) ; /* 轻 微 放 大 ， 聚 焦 视 觉 */ } /* 左 右 卡 片 ： 动 态 遮 罩 */ .…" at bounding box center [722, 331] width 590 height 512
drag, startPoint x: 507, startPoint y: 464, endPoint x: 597, endPoint y: 461, distance: 89.9
click at [597, 461] on div "transform : scale( 1.02 ) ; /* 轻 微 放 大 ， 聚 焦 视 觉 */ } /* 左 右 卡 片 ： 动 态 遮 罩 */ .…" at bounding box center [722, 331] width 590 height 512
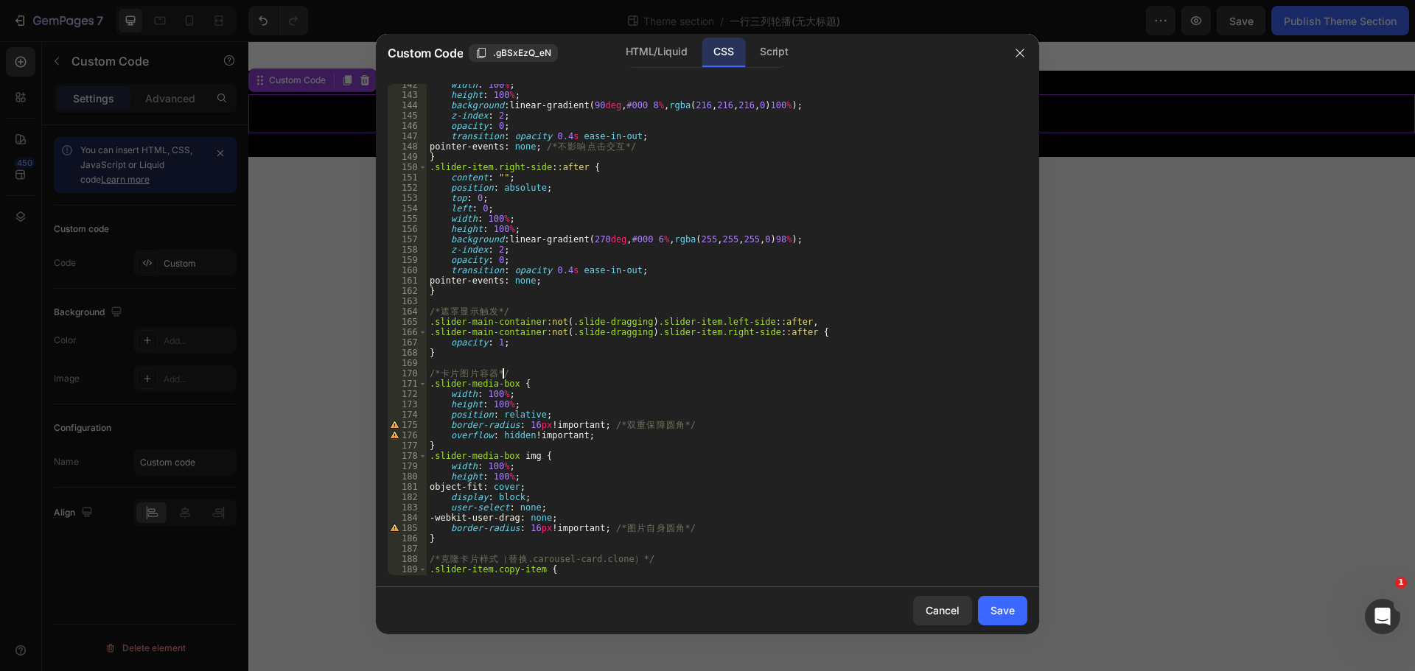
scroll to position [1547, 0]
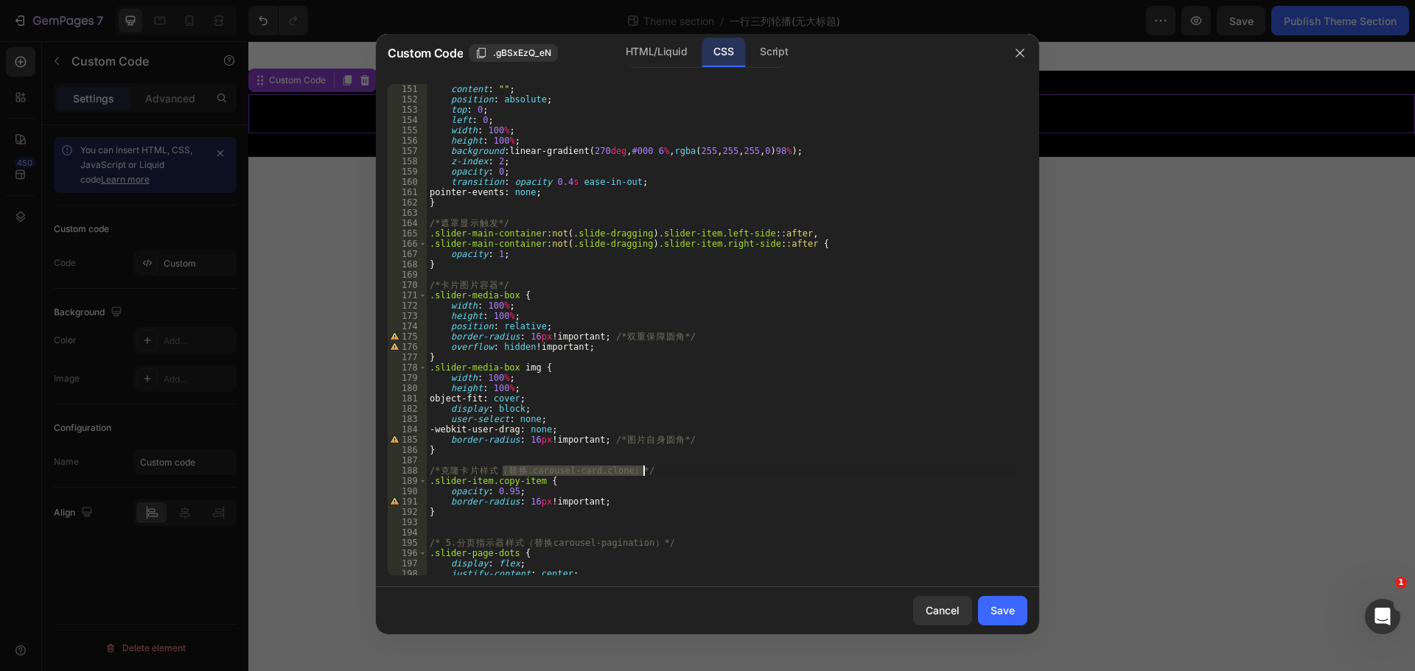
drag, startPoint x: 504, startPoint y: 469, endPoint x: 643, endPoint y: 472, distance: 138.6
click at [643, 472] on div "content : " " ; position : absolute ; top : 0 ; left : 0 ; width : 100 % ; heig…" at bounding box center [722, 340] width 590 height 512
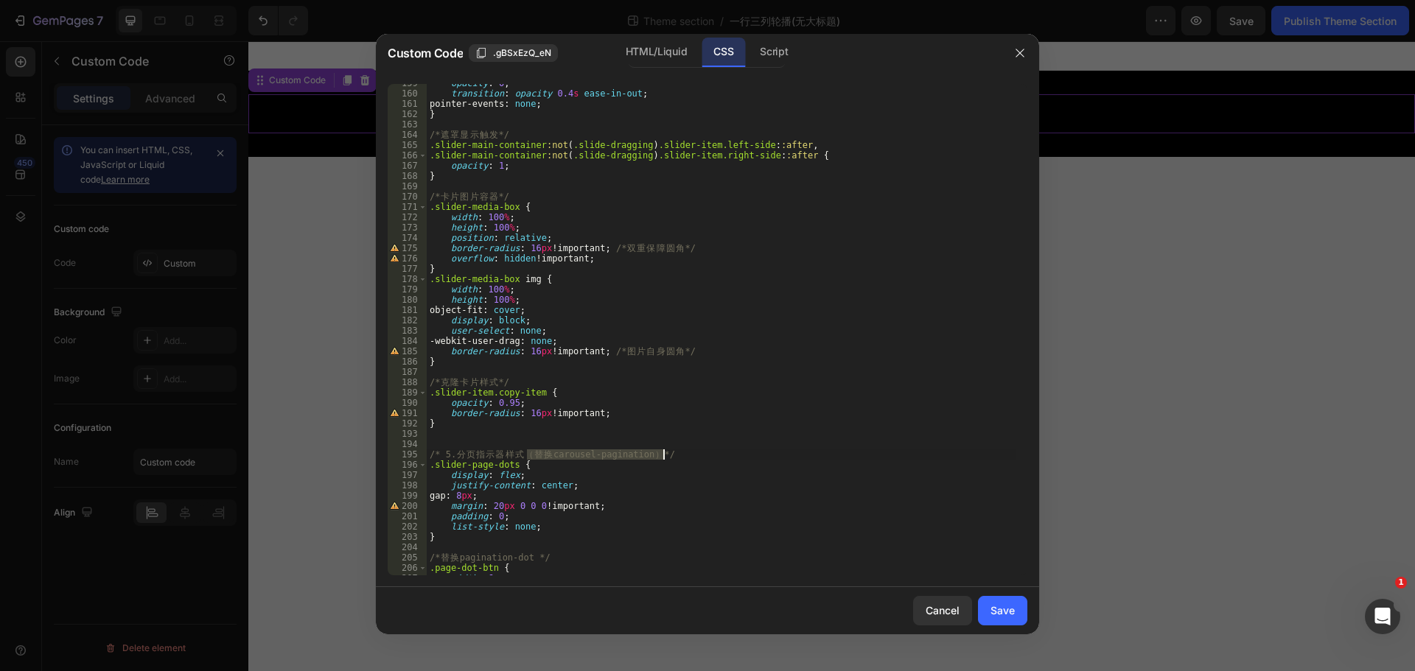
drag, startPoint x: 532, startPoint y: 452, endPoint x: 661, endPoint y: 455, distance: 129.0
click at [661, 455] on div "opacity : 0 ; transition : opacity 0.4 s ease-in-out ; pointer-events : none ; …" at bounding box center [722, 334] width 590 height 512
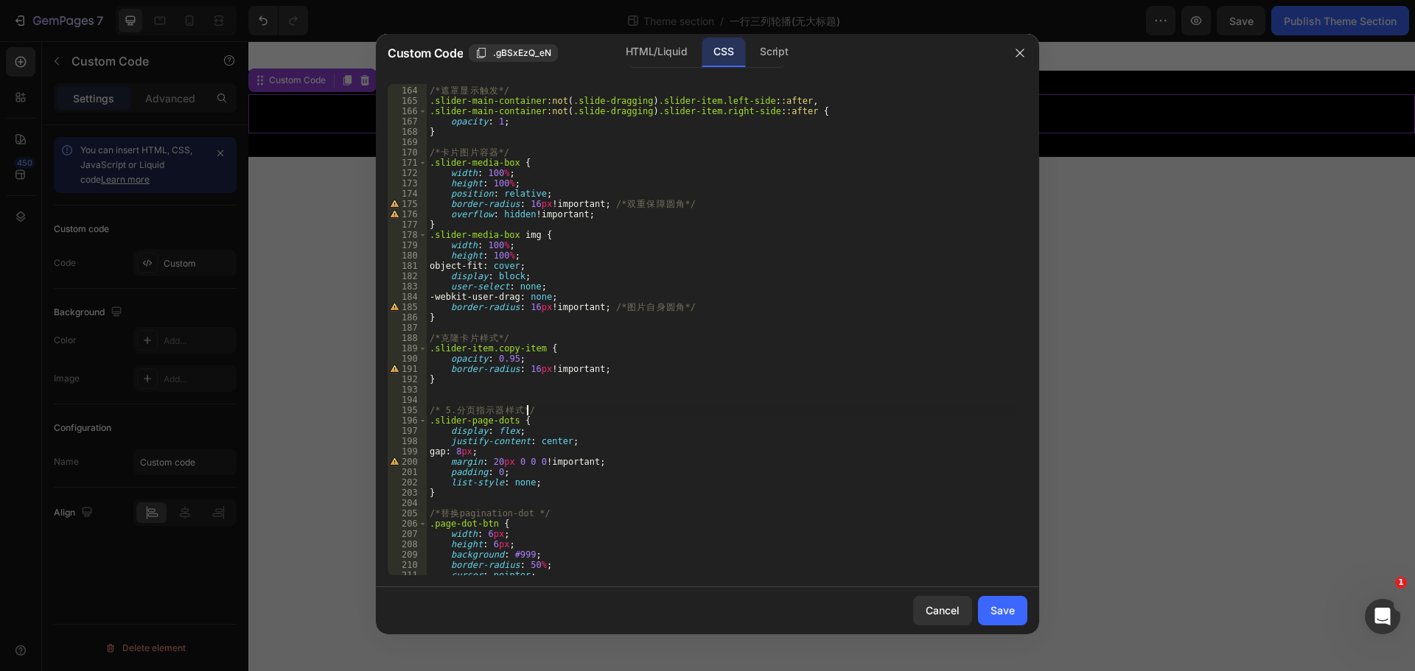
scroll to position [1769, 0]
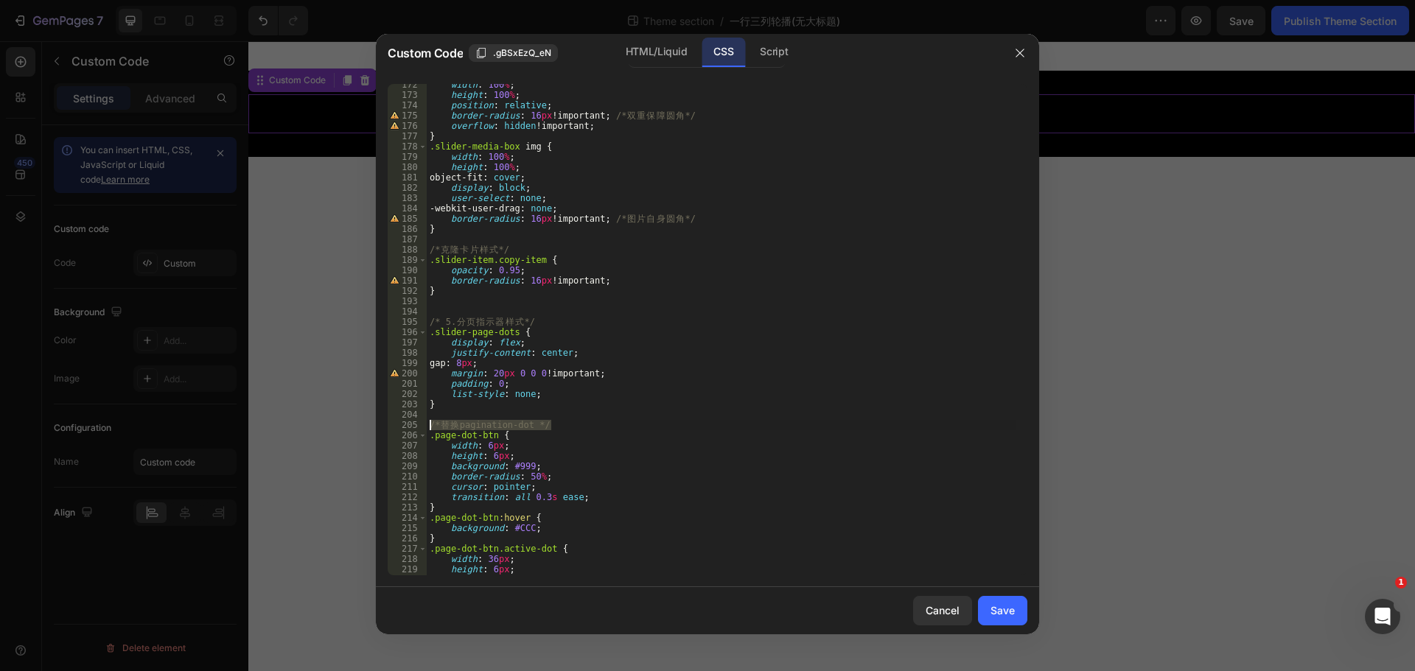
drag, startPoint x: 575, startPoint y: 422, endPoint x: 424, endPoint y: 427, distance: 150.4
click at [424, 427] on div "/* 5. 分页指示器样式 */ 172 173 174 175 176 177 178 179 180 181 182 183 184 185 186 18…" at bounding box center [708, 330] width 640 height 492
type textarea "/* 替换 pagination-dot */"
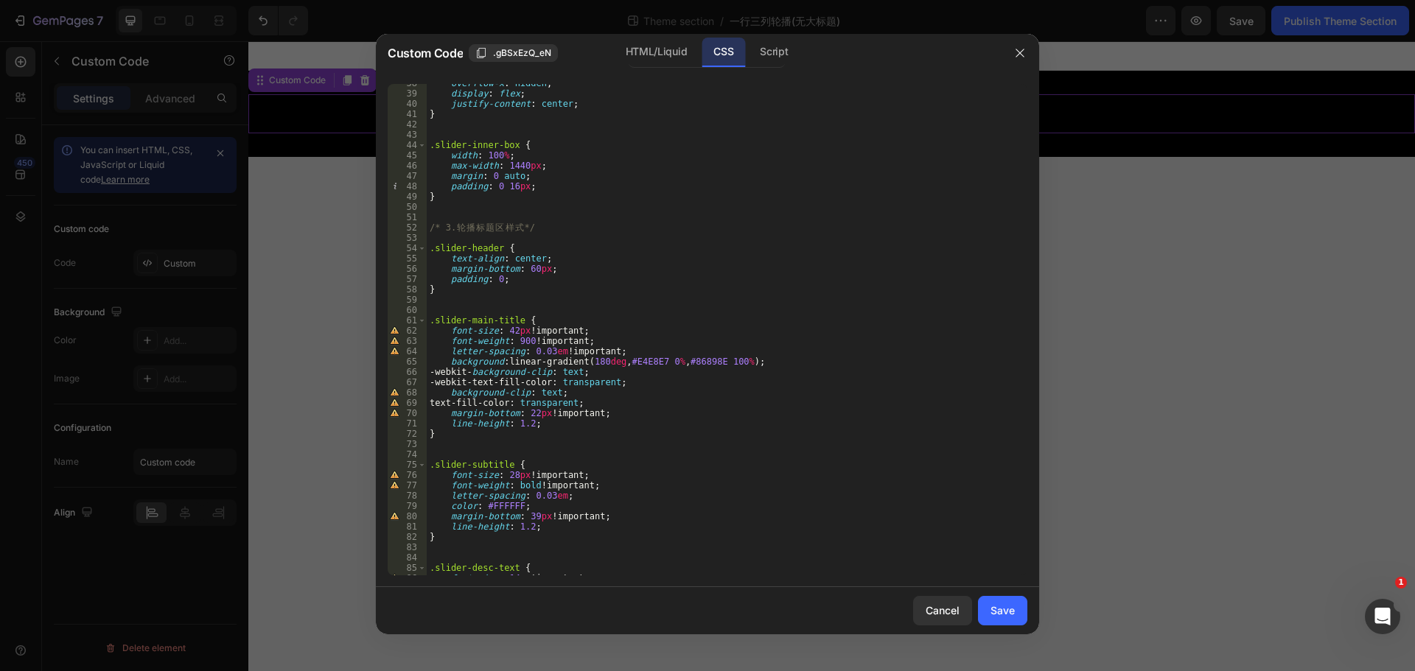
scroll to position [0, 0]
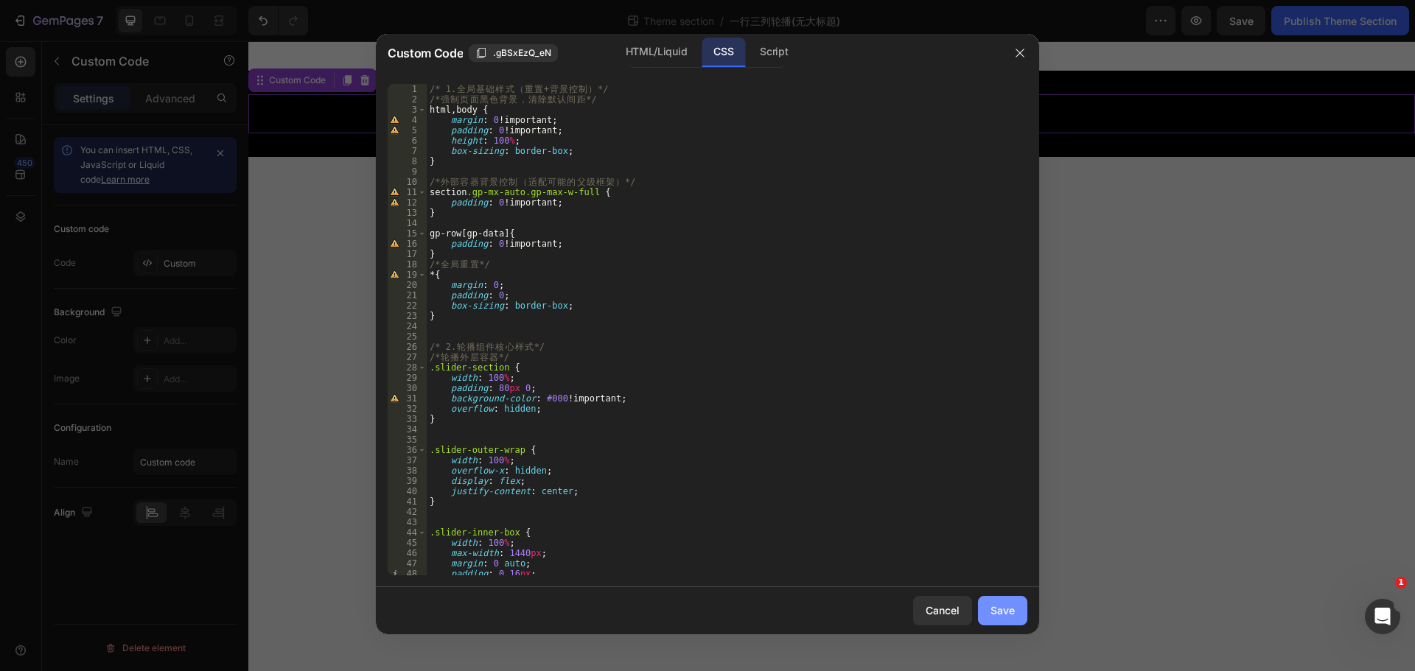
click at [1004, 614] on div "Save" at bounding box center [1002, 610] width 24 height 15
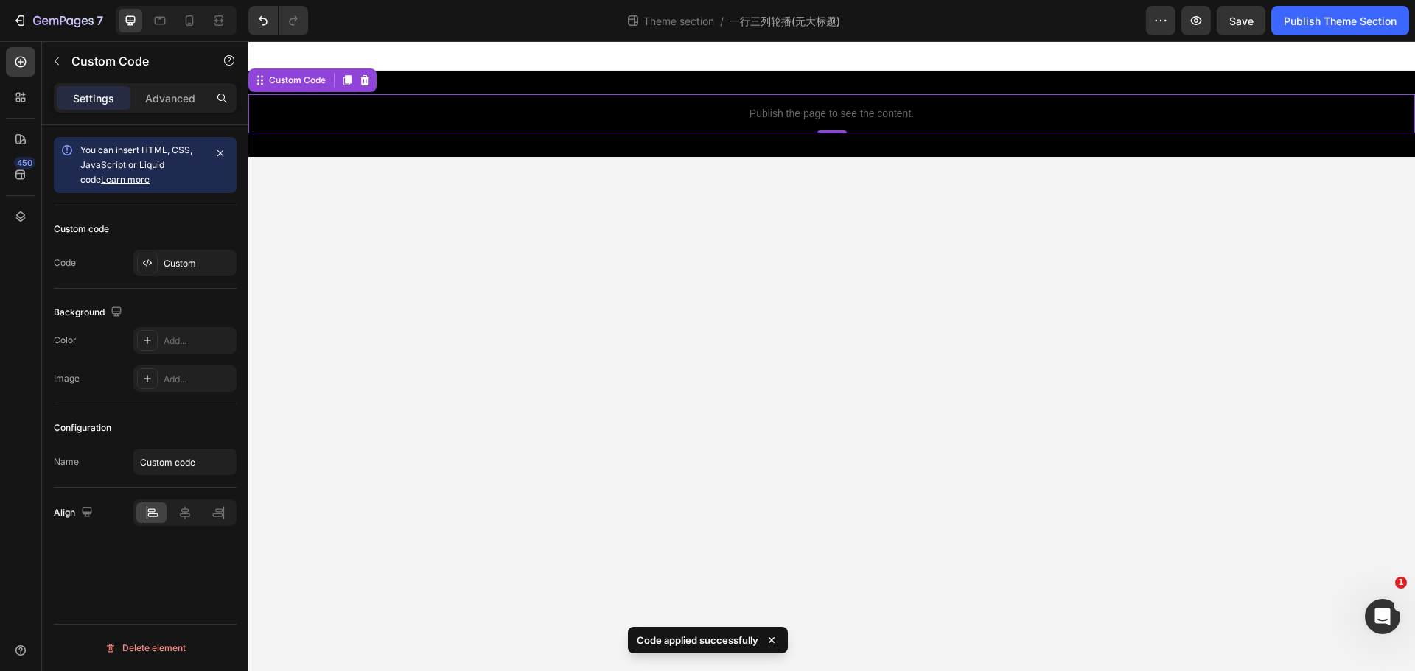
click at [779, 107] on p "Publish the page to see the content." at bounding box center [831, 113] width 1167 height 15
click at [177, 265] on div "Custom" at bounding box center [198, 263] width 69 height 13
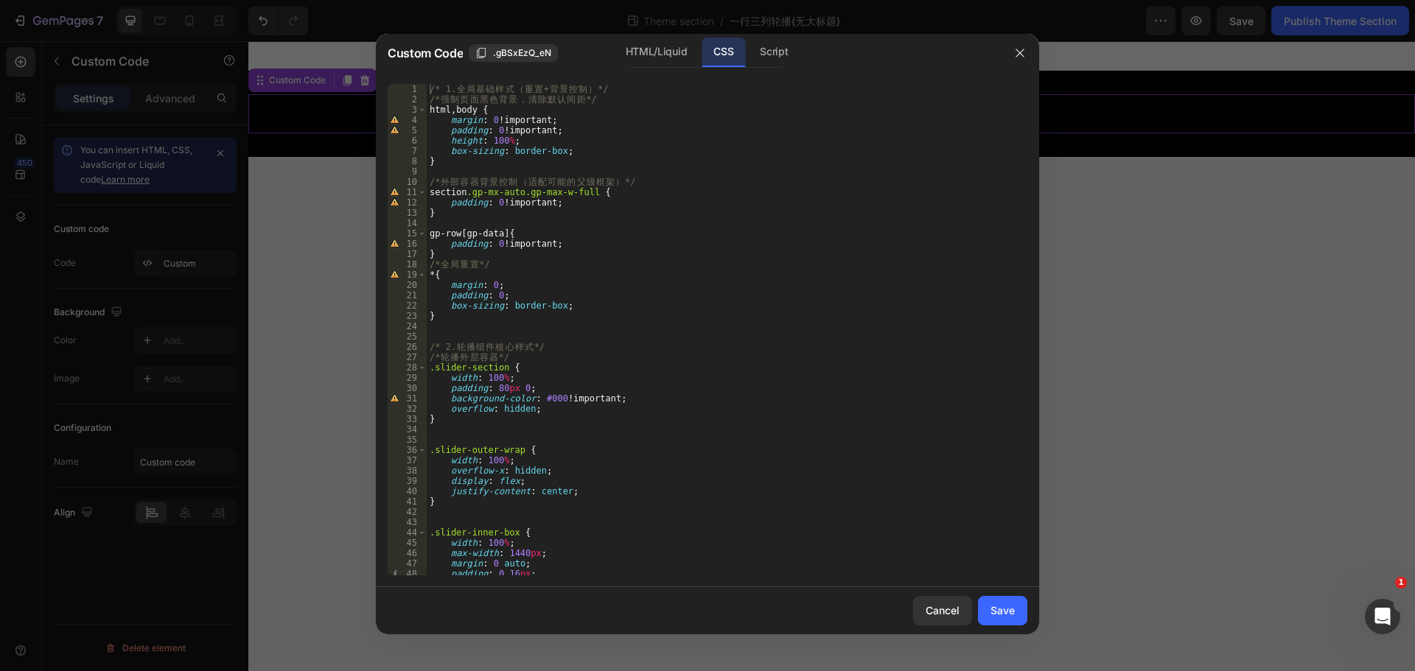
drag, startPoint x: 626, startPoint y: 60, endPoint x: 629, endPoint y: 76, distance: 15.9
click at [626, 60] on div "HTML/Liquid" at bounding box center [656, 52] width 85 height 29
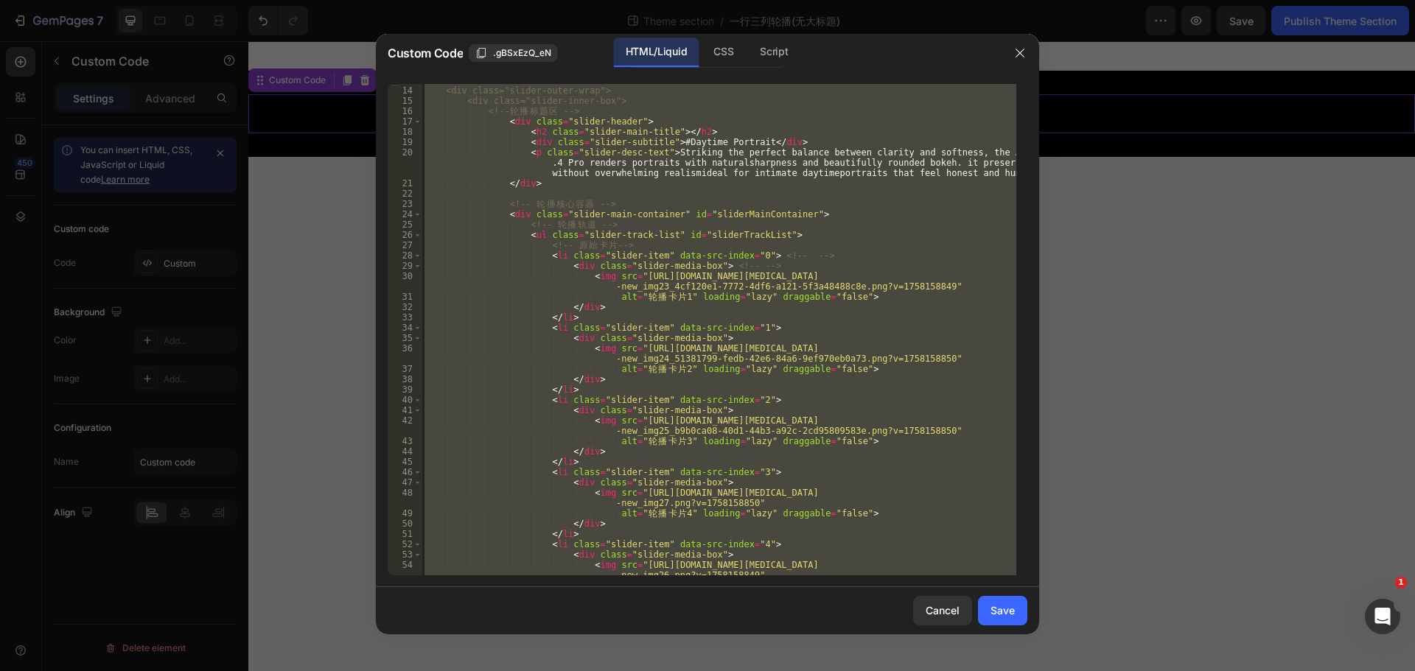
scroll to position [133, 0]
click at [624, 273] on div "<div class="slider-section"> <div class="slider-outer-wrap"> <div class="slider…" at bounding box center [719, 330] width 595 height 492
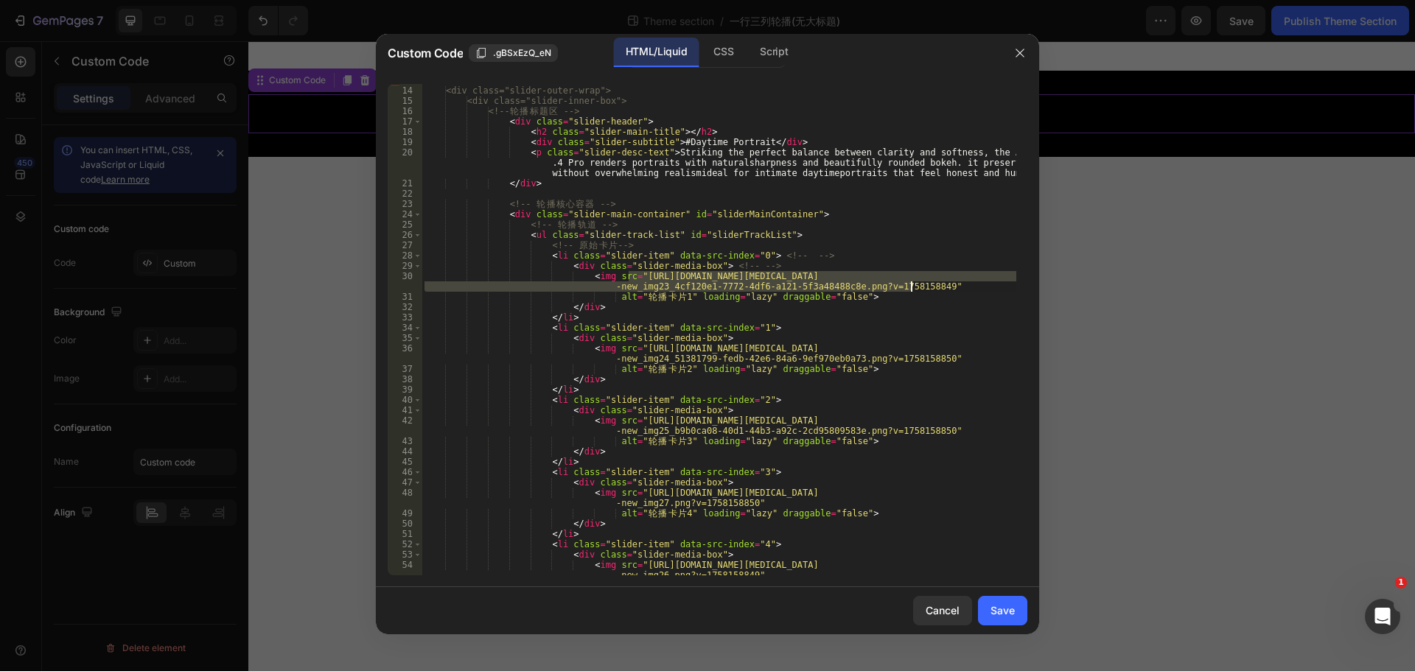
drag, startPoint x: 630, startPoint y: 278, endPoint x: 912, endPoint y: 287, distance: 281.7
click at [912, 287] on div "<div class="slider-section"> <div class="slider-outer-wrap"> <div class="slider…" at bounding box center [719, 336] width 595 height 522
paste textarea "8.png?v=1758158850"
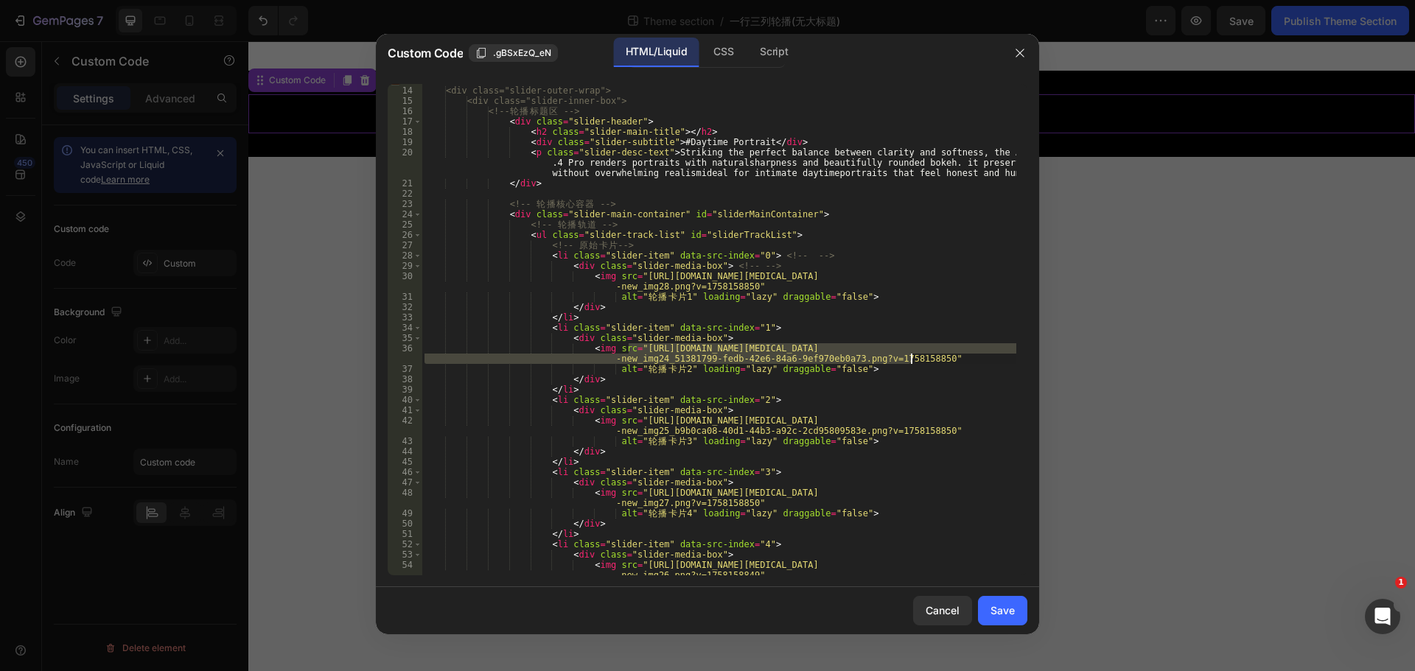
drag, startPoint x: 629, startPoint y: 347, endPoint x: 912, endPoint y: 360, distance: 283.3
click at [912, 360] on div "<div class="slider-section"> <div class="slider-outer-wrap"> <div class="slider…" at bounding box center [719, 336] width 595 height 522
paste textarea "7"
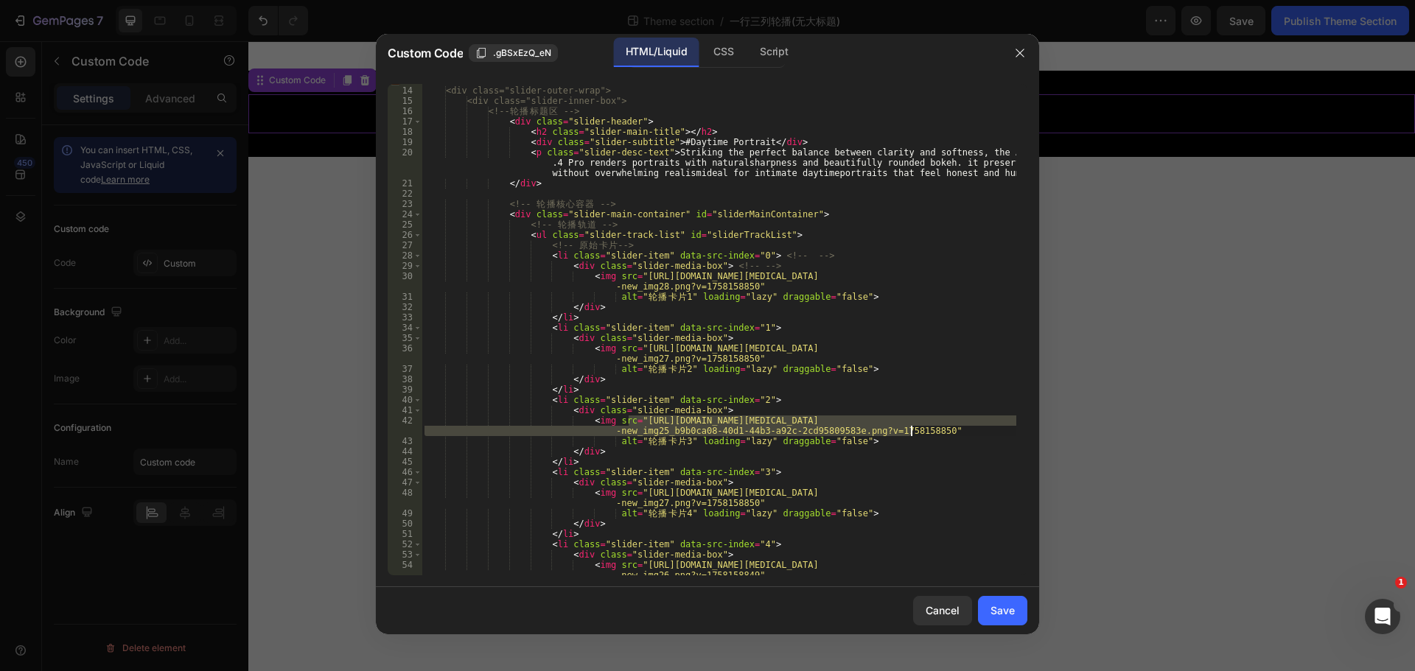
drag, startPoint x: 629, startPoint y: 421, endPoint x: 909, endPoint y: 431, distance: 280.2
click at [909, 431] on div "<div class="slider-section"> <div class="slider-outer-wrap"> <div class="slider…" at bounding box center [719, 336] width 595 height 522
paste textarea "6.png?v=1758158849"
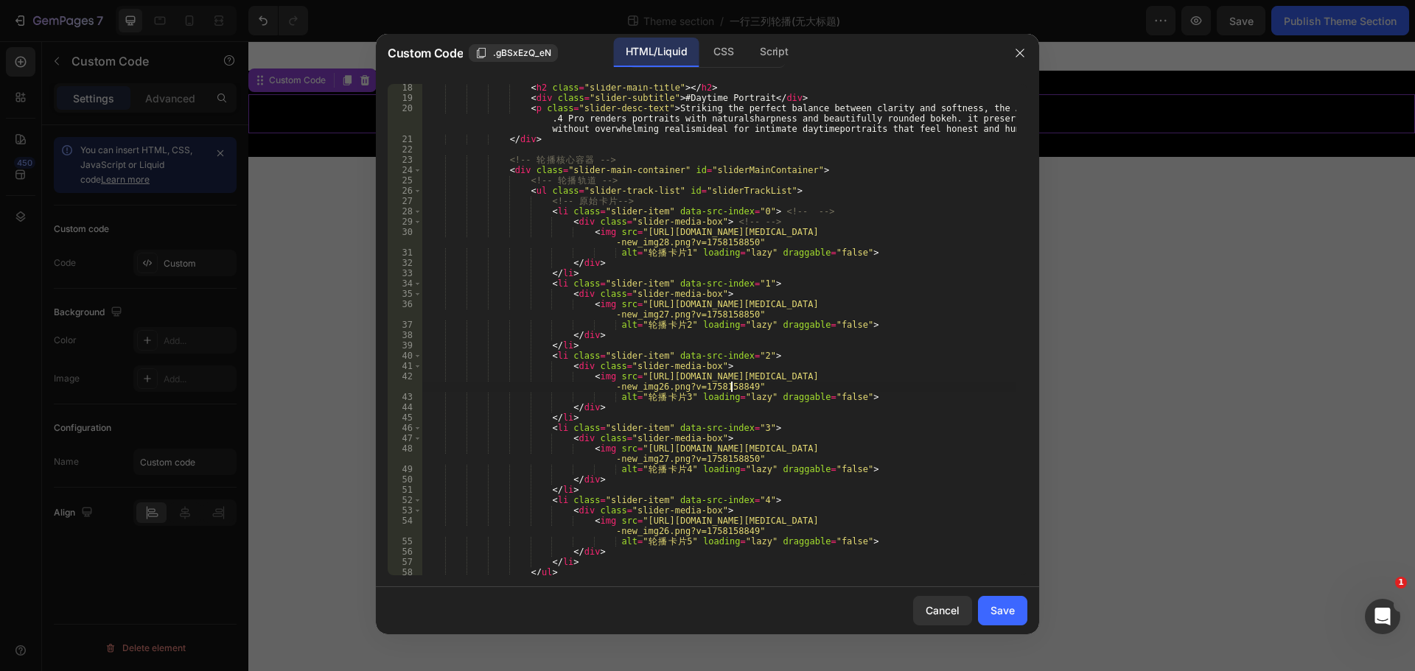
scroll to position [221, 0]
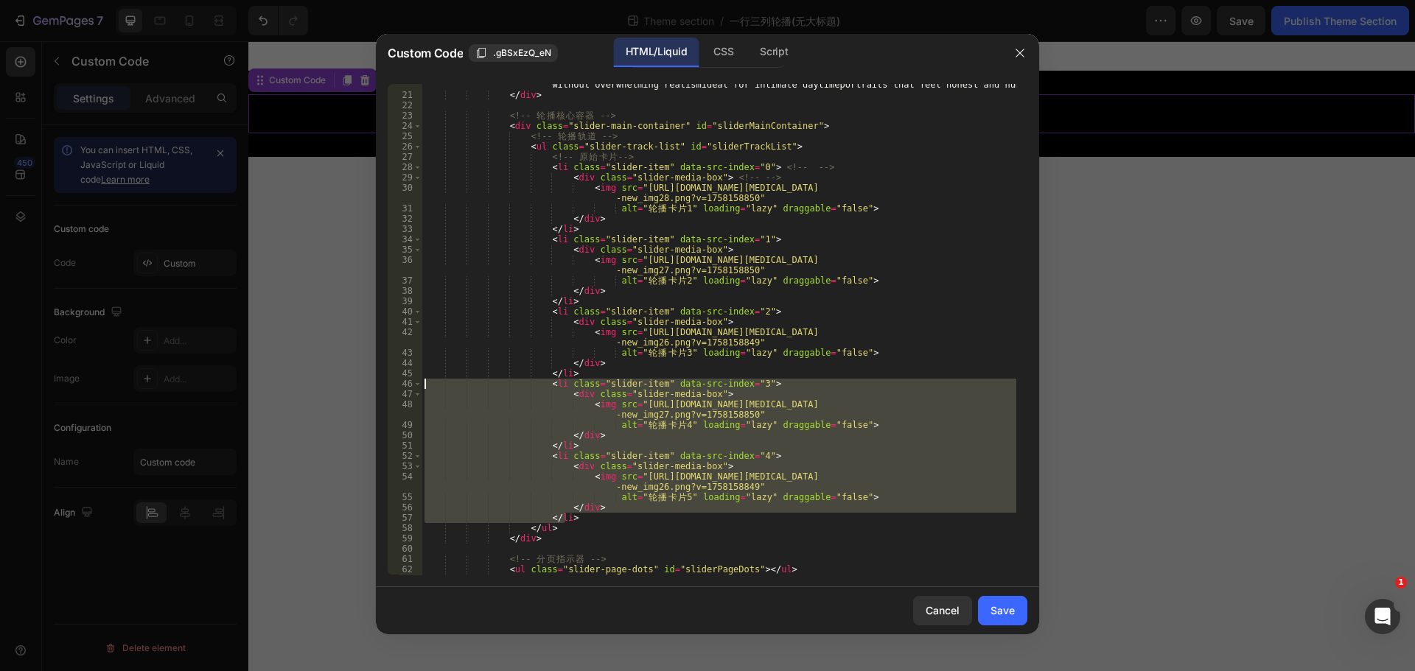
drag, startPoint x: 572, startPoint y: 520, endPoint x: 424, endPoint y: 382, distance: 202.3
click at [424, 382] on div "< p class = "slider-desc-text" > Striking the perfect balance between clarity a…" at bounding box center [719, 325] width 595 height 533
type textarea "<li class="slider-item" data-src-index="3"> <div class="slider-media-box">"
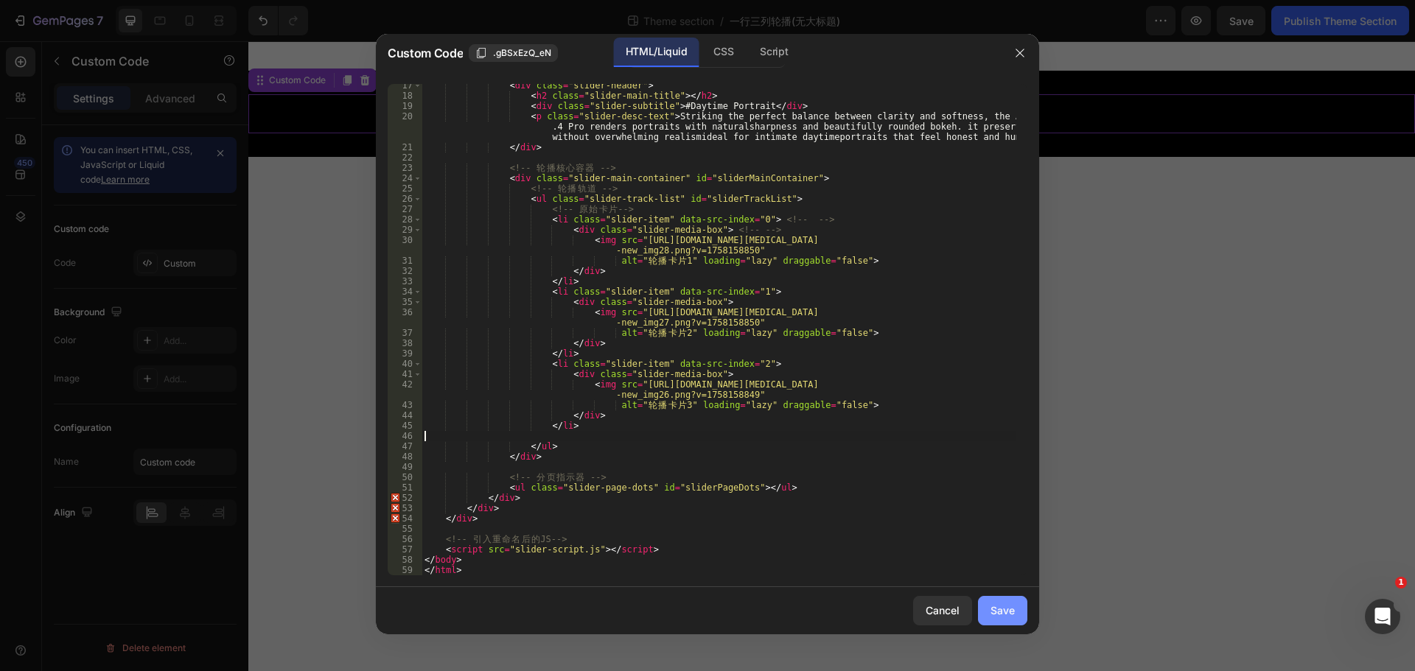
click at [1006, 612] on div "Save" at bounding box center [1002, 610] width 24 height 15
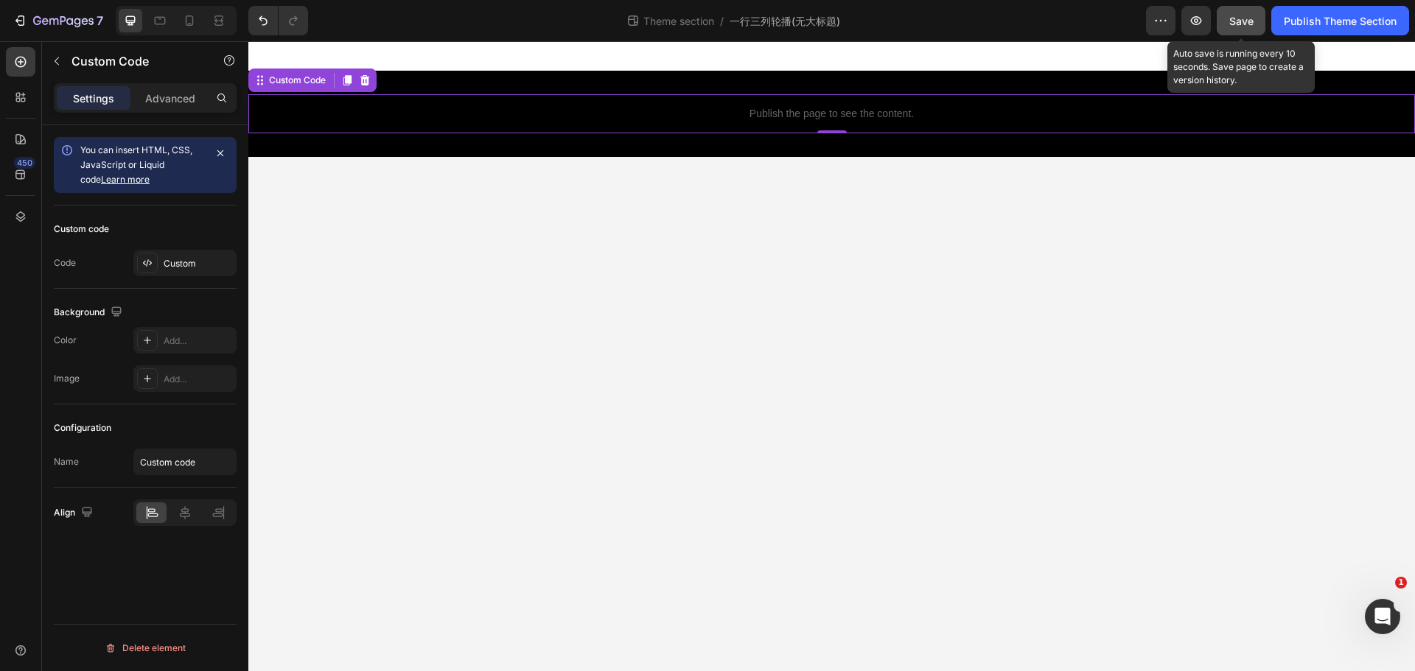
click at [1255, 13] on button "Save" at bounding box center [1241, 20] width 49 height 29
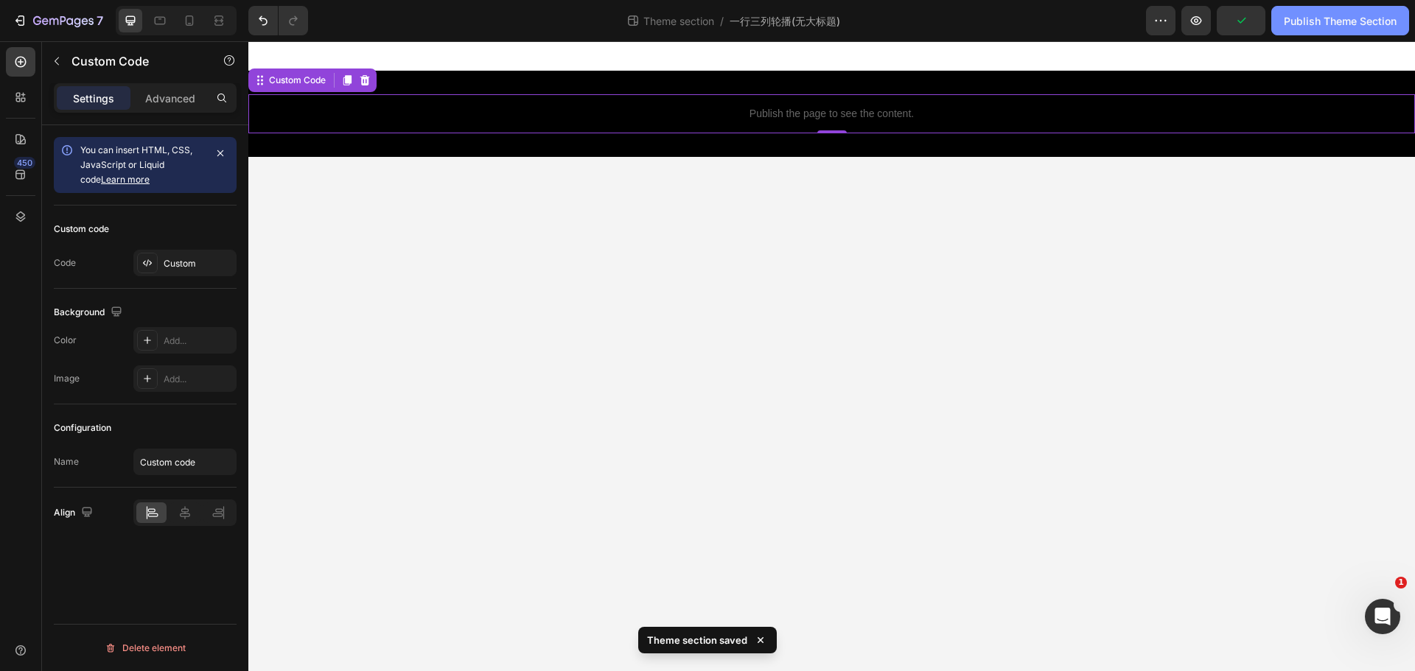
click at [1316, 28] on div "Publish Theme Section" at bounding box center [1340, 20] width 113 height 15
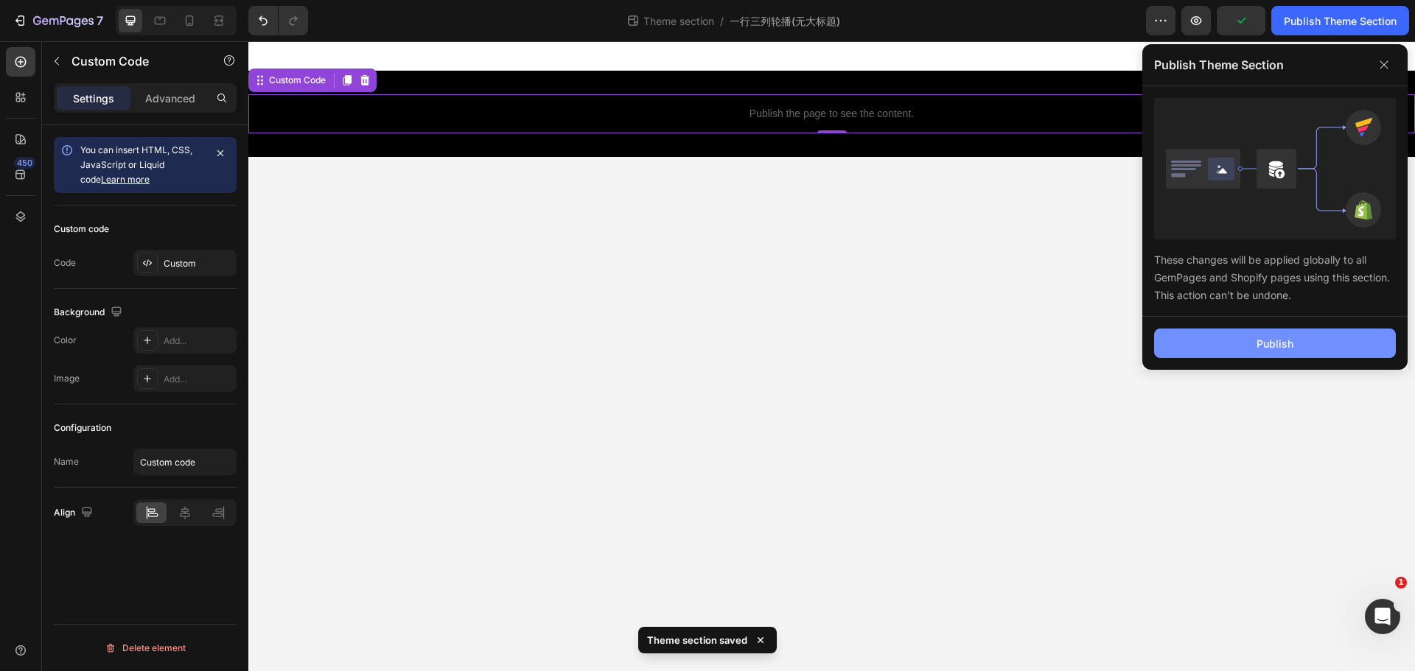
click at [1286, 343] on div "Publish" at bounding box center [1274, 343] width 37 height 15
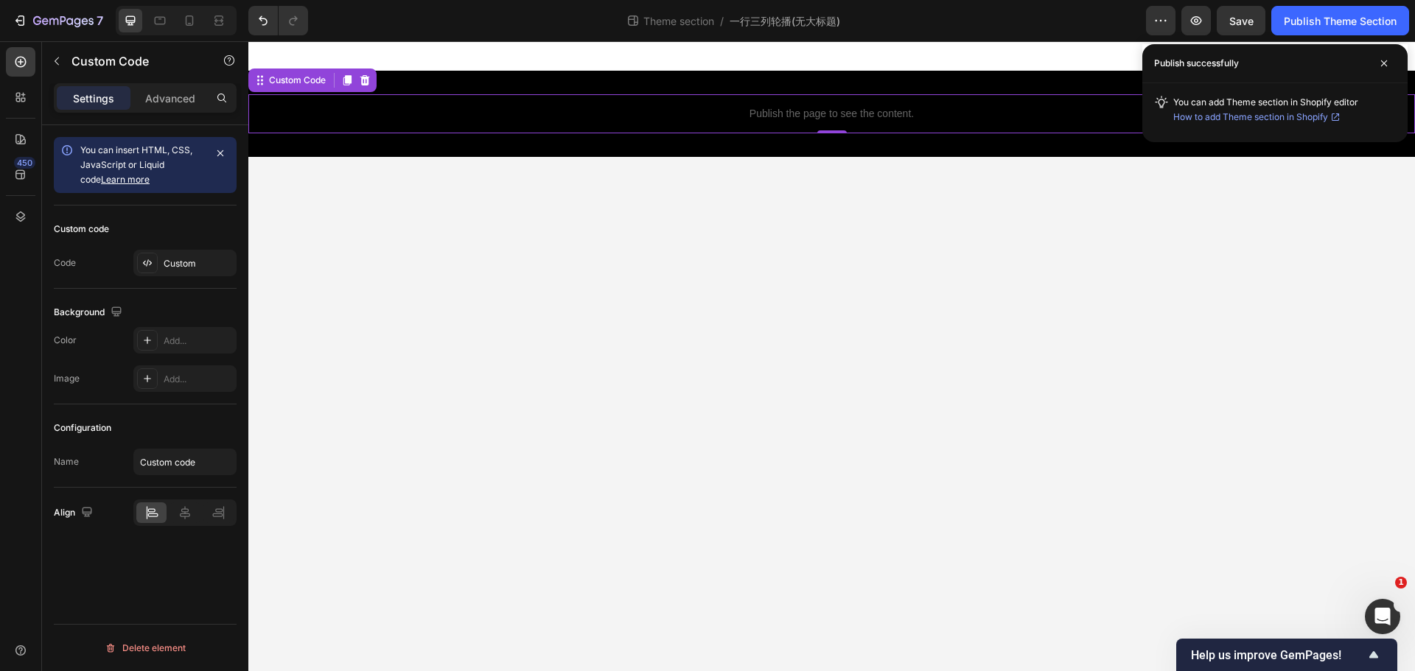
click at [460, 111] on p "Publish the page to see the content." at bounding box center [831, 113] width 1167 height 15
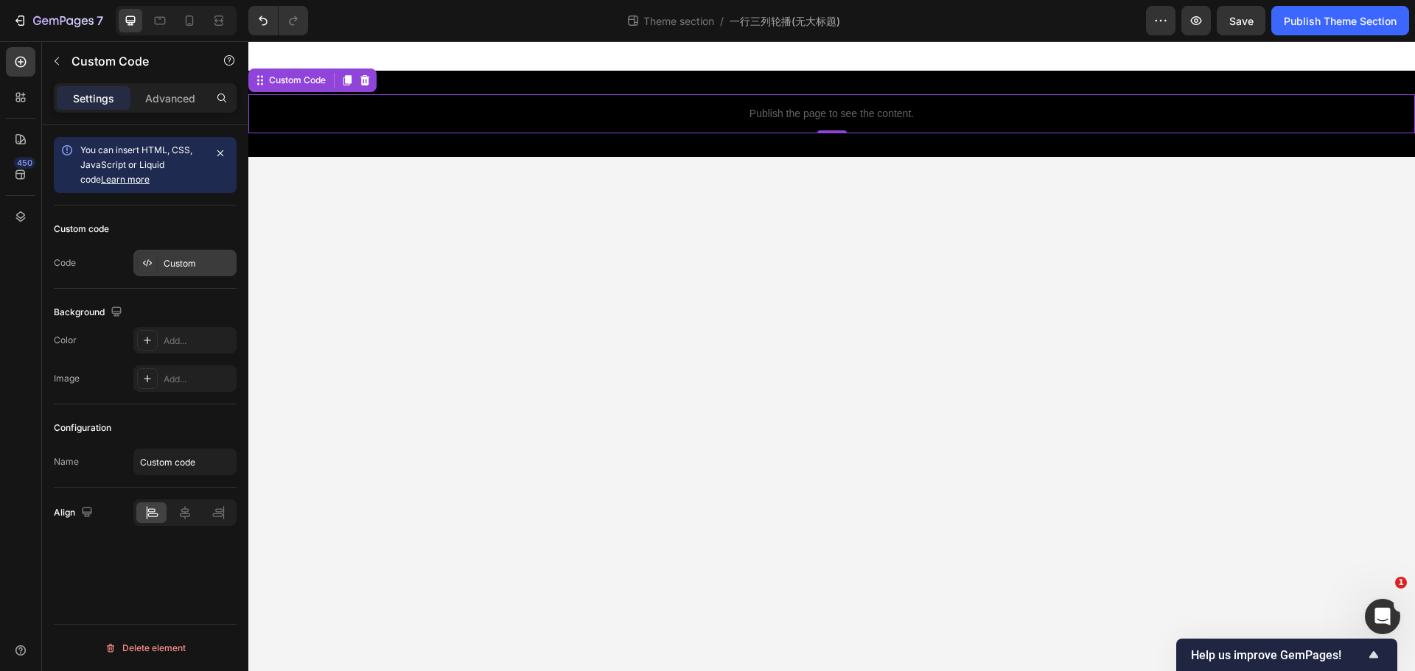
click at [176, 263] on div "Custom" at bounding box center [198, 263] width 69 height 13
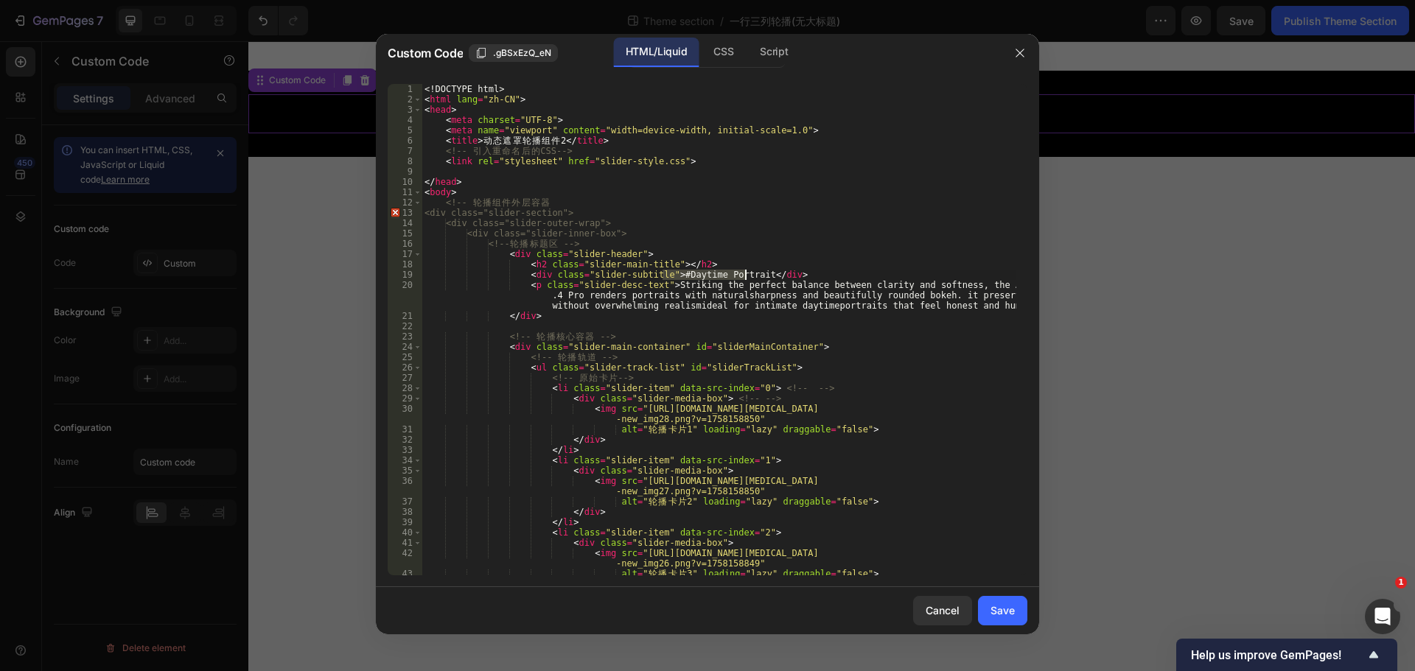
drag, startPoint x: 663, startPoint y: 273, endPoint x: 745, endPoint y: 278, distance: 81.9
click at [745, 278] on div "<! DOCTYPE html > < html [PERSON_NAME] = "zh-CN" > < head > < meta charset = "U…" at bounding box center [719, 340] width 595 height 512
paste textarea "Night & Low-Light"
click at [663, 305] on div "<! DOCTYPE html > < html [PERSON_NAME] = "zh-CN" > < head > < meta charset = "U…" at bounding box center [719, 340] width 595 height 512
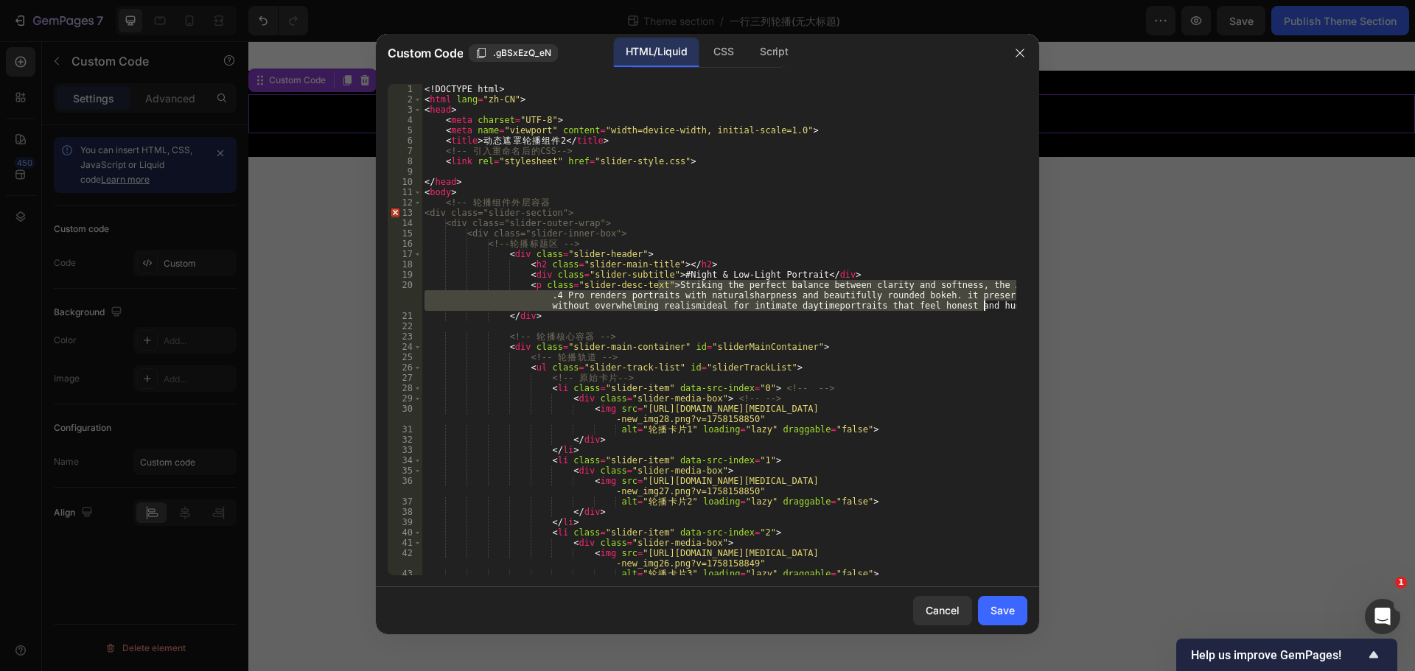
drag, startPoint x: 660, startPoint y: 286, endPoint x: 982, endPoint y: 307, distance: 322.7
click at [982, 307] on div "<! DOCTYPE html > < html [PERSON_NAME] = "zh-CN" > < head > < meta charset = "U…" at bounding box center [719, 340] width 595 height 512
paste textarea "The F1.4 aperture shines in dim conditions, delivering bright, clean images wit…"
type textarea "<p class="slider-desc-text">The F1.4 aperture shines in dim conditions, deliver…"
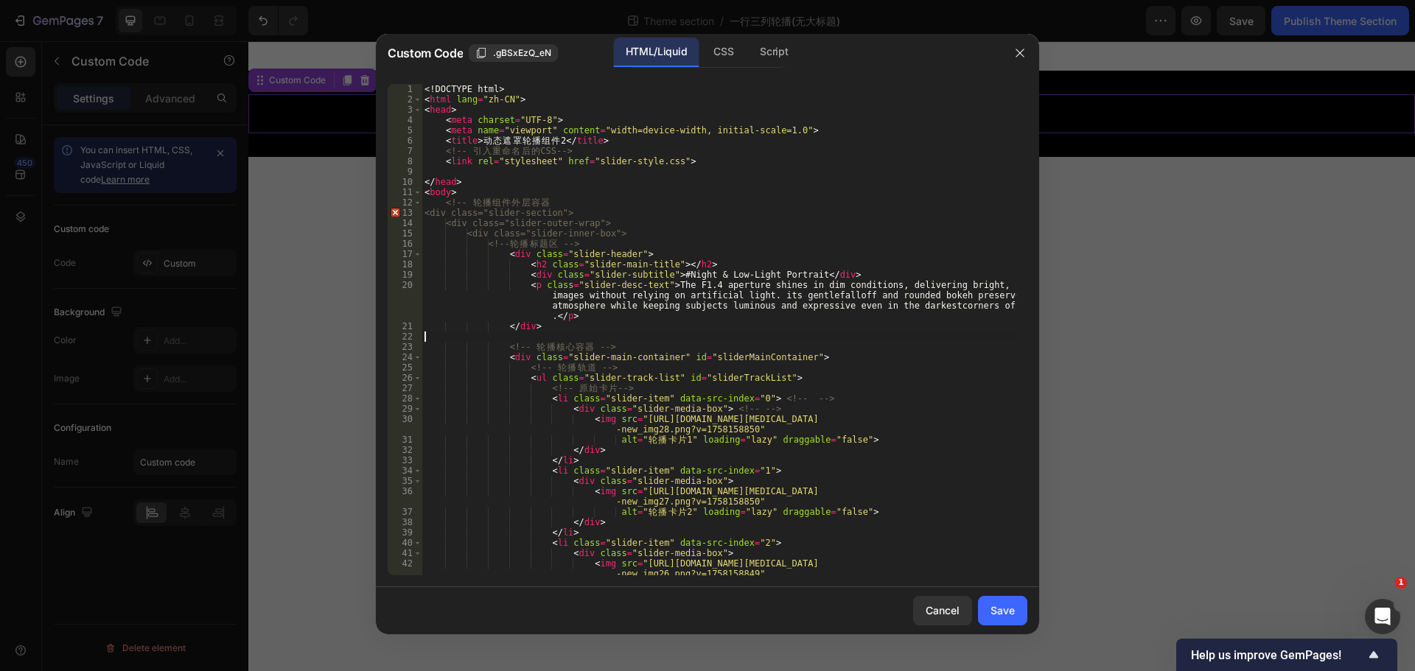
click at [923, 340] on div "<! DOCTYPE html > < html [PERSON_NAME] = "zh-CN" > < head > < meta charset = "U…" at bounding box center [719, 340] width 595 height 512
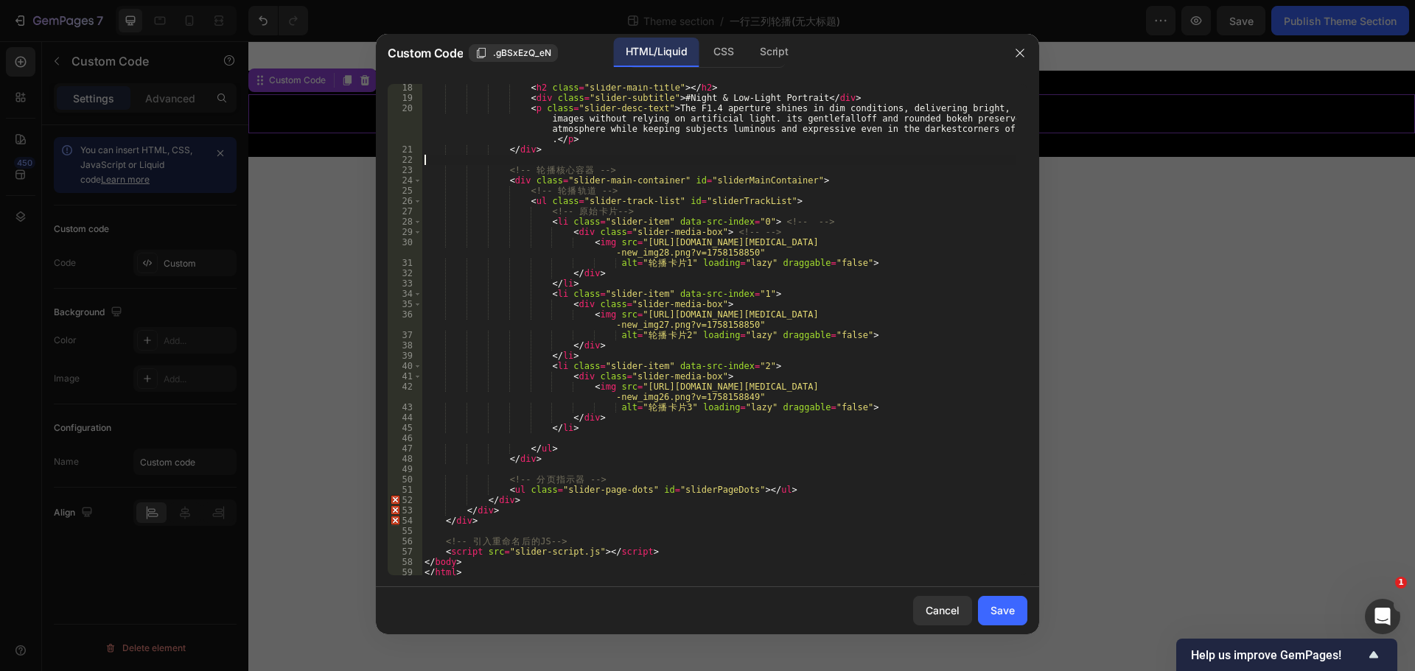
scroll to position [177, 0]
click at [720, 56] on div "CSS" at bounding box center [723, 52] width 43 height 29
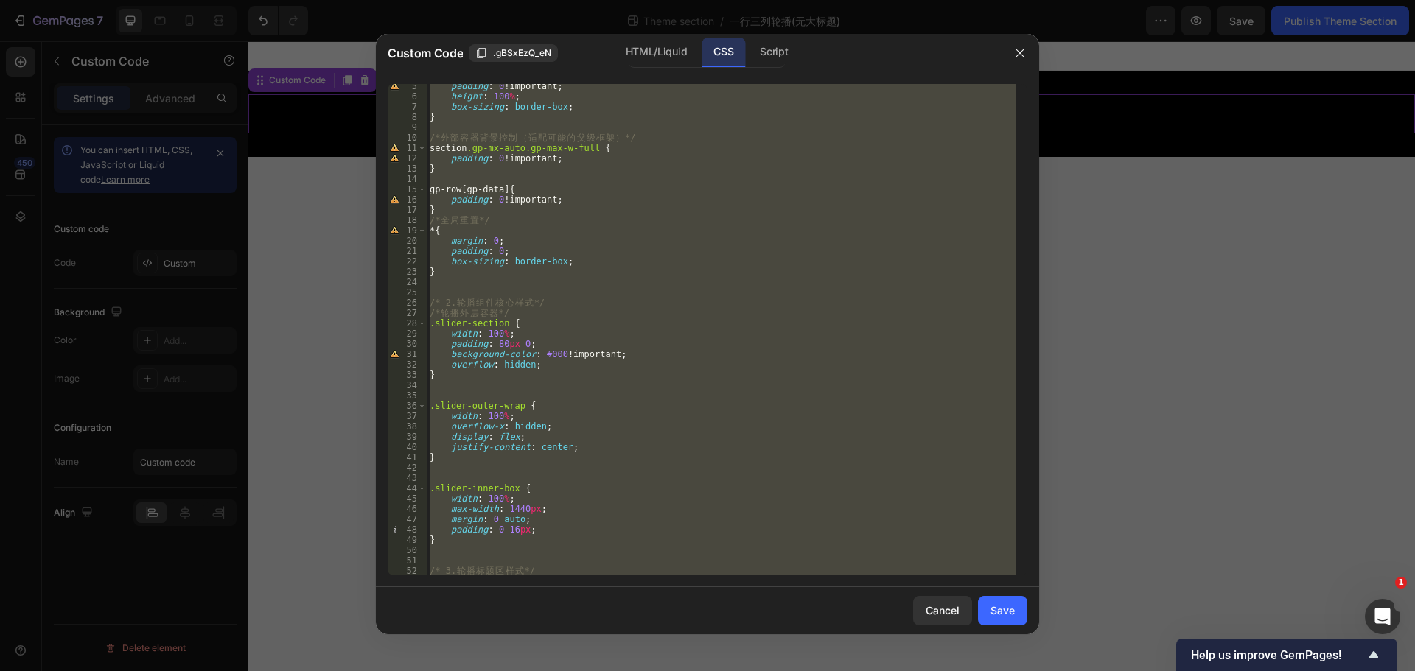
scroll to position [88, 0]
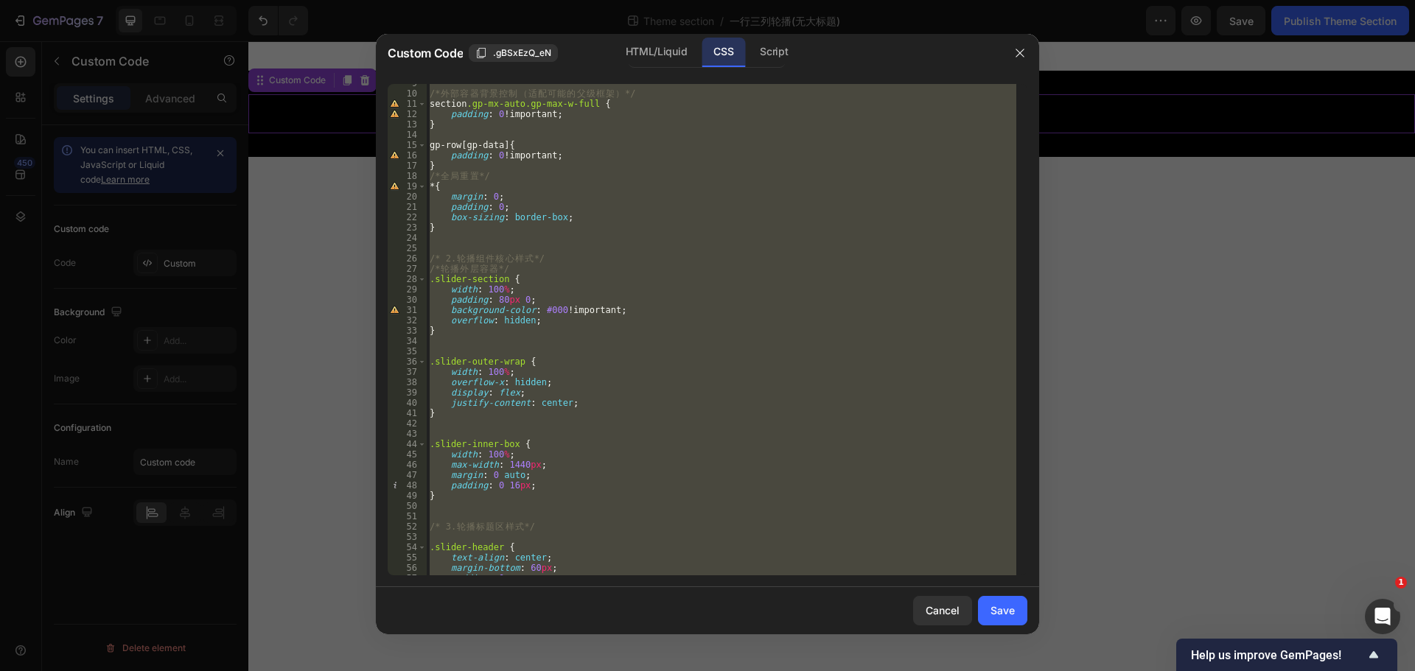
click at [526, 279] on div "/* 外 部 容 器 背 景 控 制 （ 适 配 可 能 的 父 级 框 架 ） */ section .gp-mx-auto.gp-[PERSON_NAME…" at bounding box center [722, 330] width 590 height 492
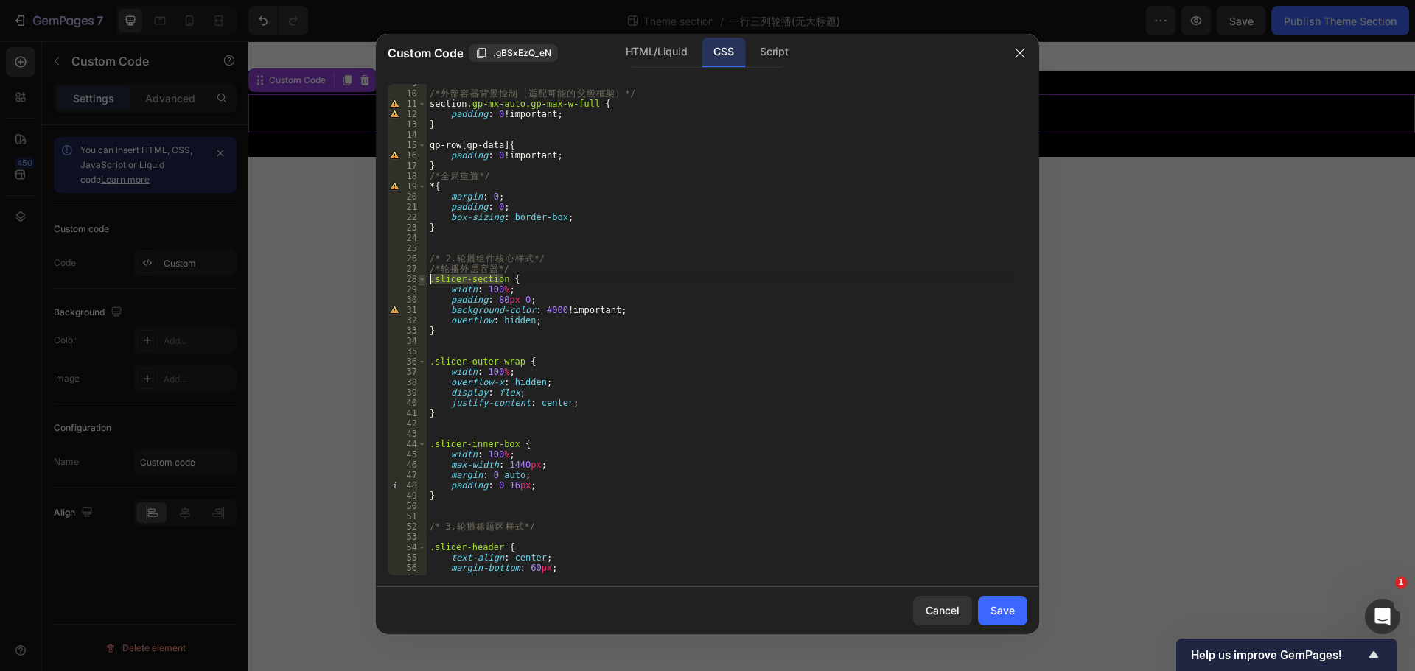
drag, startPoint x: 502, startPoint y: 278, endPoint x: 422, endPoint y: 280, distance: 80.4
click at [422, 280] on div ".slider-section { 9 10 11 12 13 14 15 16 17 18 19 20 21 22 23 24 25 26 27 28 29…" at bounding box center [708, 330] width 640 height 492
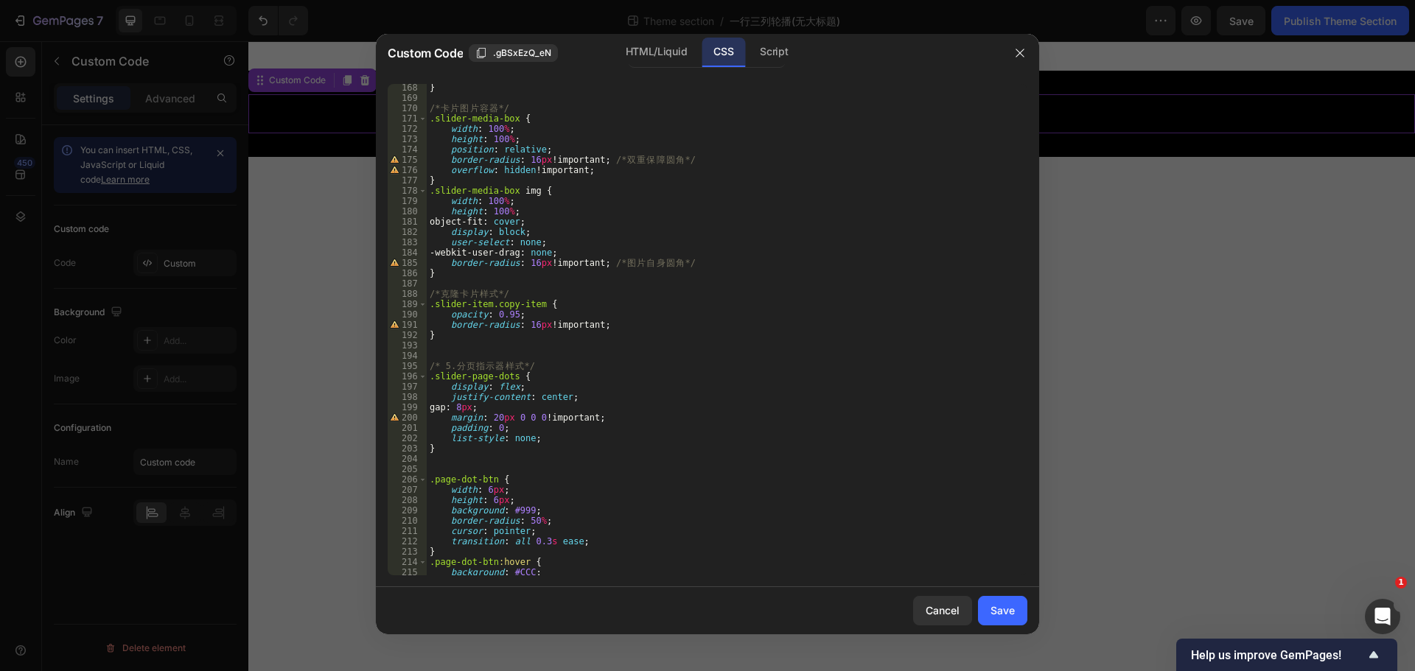
scroll to position [1769, 0]
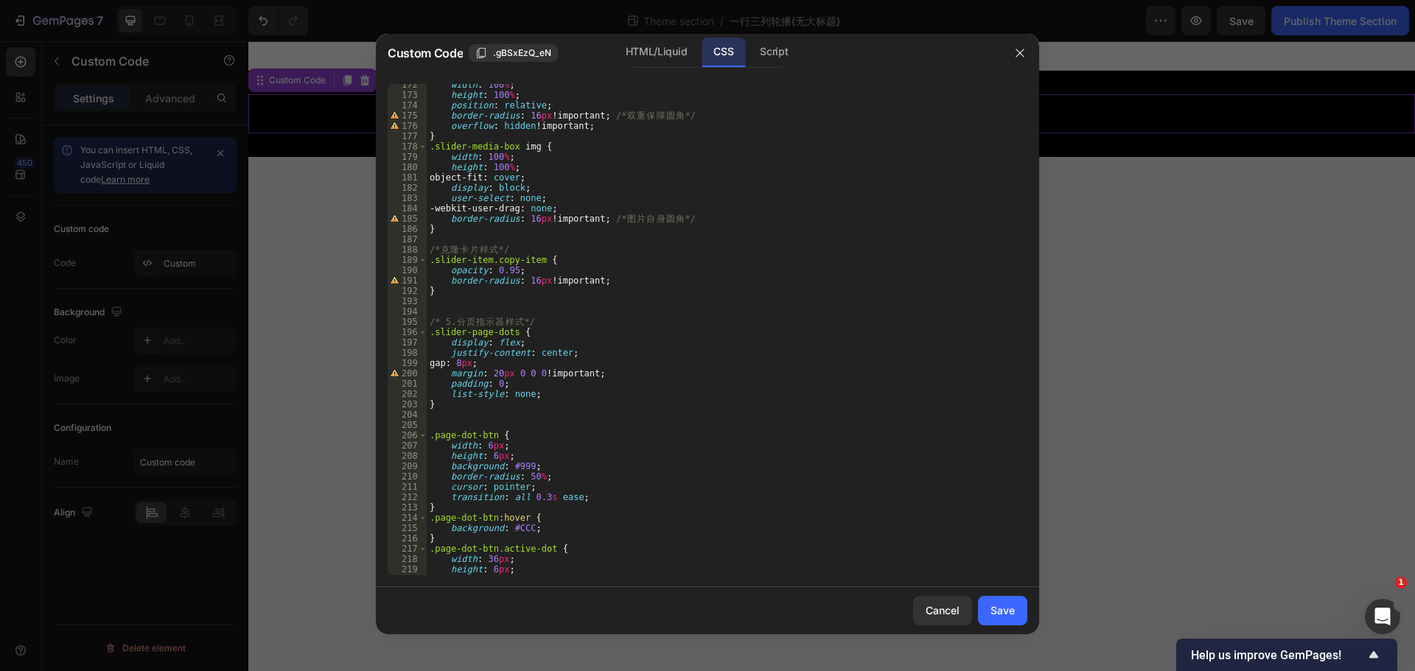
click at [499, 386] on div "width : 100 % ; height : 100 % ; position : relative ; border-radius : 16 px !i…" at bounding box center [722, 336] width 590 height 512
click at [530, 377] on div "width : 100 % ; height : 100 % ; position : relative ; border-radius : 16 px !i…" at bounding box center [722, 336] width 590 height 512
click at [528, 379] on div "width : 100 % ; height : 100 % ; position : relative ; border-radius : 16 px !i…" at bounding box center [722, 336] width 590 height 512
click at [527, 371] on div "width : 100 % ; height : 100 % ; position : relative ; border-radius : 16 px !i…" at bounding box center [722, 336] width 590 height 512
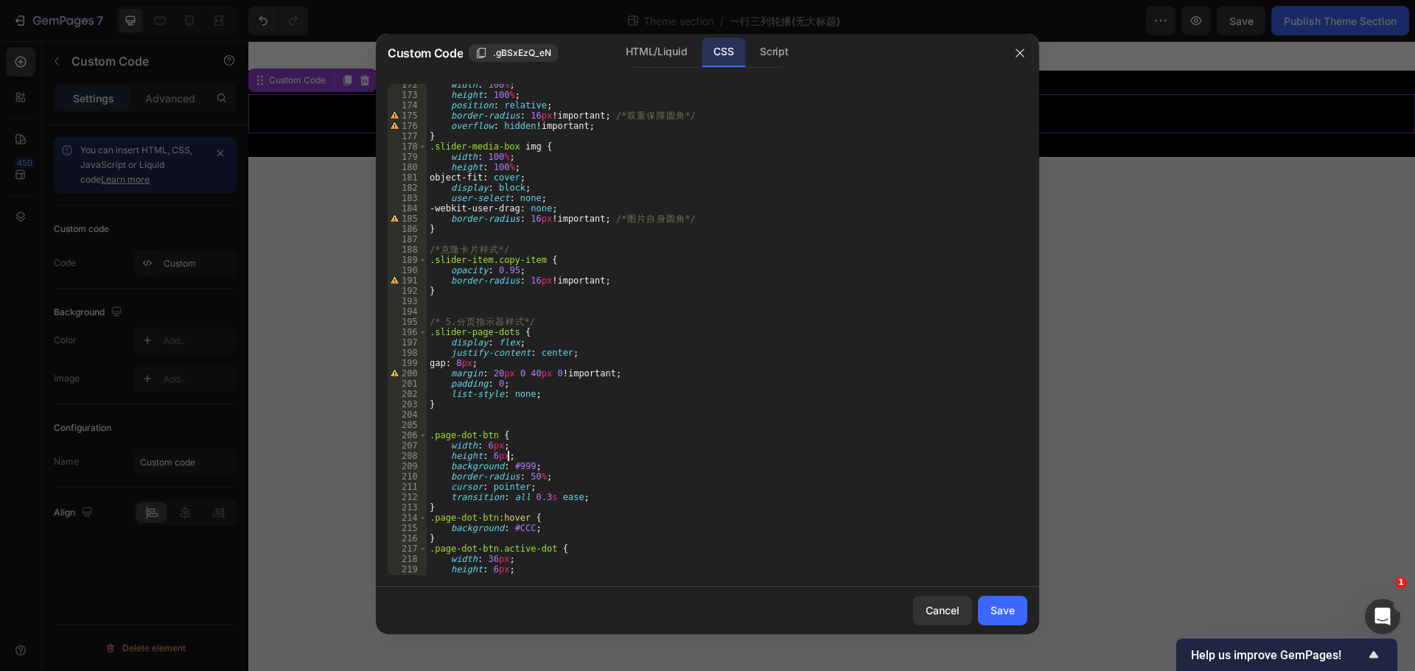
click at [665, 452] on div "width : 100 % ; height : 100 % ; position : relative ; border-radius : 16 px !i…" at bounding box center [722, 336] width 590 height 512
type textarea "height: 6px;"
drag, startPoint x: 988, startPoint y: 609, endPoint x: 978, endPoint y: 611, distance: 10.6
click at [989, 609] on button "Save" at bounding box center [1002, 610] width 49 height 29
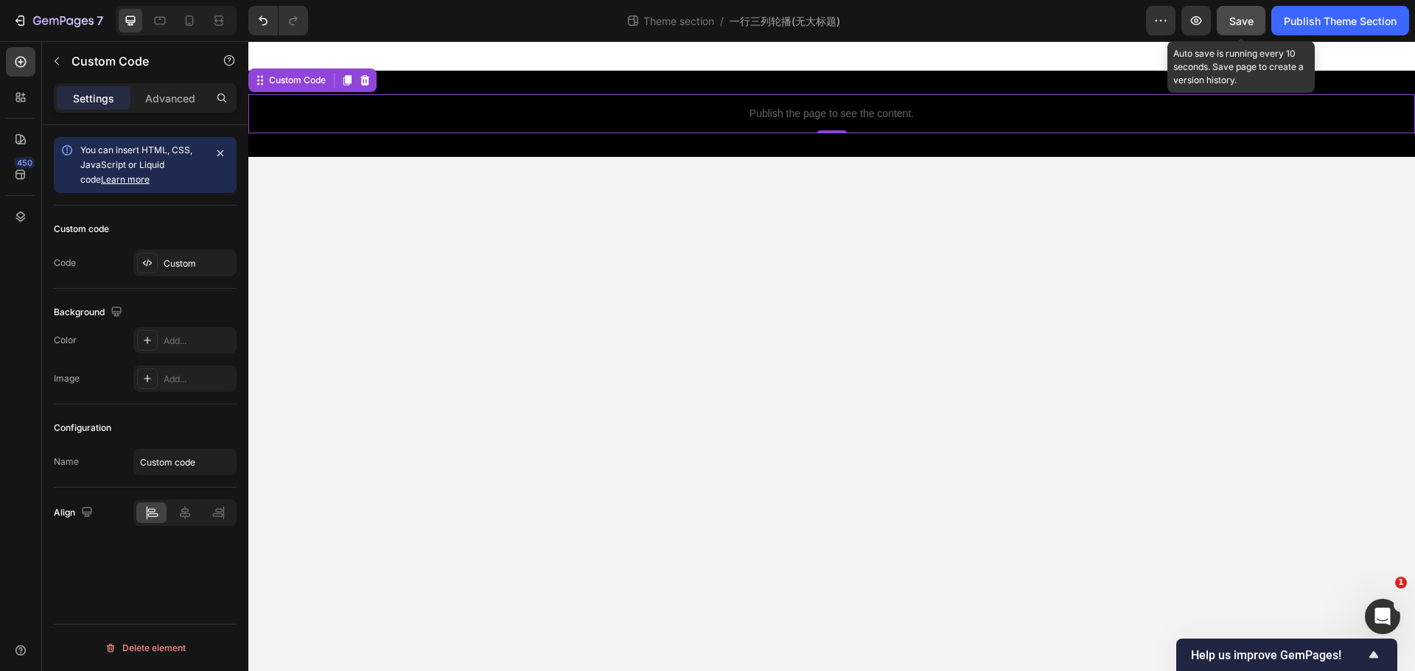
click at [1249, 15] on span "Save" at bounding box center [1241, 21] width 24 height 13
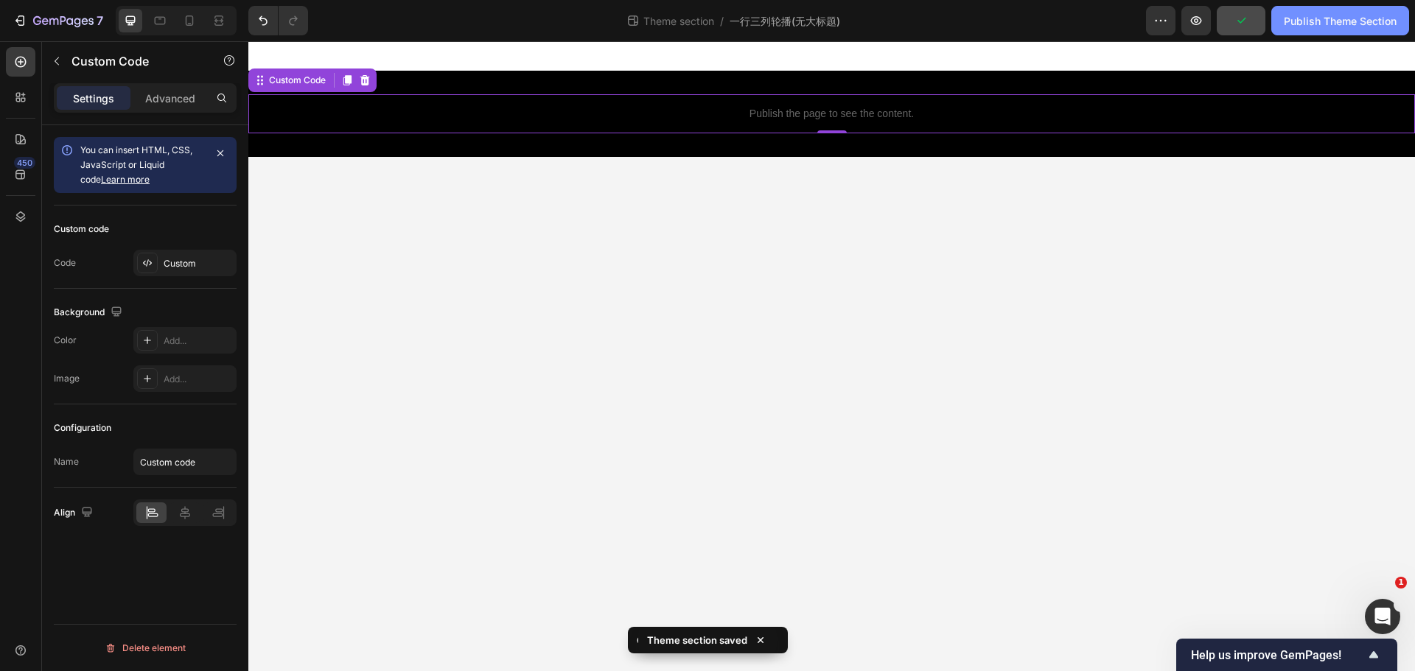
click at [1315, 27] on div "Publish Theme Section" at bounding box center [1340, 20] width 113 height 15
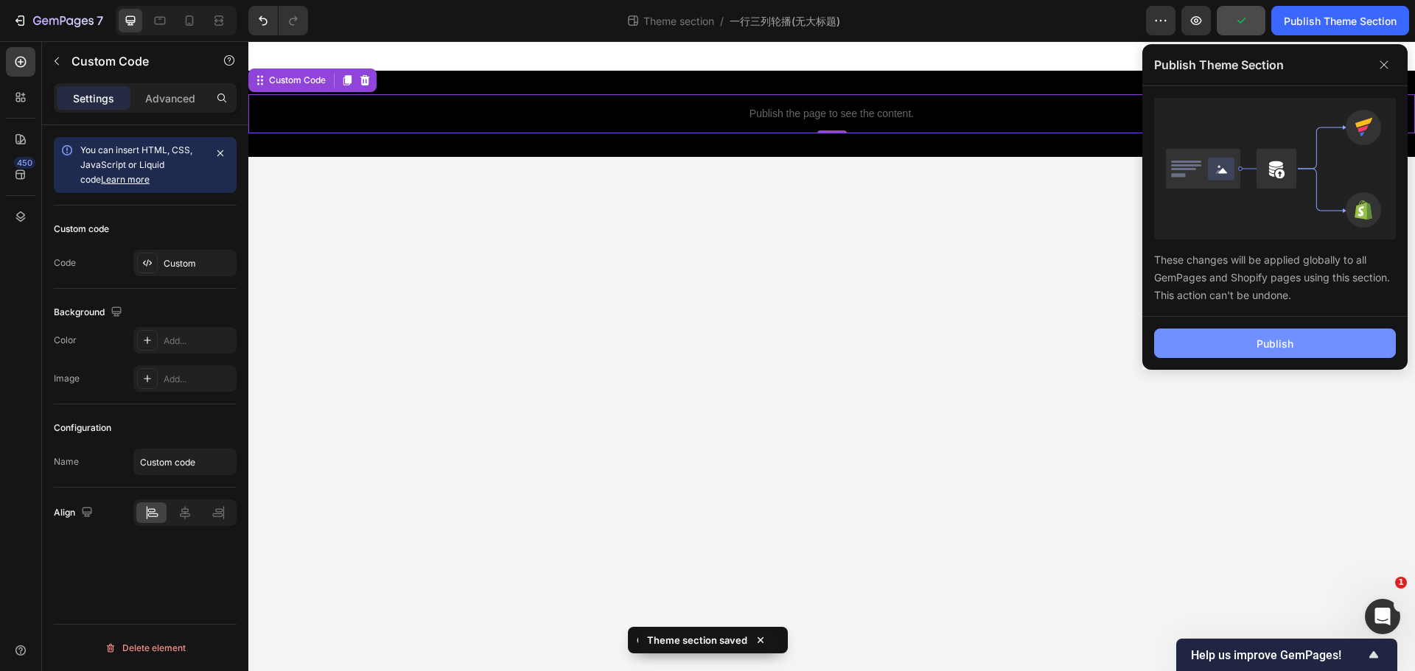
click at [1261, 349] on div "Publish" at bounding box center [1274, 343] width 37 height 15
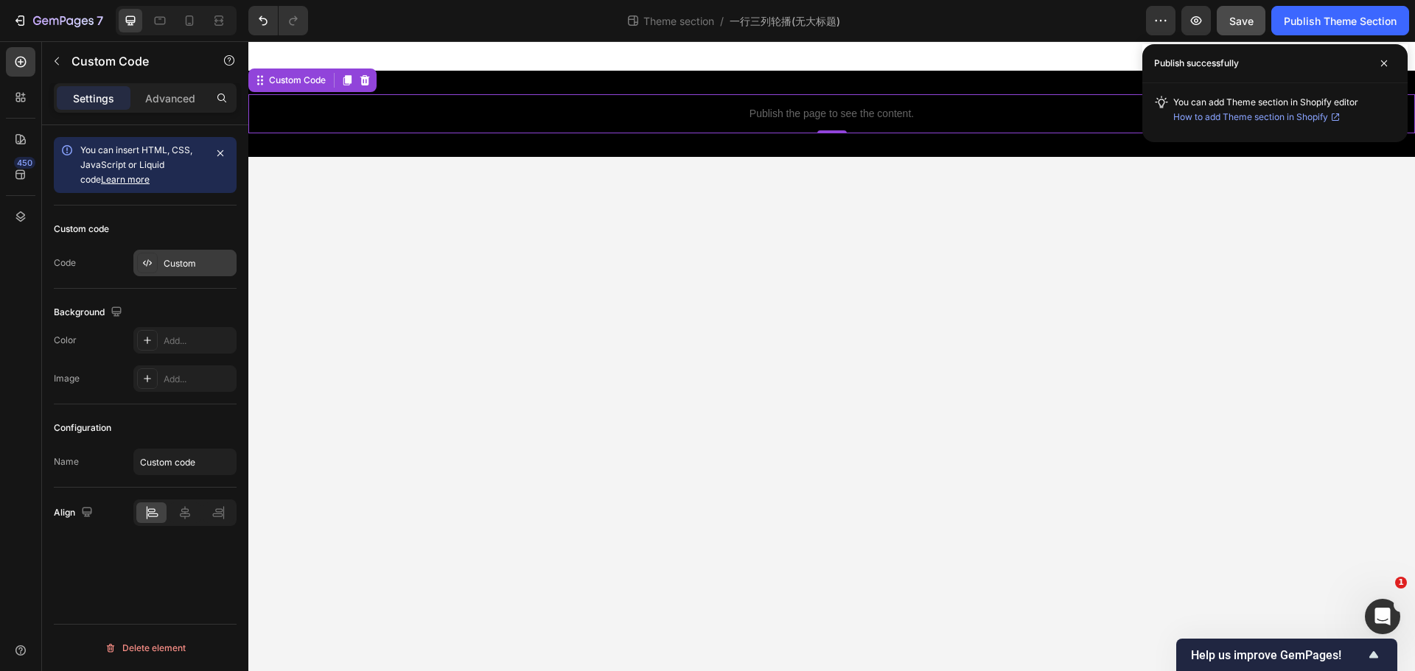
click at [169, 271] on div "Custom" at bounding box center [184, 263] width 103 height 27
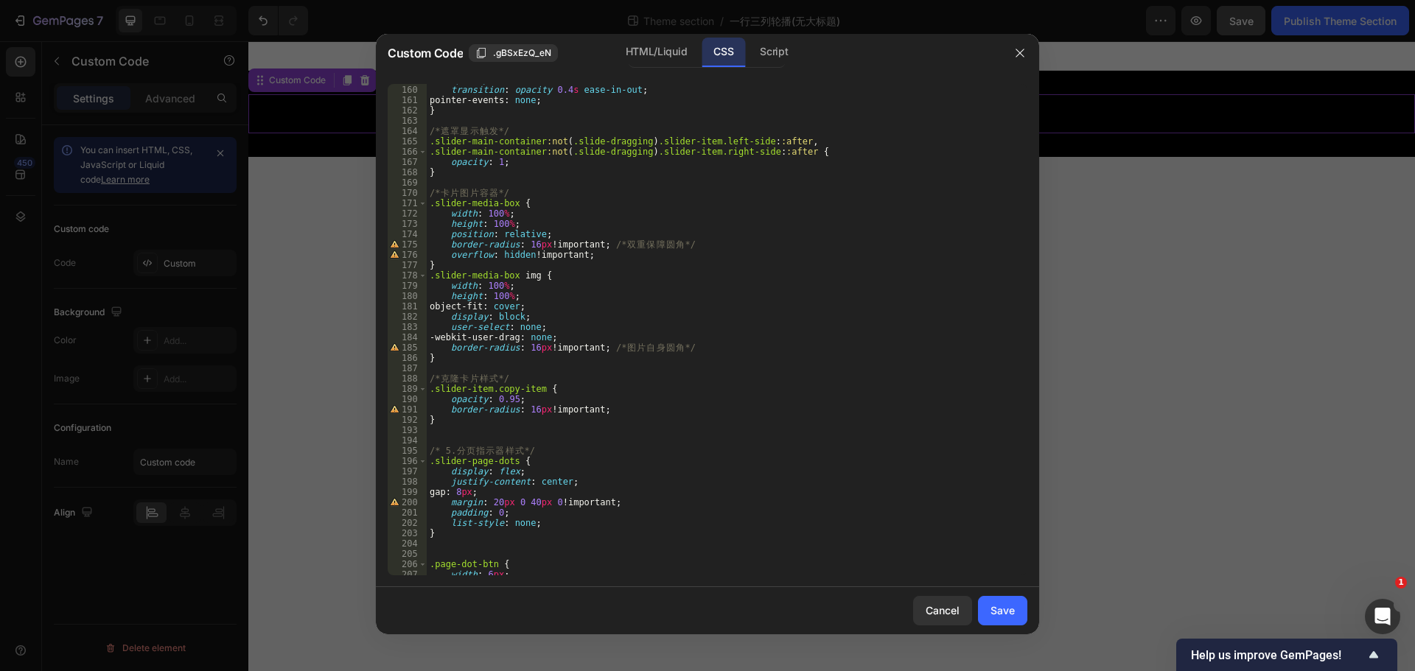
scroll to position [1728, 0]
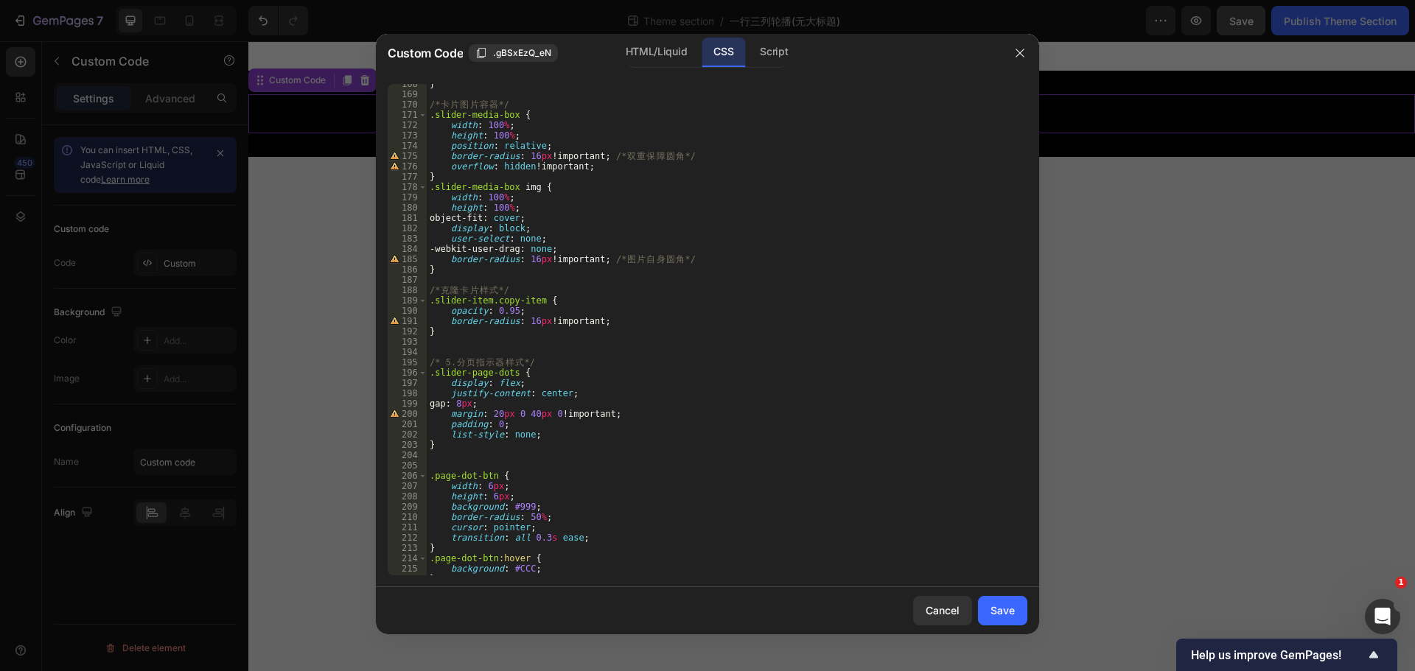
click at [530, 413] on div "} /* 卡 片 图 片 容 器 */ .slider-media-box { width : 100 % ; height : 100 % ; positi…" at bounding box center [722, 335] width 590 height 512
click at [529, 417] on div "} /* 卡 片 图 片 容 器 */ .slider-media-box { width : 100 % ; height : 100 % ; positi…" at bounding box center [722, 335] width 590 height 512
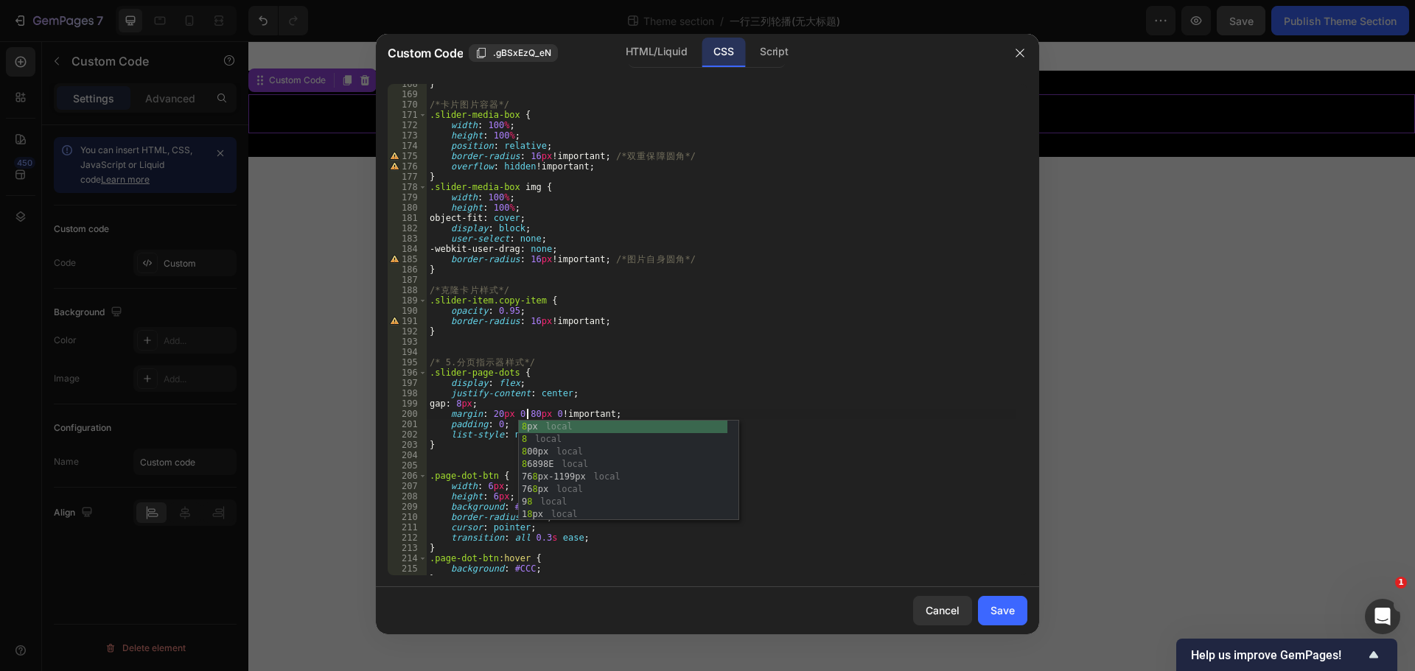
click at [744, 384] on div "} /* 卡 片 图 片 容 器 */ .slider-media-box { width : 100 % ; height : 100 % ; positi…" at bounding box center [722, 335] width 590 height 512
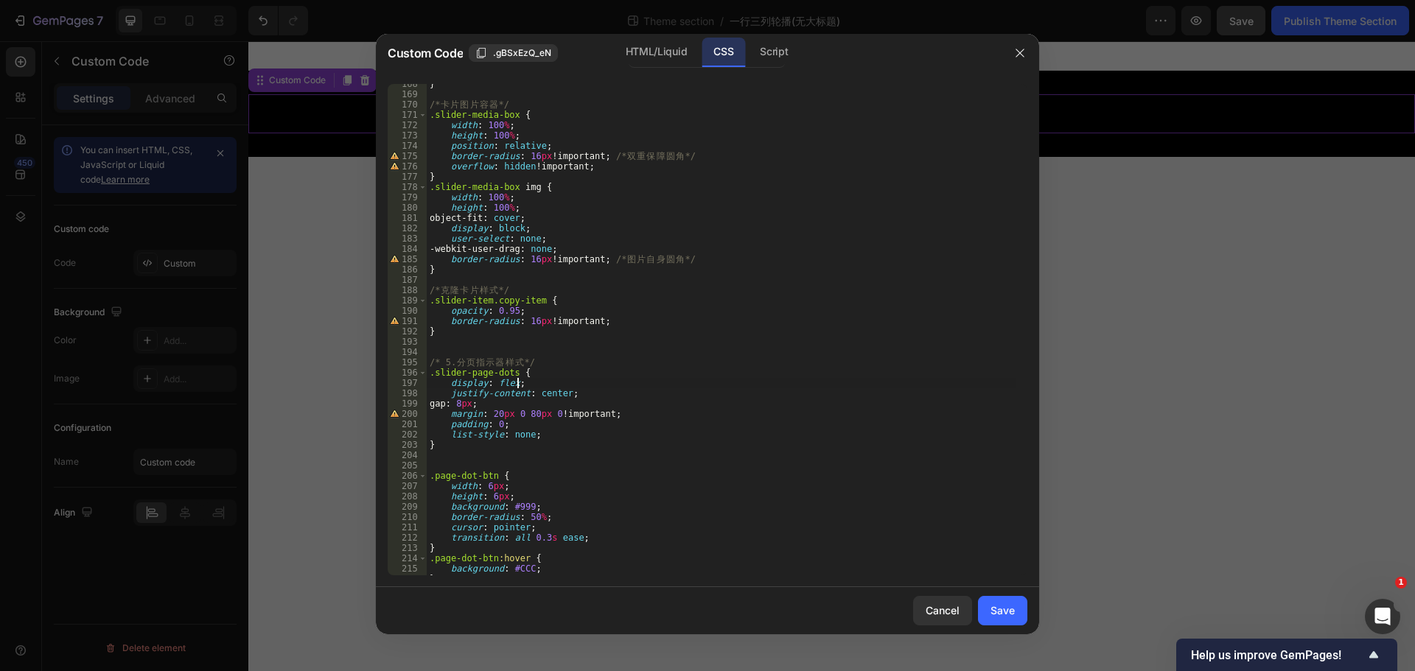
scroll to position [0, 7]
type textarea "display: flex;"
click at [991, 608] on button "Save" at bounding box center [1002, 610] width 49 height 29
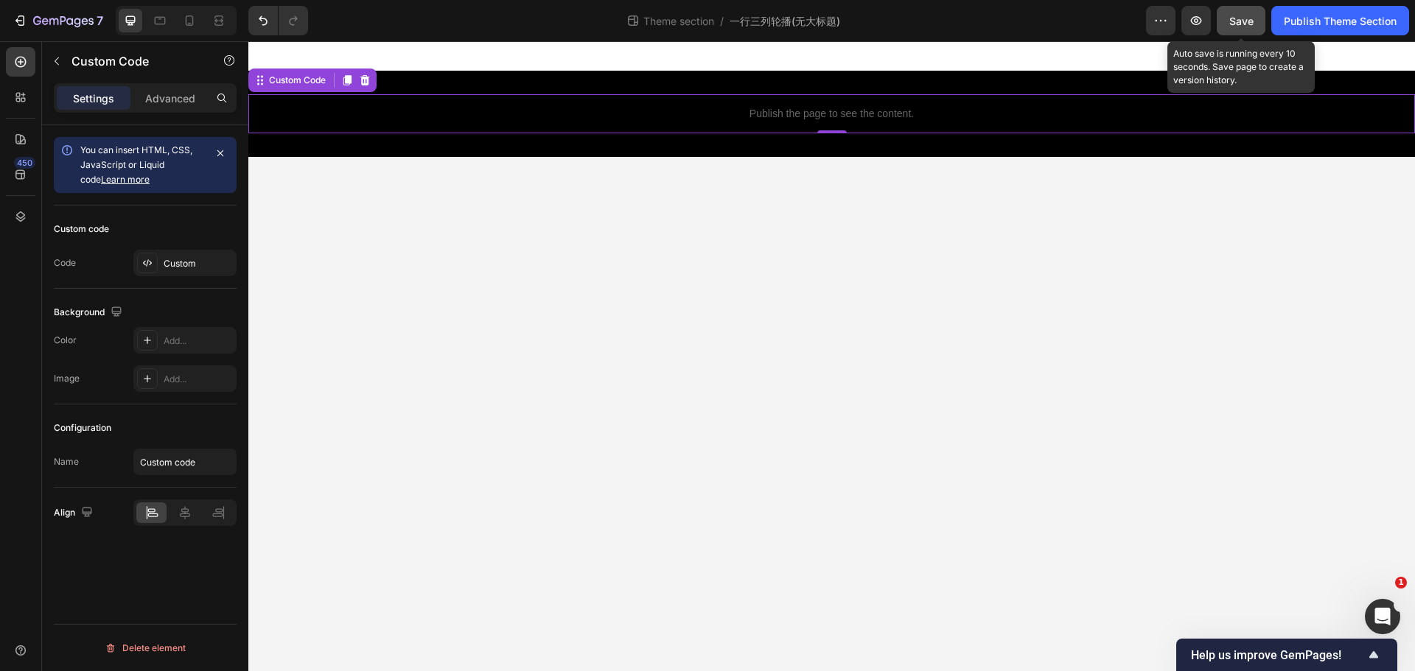
click at [1247, 29] on button "Save" at bounding box center [1241, 20] width 49 height 29
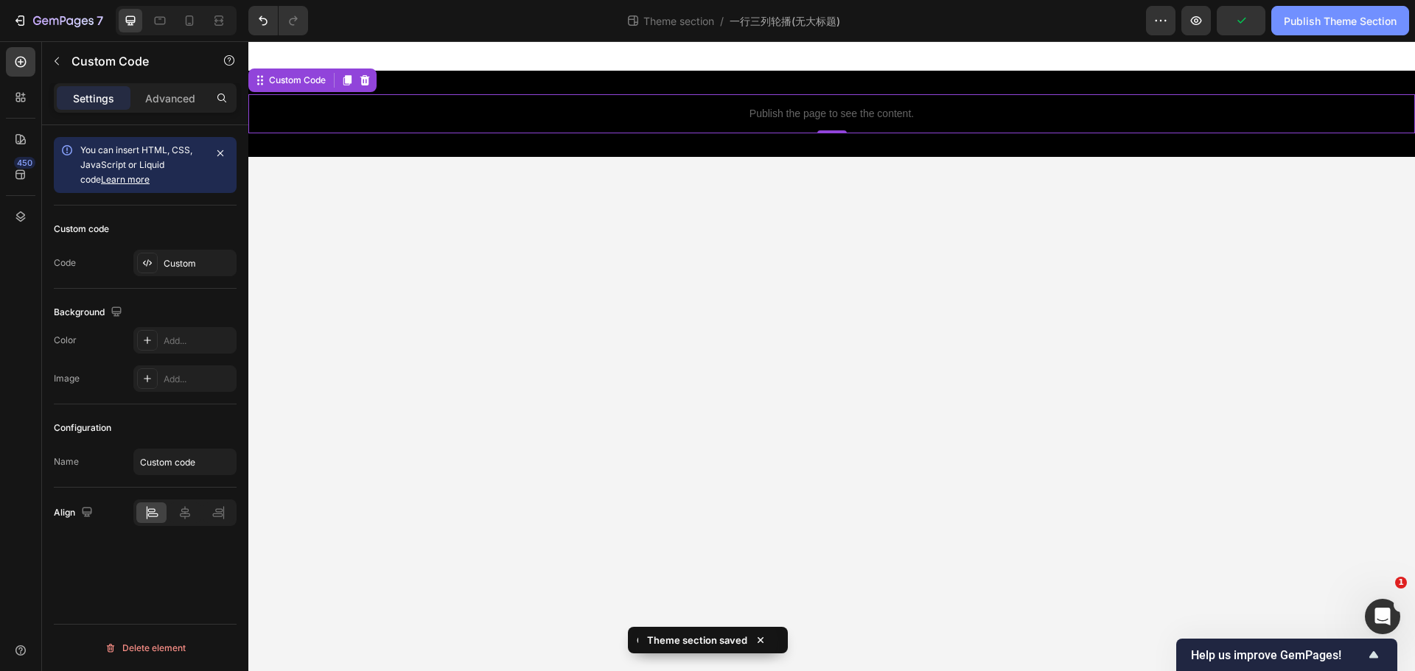
click at [1328, 23] on div "Publish Theme Section" at bounding box center [1340, 20] width 113 height 15
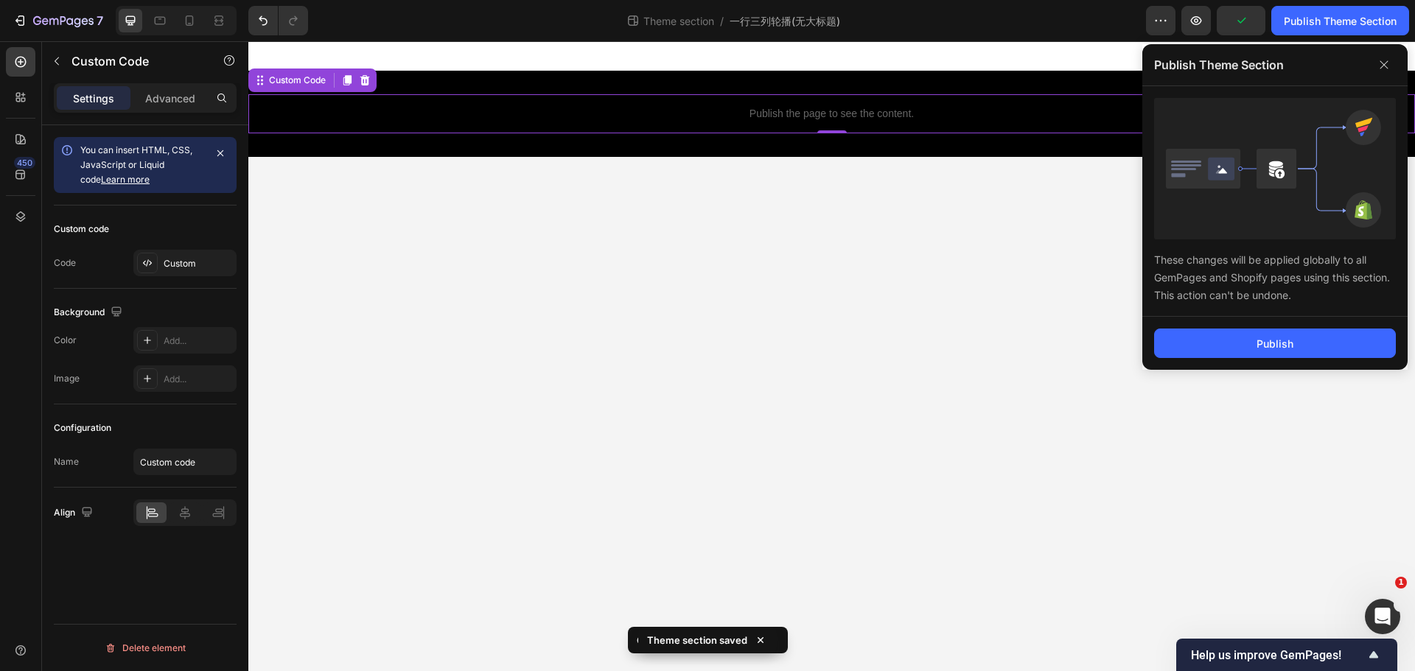
click at [1203, 359] on div "Publish" at bounding box center [1274, 343] width 265 height 53
click at [1203, 354] on button "Publish" at bounding box center [1275, 343] width 242 height 29
